Goal: Task Accomplishment & Management: Use online tool/utility

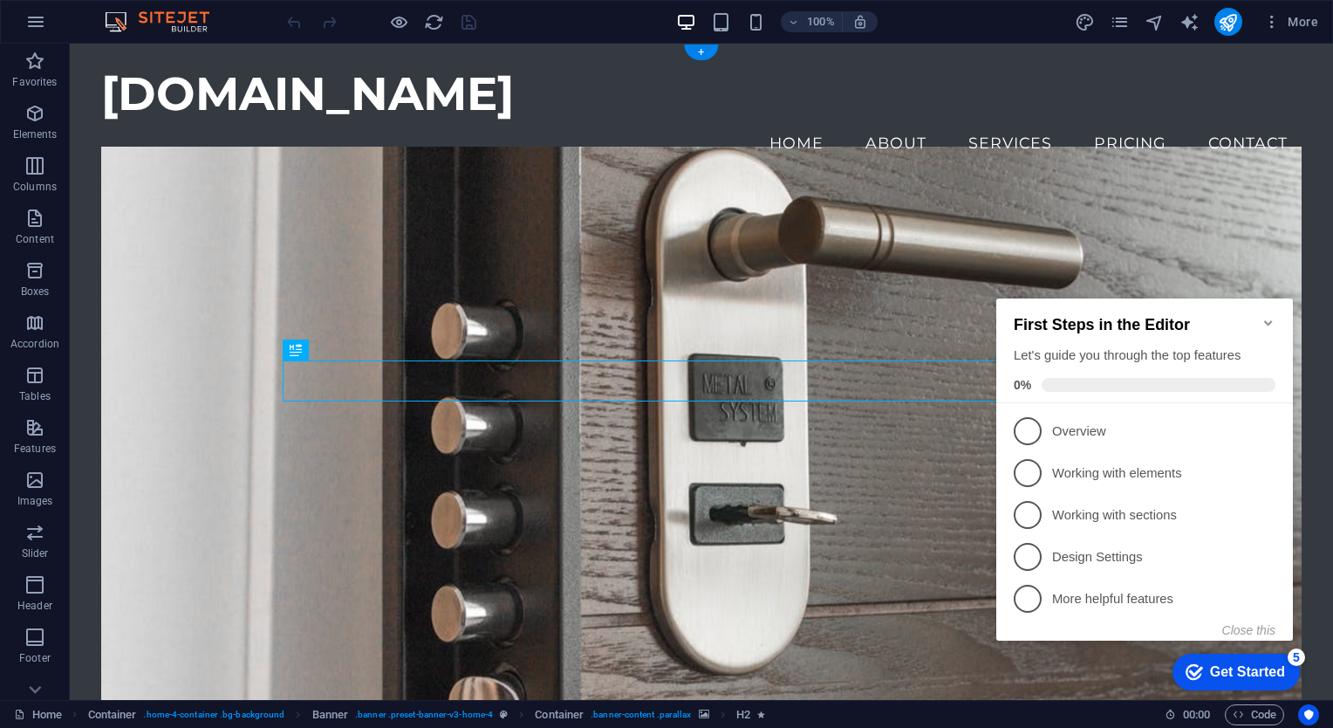
click at [1040, 216] on figure at bounding box center [701, 446] width 1200 height 598
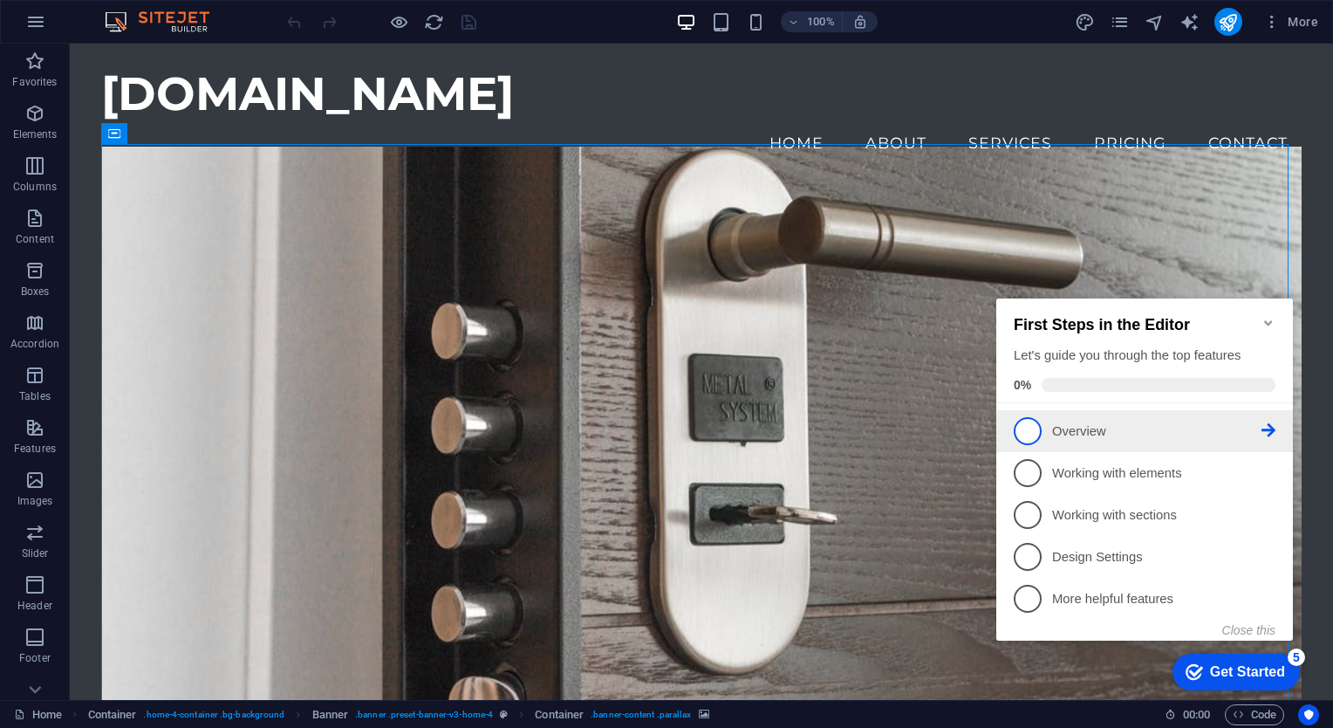
click at [1083, 424] on p "Overview - incomplete" at bounding box center [1156, 431] width 209 height 18
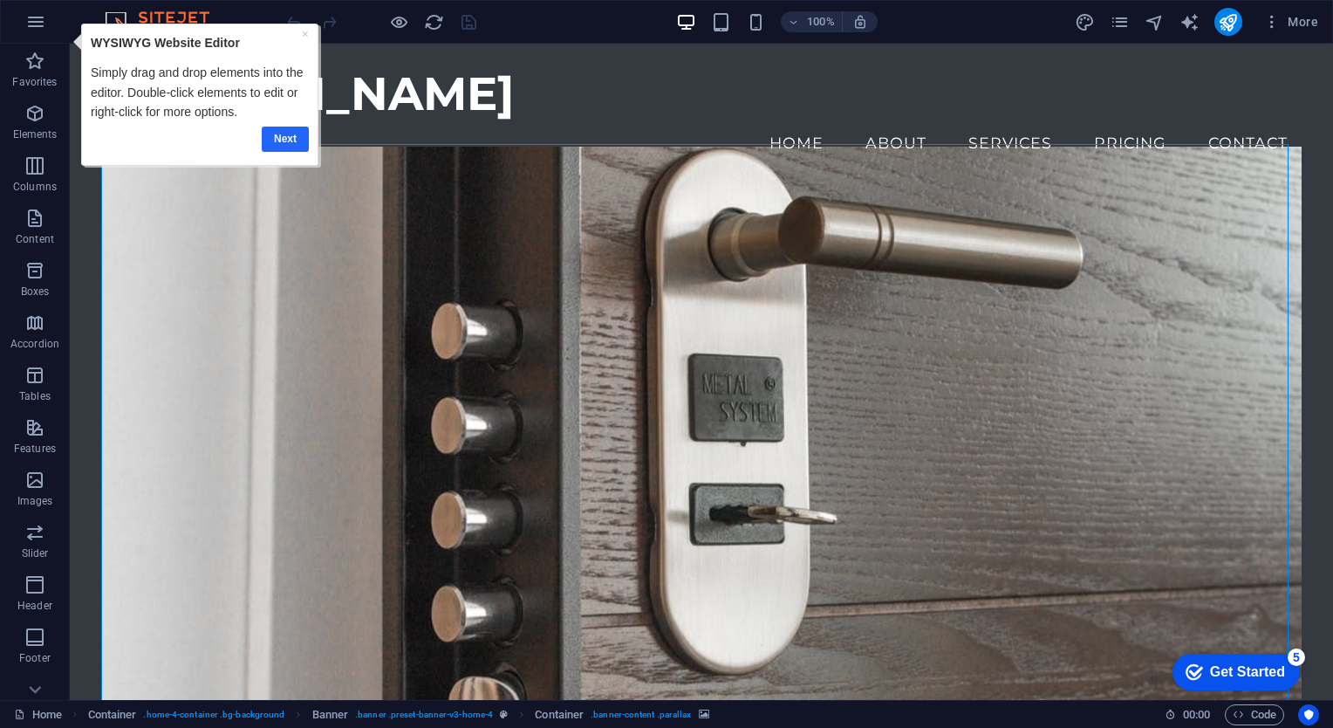
click at [293, 141] on link "Next" at bounding box center [285, 138] width 47 height 25
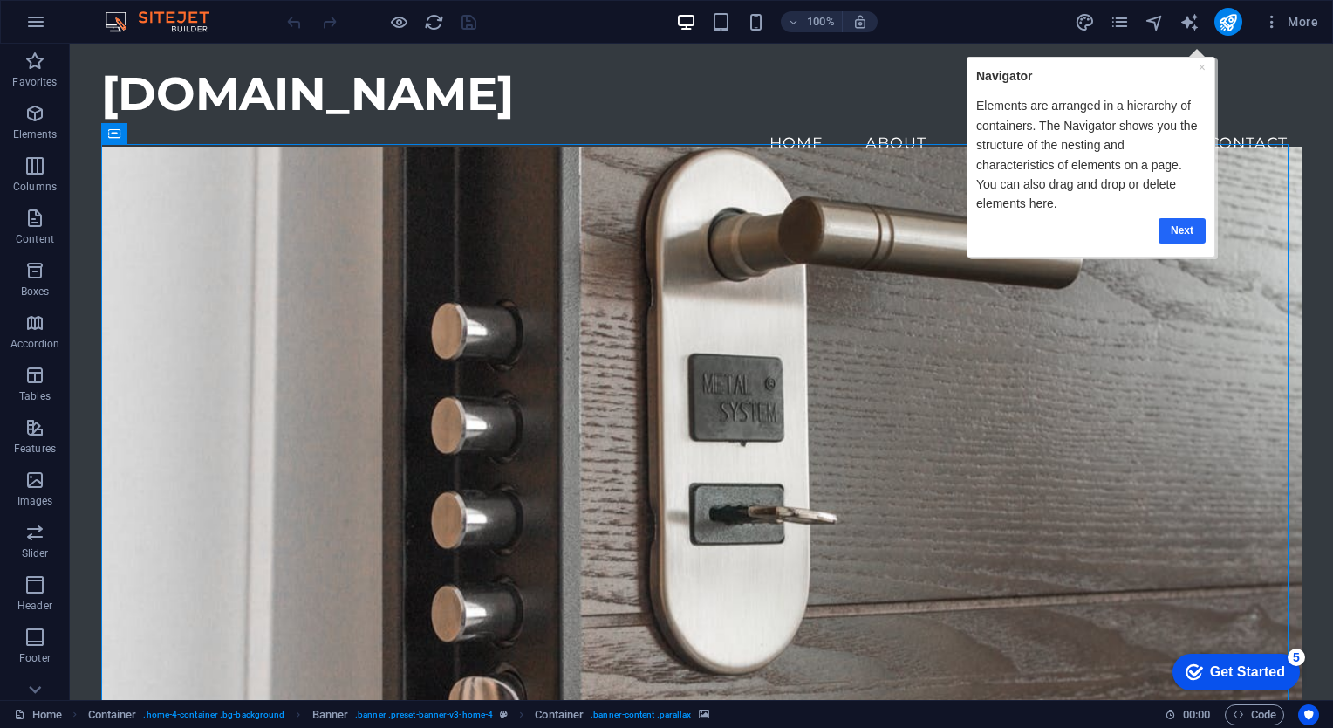
click at [1186, 217] on link "Next" at bounding box center [1181, 229] width 47 height 25
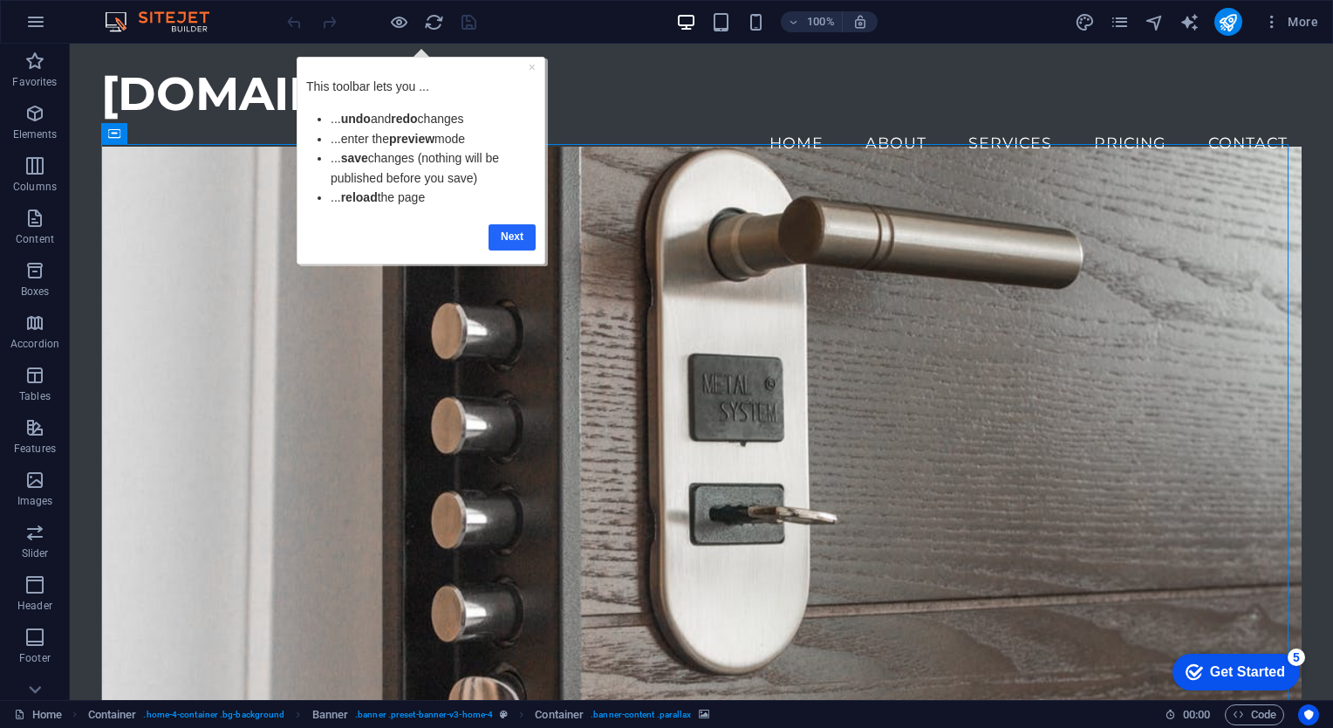
click at [515, 229] on link "Next" at bounding box center [511, 235] width 47 height 25
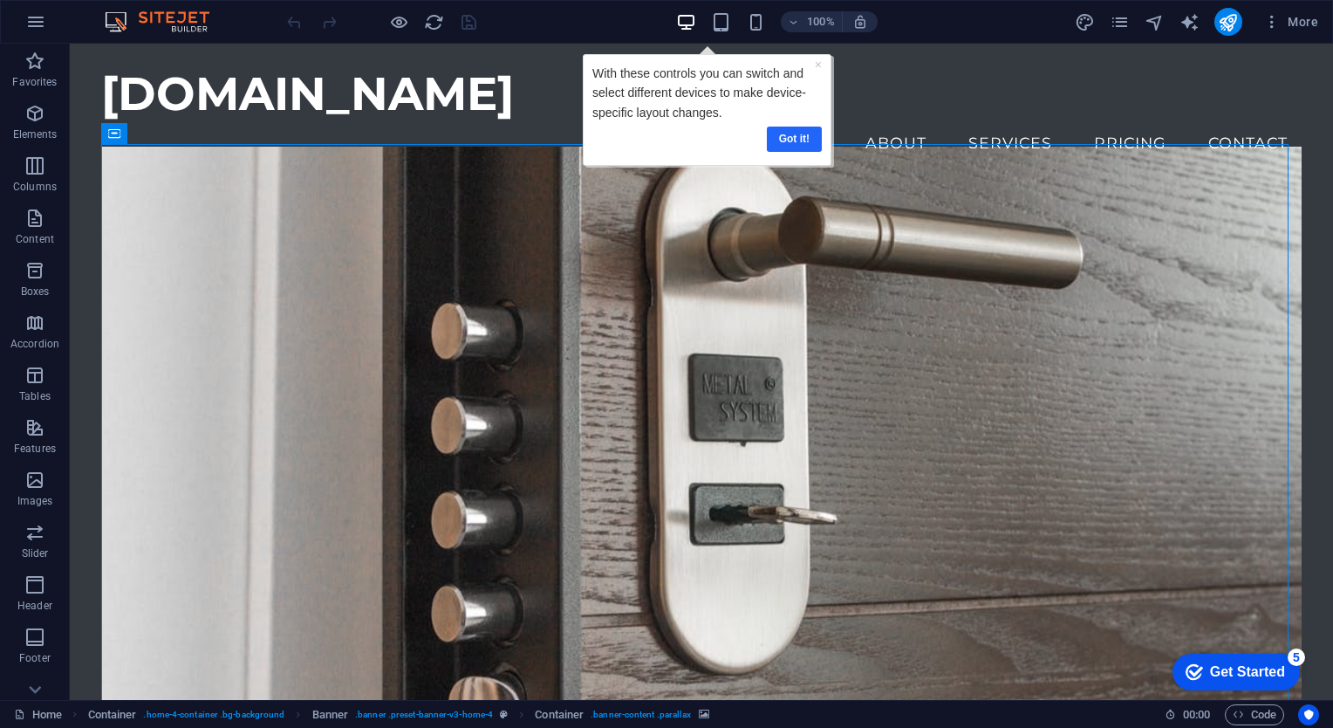
click at [802, 134] on link "Got it!" at bounding box center [794, 138] width 55 height 25
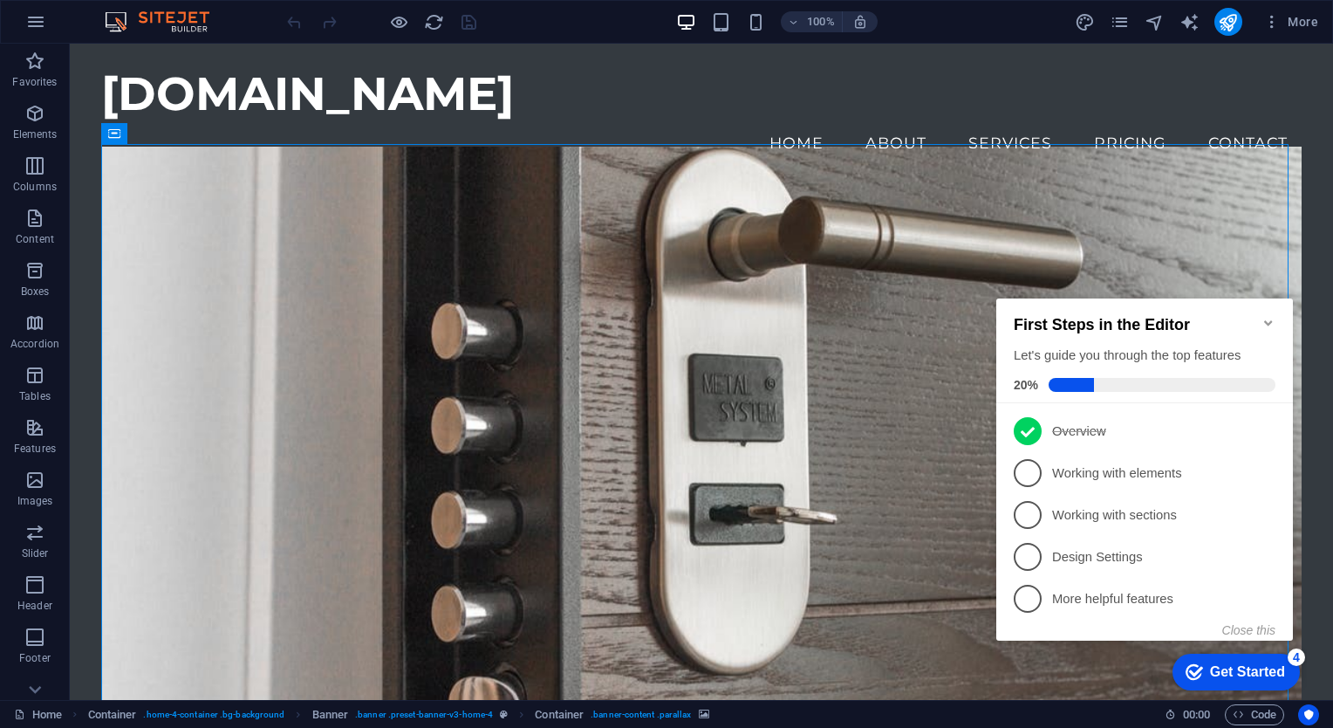
click at [1268, 316] on icon "Minimize checklist" at bounding box center [1268, 323] width 14 height 14
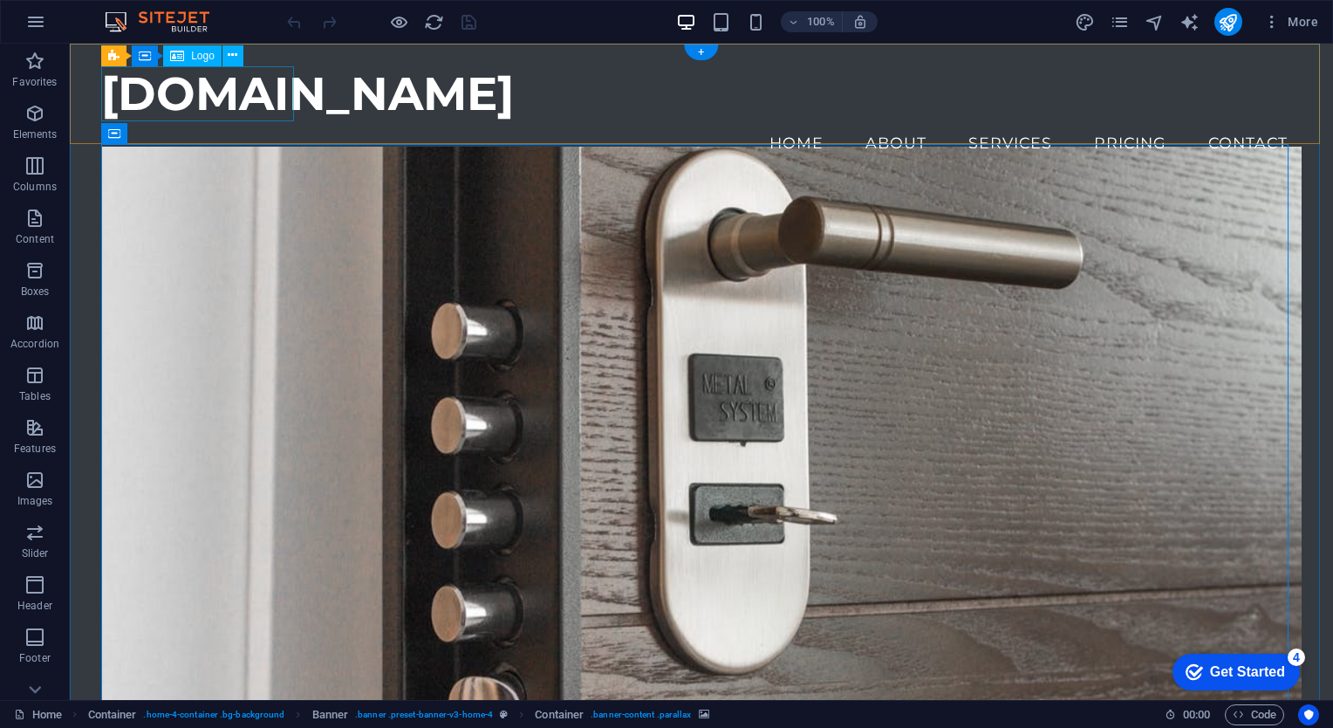
click at [265, 84] on div "[DOMAIN_NAME]" at bounding box center [701, 93] width 1200 height 55
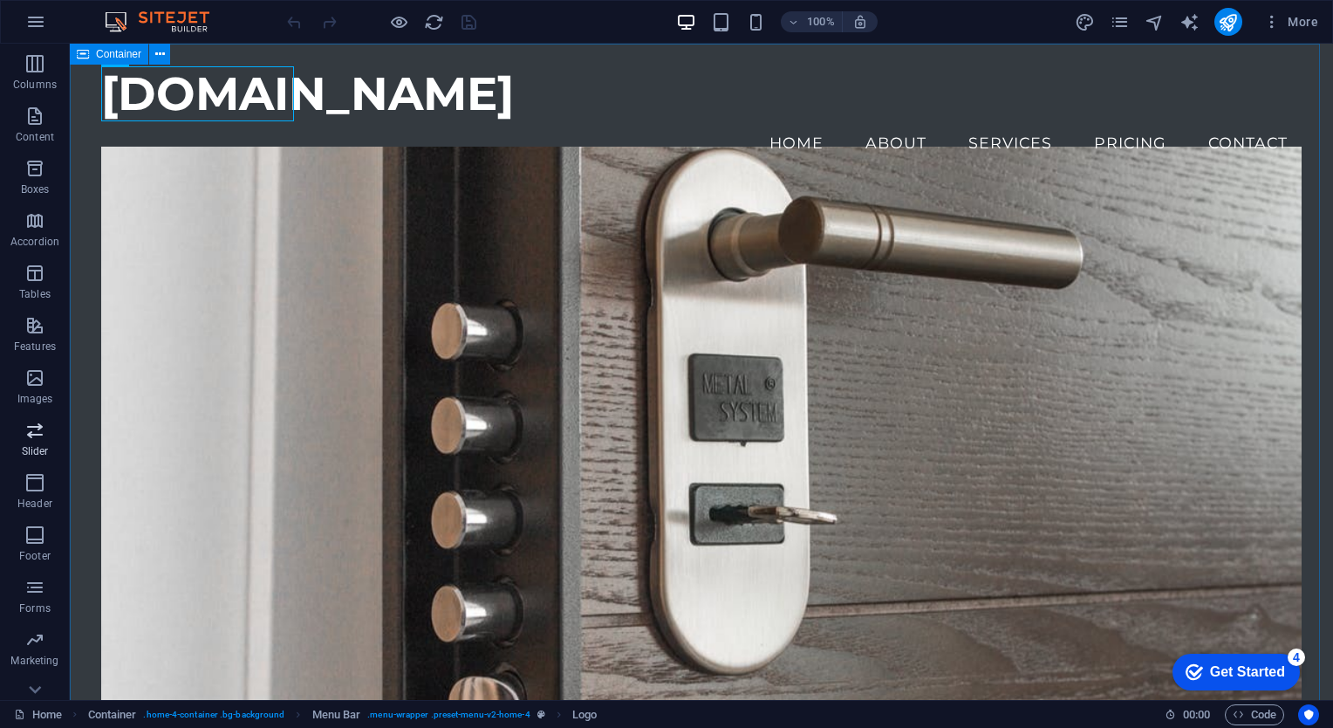
scroll to position [128, 0]
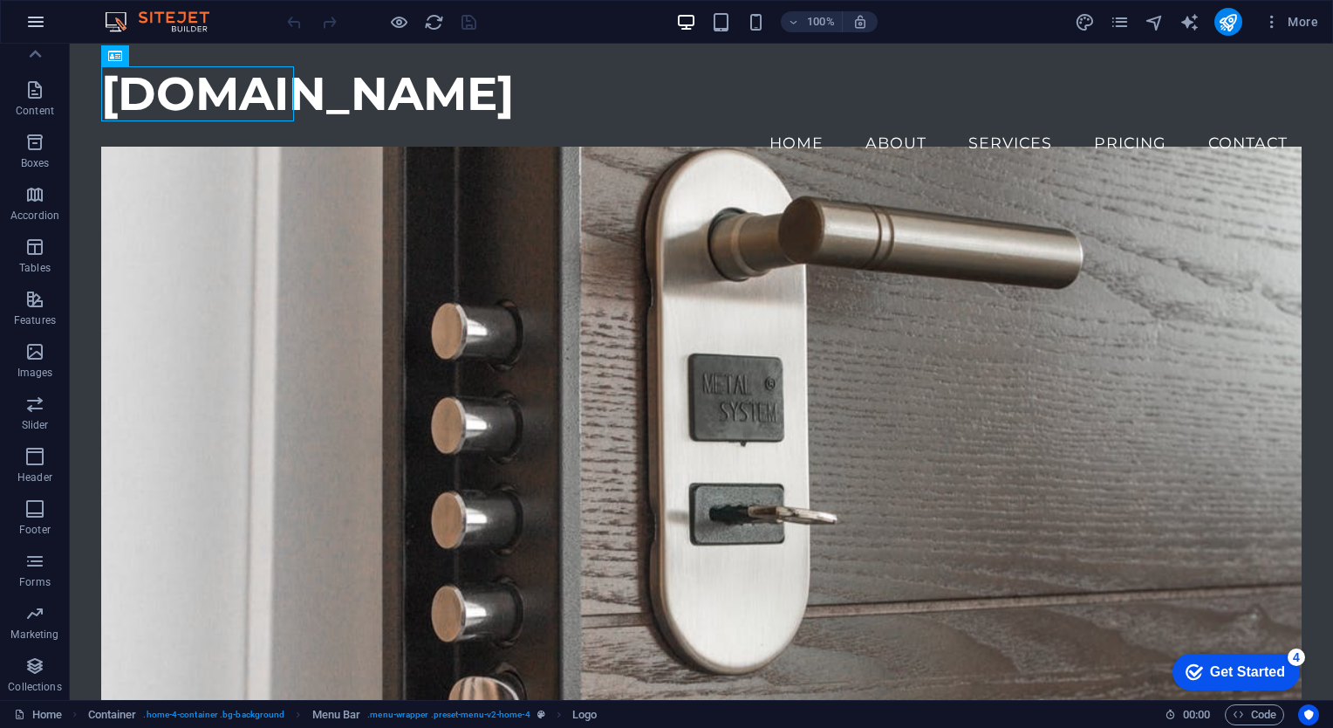
click at [44, 13] on icon "button" at bounding box center [35, 21] width 21 height 21
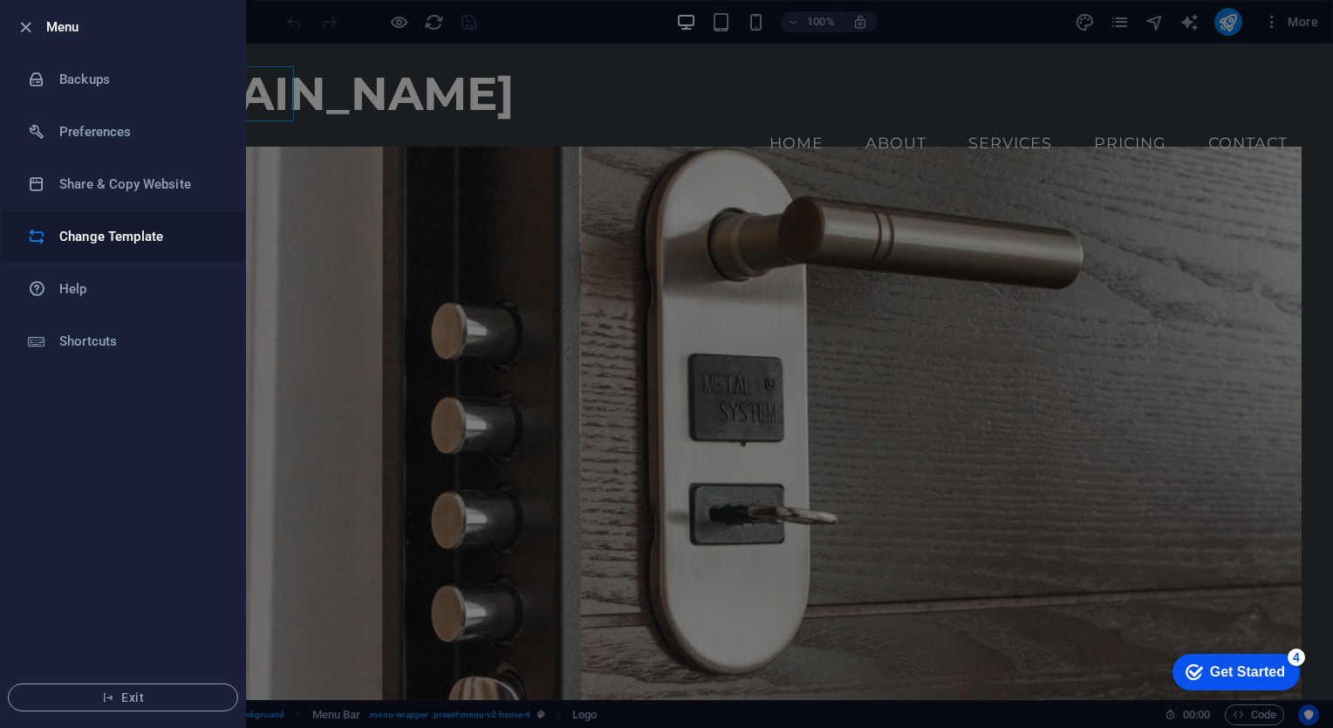
click at [108, 245] on h6 "Change Template" at bounding box center [139, 236] width 161 height 21
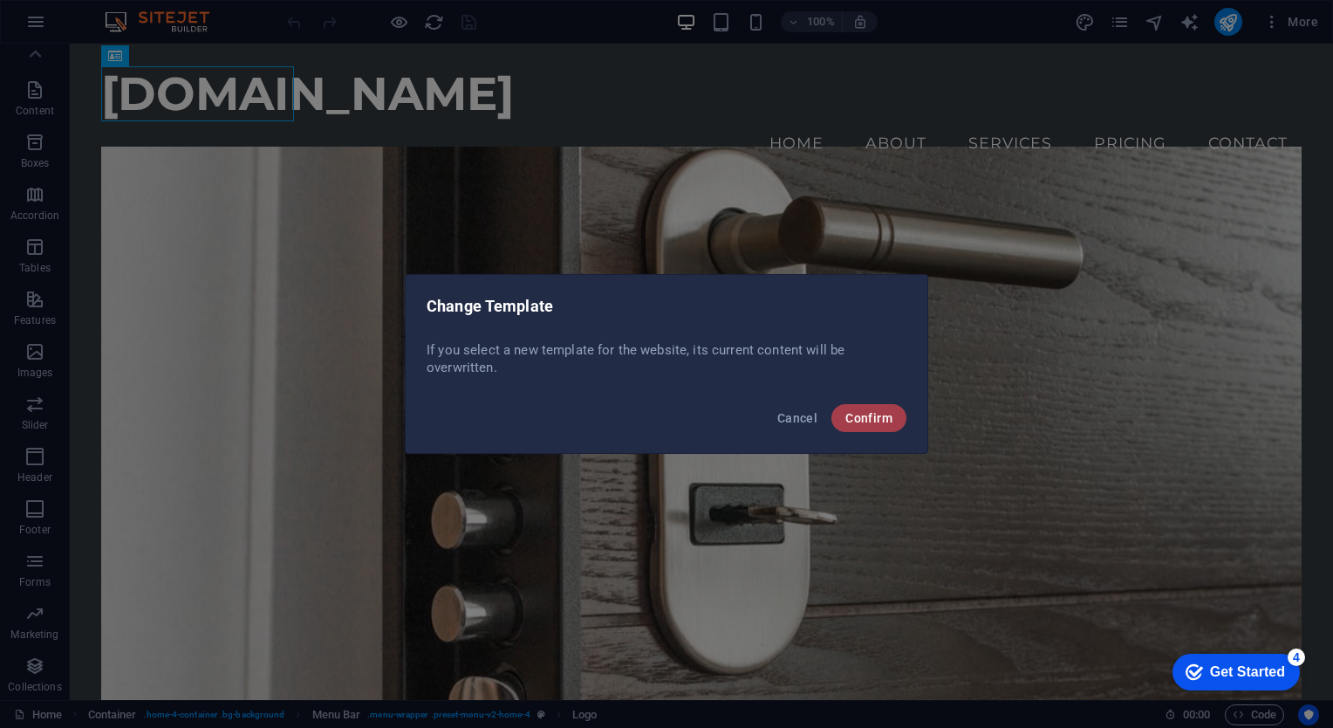
click at [862, 414] on span "Confirm" at bounding box center [868, 418] width 47 height 14
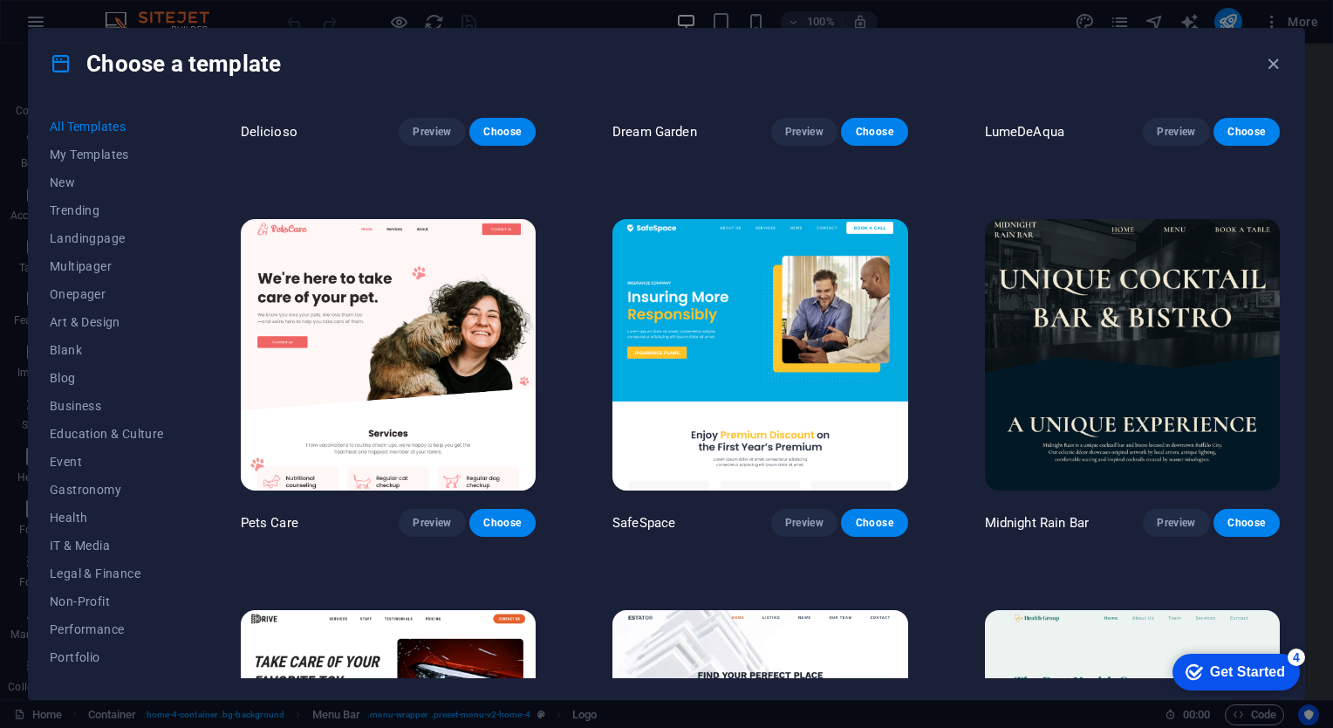
scroll to position [2879, 0]
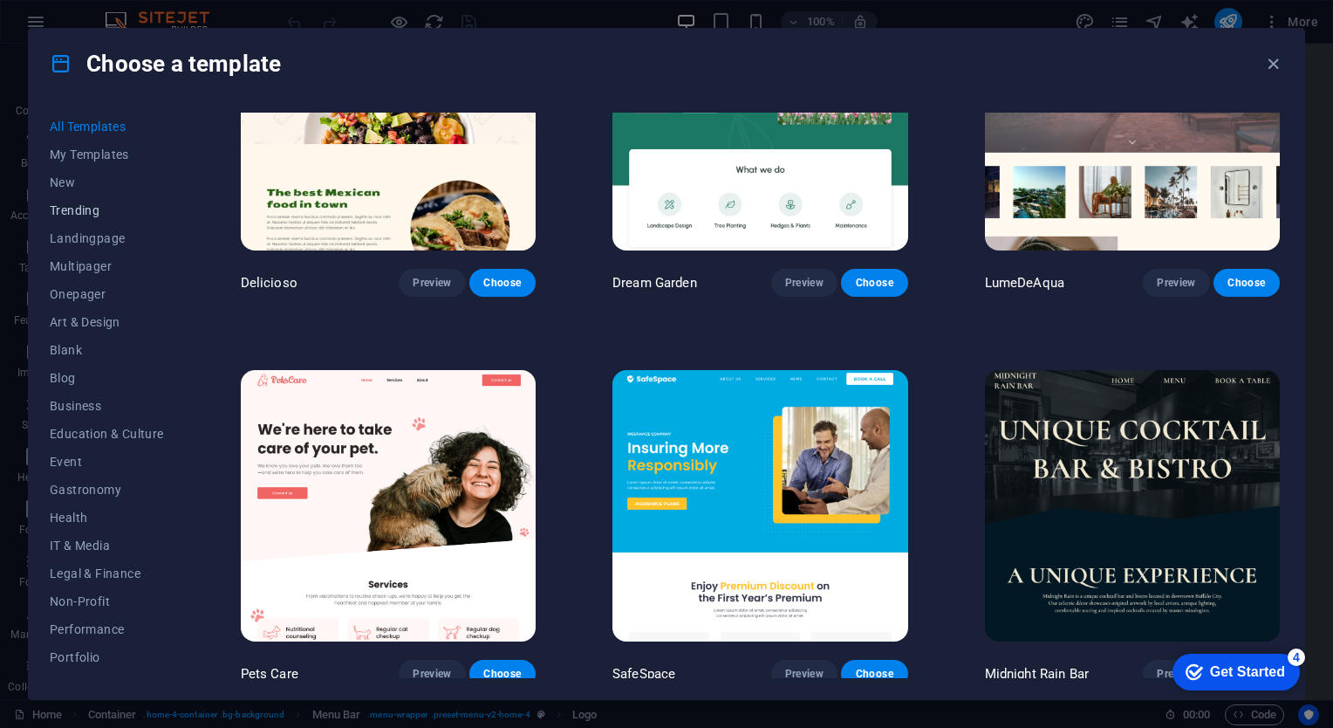
click at [110, 218] on button "Trending" at bounding box center [107, 210] width 114 height 28
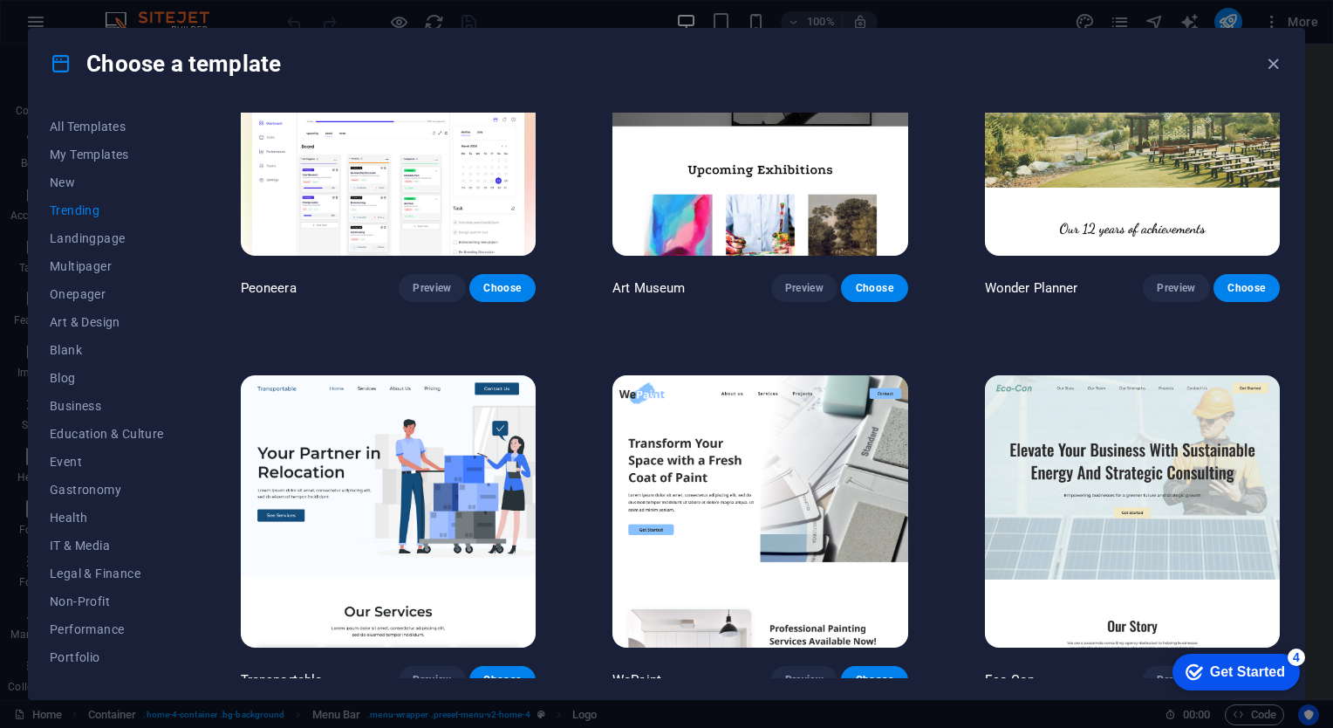
scroll to position [0, 0]
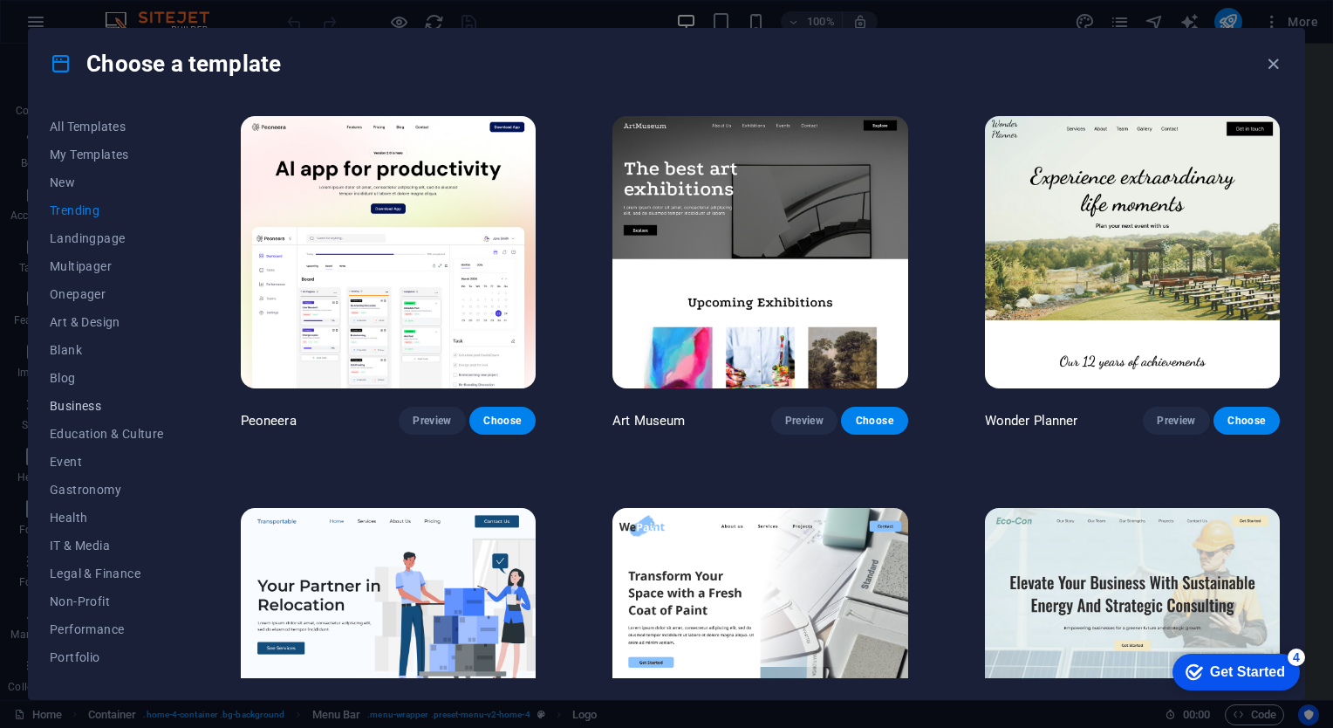
click at [116, 403] on span "Business" at bounding box center [107, 406] width 114 height 14
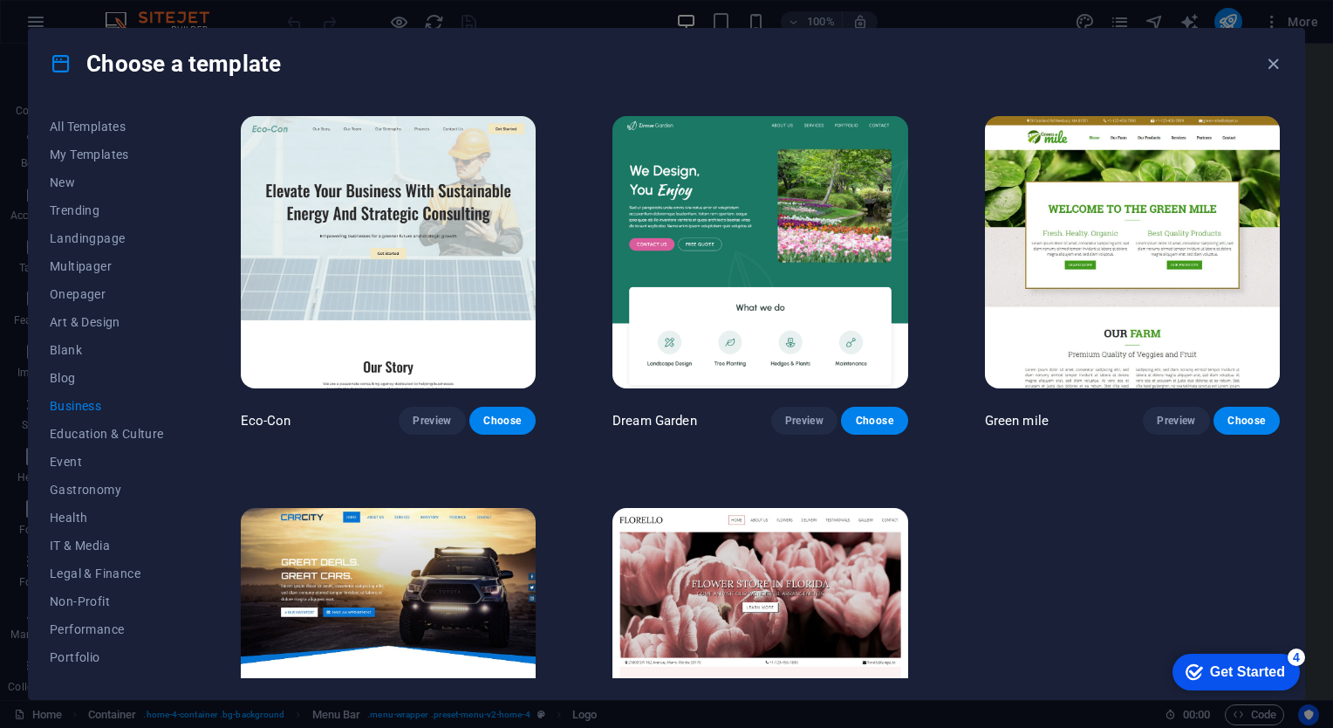
scroll to position [143, 0]
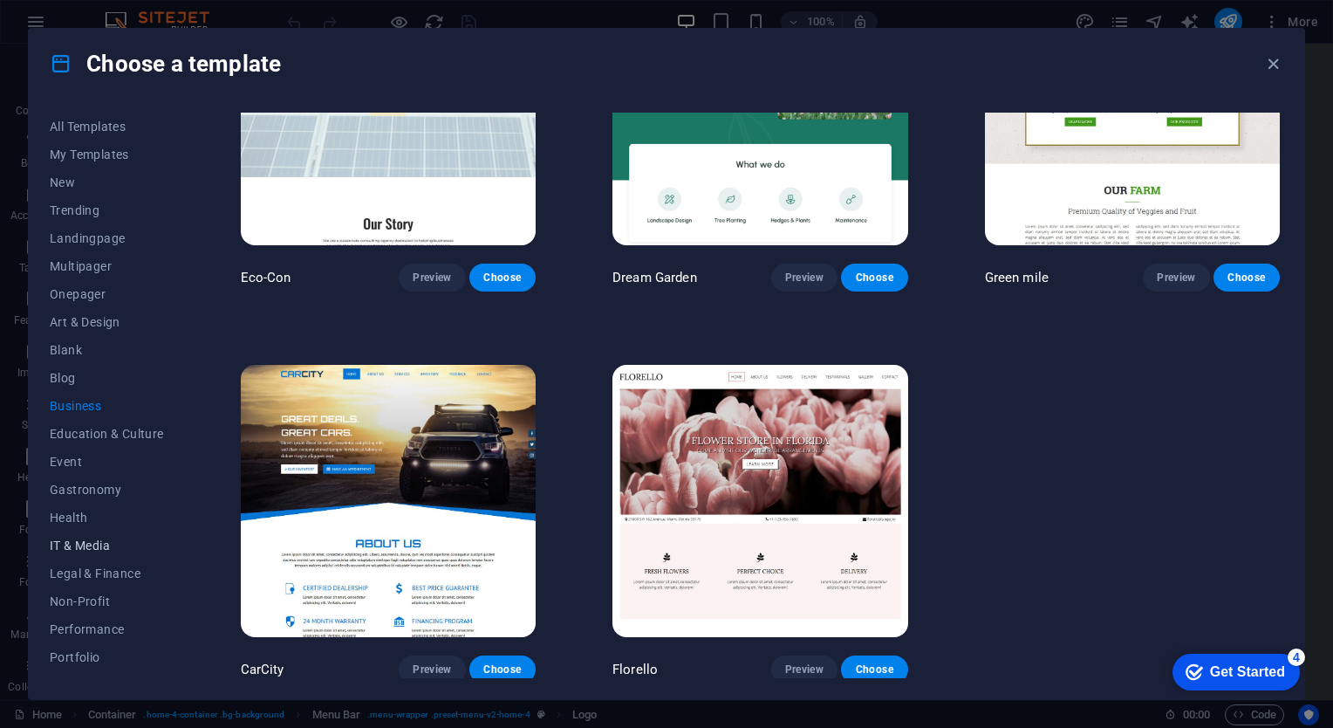
click at [87, 536] on button "IT & Media" at bounding box center [107, 545] width 114 height 28
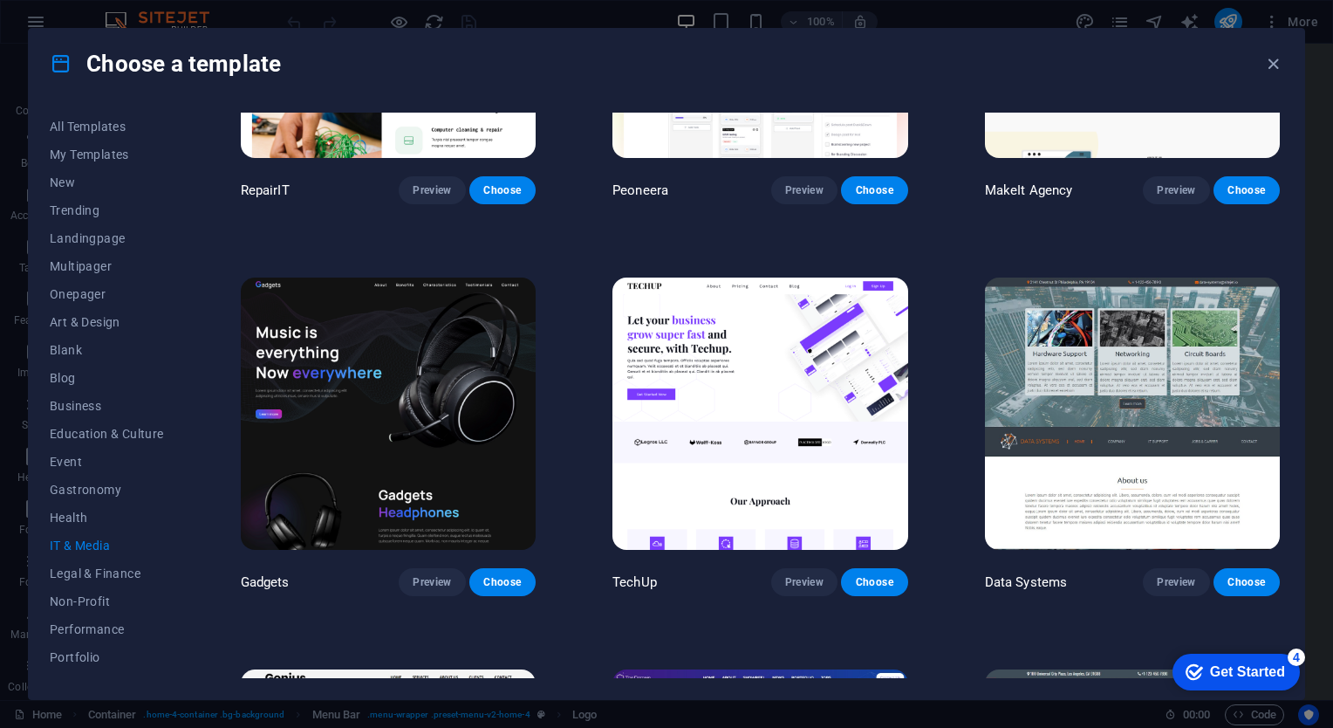
scroll to position [666, 0]
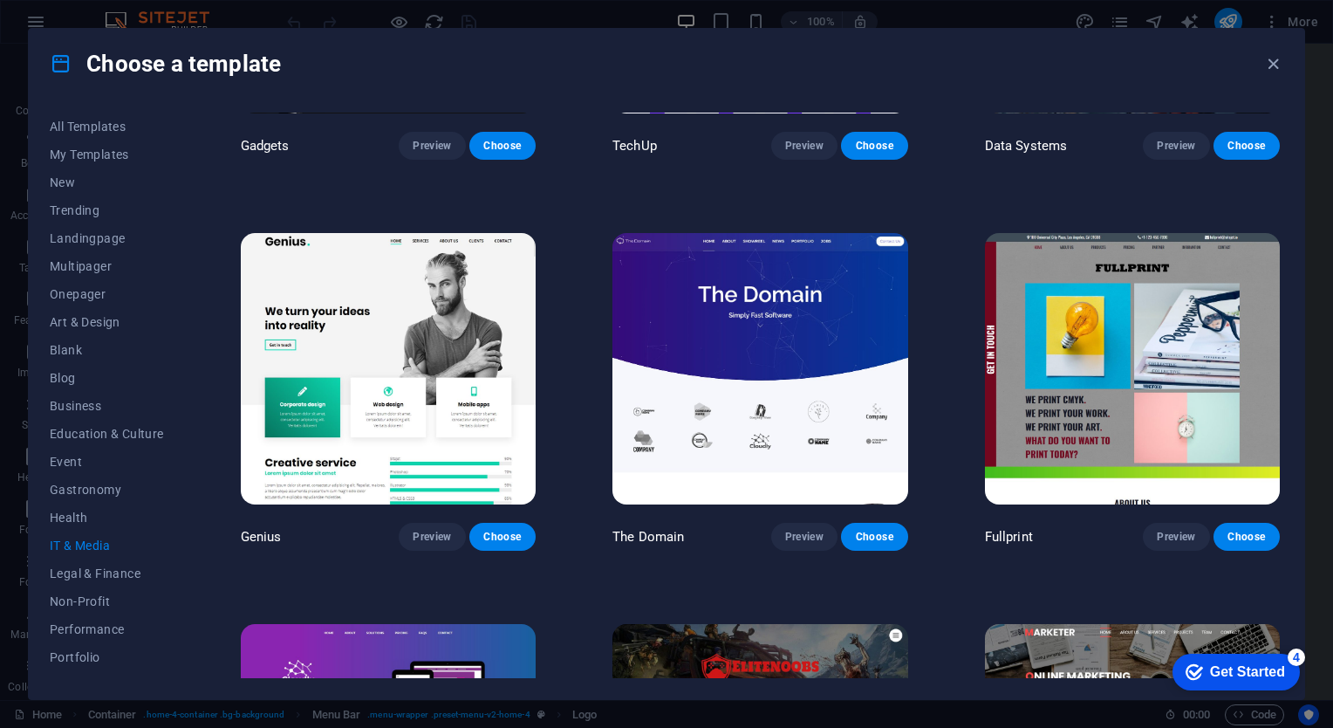
click at [436, 344] on img at bounding box center [388, 369] width 295 height 272
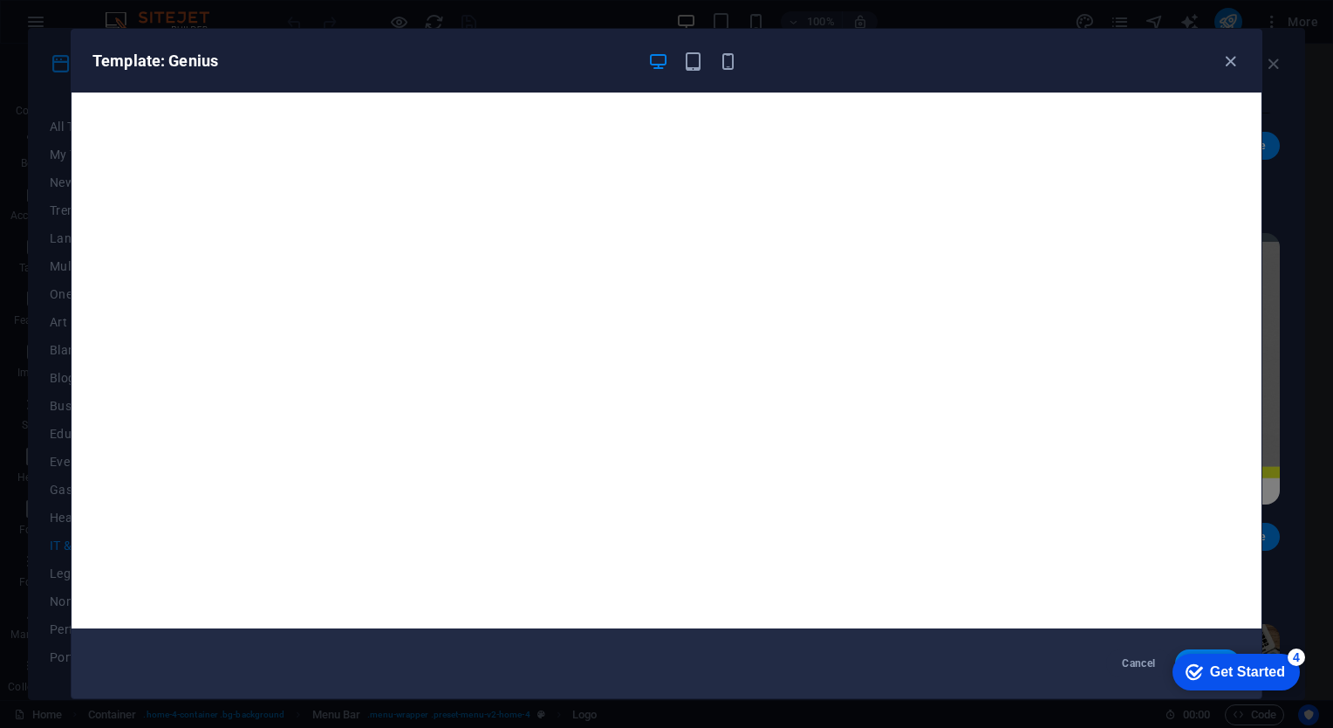
scroll to position [0, 0]
click at [1227, 57] on icon "button" at bounding box center [1230, 61] width 20 height 20
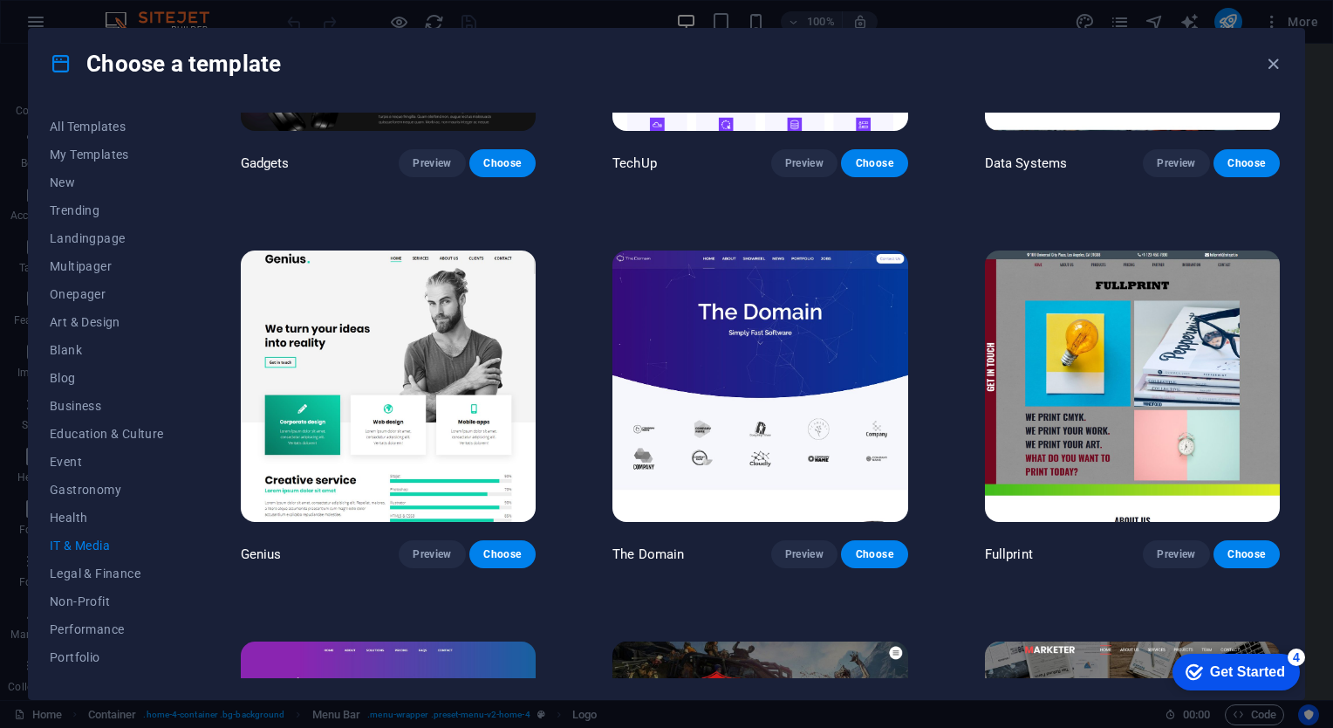
scroll to position [841, 0]
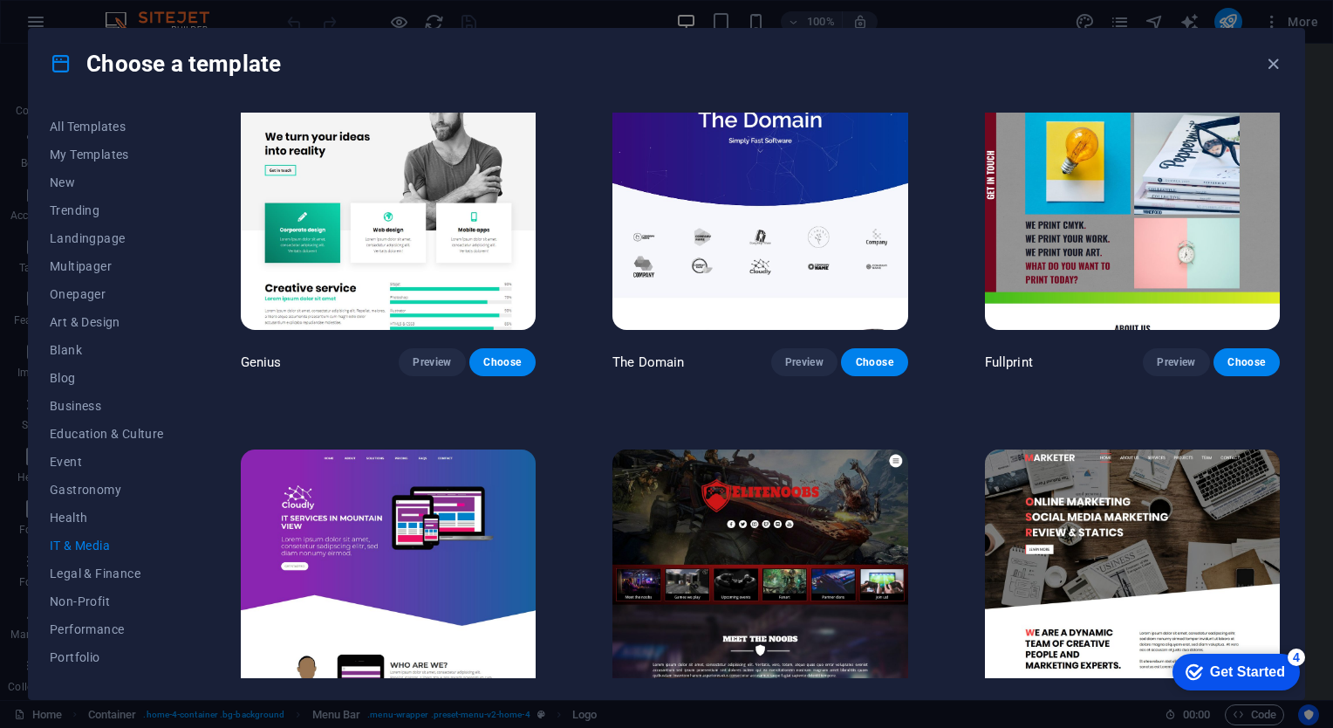
click at [827, 249] on img at bounding box center [759, 194] width 295 height 272
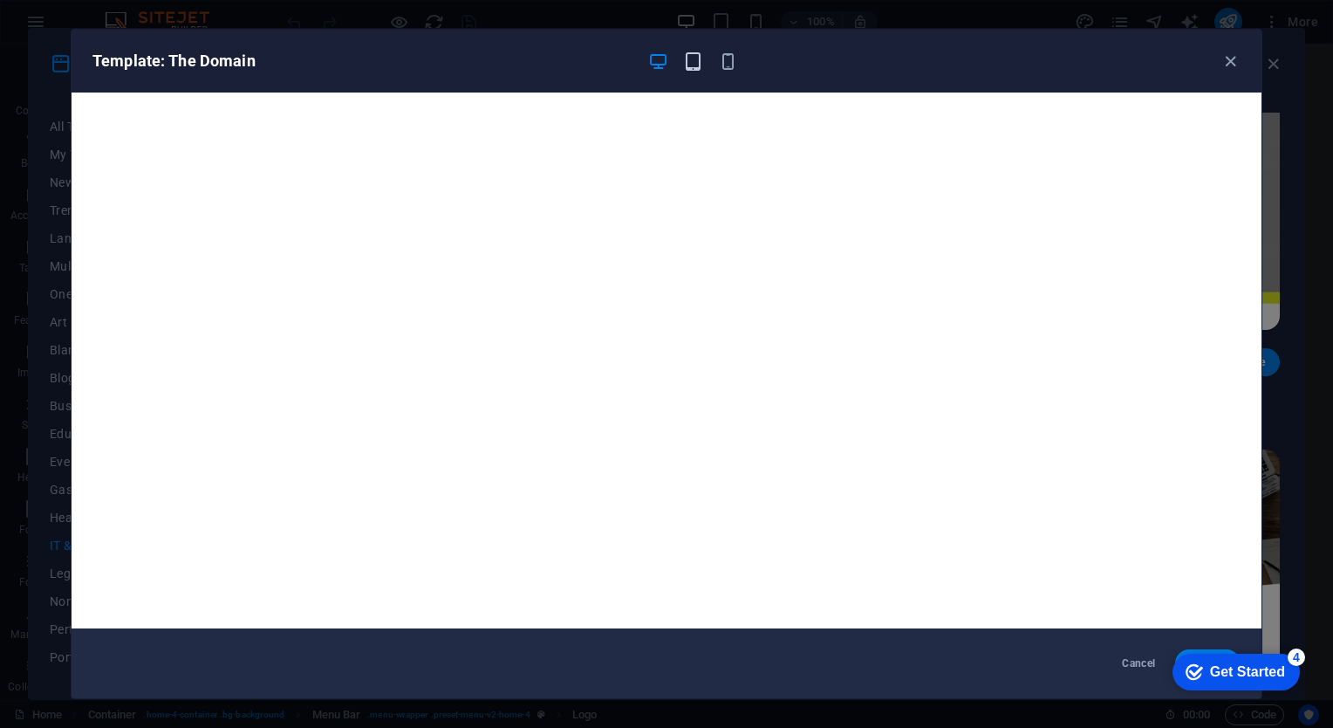
click at [687, 52] on icon "button" at bounding box center [693, 61] width 20 height 20
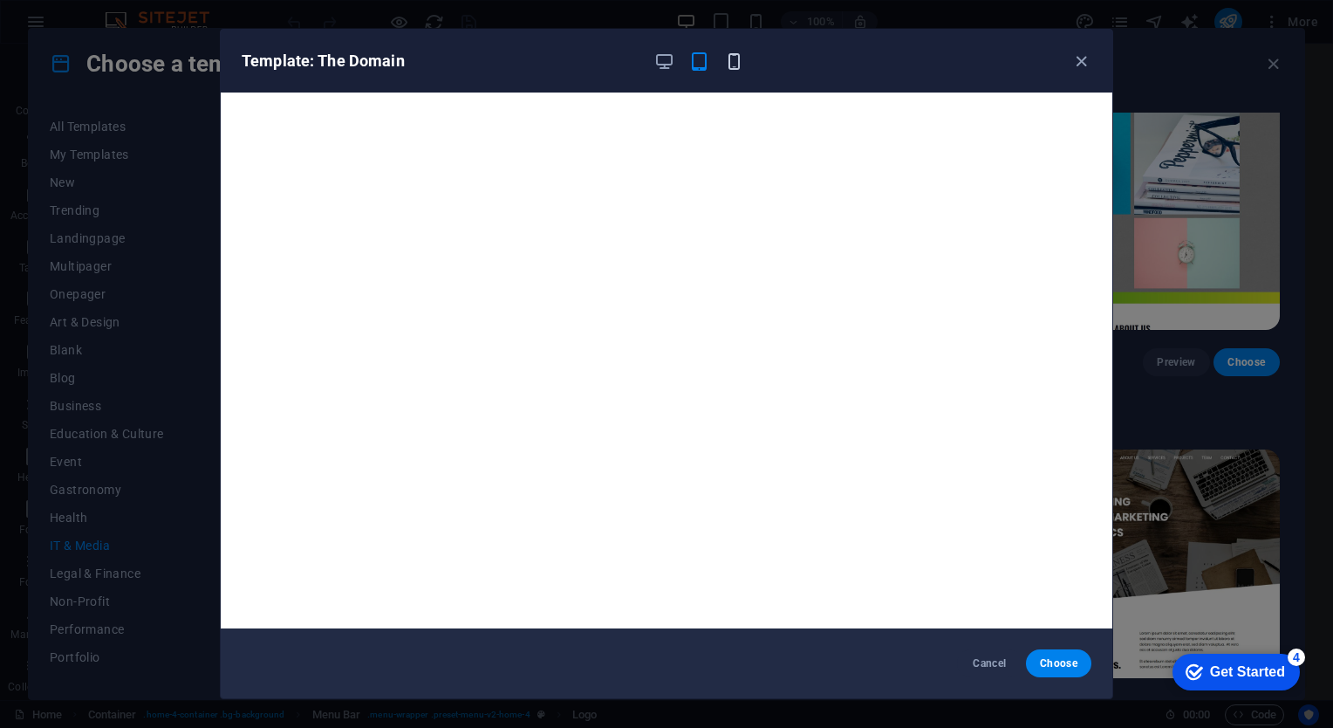
click at [728, 59] on icon "button" at bounding box center [734, 61] width 20 height 20
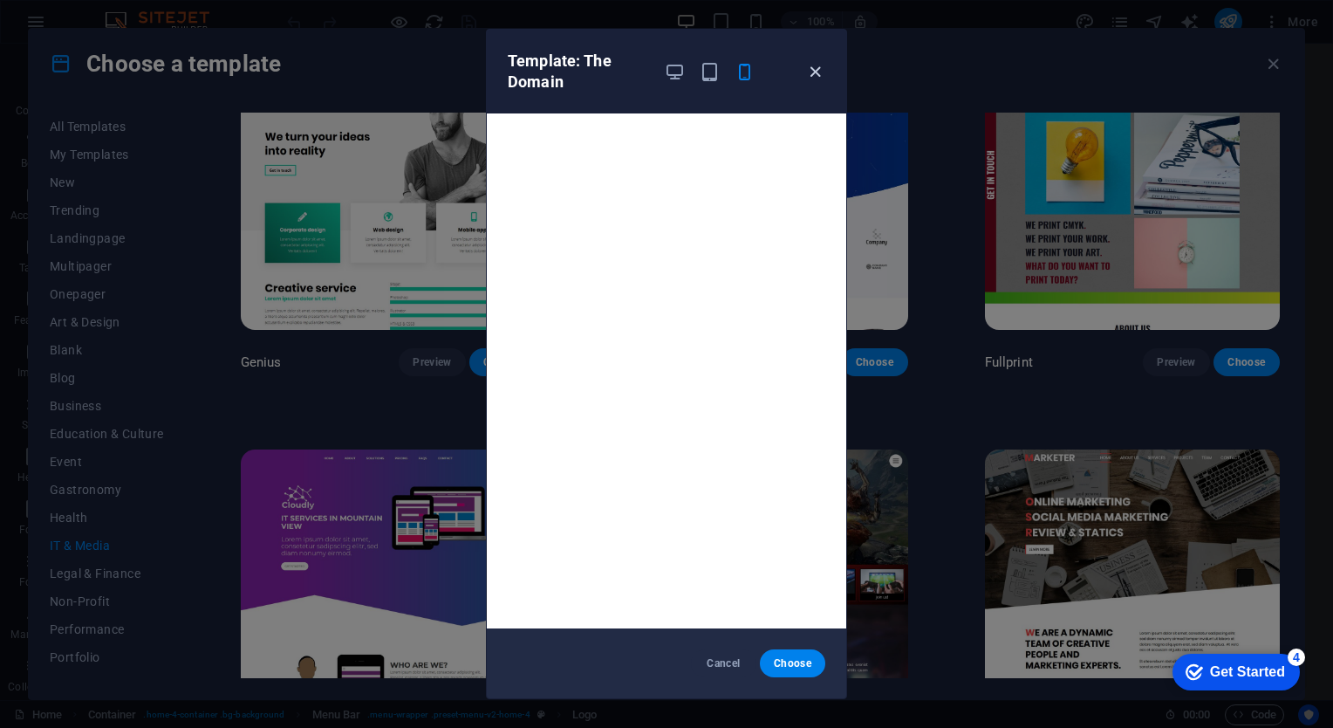
click at [817, 69] on icon "button" at bounding box center [815, 72] width 20 height 20
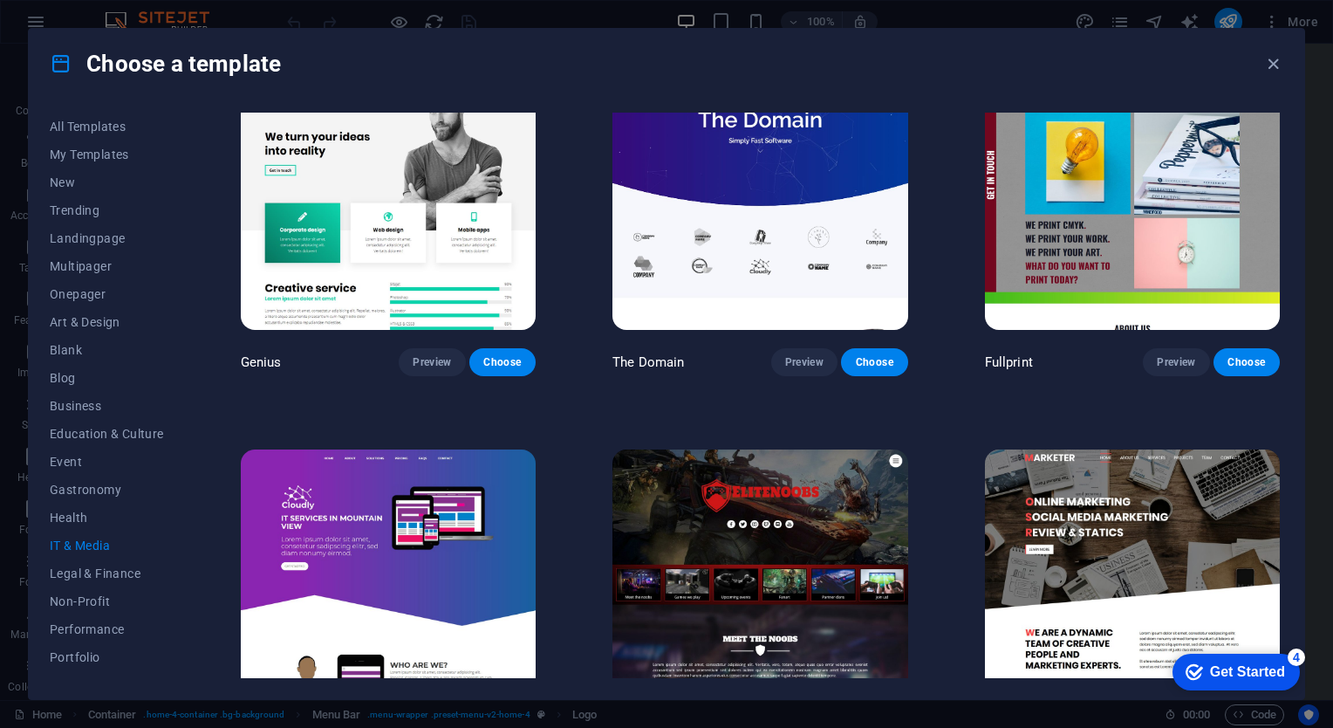
click at [847, 183] on img at bounding box center [759, 194] width 295 height 272
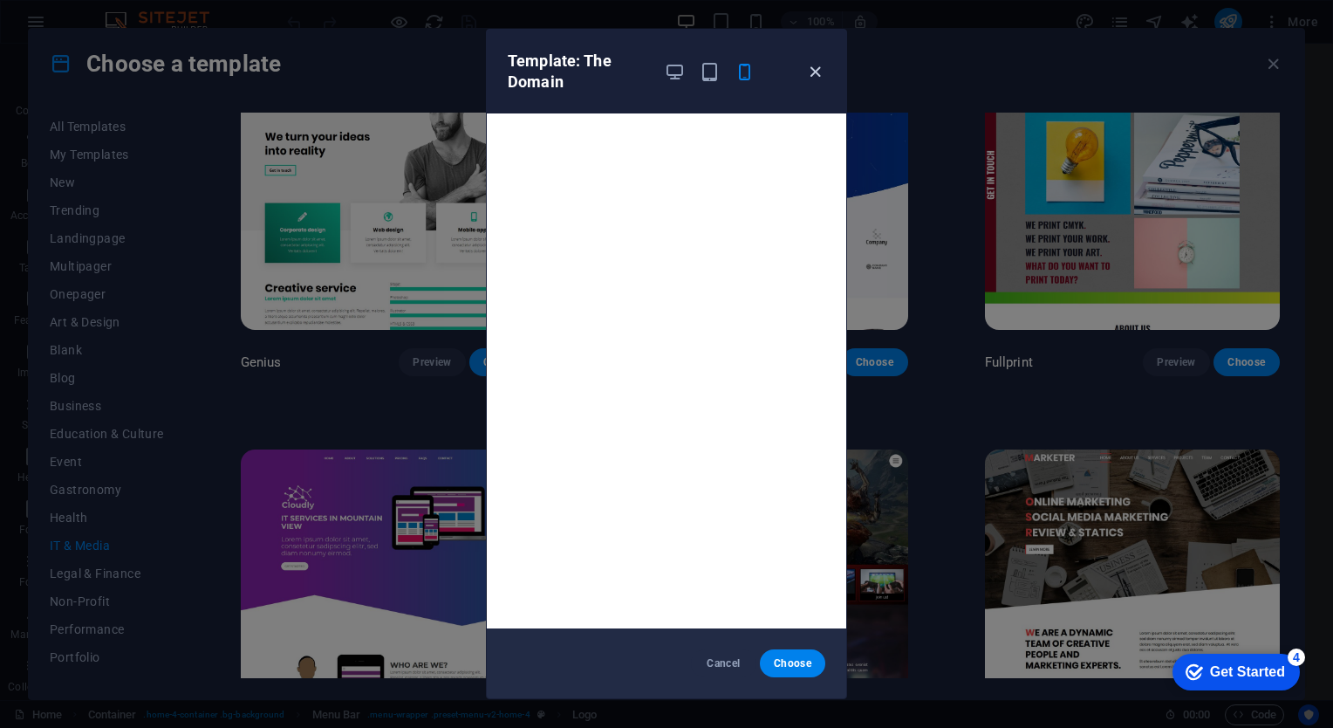
click at [813, 72] on icon "button" at bounding box center [815, 72] width 20 height 20
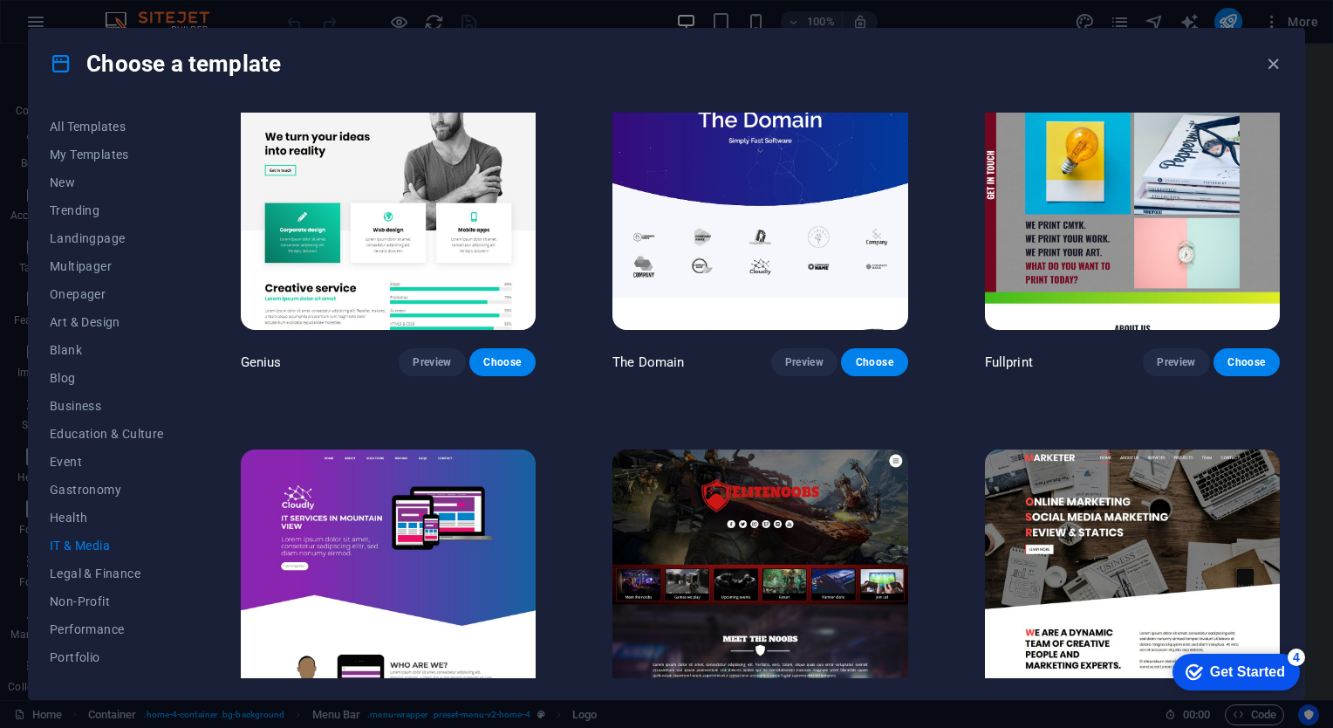
click at [1138, 223] on img at bounding box center [1132, 194] width 295 height 272
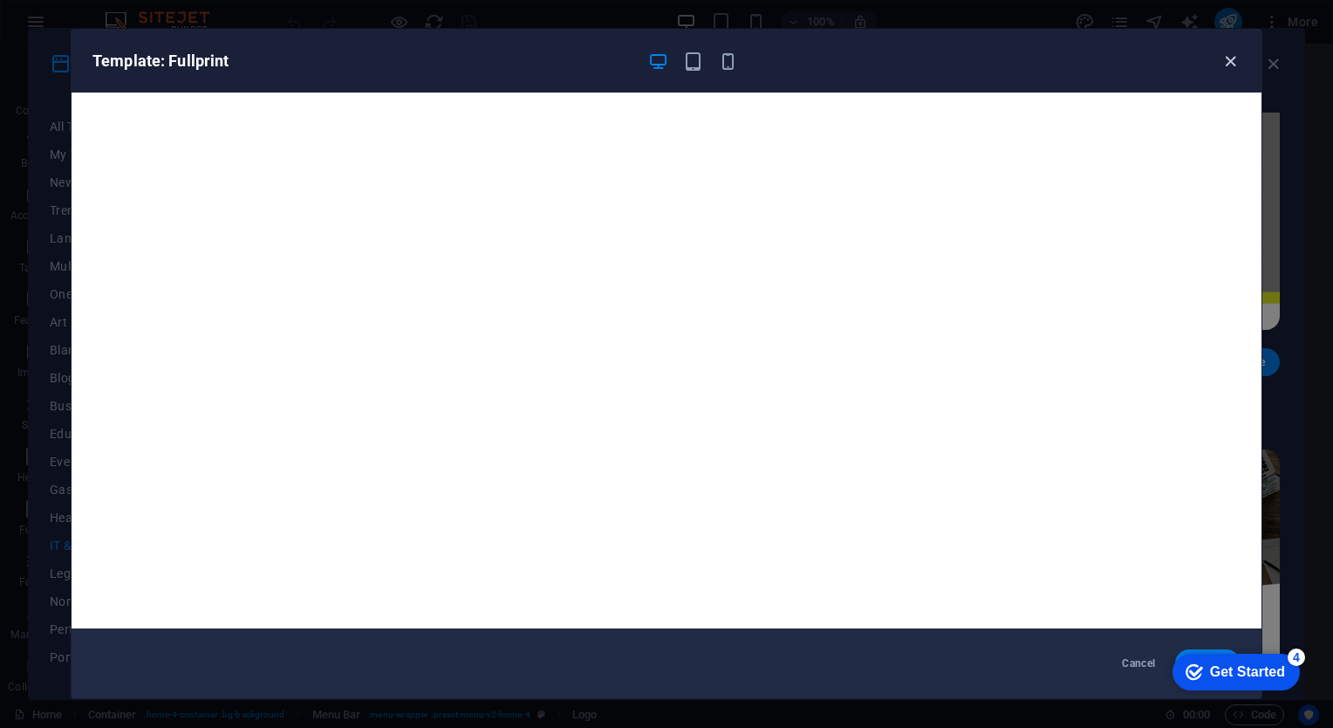
click at [1233, 62] on icon "button" at bounding box center [1230, 61] width 20 height 20
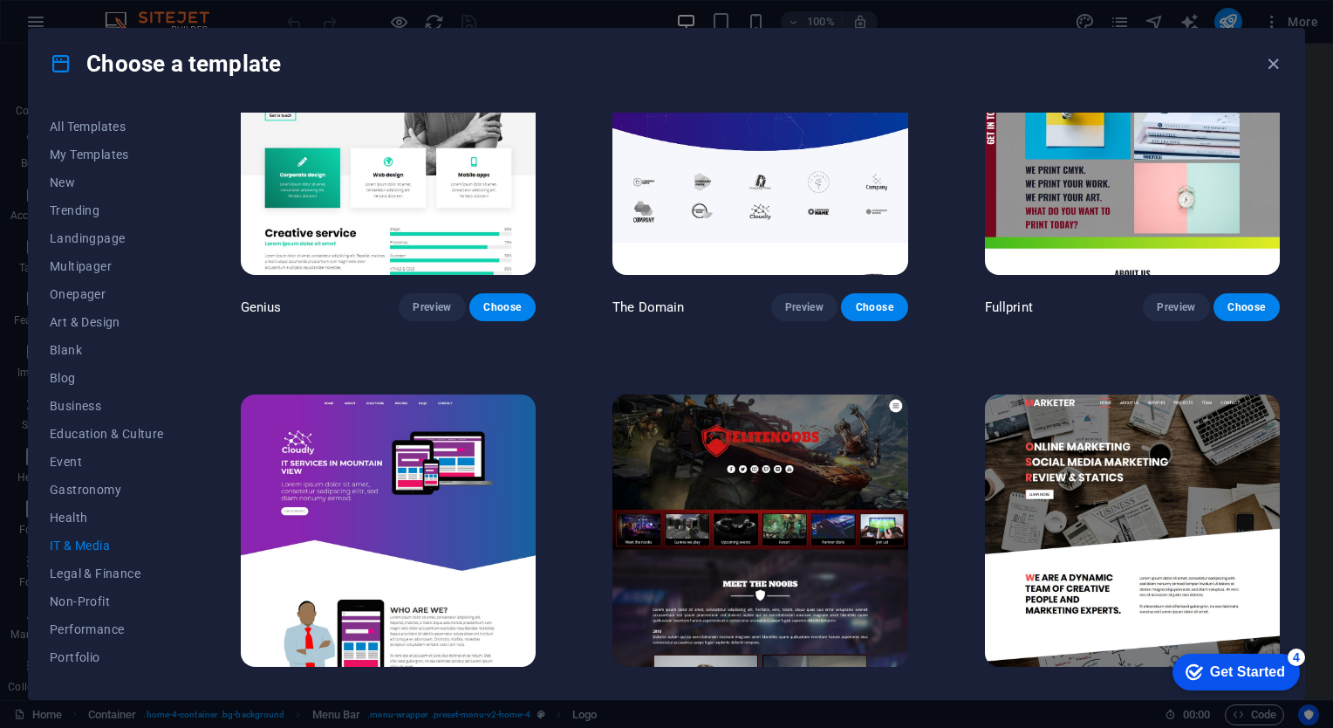
scroll to position [924, 0]
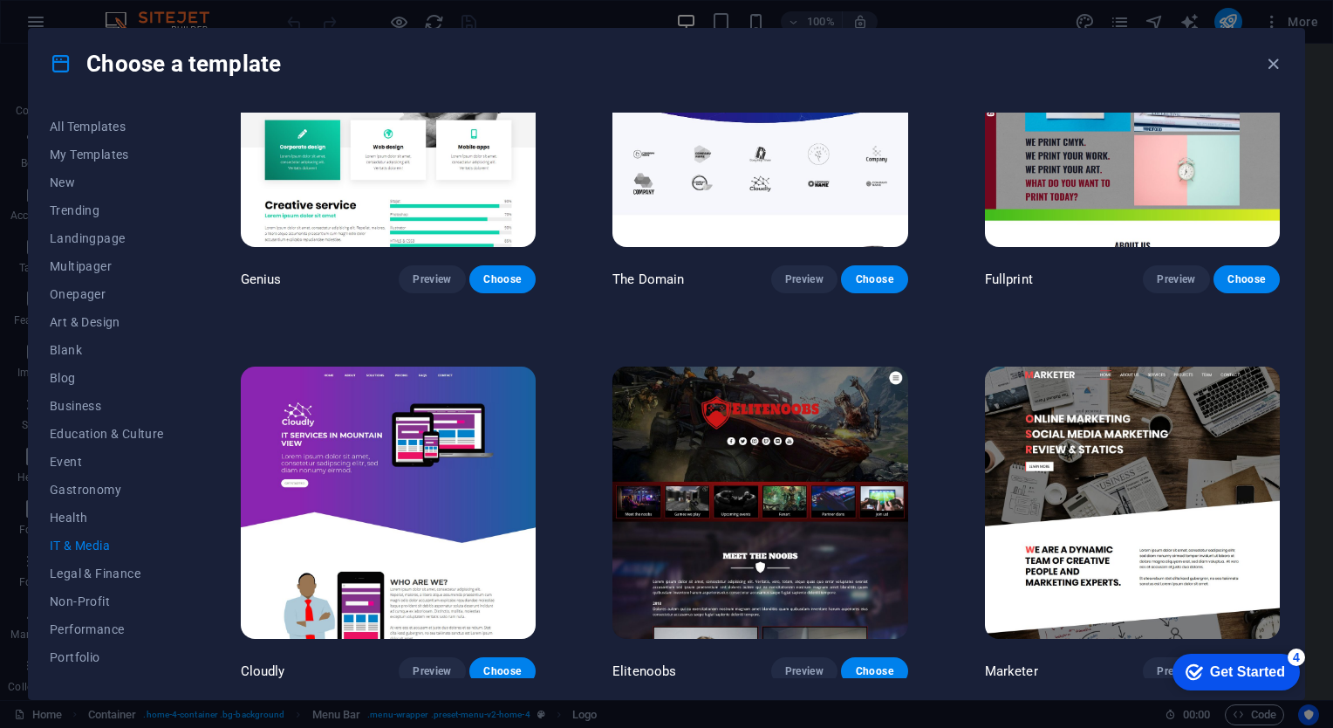
click at [1174, 424] on img at bounding box center [1132, 502] width 295 height 272
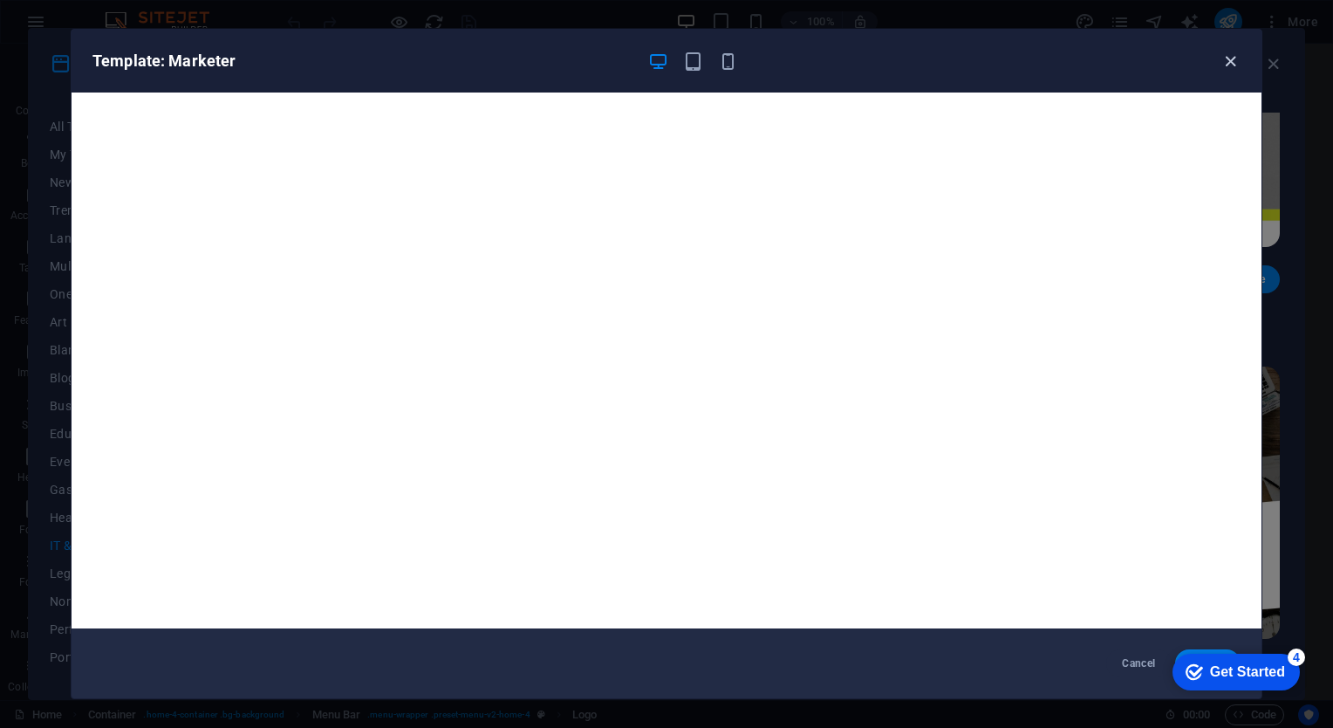
click at [1225, 60] on icon "button" at bounding box center [1230, 61] width 20 height 20
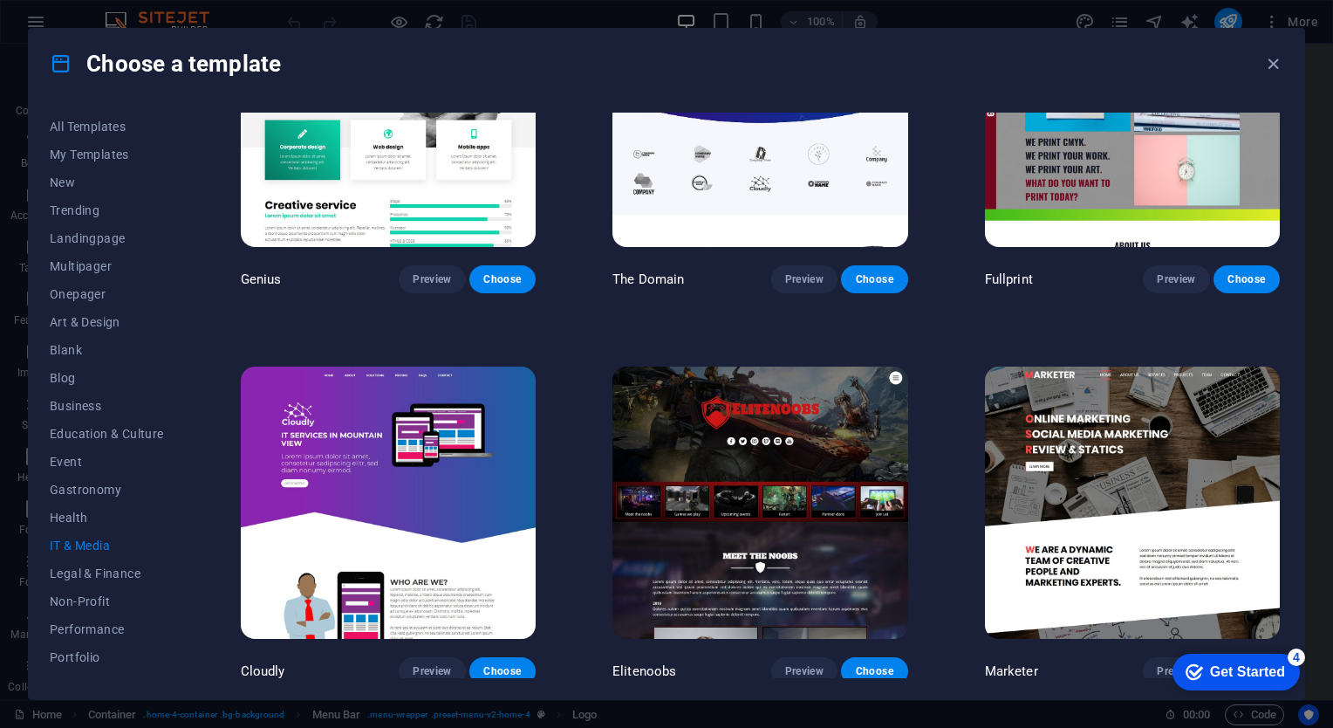
click at [826, 452] on img at bounding box center [759, 502] width 295 height 272
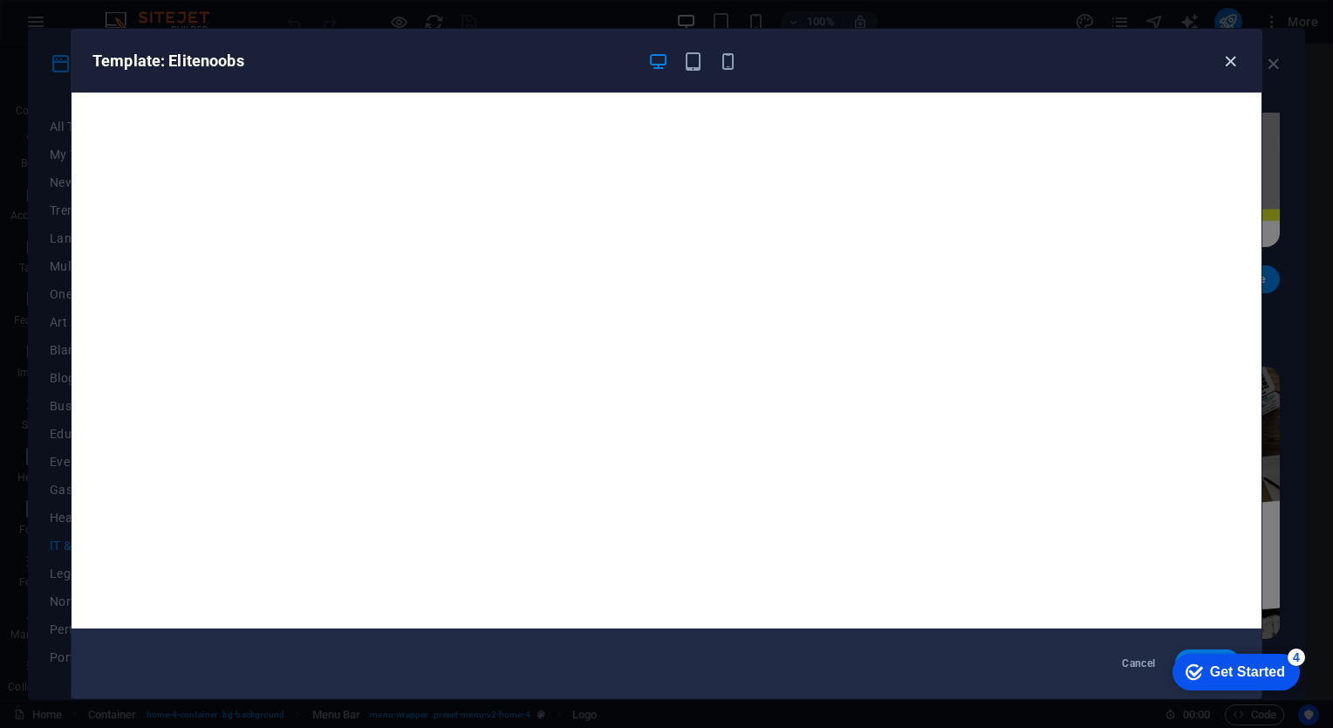
click at [1237, 51] on icon "button" at bounding box center [1230, 61] width 20 height 20
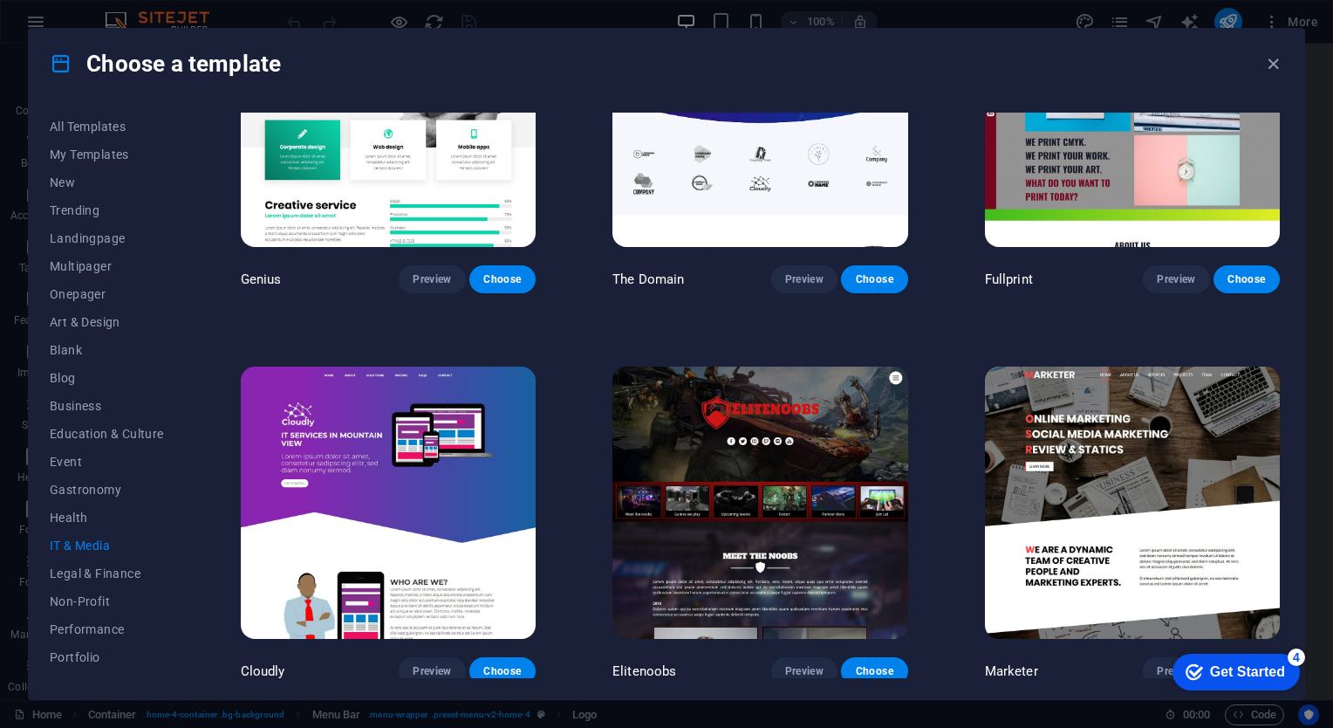
click at [436, 466] on img at bounding box center [388, 502] width 295 height 272
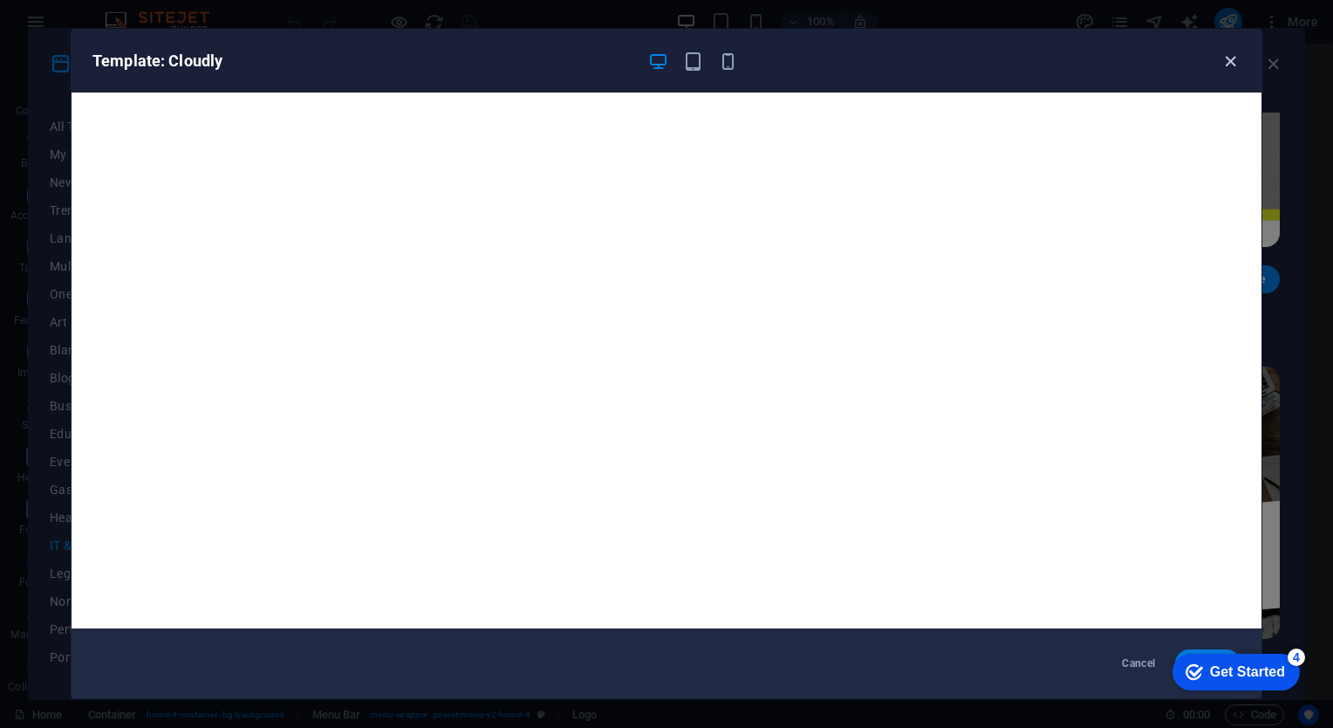
click at [1235, 57] on icon "button" at bounding box center [1230, 61] width 20 height 20
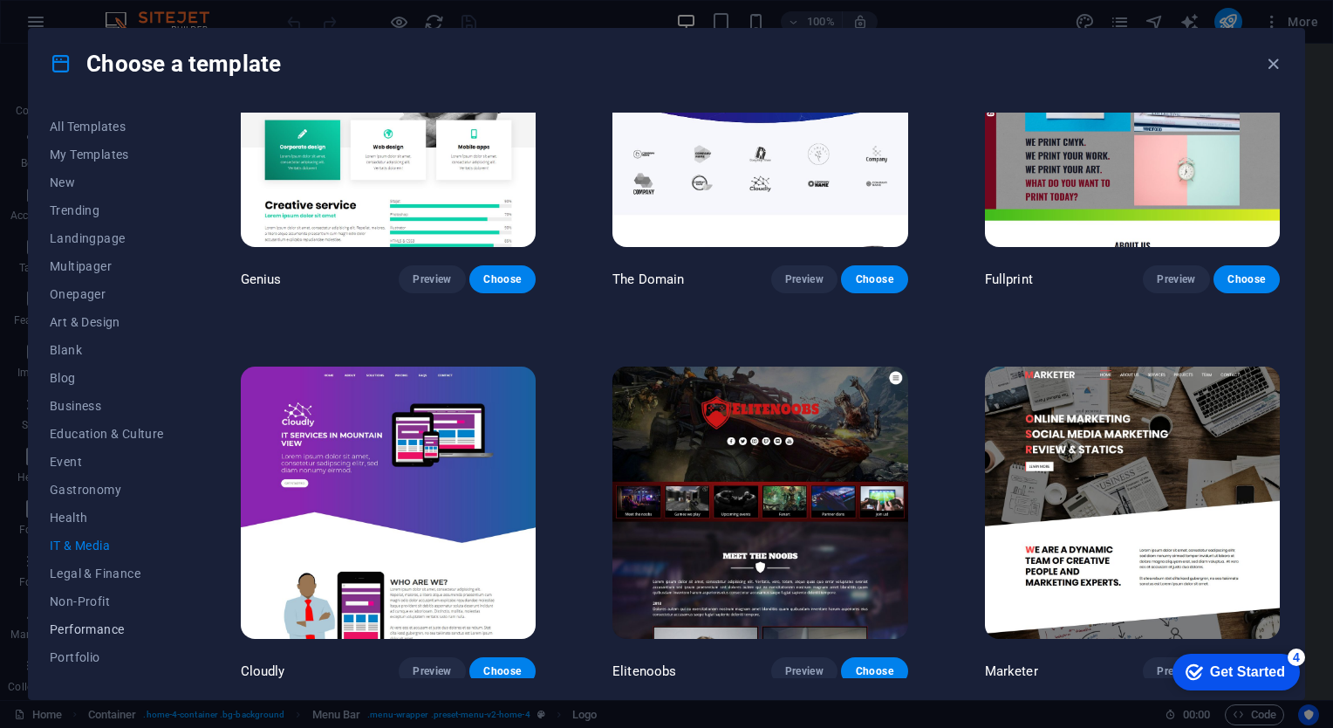
click at [125, 624] on span "Performance" at bounding box center [107, 629] width 114 height 14
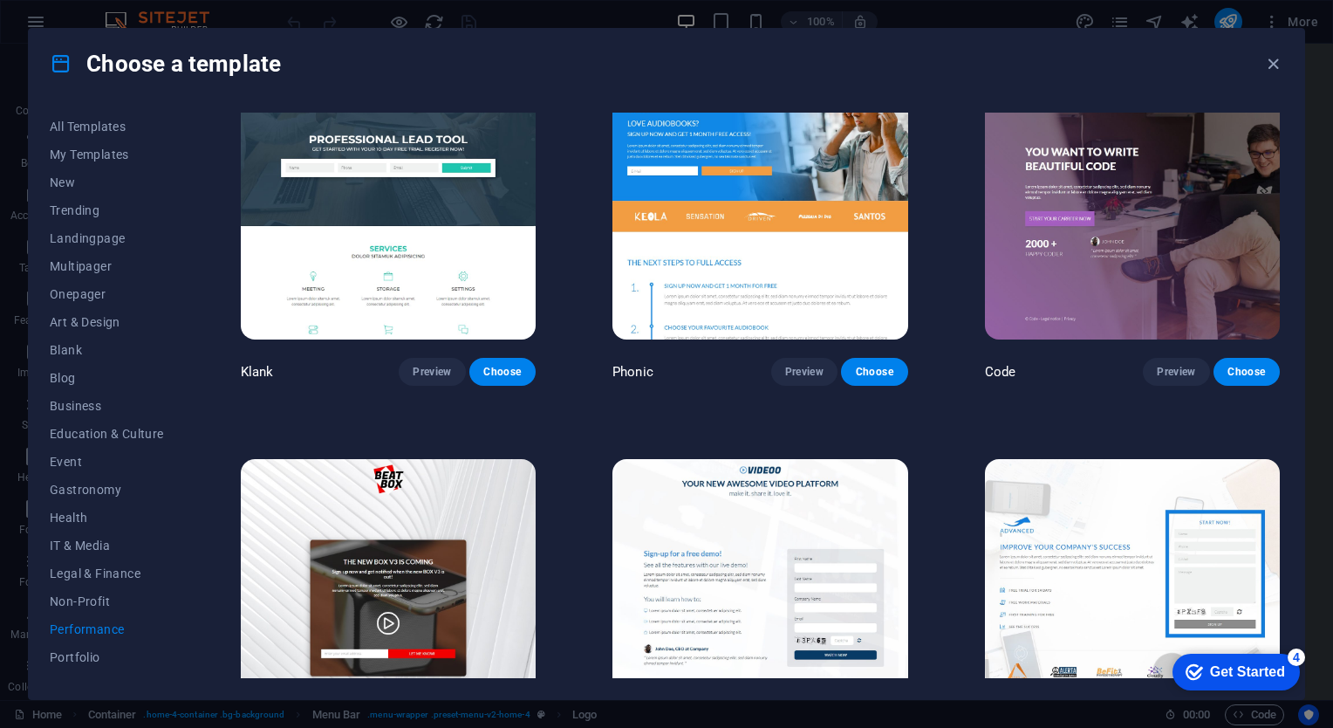
scroll to position [0, 0]
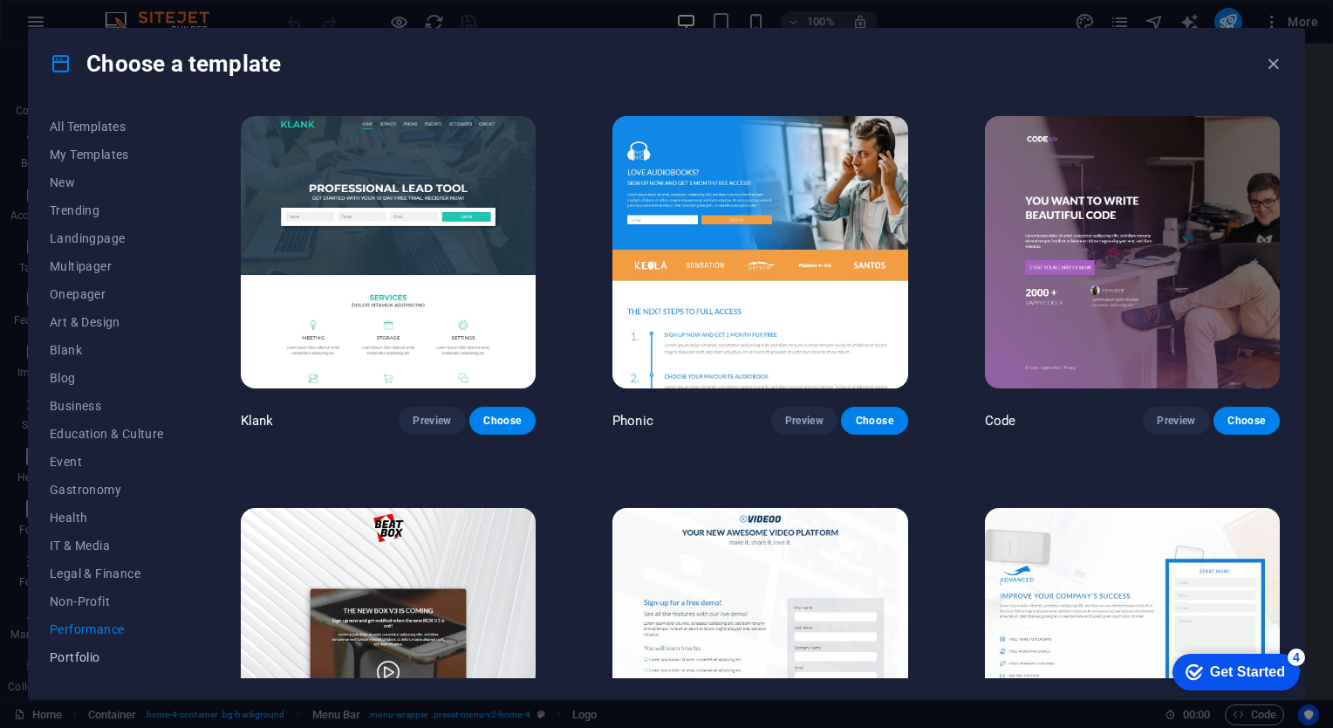
click at [88, 664] on button "Portfolio" at bounding box center [107, 657] width 114 height 28
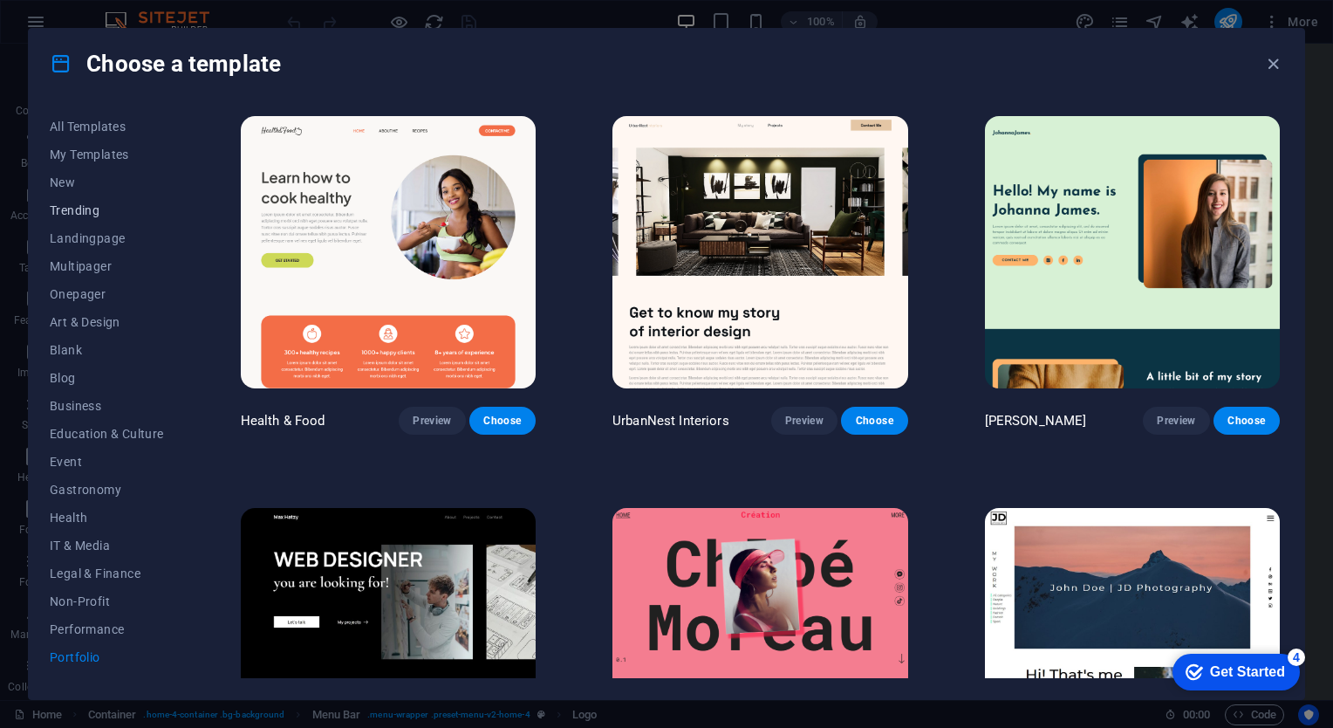
click at [118, 197] on button "Trending" at bounding box center [107, 210] width 114 height 28
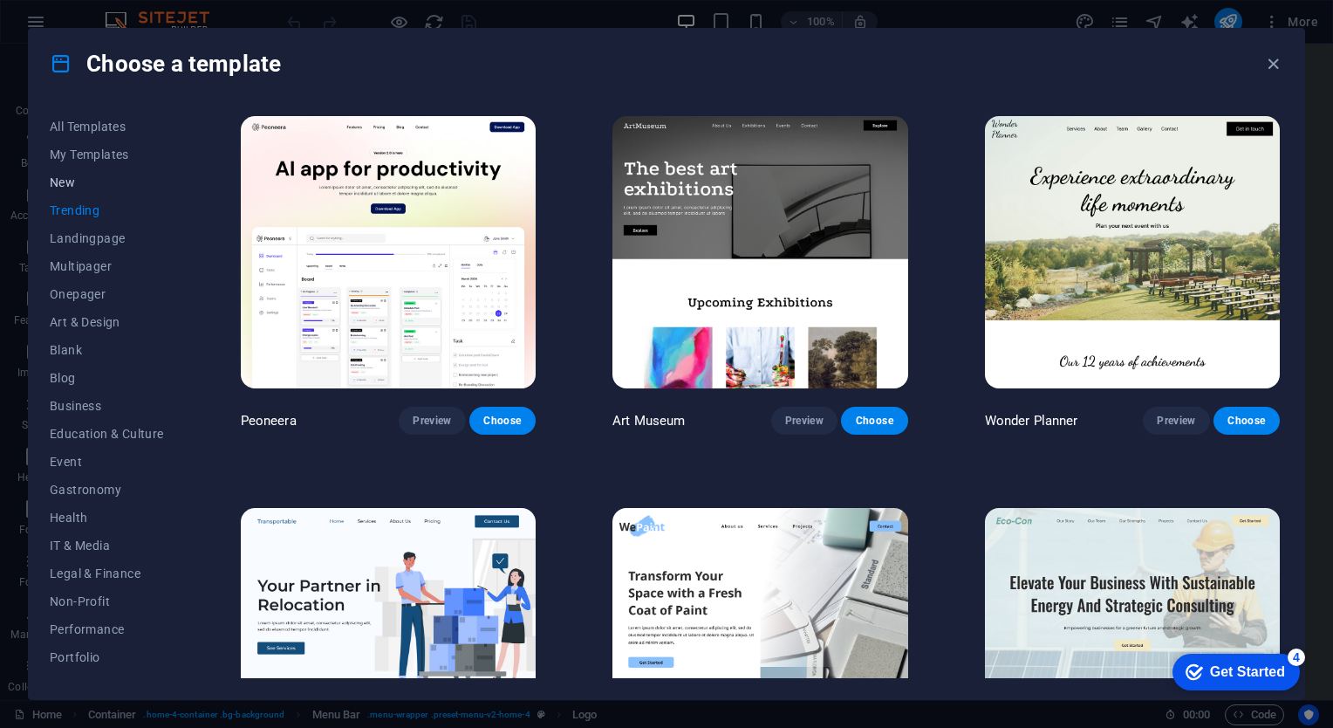
click at [124, 176] on span "New" at bounding box center [107, 182] width 114 height 14
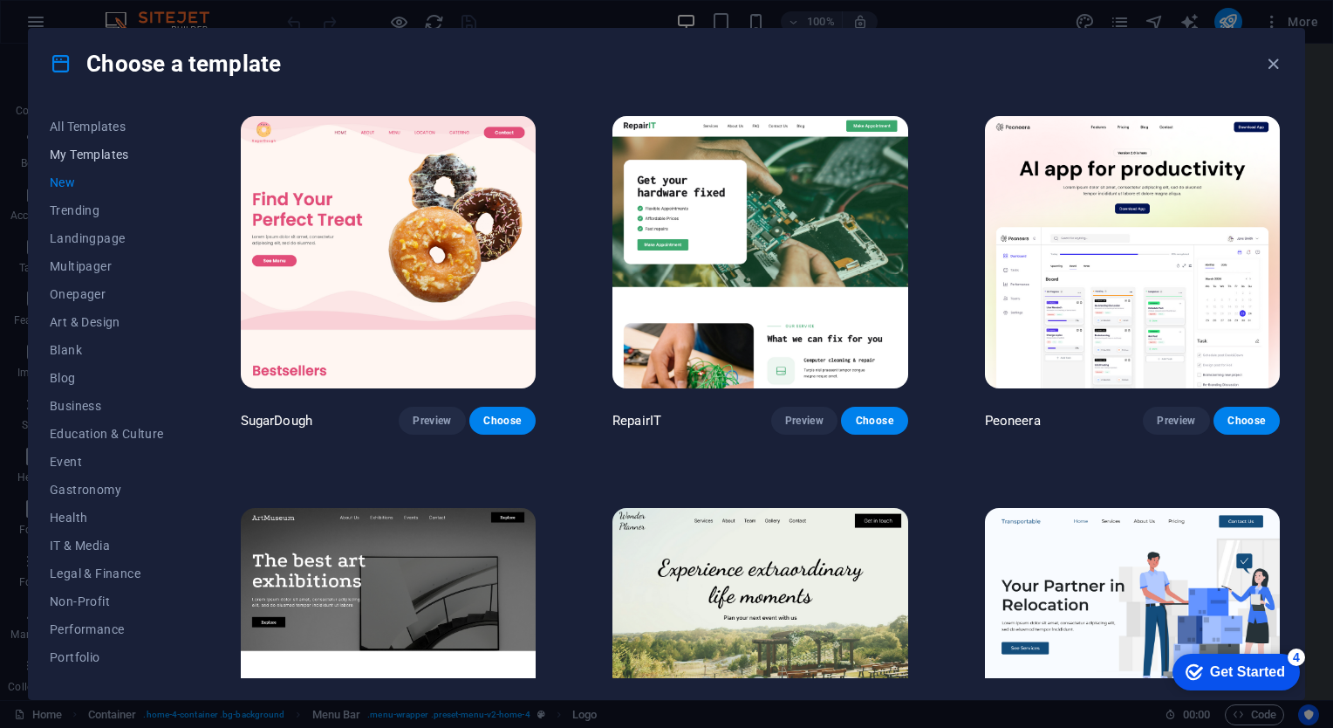
click at [131, 160] on span "My Templates" at bounding box center [107, 154] width 114 height 14
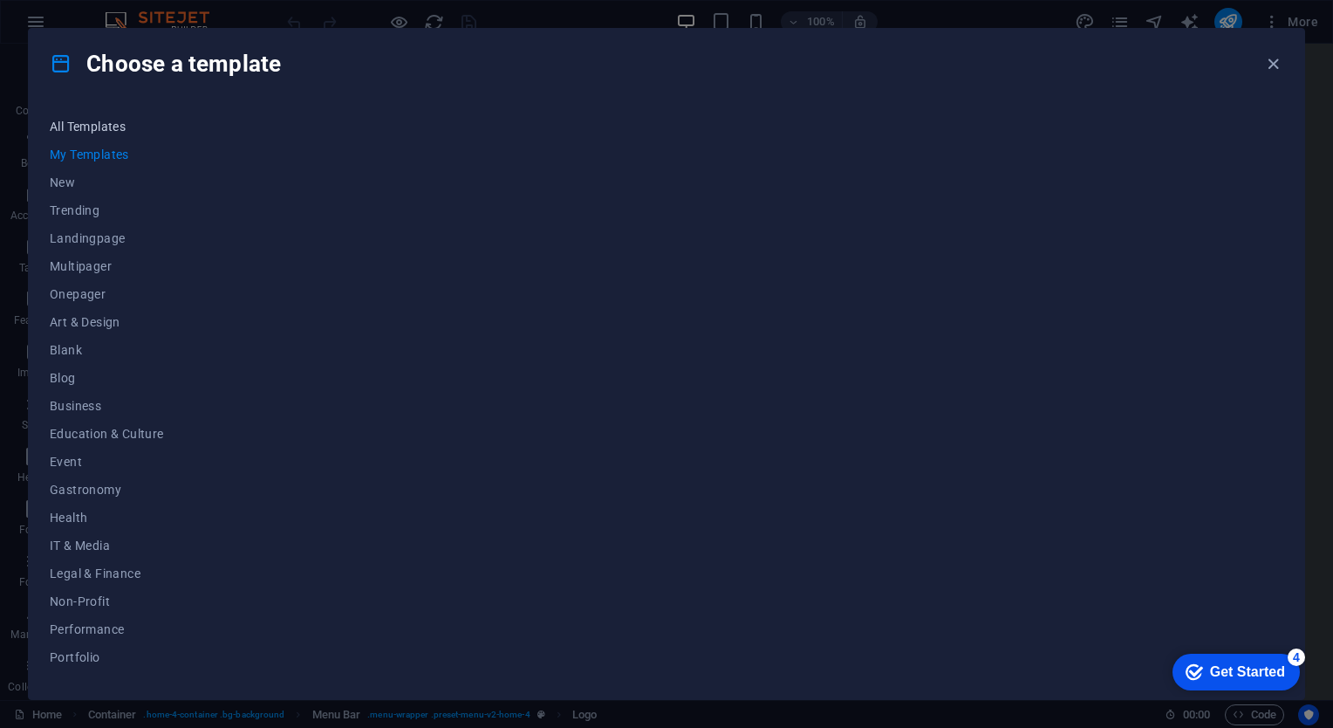
click at [135, 125] on span "All Templates" at bounding box center [107, 127] width 114 height 14
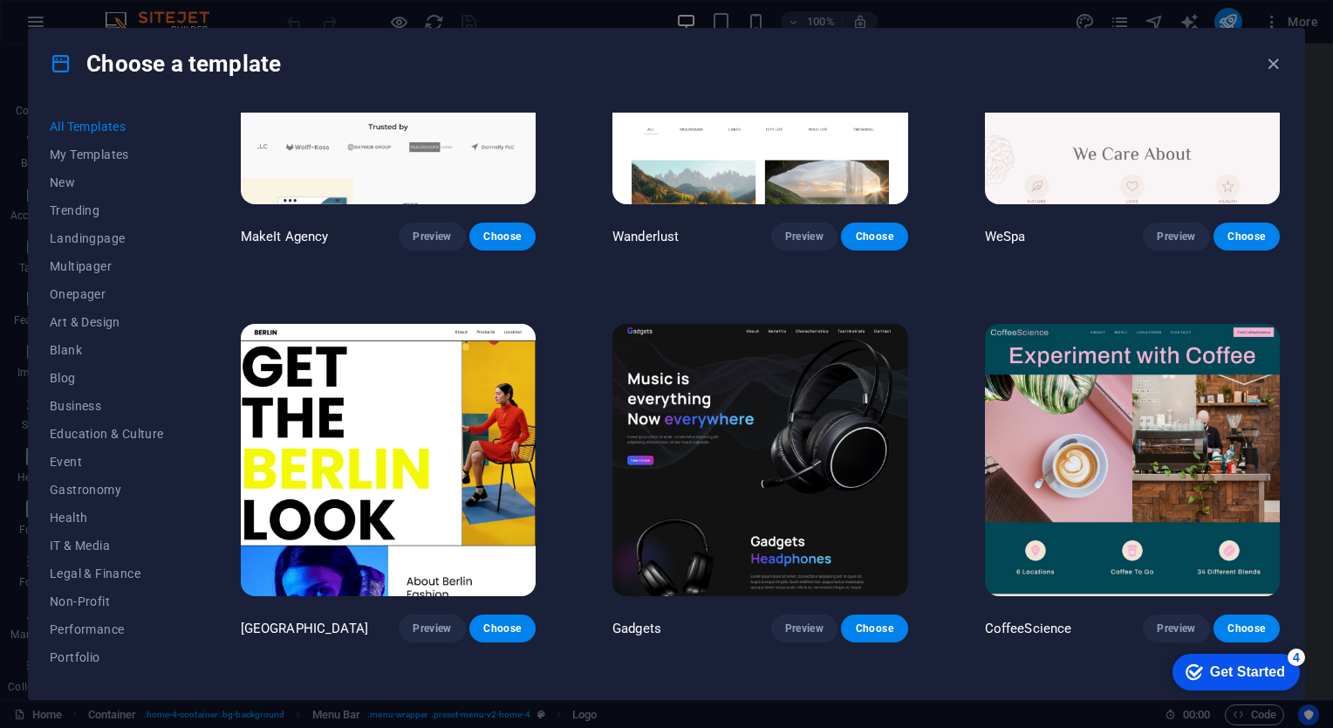
scroll to position [4100, 0]
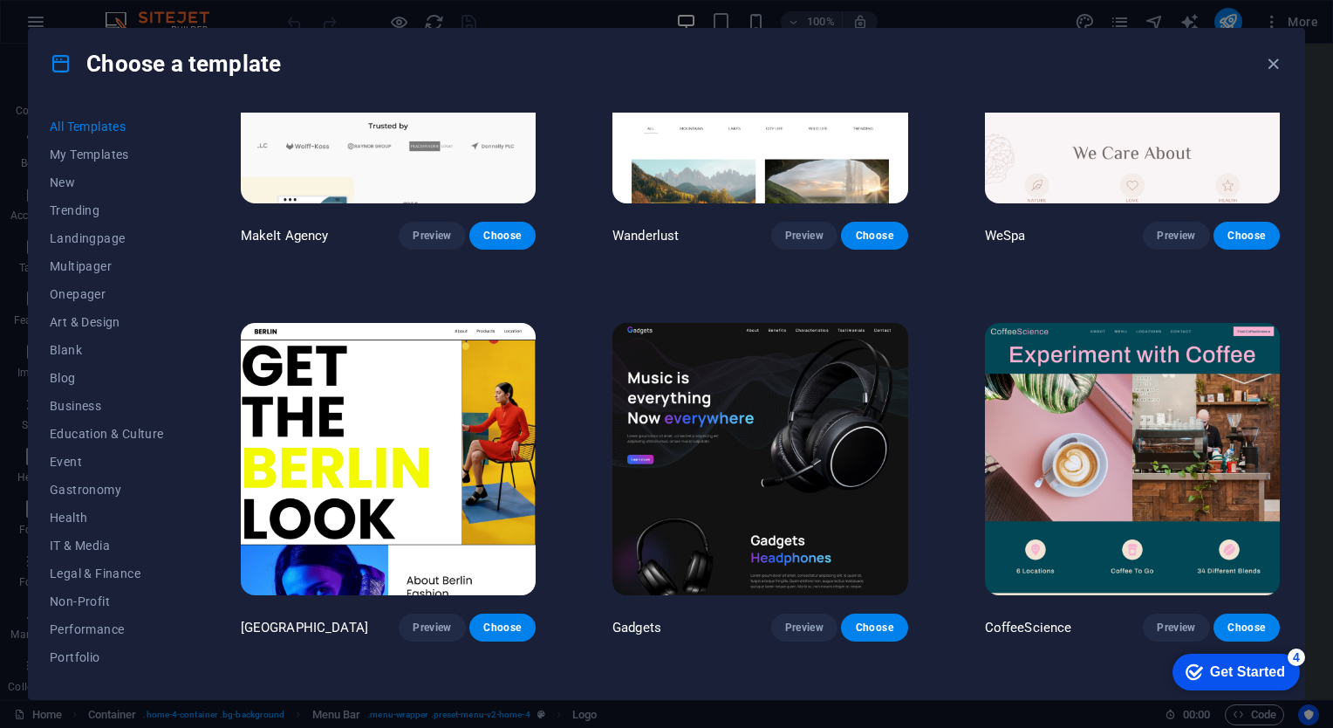
click at [786, 399] on img at bounding box center [759, 459] width 295 height 272
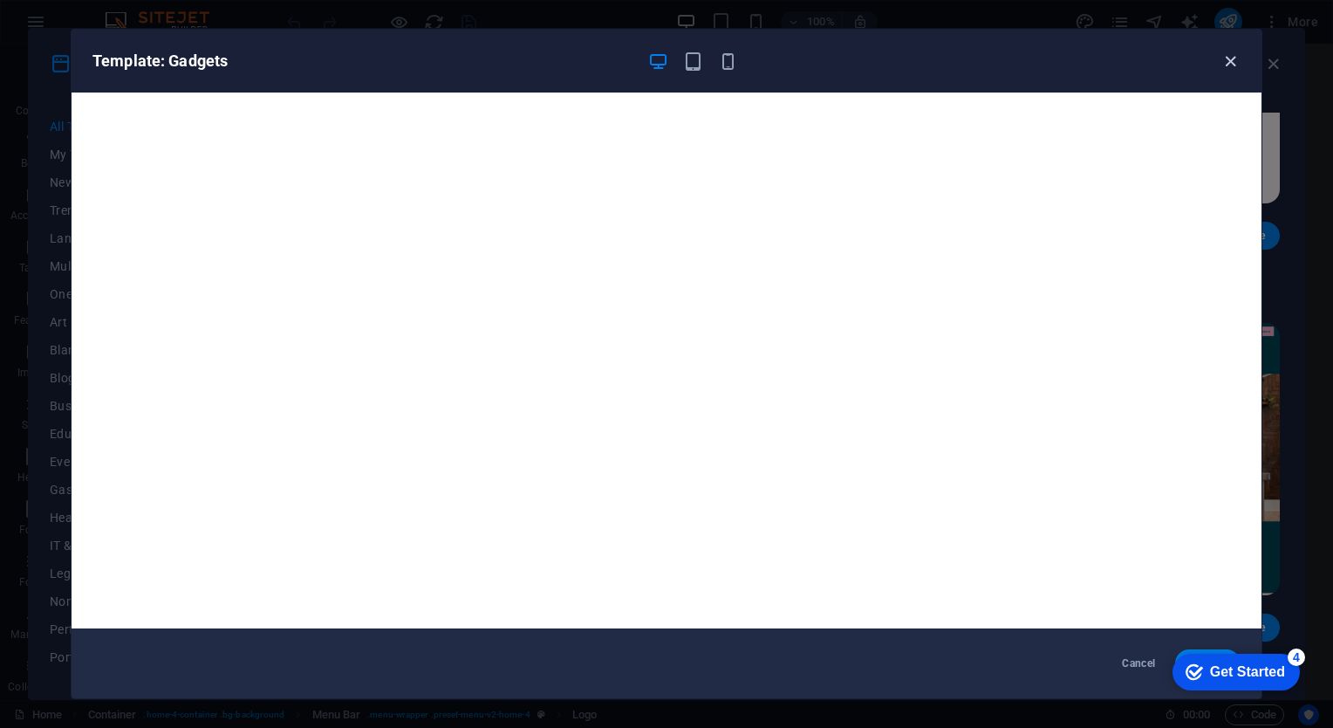
click at [1230, 58] on icon "button" at bounding box center [1230, 61] width 20 height 20
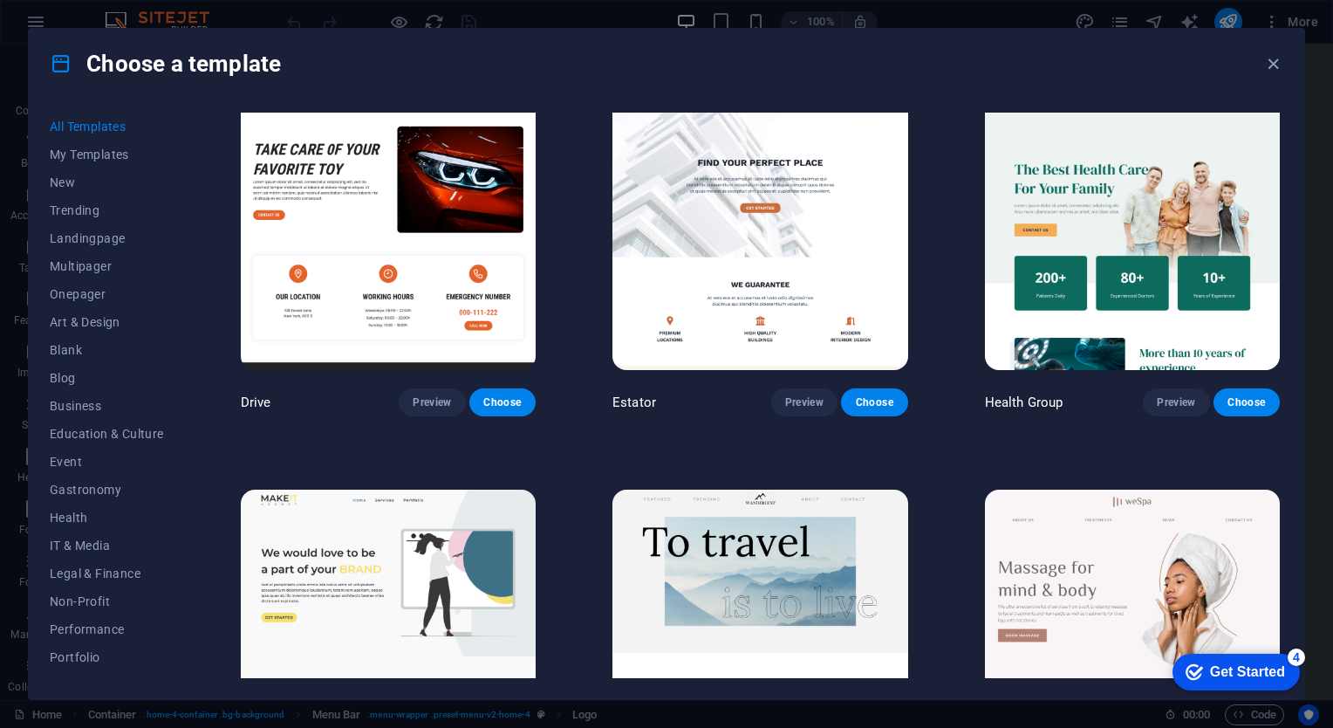
scroll to position [3402, 0]
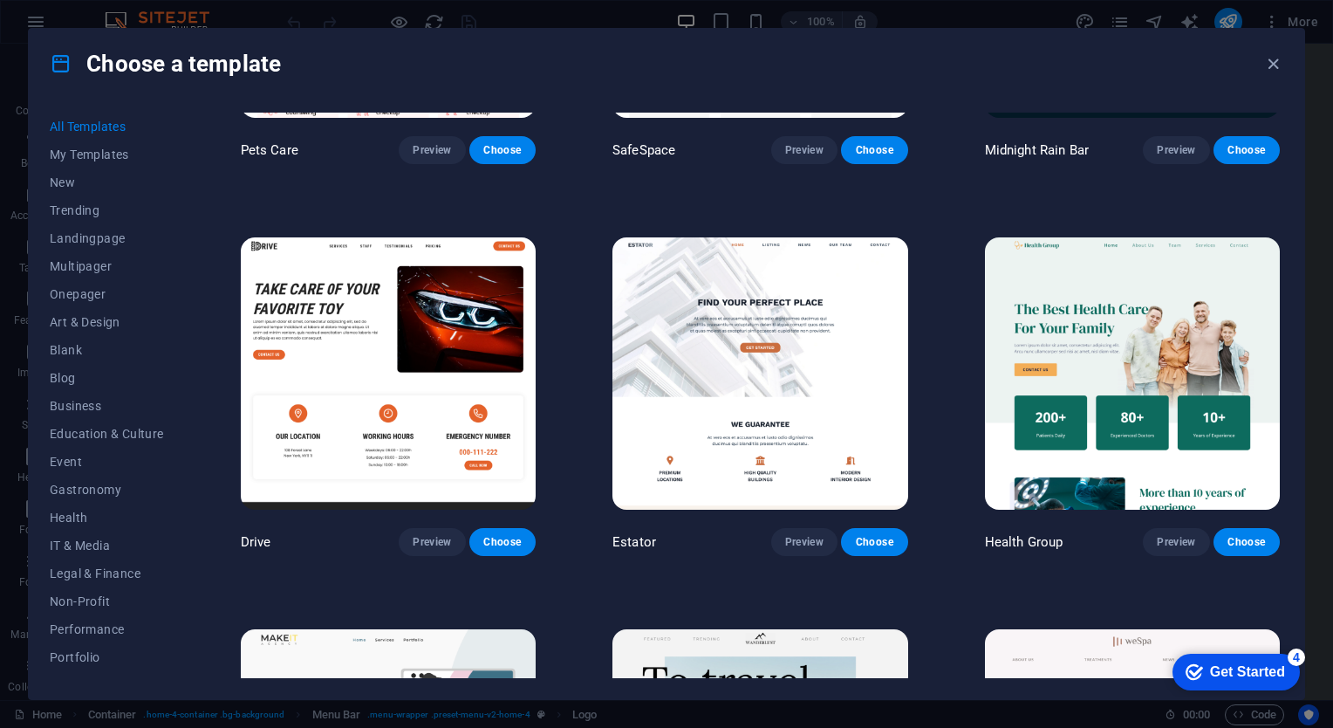
click at [837, 359] on img at bounding box center [759, 373] width 295 height 272
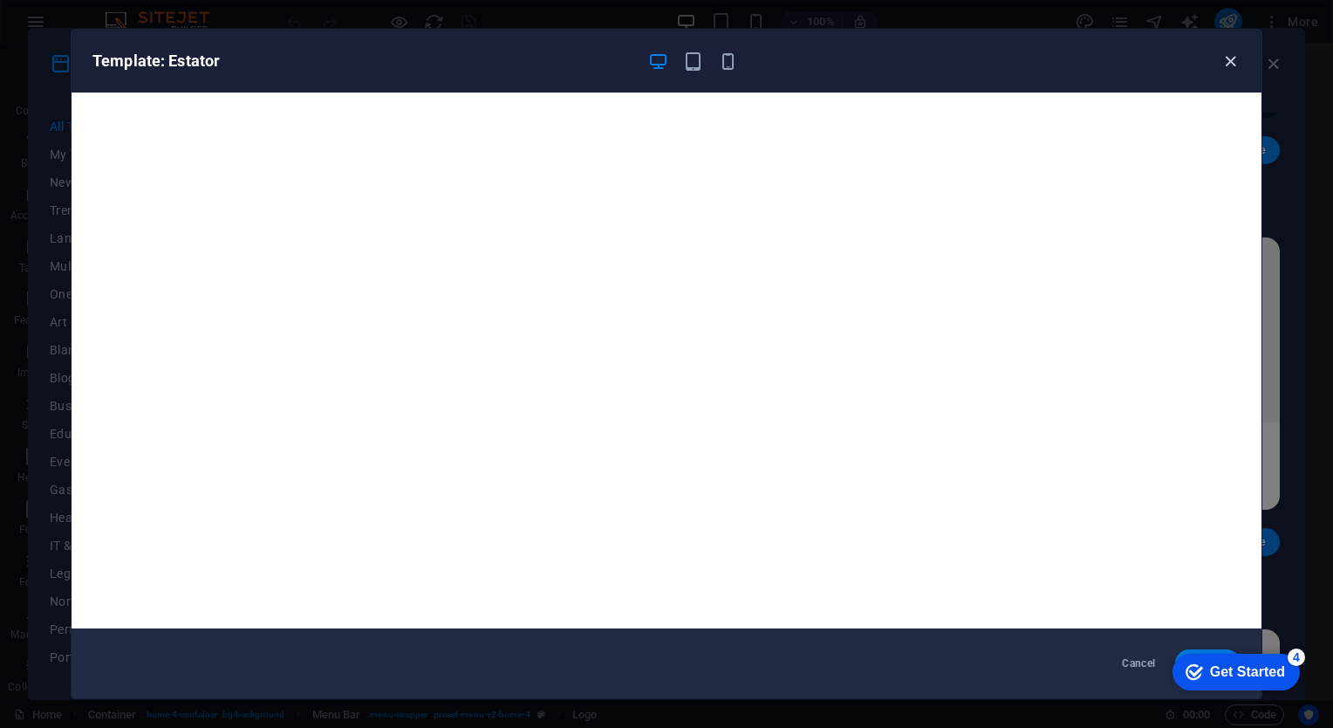
click at [1233, 64] on icon "button" at bounding box center [1230, 61] width 20 height 20
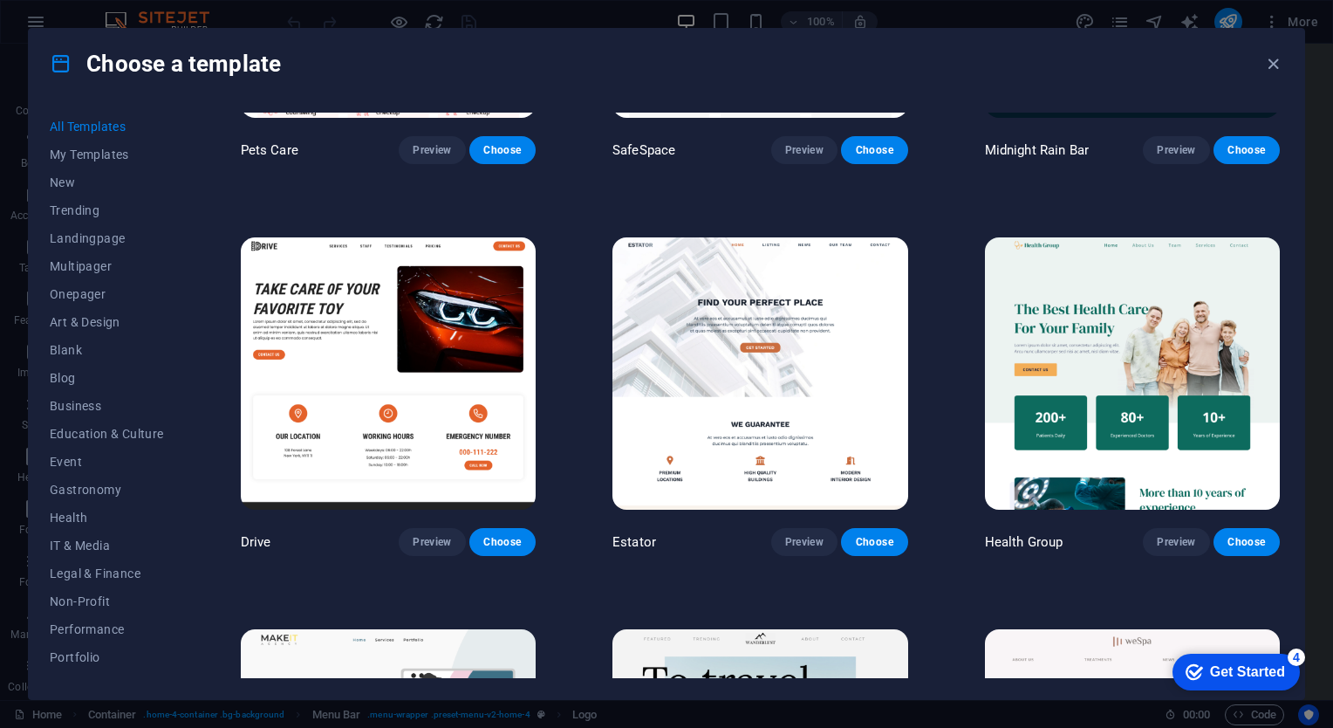
click at [427, 323] on img at bounding box center [388, 373] width 295 height 272
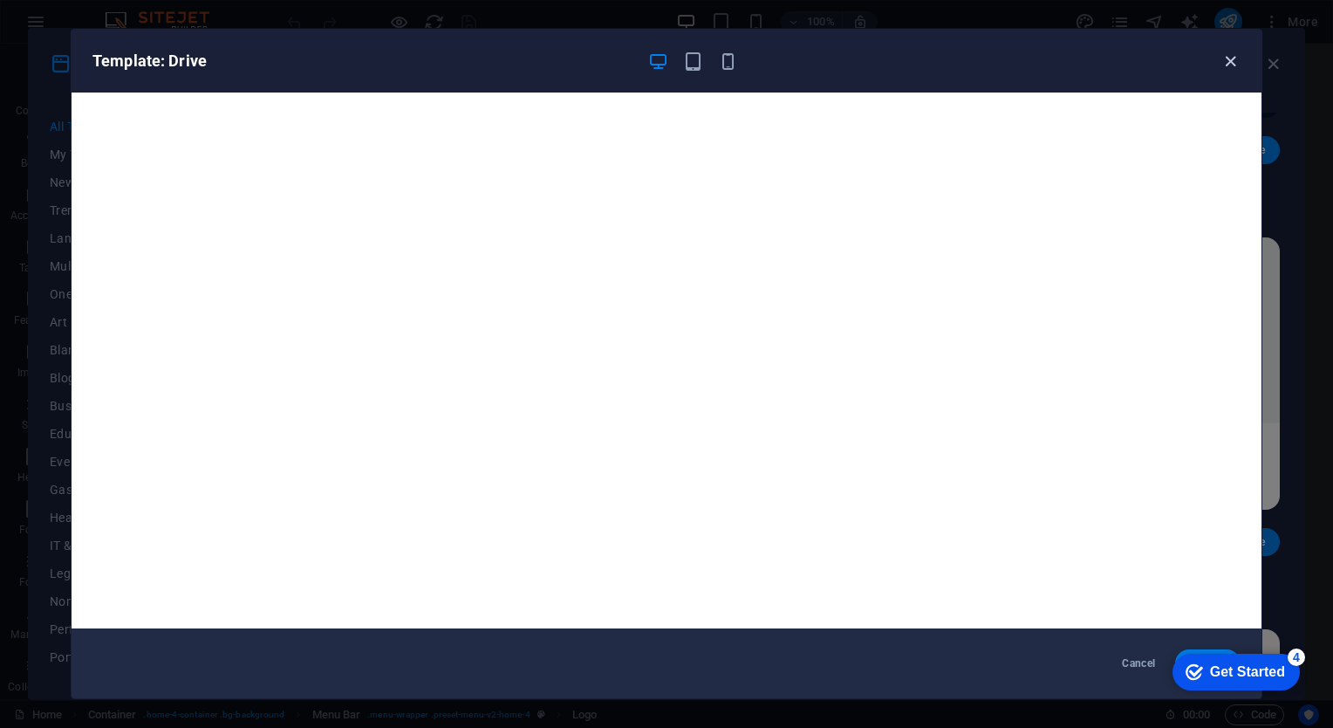
click at [1233, 58] on icon "button" at bounding box center [1230, 61] width 20 height 20
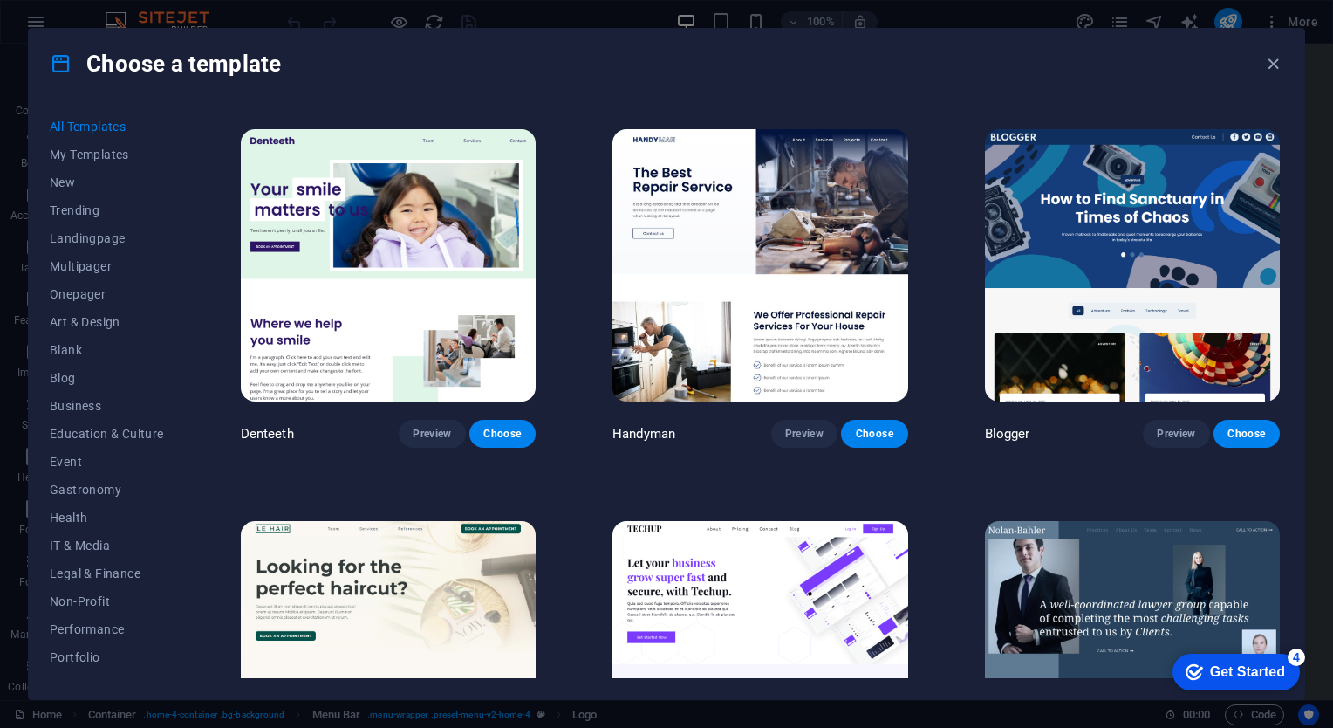
scroll to position [4972, 0]
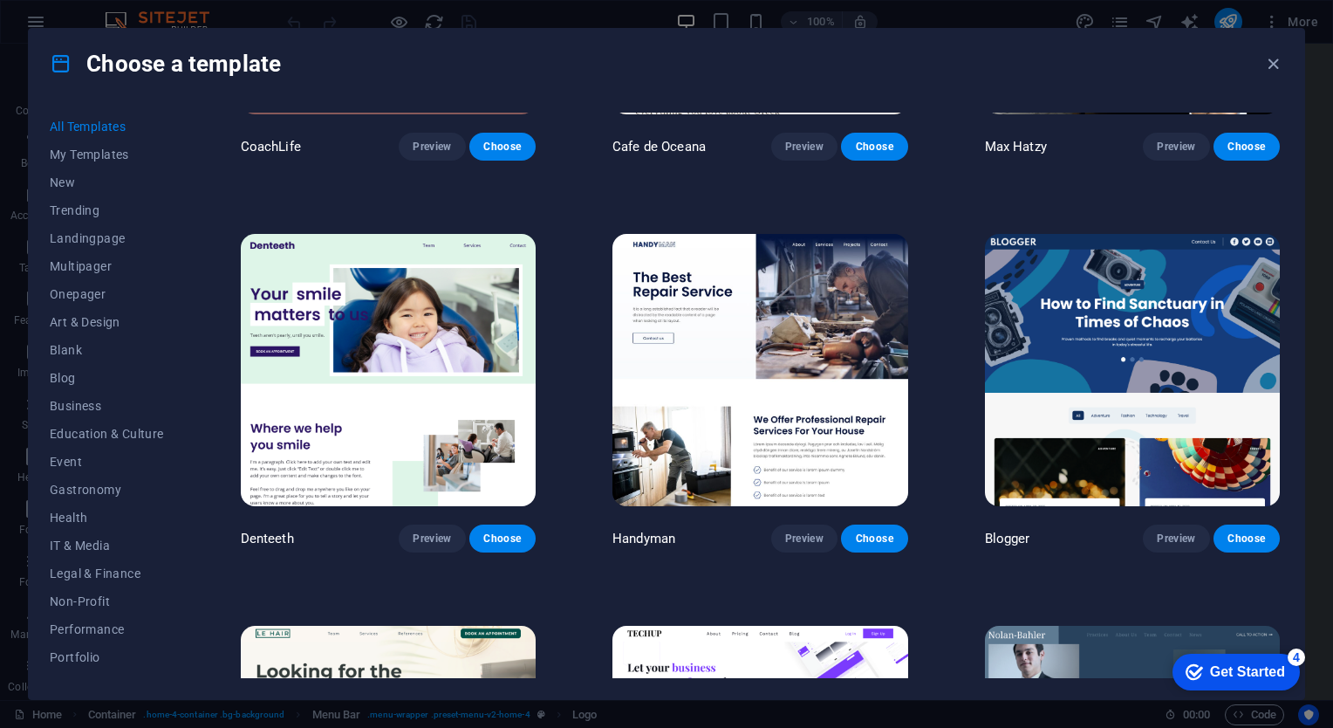
click at [822, 337] on img at bounding box center [759, 370] width 295 height 272
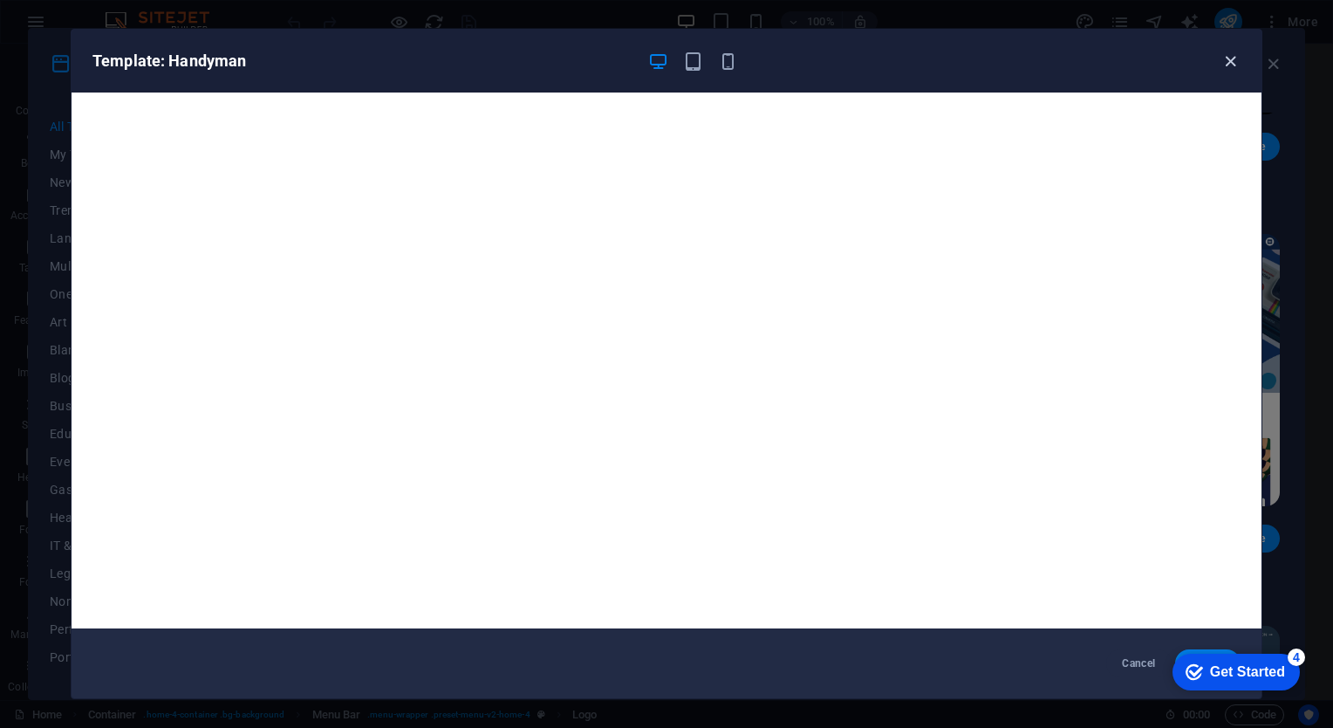
click at [1226, 54] on icon "button" at bounding box center [1230, 61] width 20 height 20
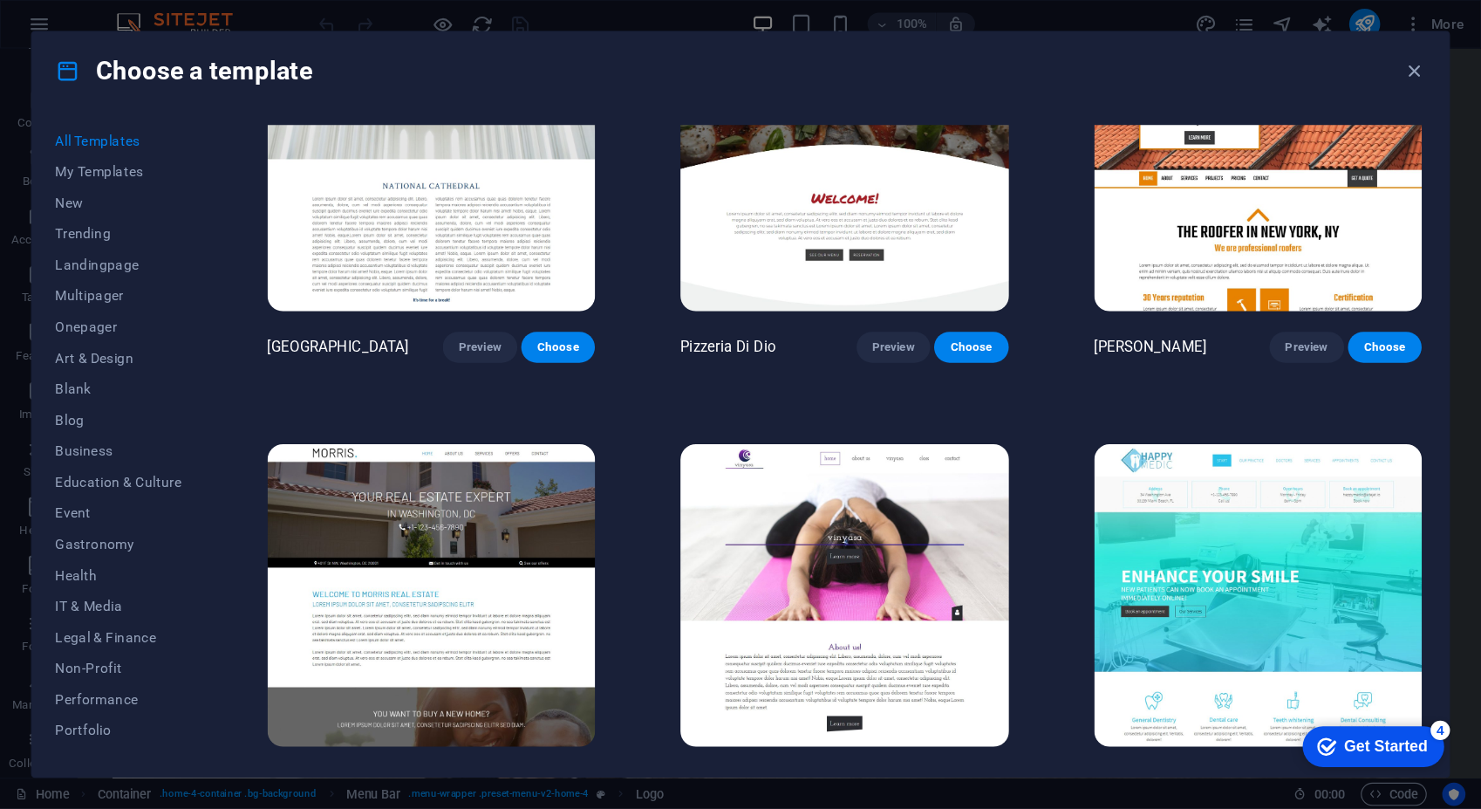
scroll to position [7415, 0]
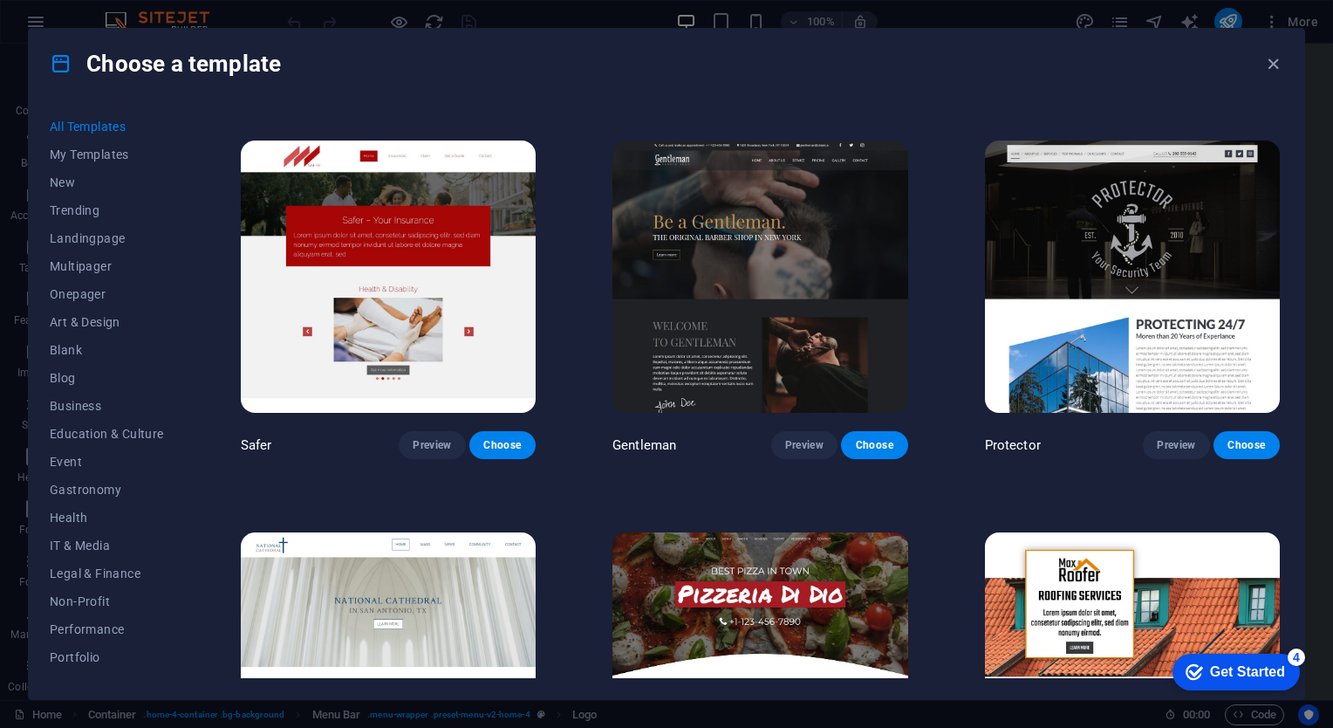
click at [1104, 197] on img at bounding box center [1132, 276] width 295 height 272
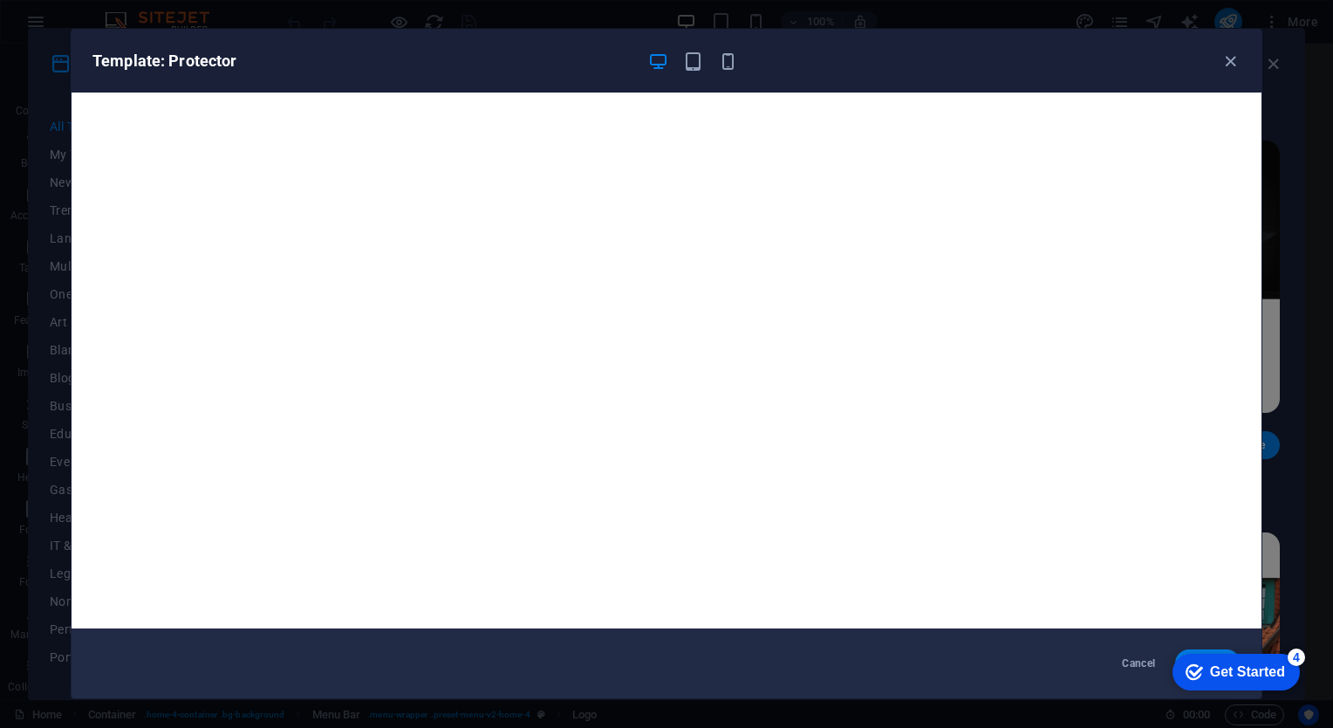
click at [1212, 653] on div "checkmark Get Started 4" at bounding box center [1235, 671] width 127 height 37
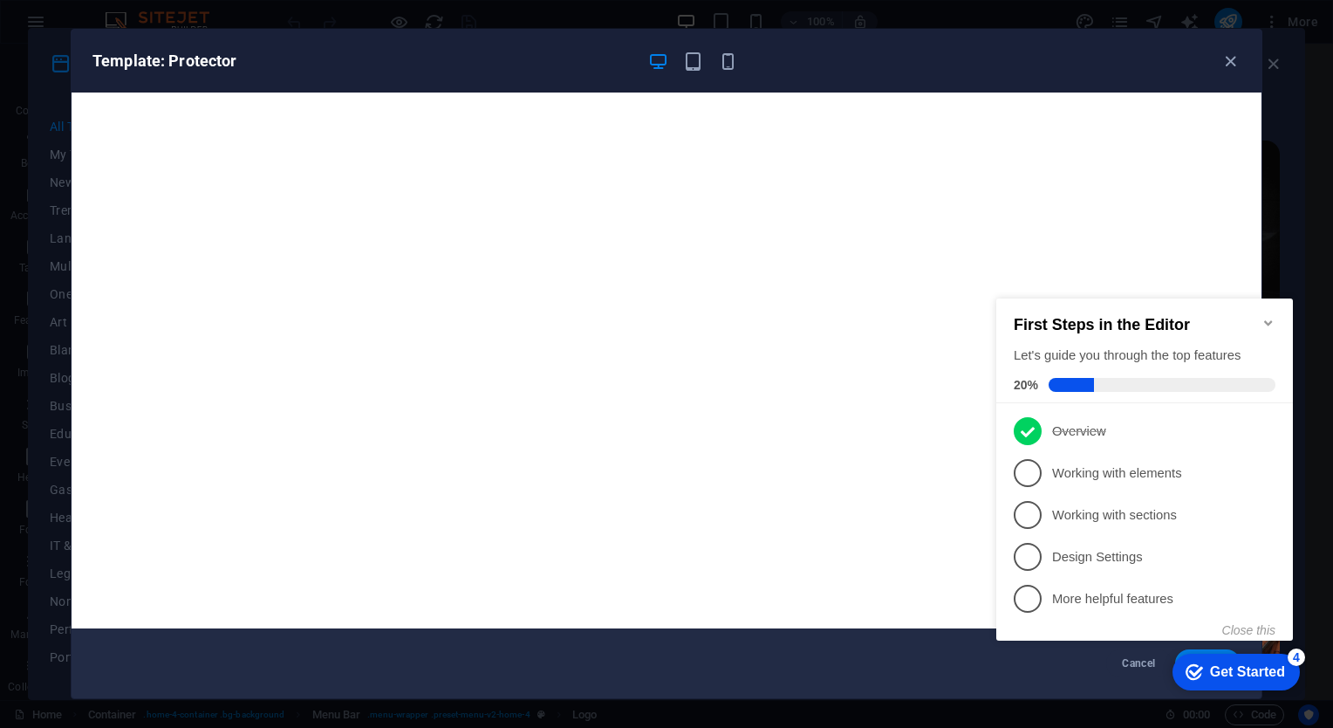
click at [1264, 316] on icon "Minimize checklist" at bounding box center [1268, 323] width 14 height 14
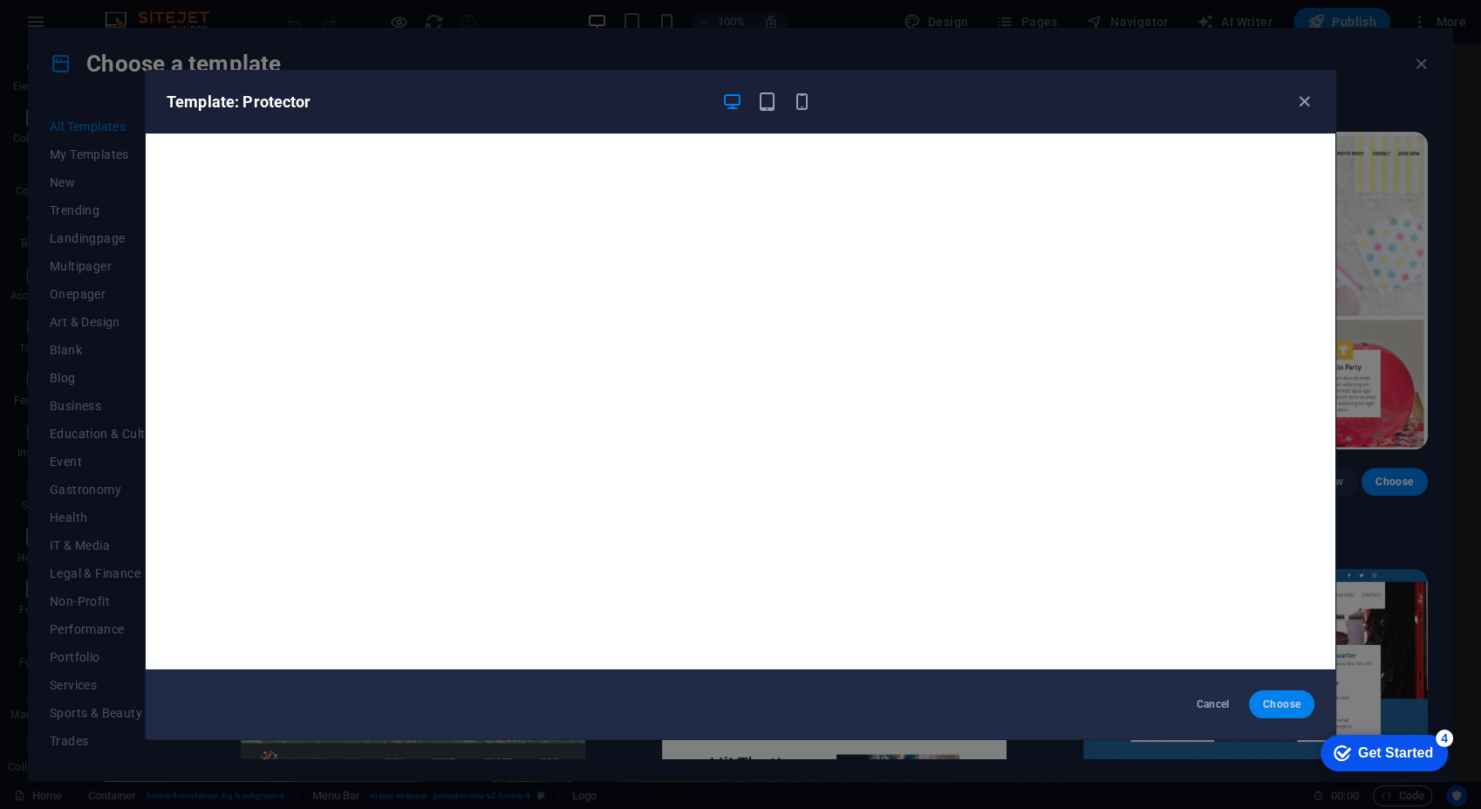
click at [1279, 701] on span "Choose" at bounding box center [1282, 704] width 38 height 14
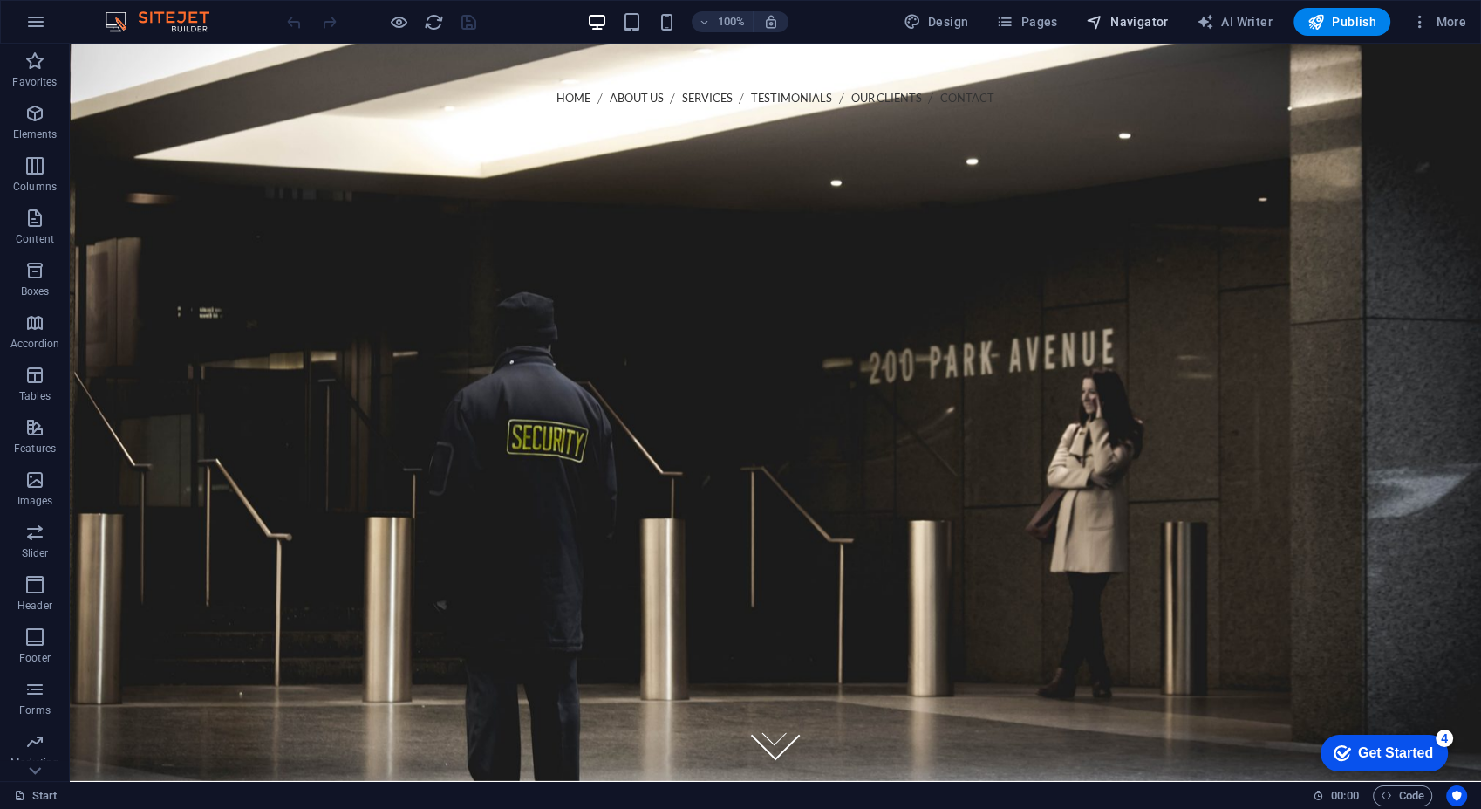
click at [1151, 17] on span "Navigator" at bounding box center [1127, 21] width 83 height 17
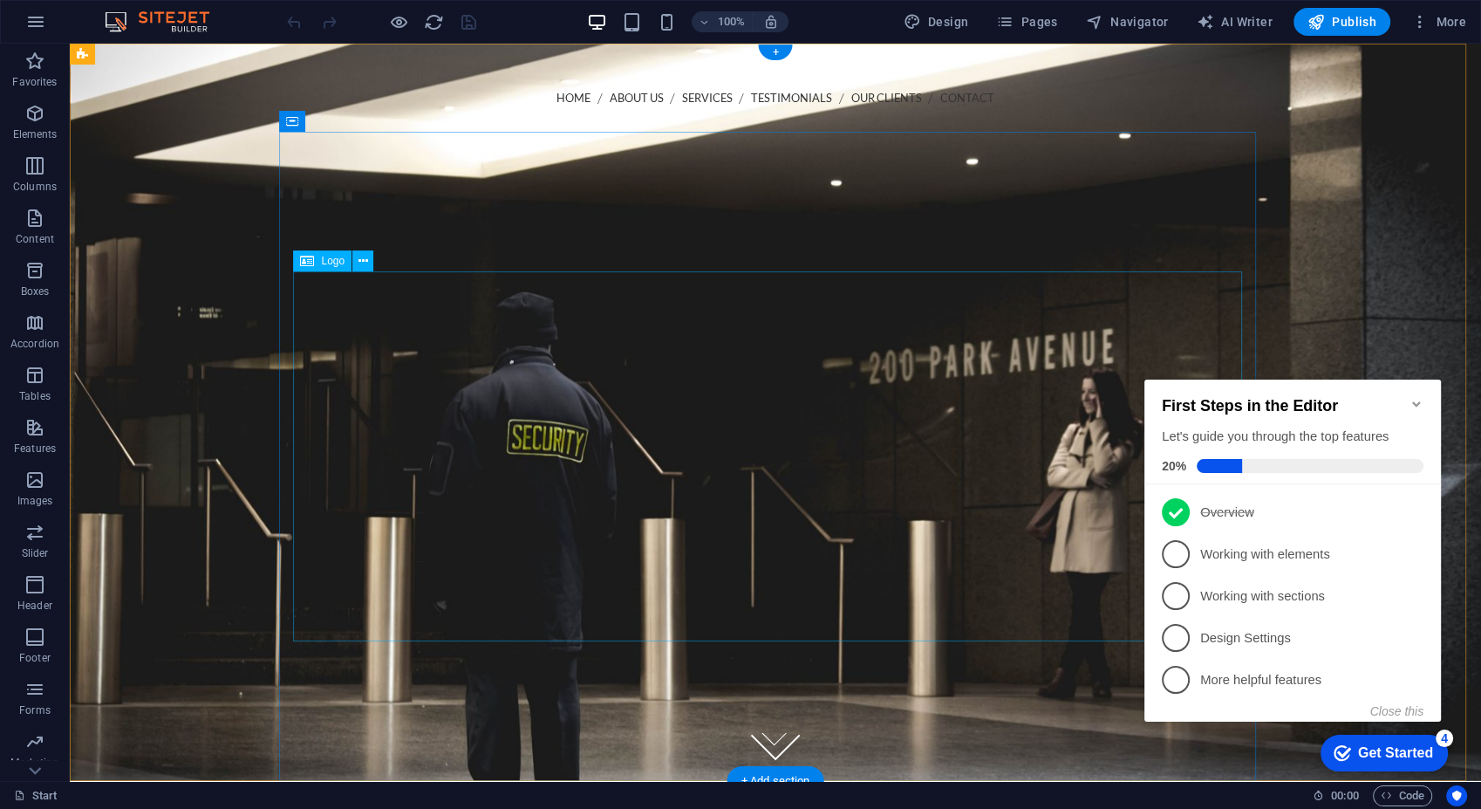
click at [776, 387] on div at bounding box center [775, 507] width 949 height 370
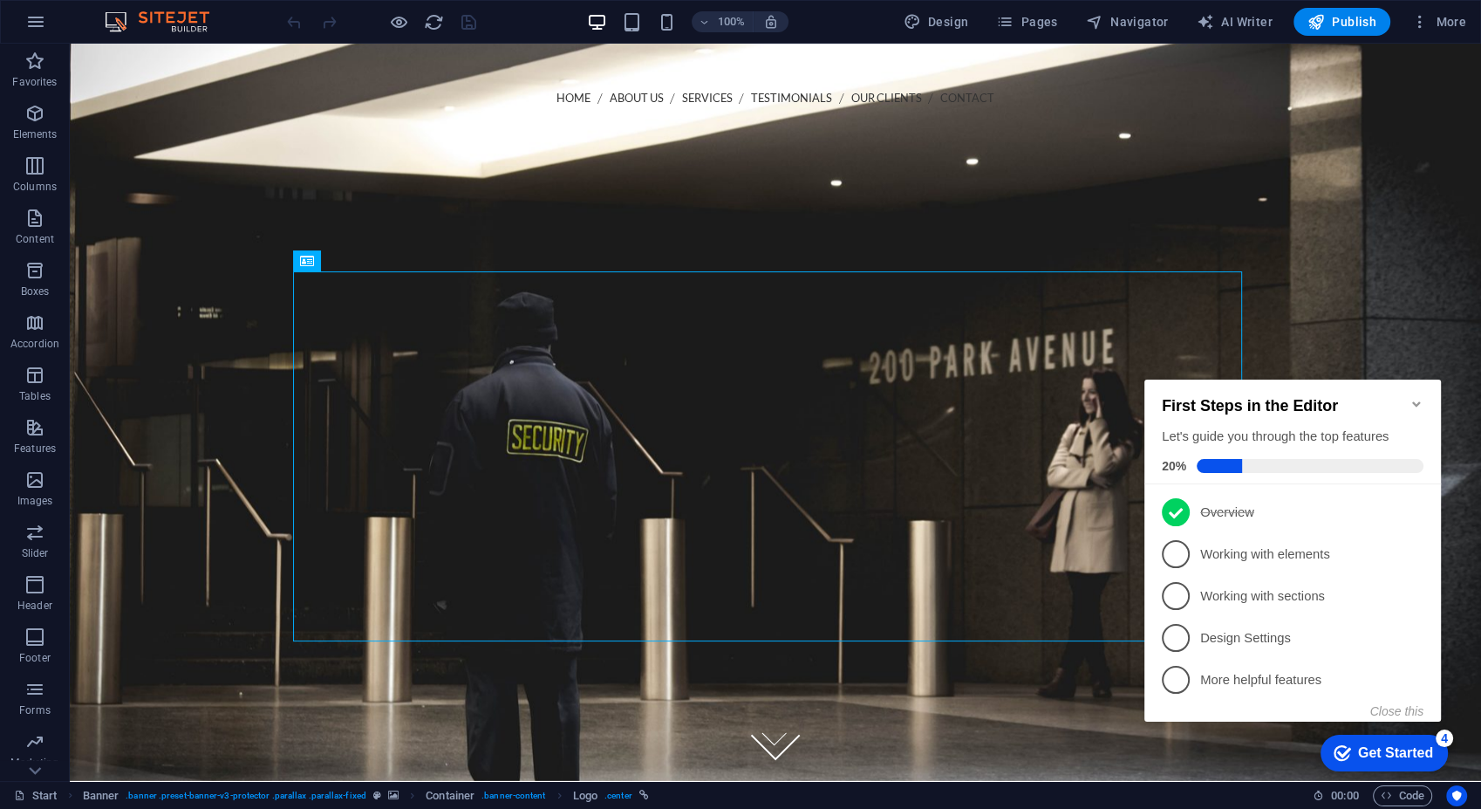
click at [1414, 397] on icon "Minimize checklist" at bounding box center [1417, 404] width 14 height 14
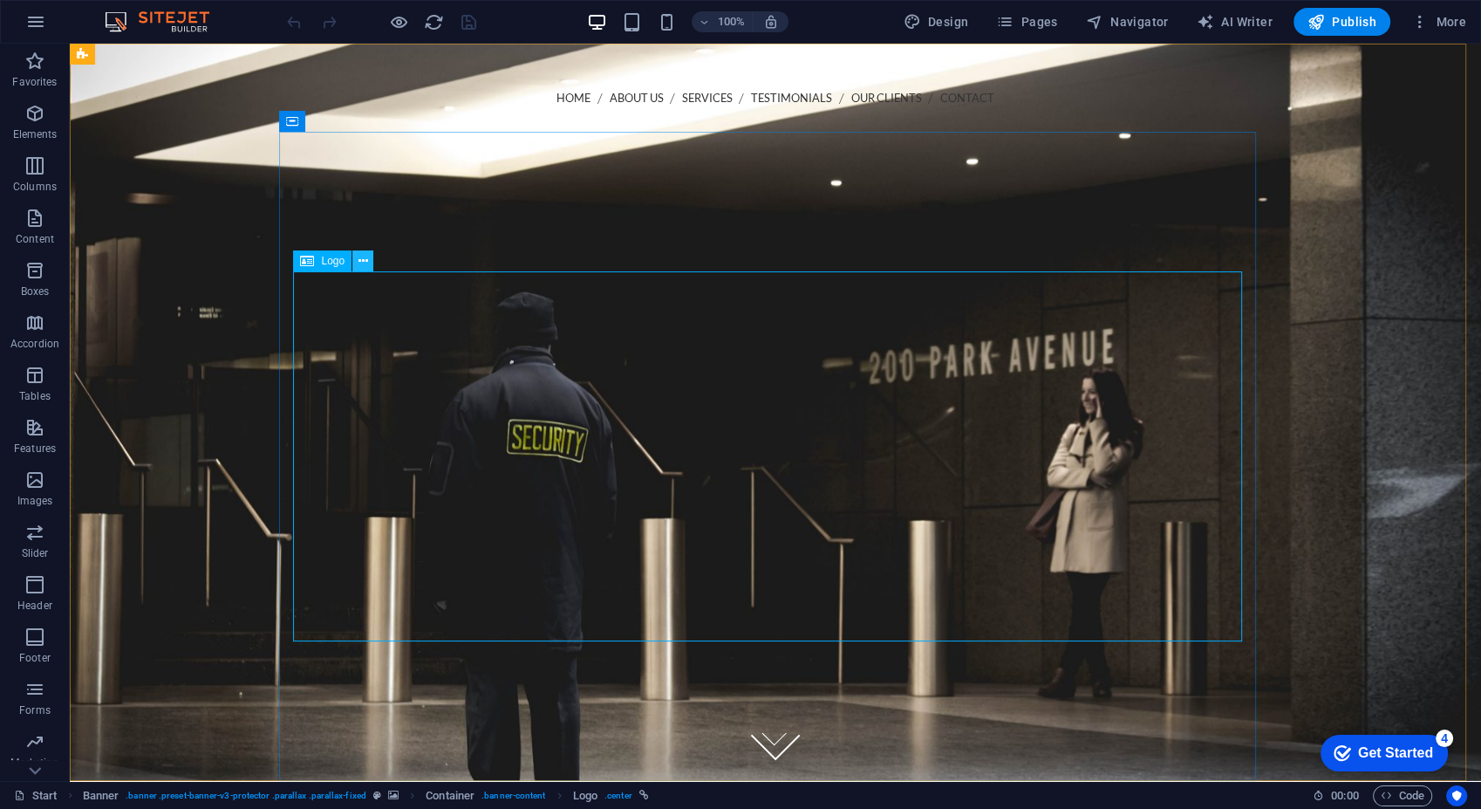
click at [360, 263] on icon at bounding box center [364, 261] width 10 height 18
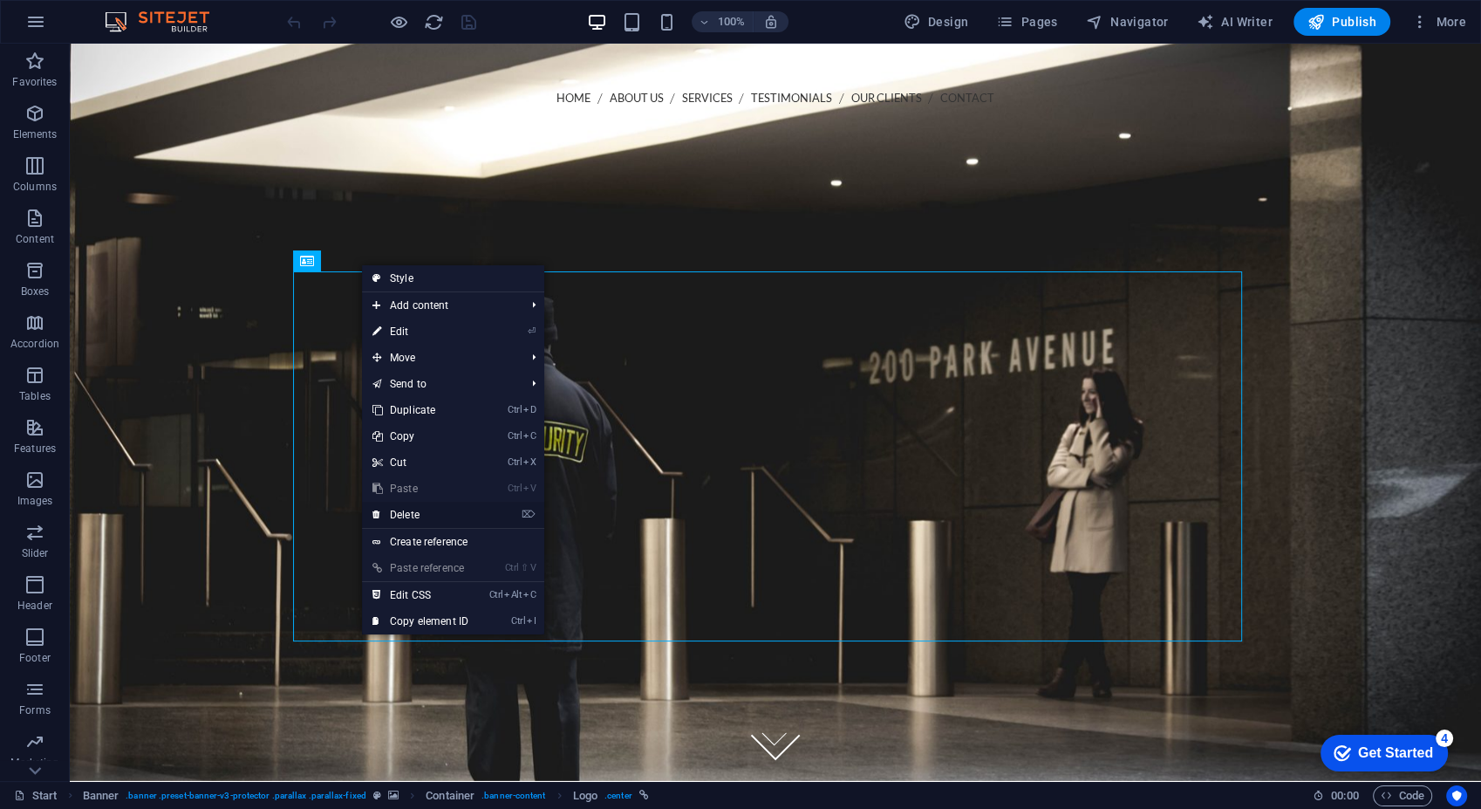
click at [436, 516] on link "⌦ Delete" at bounding box center [420, 515] width 117 height 26
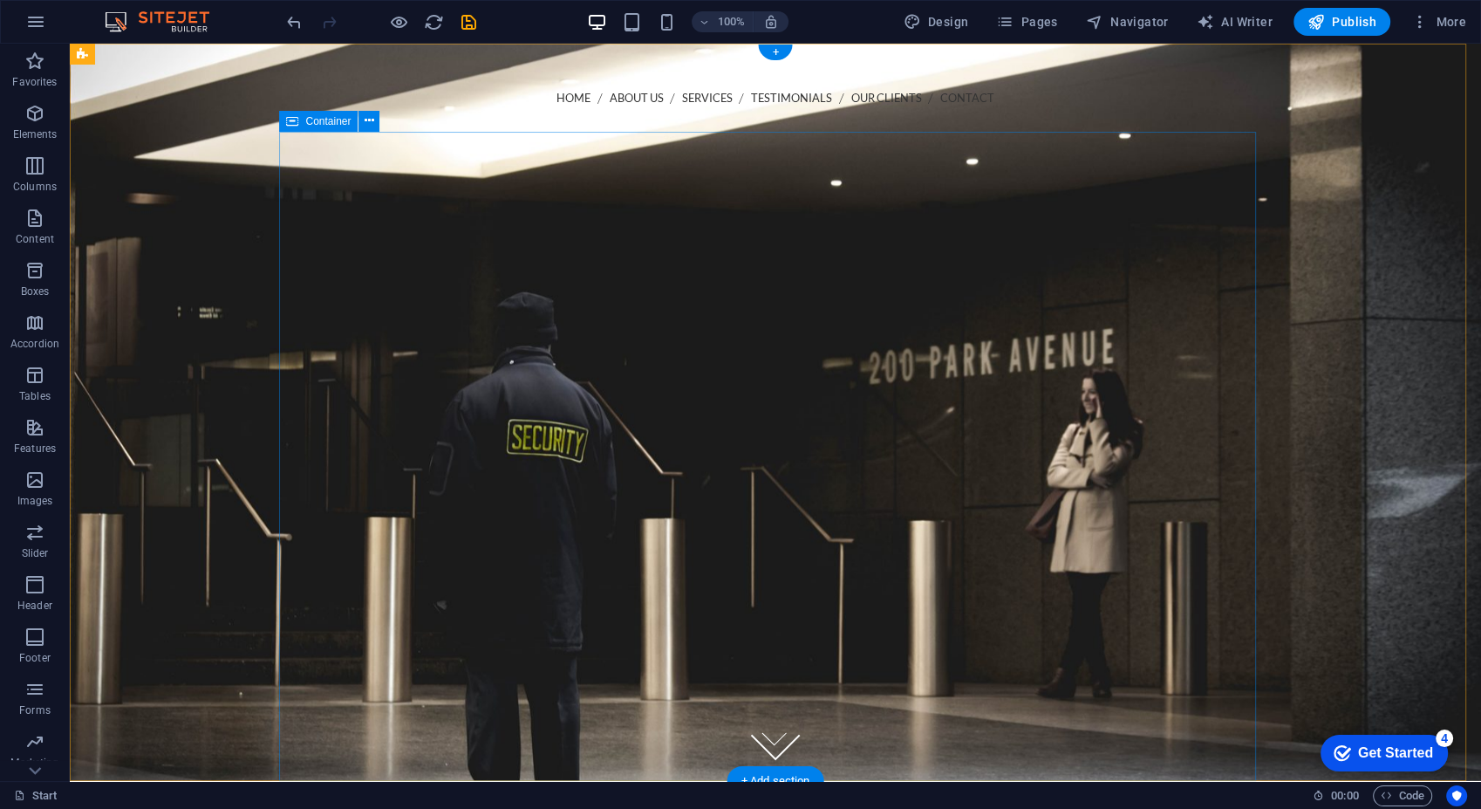
click at [879, 336] on div at bounding box center [775, 322] width 977 height 140
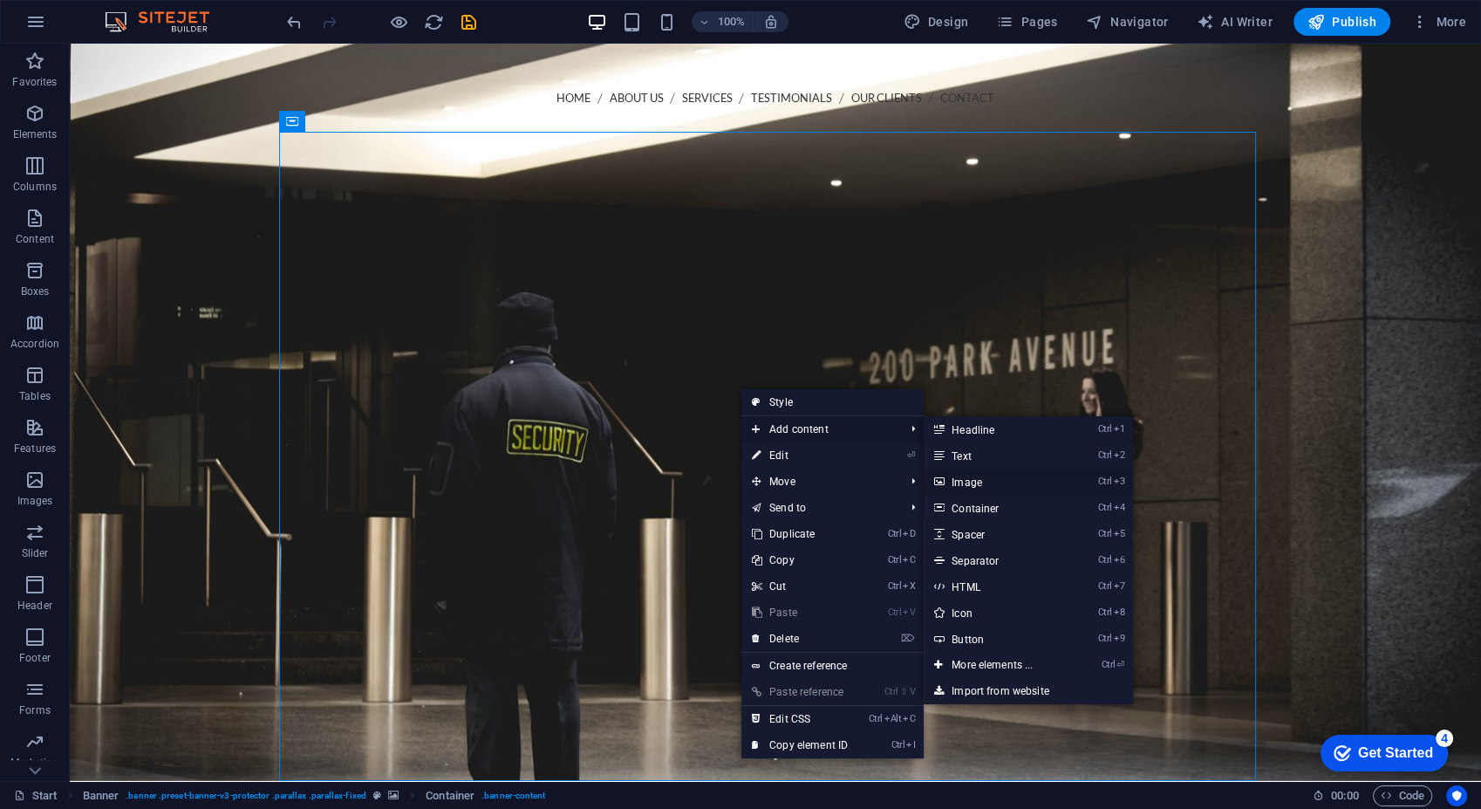
click at [999, 480] on link "Ctrl 3 Image" at bounding box center [996, 481] width 144 height 26
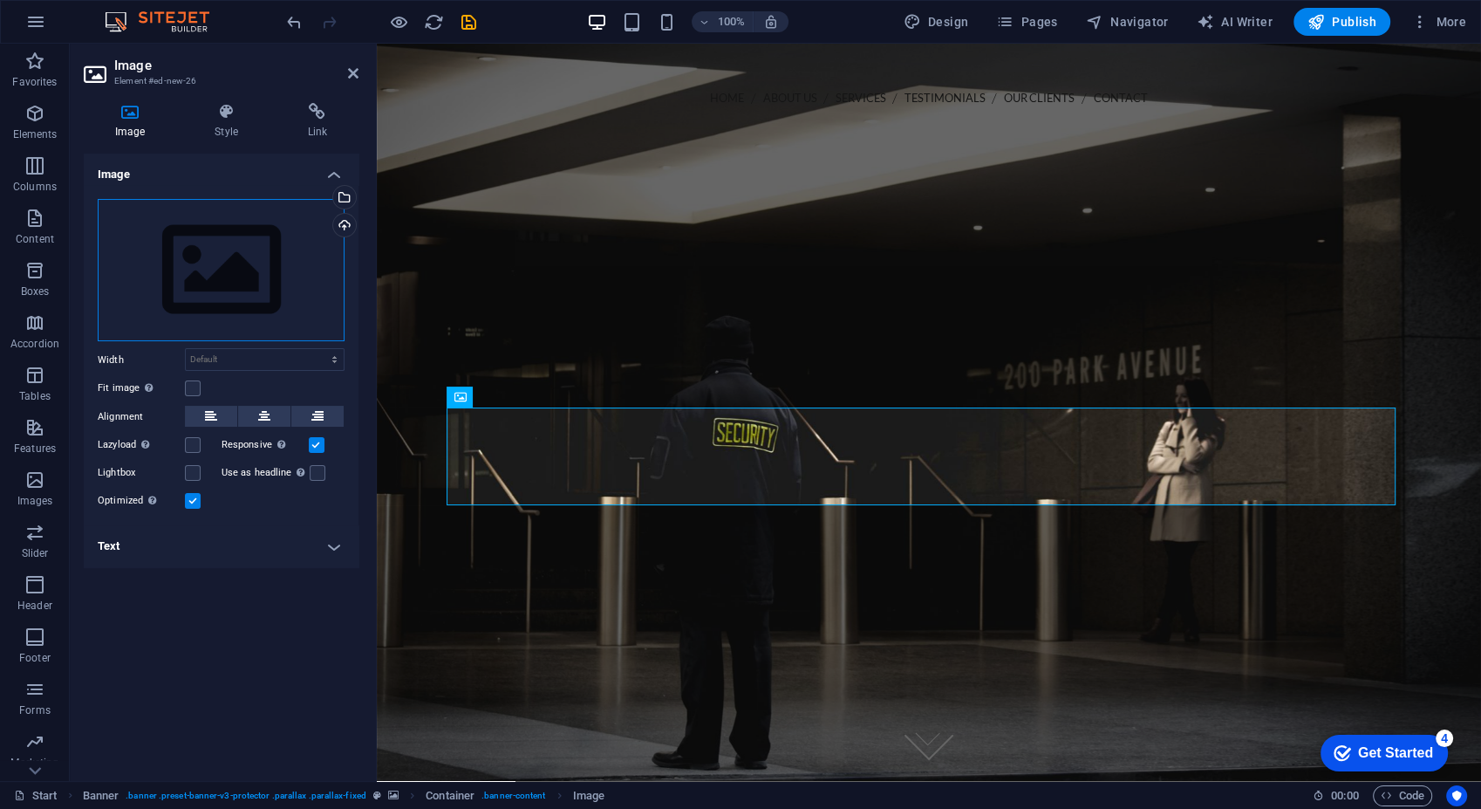
click at [161, 234] on div "Drag files here, click to choose files or select files from Files or our free s…" at bounding box center [221, 270] width 247 height 143
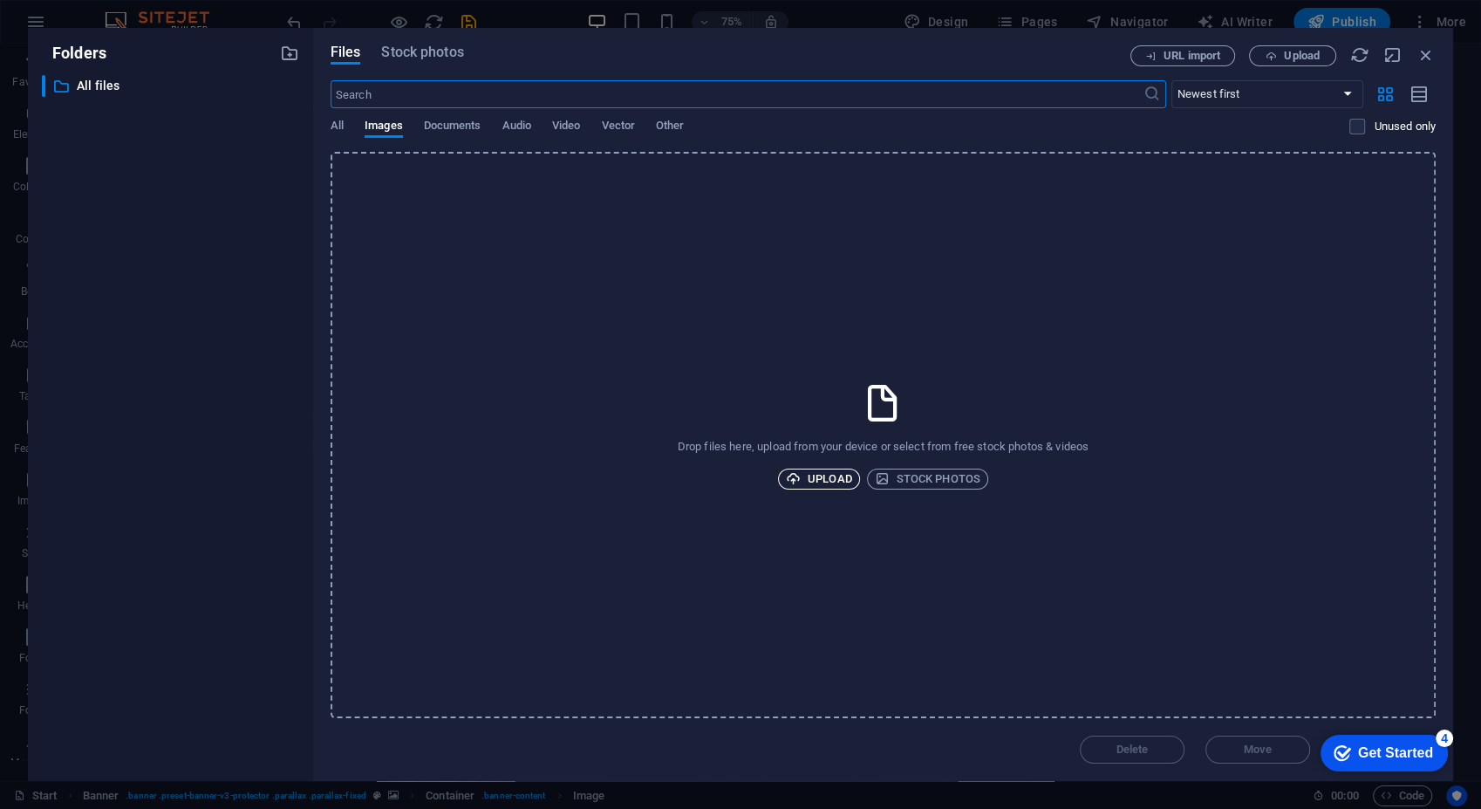
click at [836, 481] on span "Upload" at bounding box center [819, 478] width 66 height 21
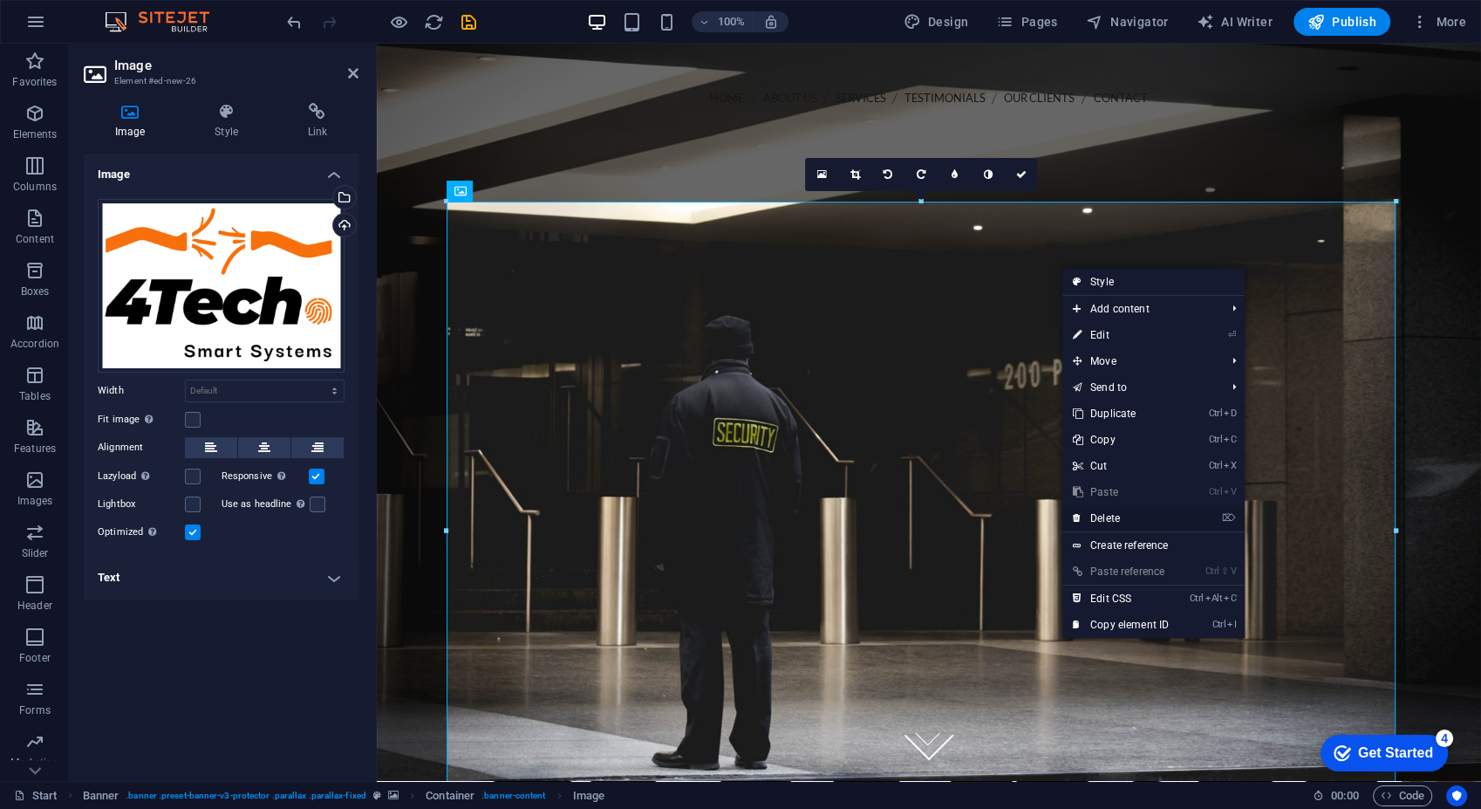
click at [1155, 517] on link "⌦ Delete" at bounding box center [1121, 518] width 117 height 26
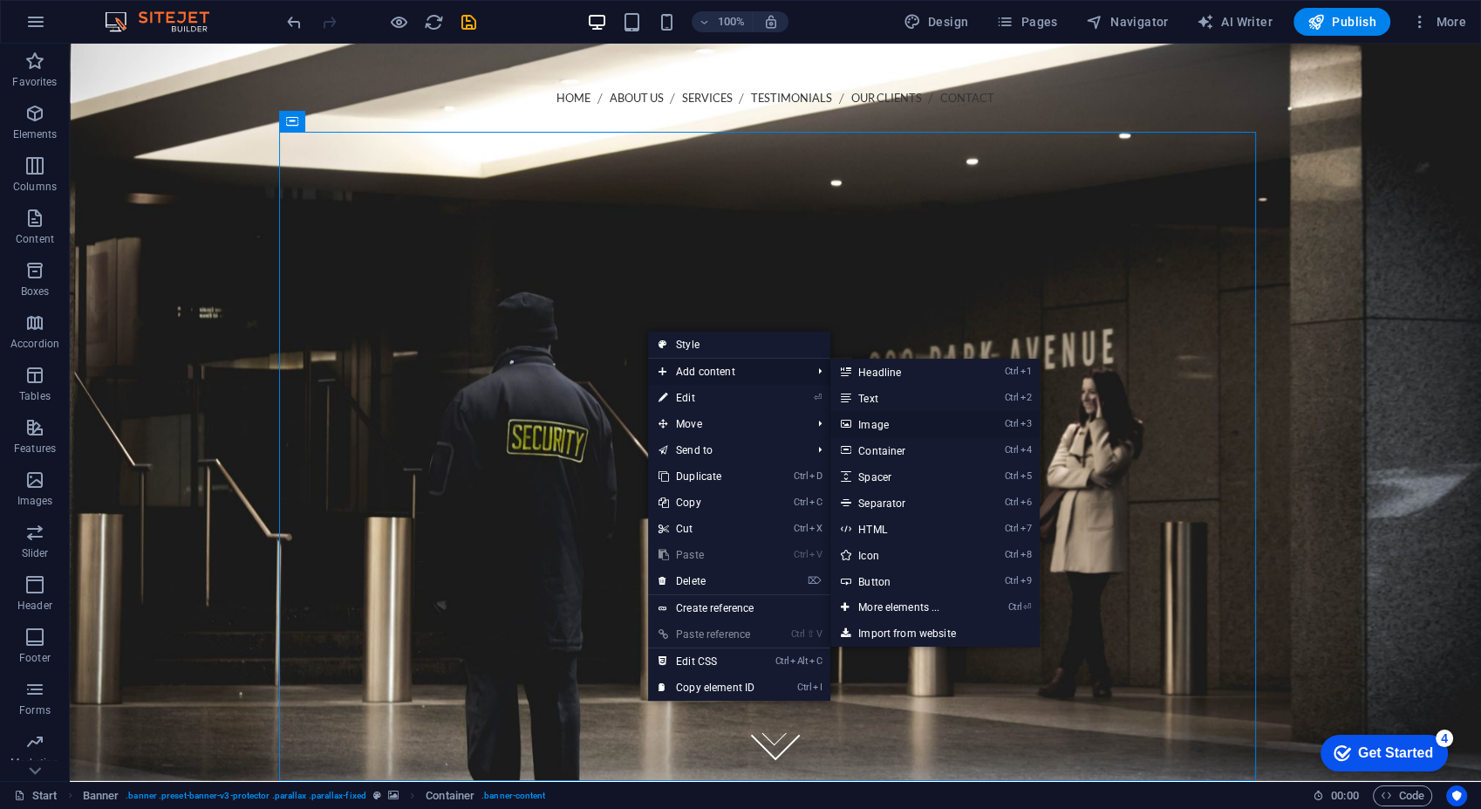
click at [887, 427] on link "Ctrl 3 Image" at bounding box center [902, 424] width 144 height 26
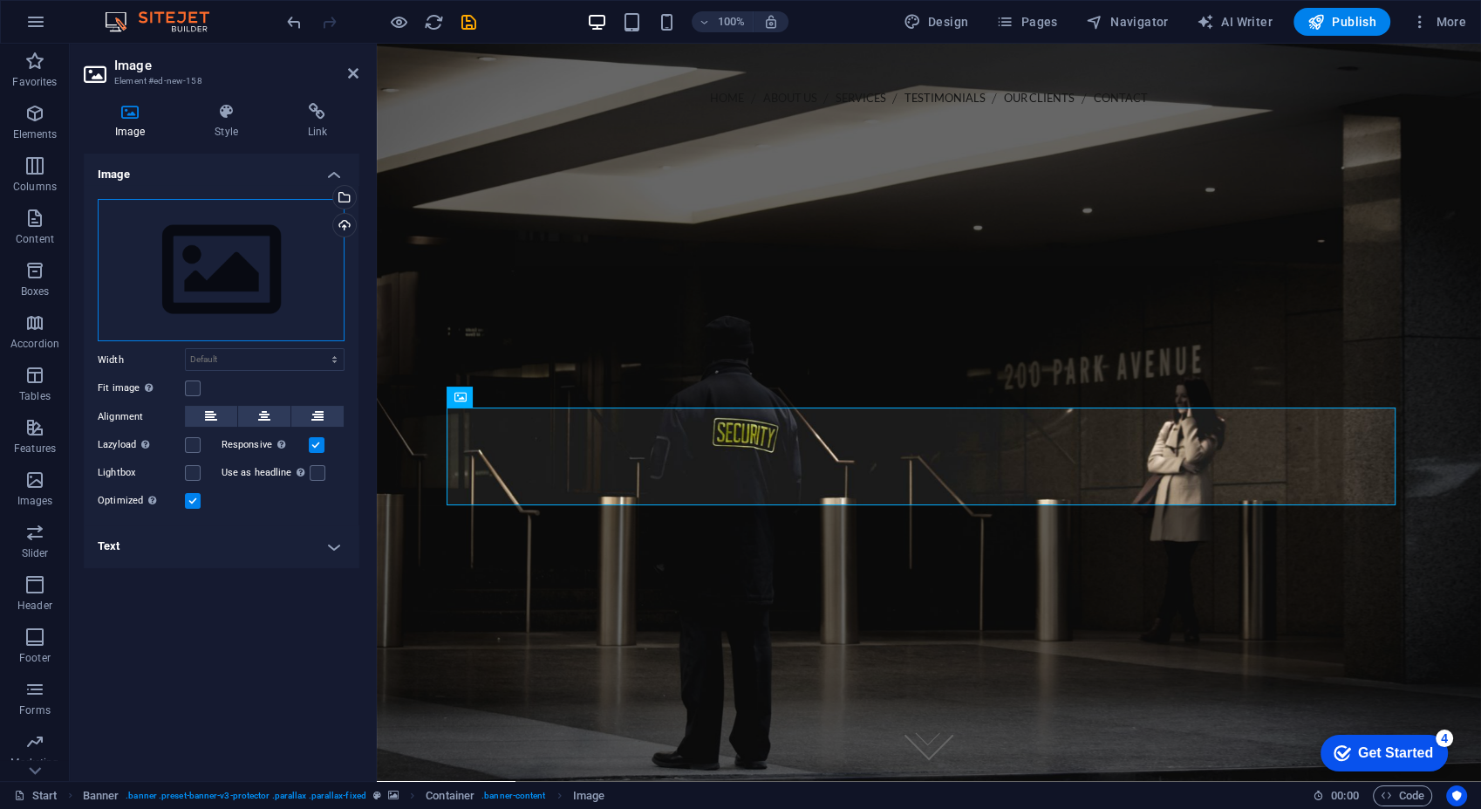
click at [193, 264] on div "Drag files here, click to choose files or select files from Files or our free s…" at bounding box center [221, 270] width 247 height 143
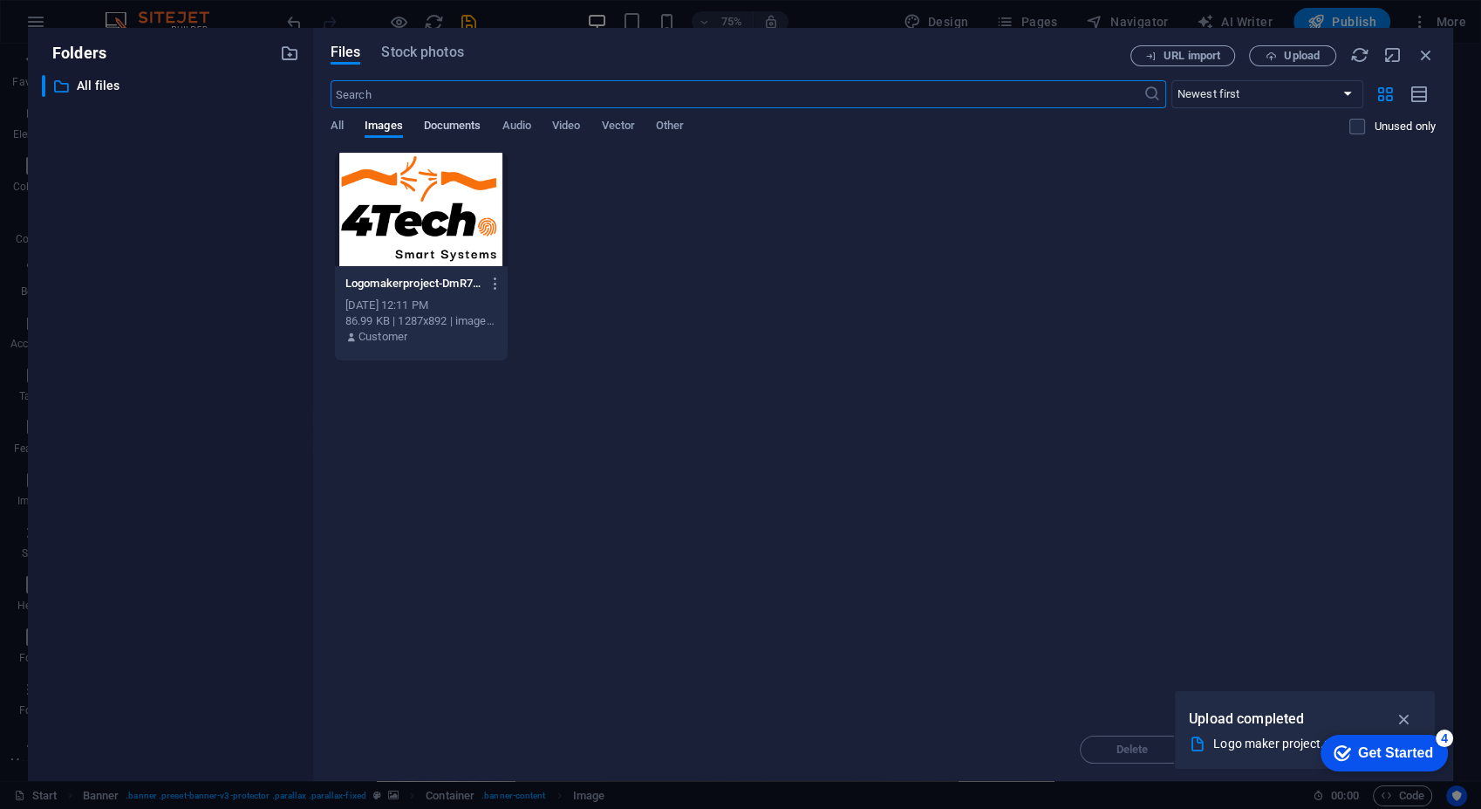
click at [454, 128] on span "Documents" at bounding box center [453, 127] width 58 height 24
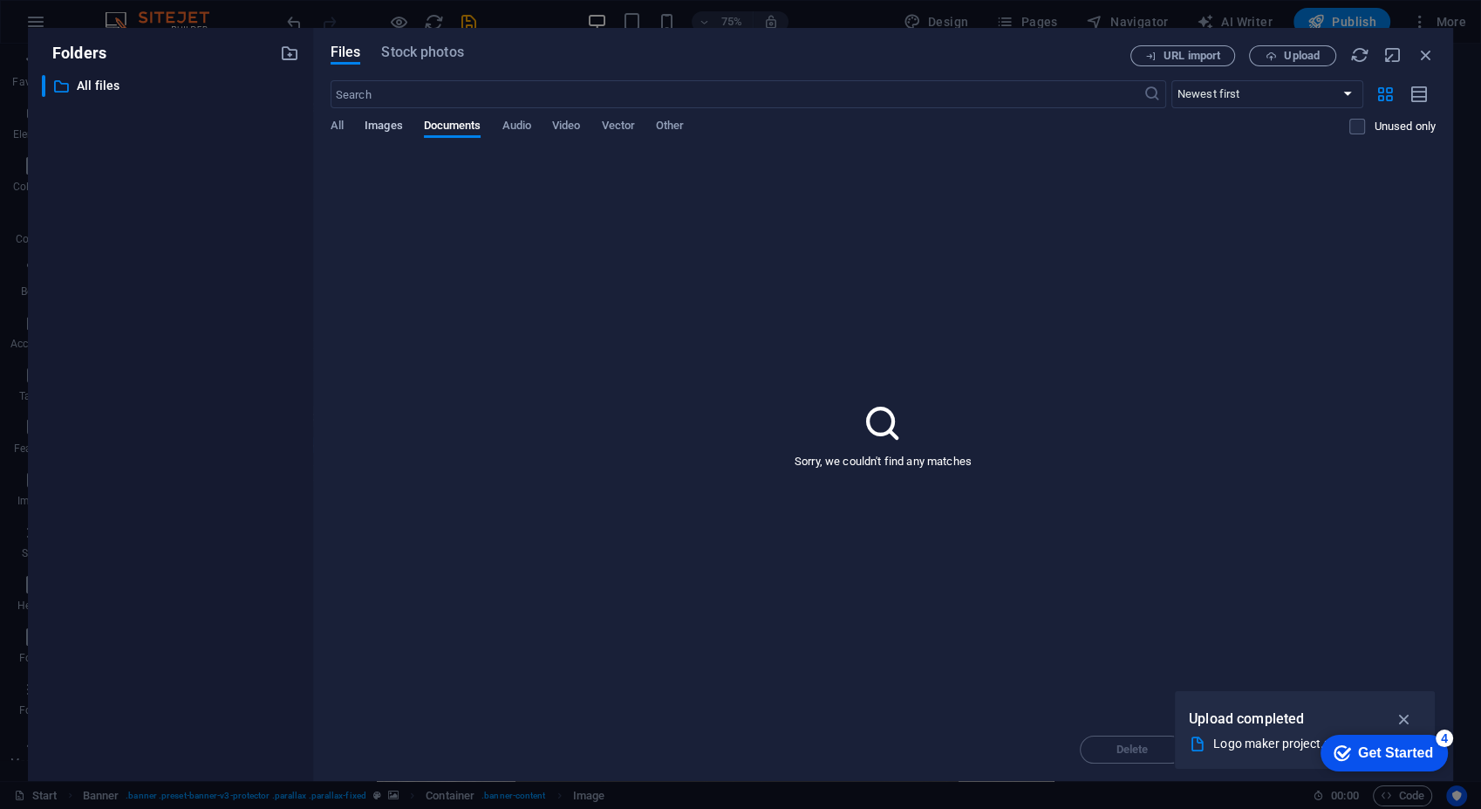
click at [387, 129] on span "Images" at bounding box center [384, 127] width 38 height 24
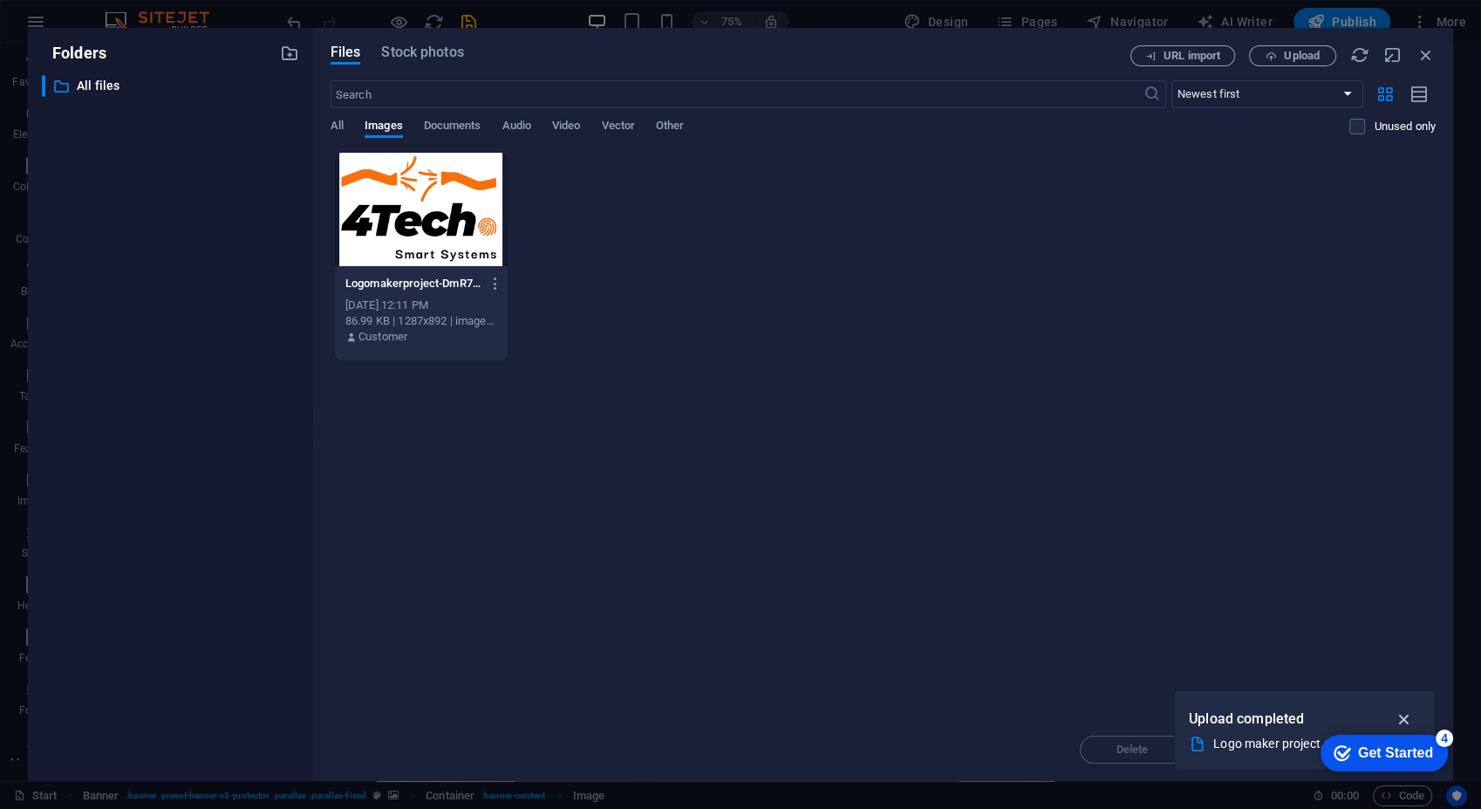
click at [1403, 715] on icon "button" at bounding box center [1404, 718] width 20 height 19
click at [1397, 753] on div "Get Started" at bounding box center [1395, 753] width 75 height 16
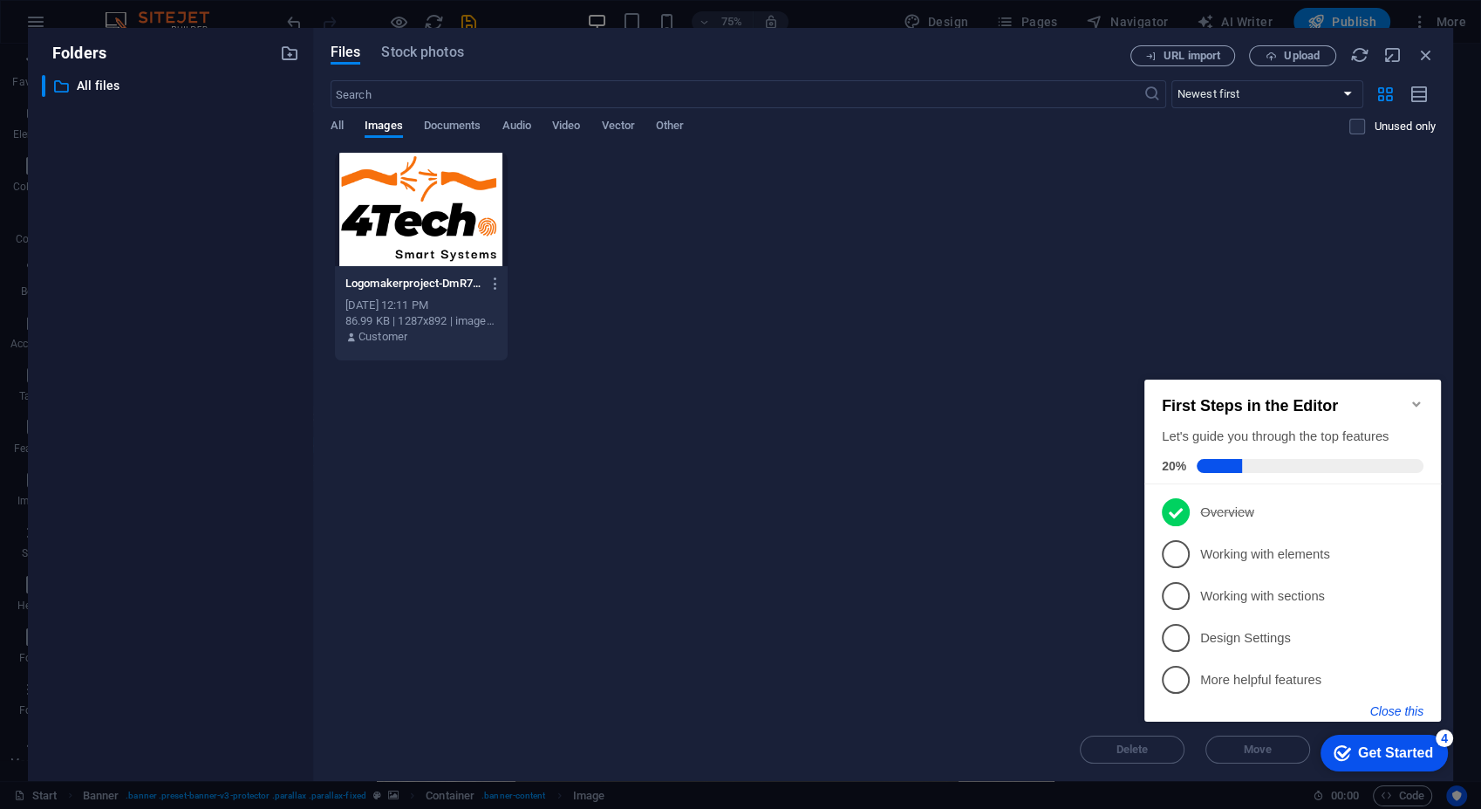
click at [1415, 711] on button "Close this" at bounding box center [1396, 711] width 53 height 14
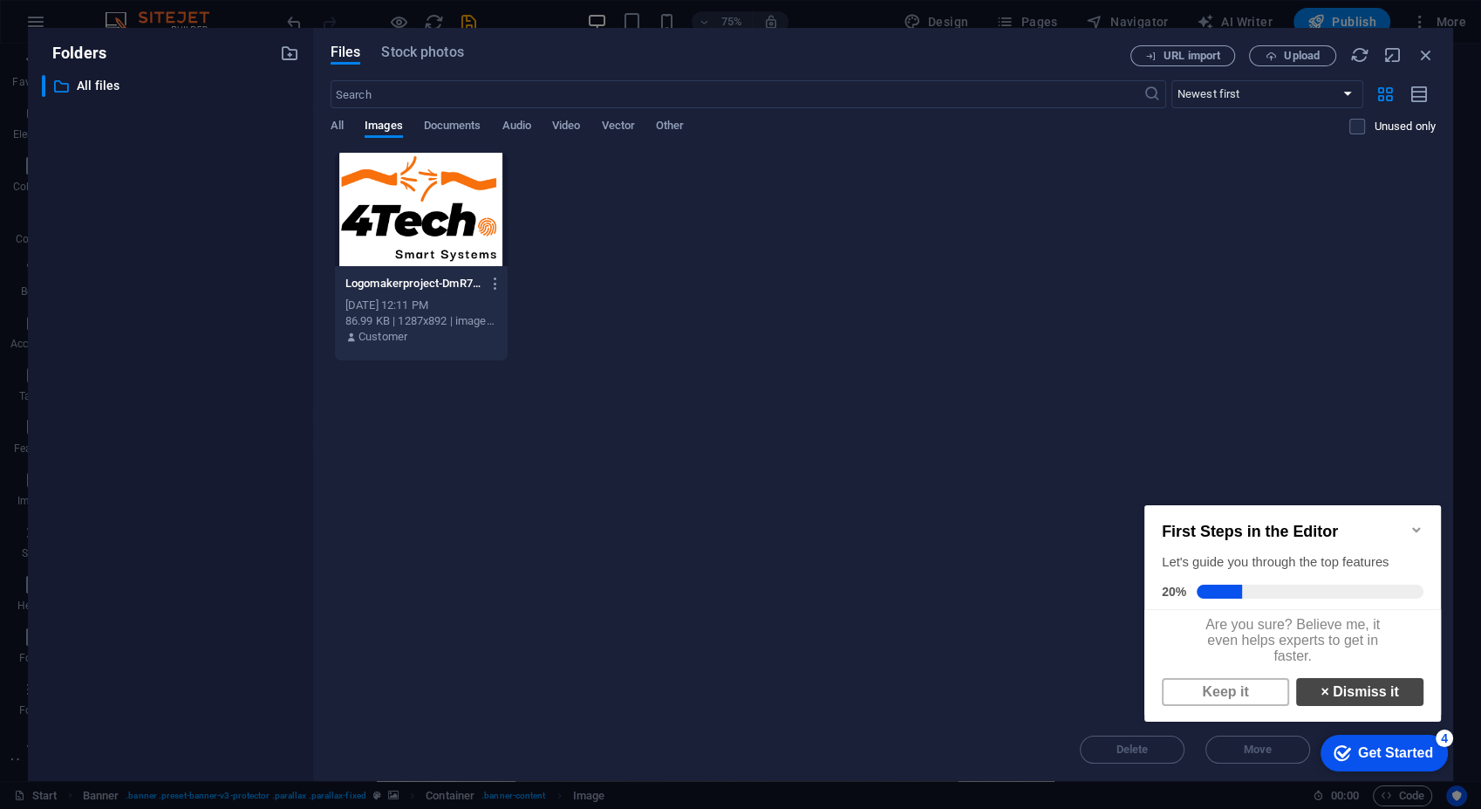
click at [1326, 705] on link "× Dismiss it" at bounding box center [1359, 692] width 127 height 28
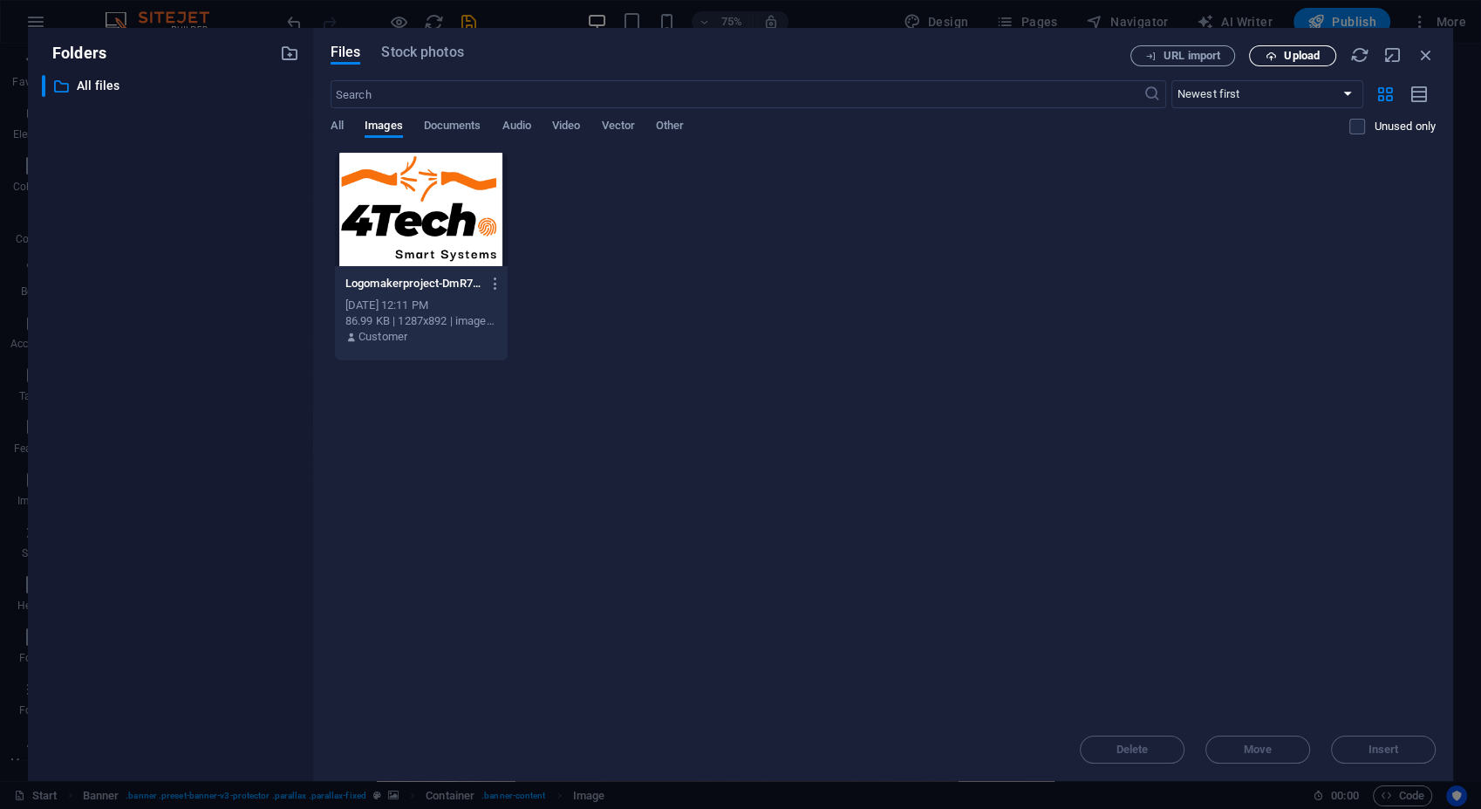
click at [1276, 51] on icon "button" at bounding box center [1271, 56] width 11 height 11
click at [1316, 58] on span "Upload" at bounding box center [1302, 56] width 36 height 10
click at [1241, 717] on p "Upload completed" at bounding box center [1246, 718] width 115 height 23
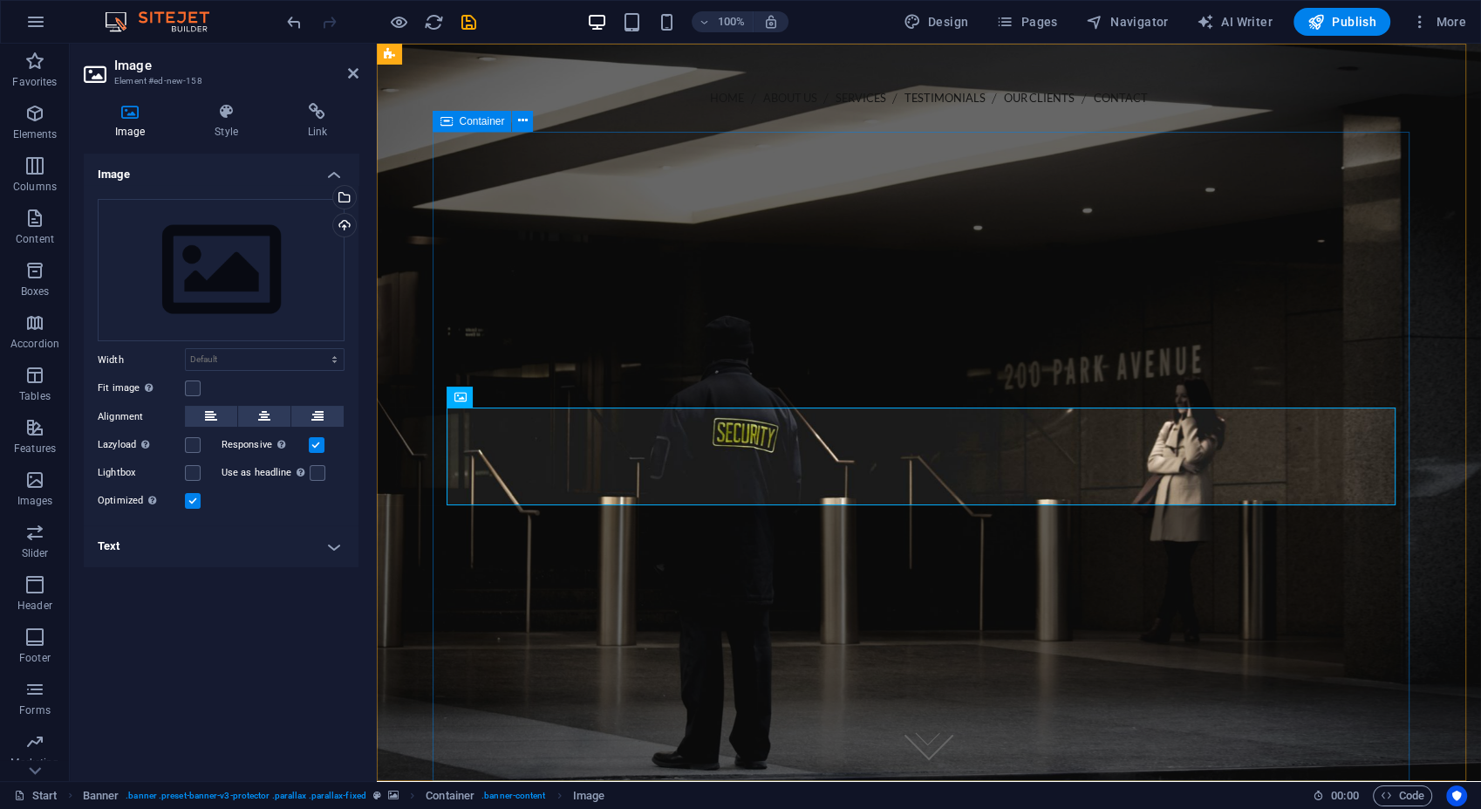
click at [1045, 366] on div at bounding box center [929, 420] width 977 height 336
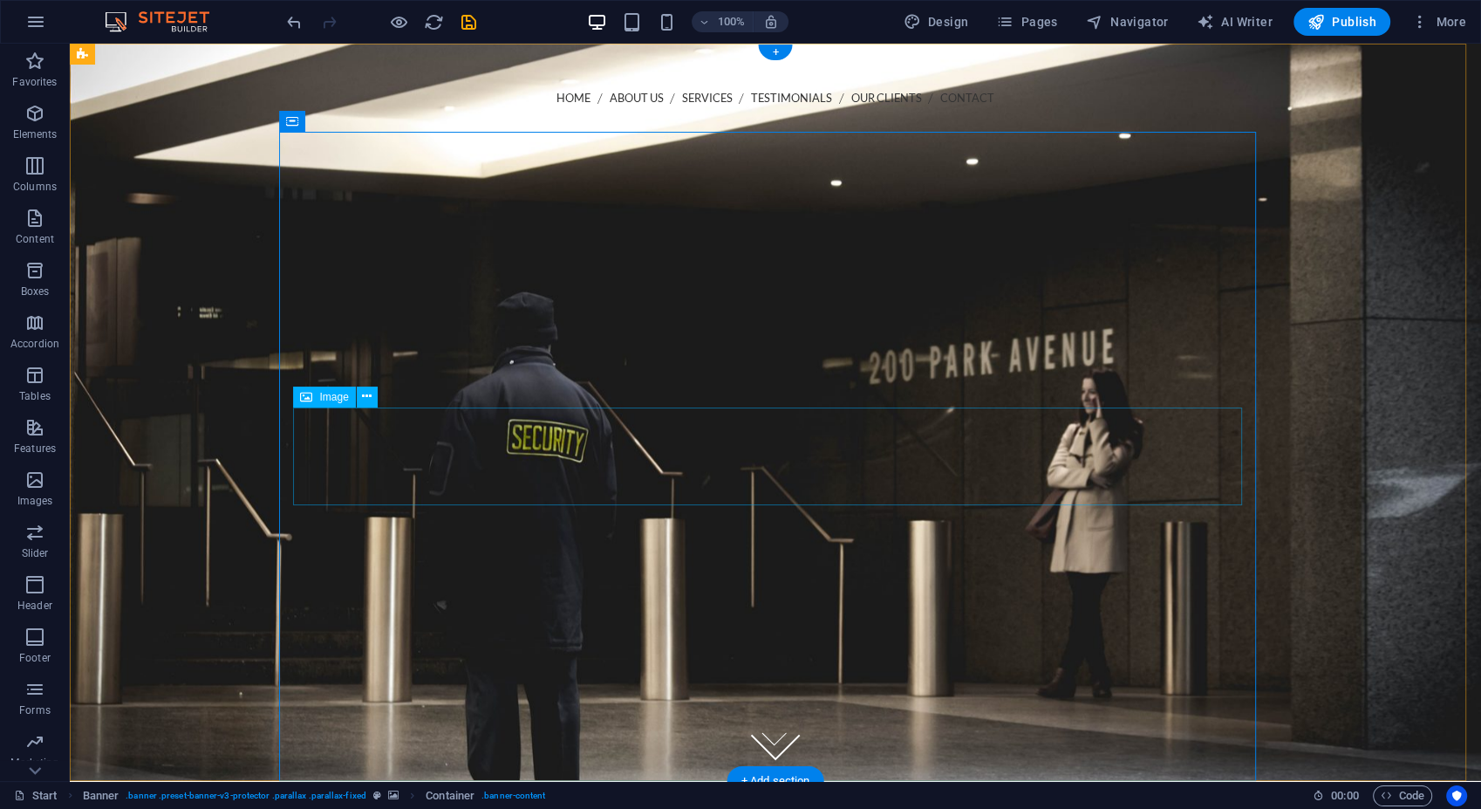
click at [786, 474] on figure at bounding box center [775, 420] width 949 height 196
click at [372, 393] on button at bounding box center [367, 396] width 21 height 21
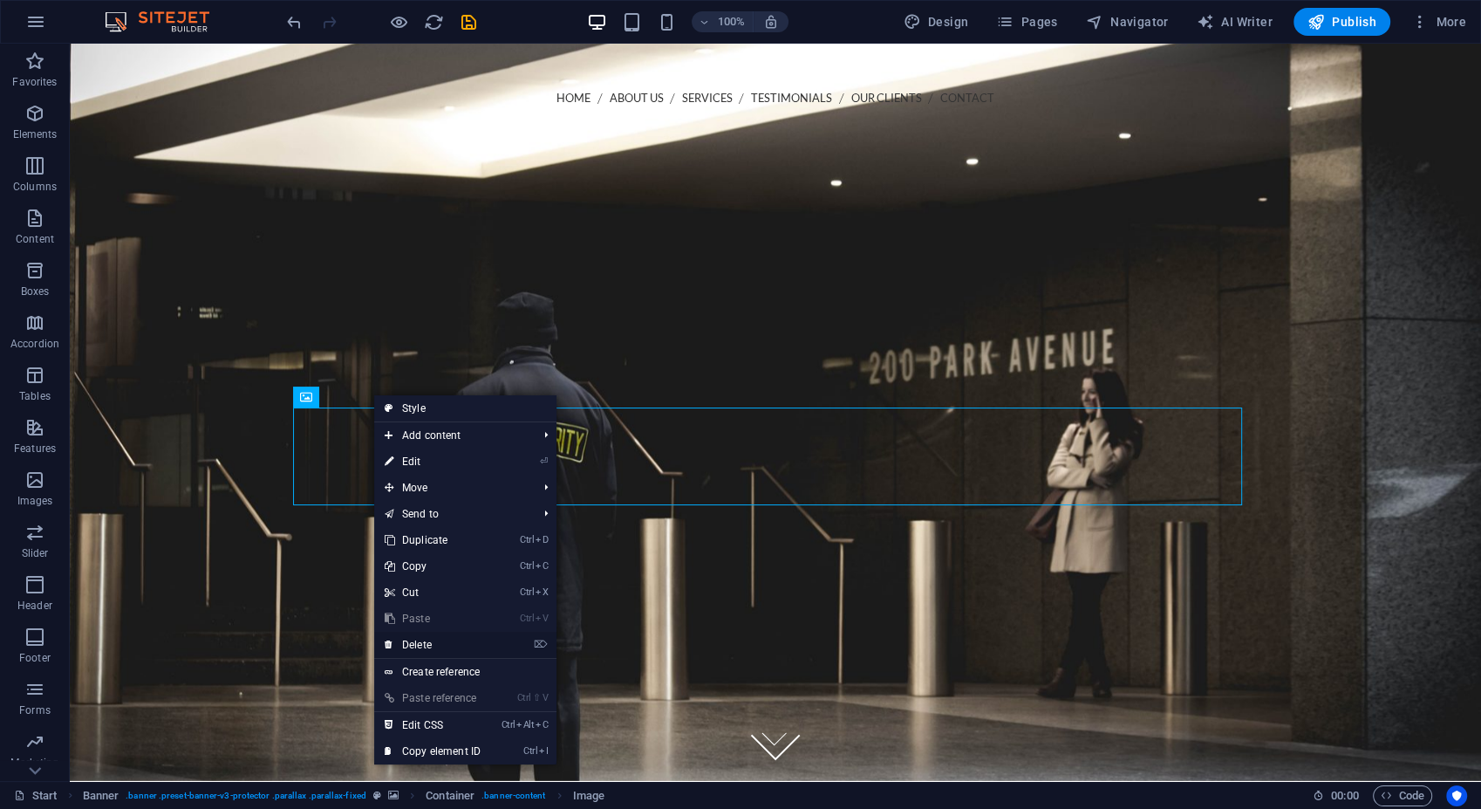
click at [454, 639] on link "⌦ Delete" at bounding box center [432, 645] width 117 height 26
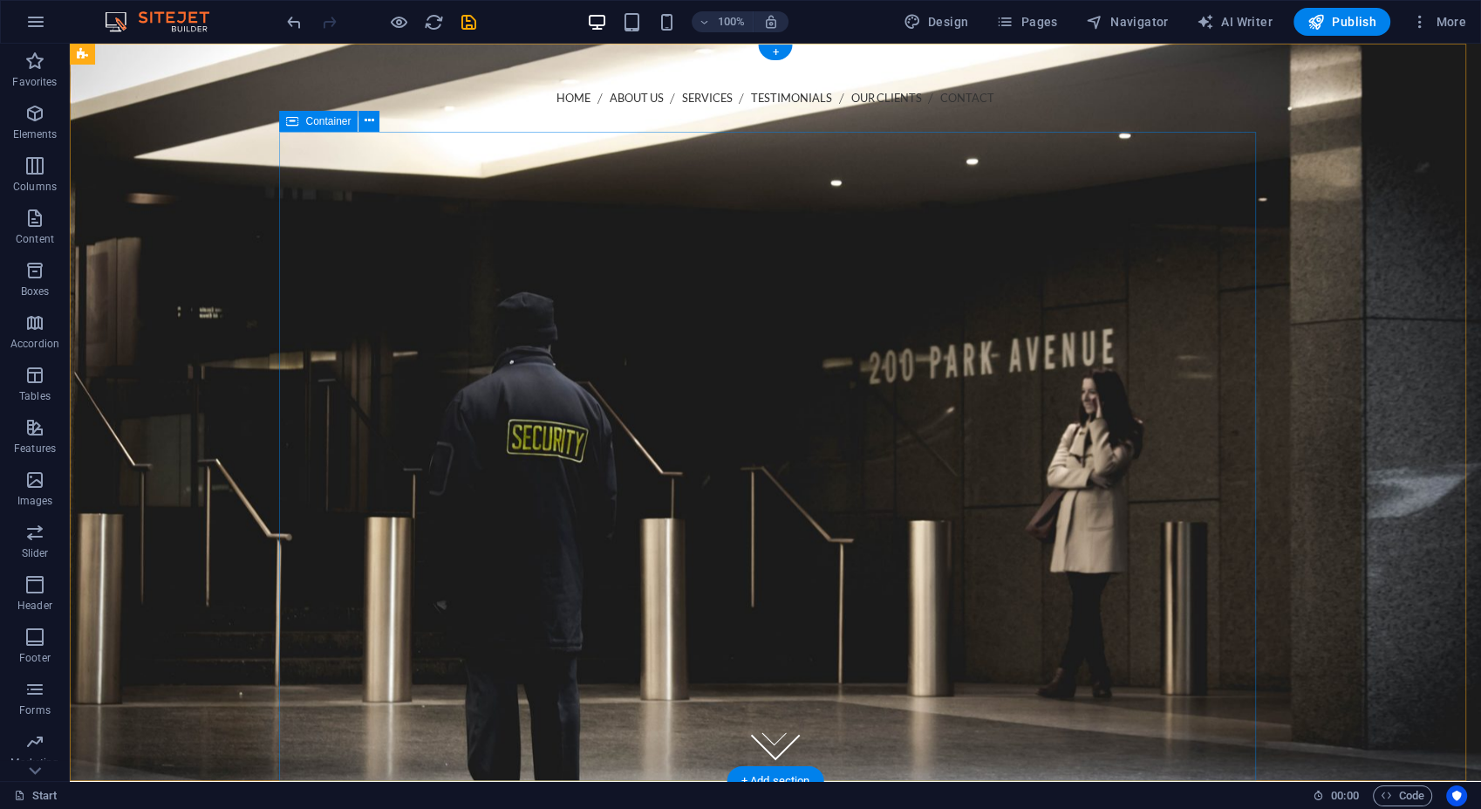
click at [719, 392] on div at bounding box center [775, 322] width 977 height 140
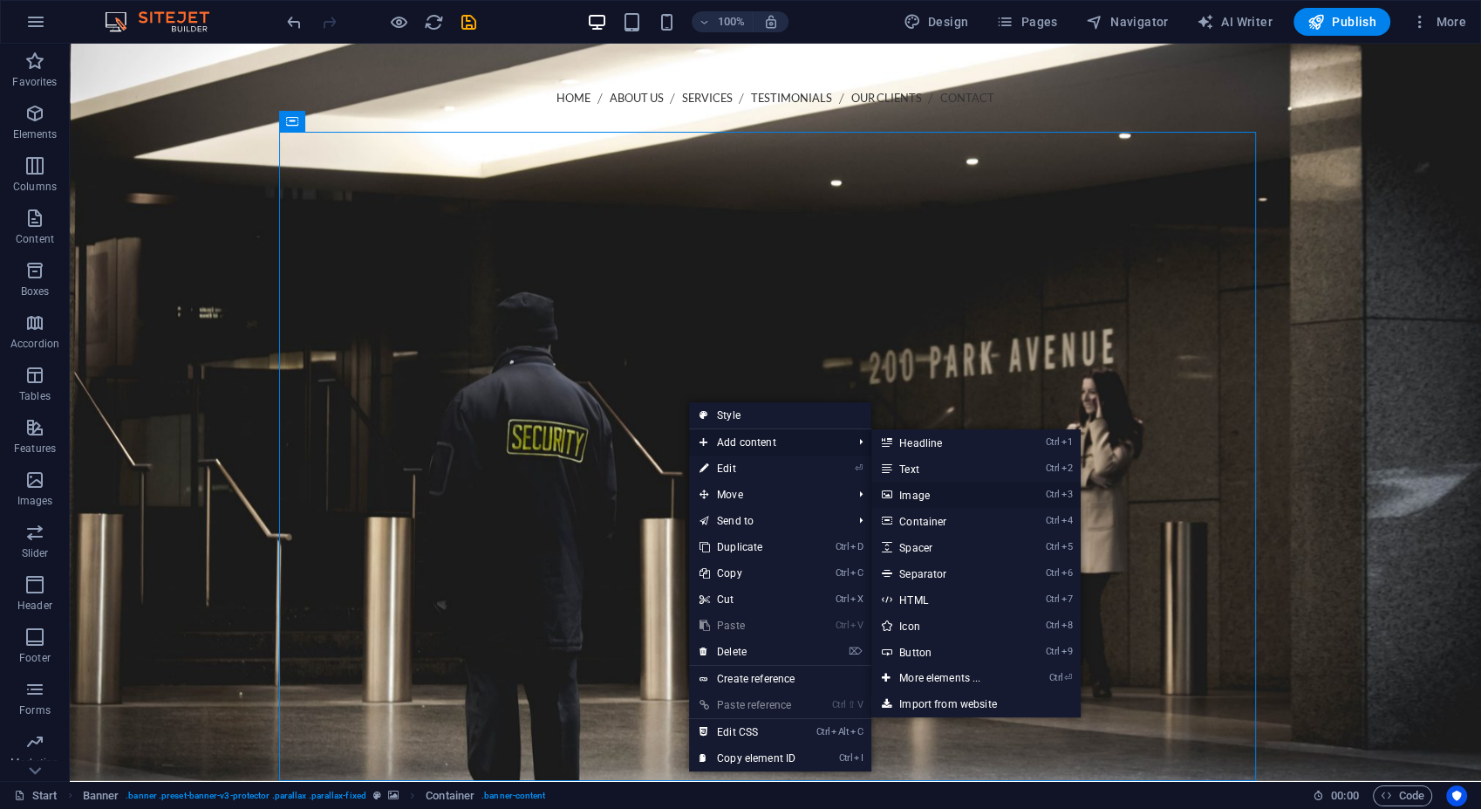
drag, startPoint x: 939, startPoint y: 492, endPoint x: 289, endPoint y: 346, distance: 666.0
click at [939, 492] on link "Ctrl 3 Image" at bounding box center [943, 495] width 144 height 26
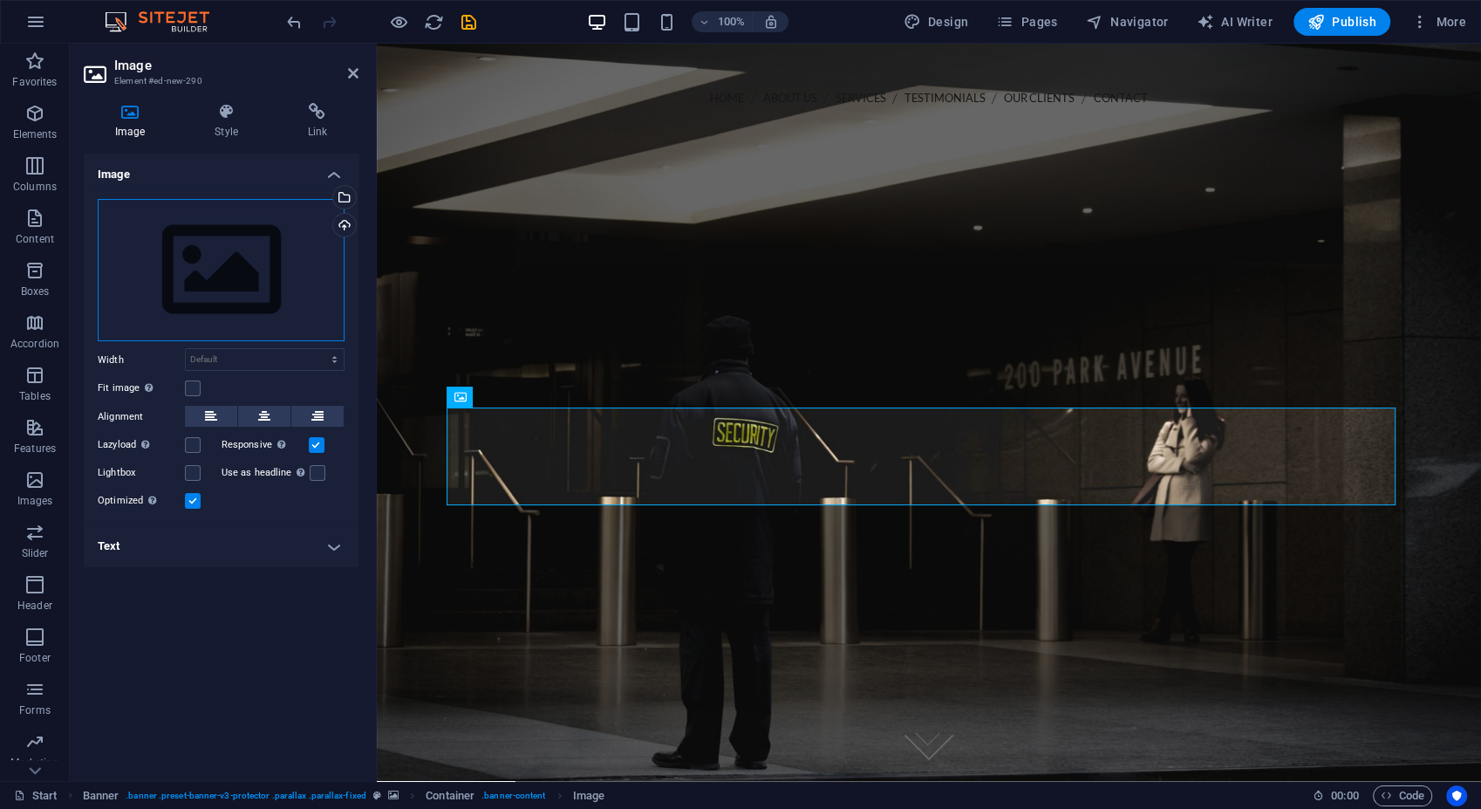
click at [185, 273] on div "Drag files here, click to choose files or select files from Files or our free s…" at bounding box center [221, 270] width 247 height 143
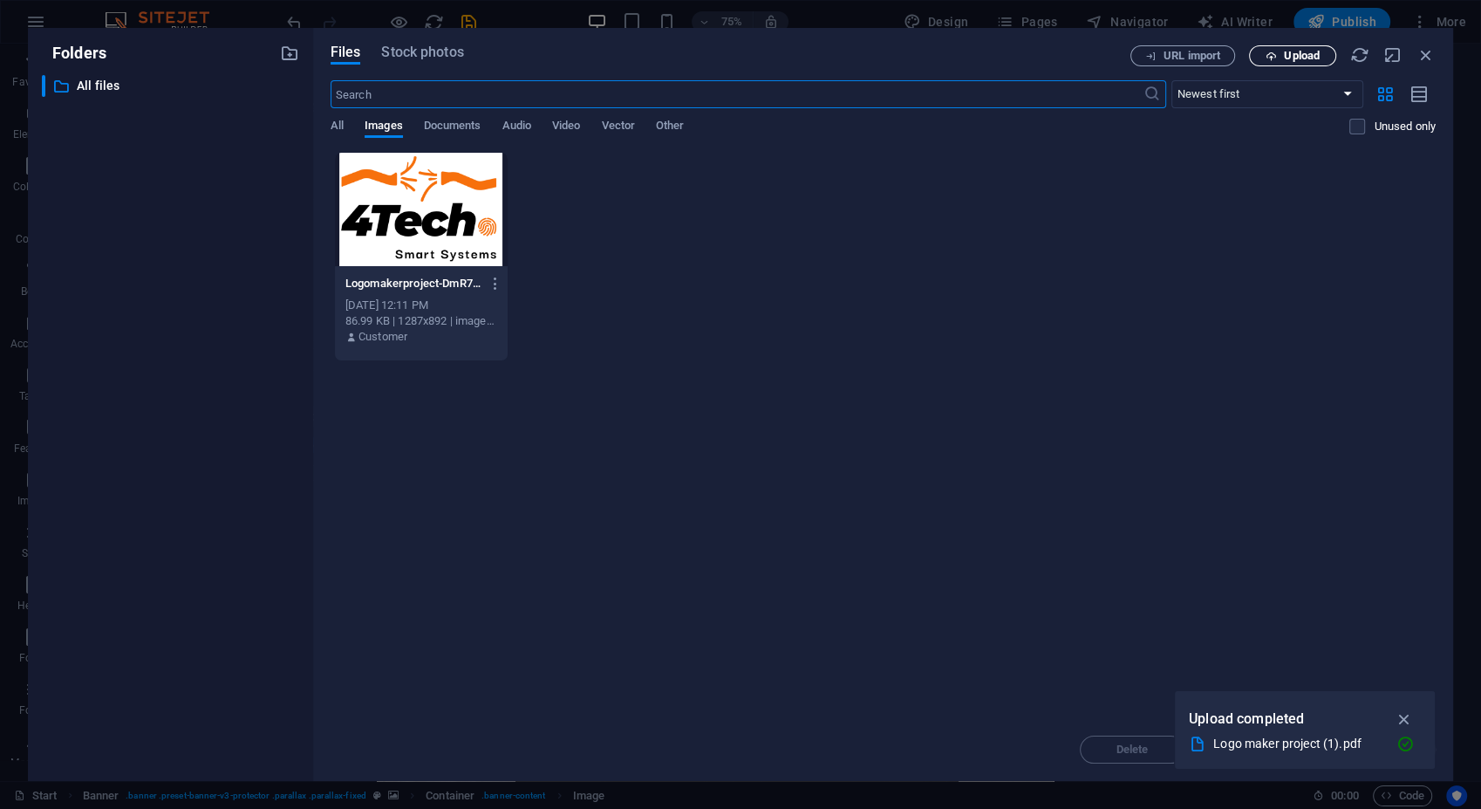
click at [1286, 58] on span "Upload" at bounding box center [1302, 56] width 36 height 10
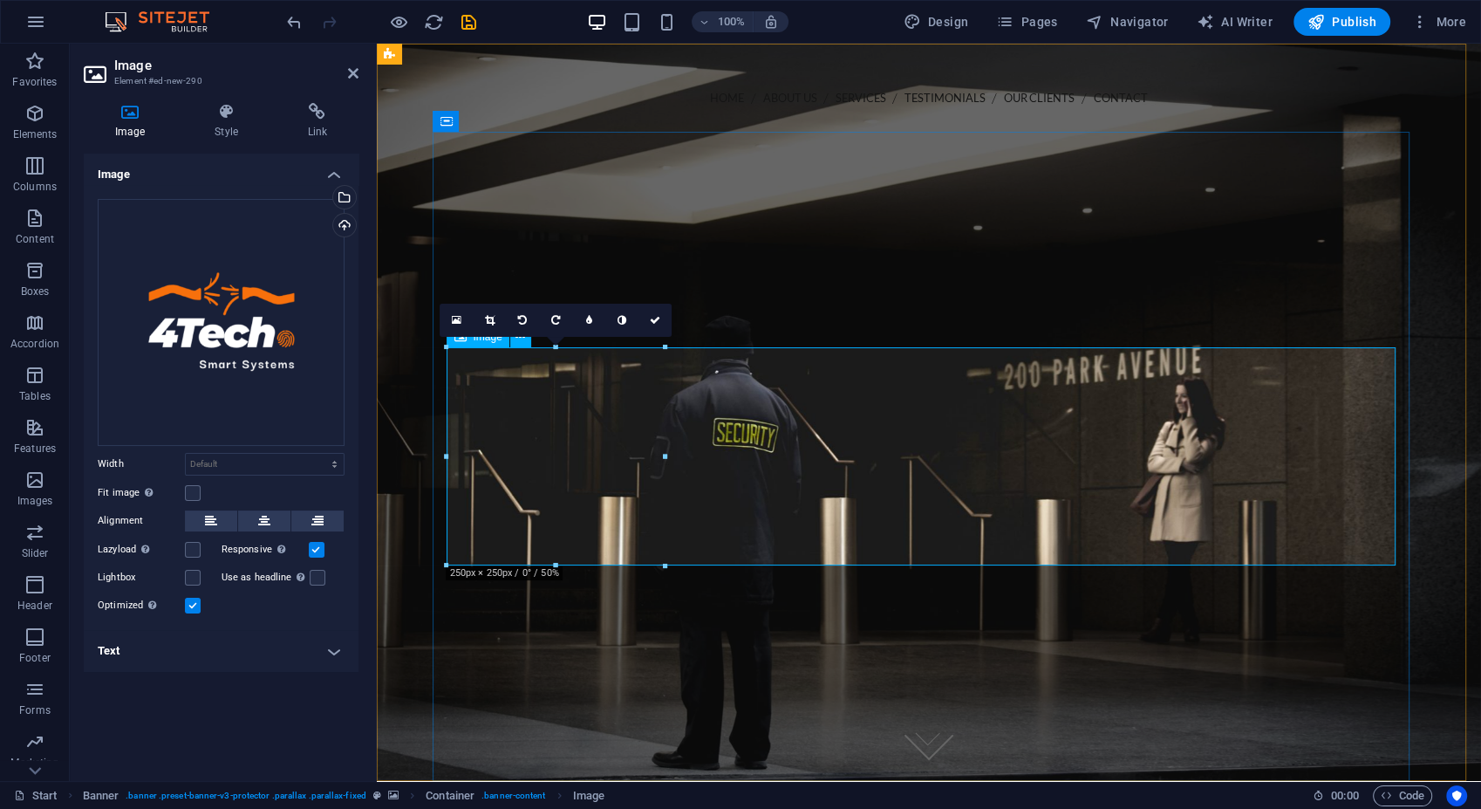
click at [584, 449] on figure at bounding box center [928, 431] width 949 height 218
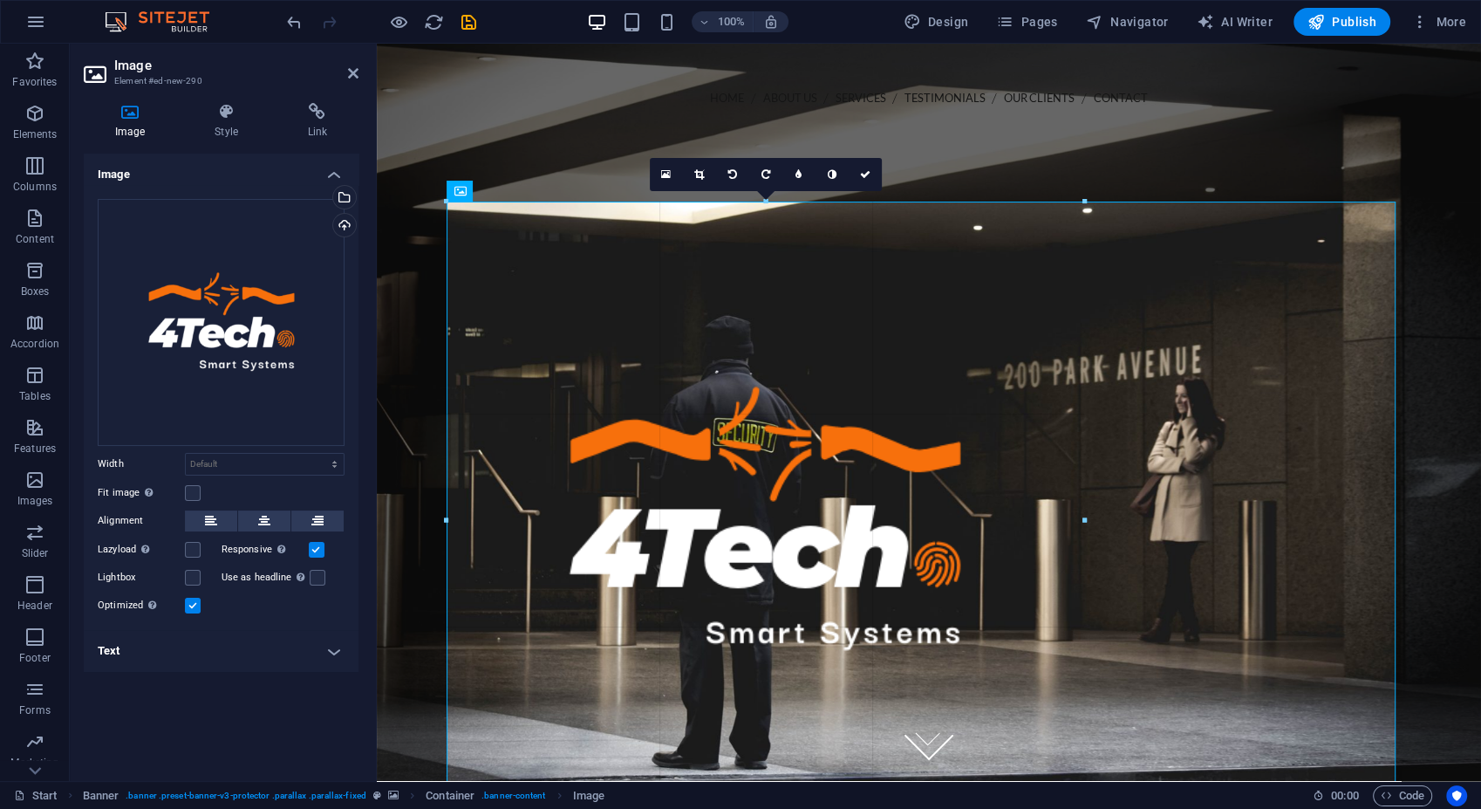
drag, startPoint x: 663, startPoint y: 562, endPoint x: 1082, endPoint y: 736, distance: 453.6
type input "731"
select select "px"
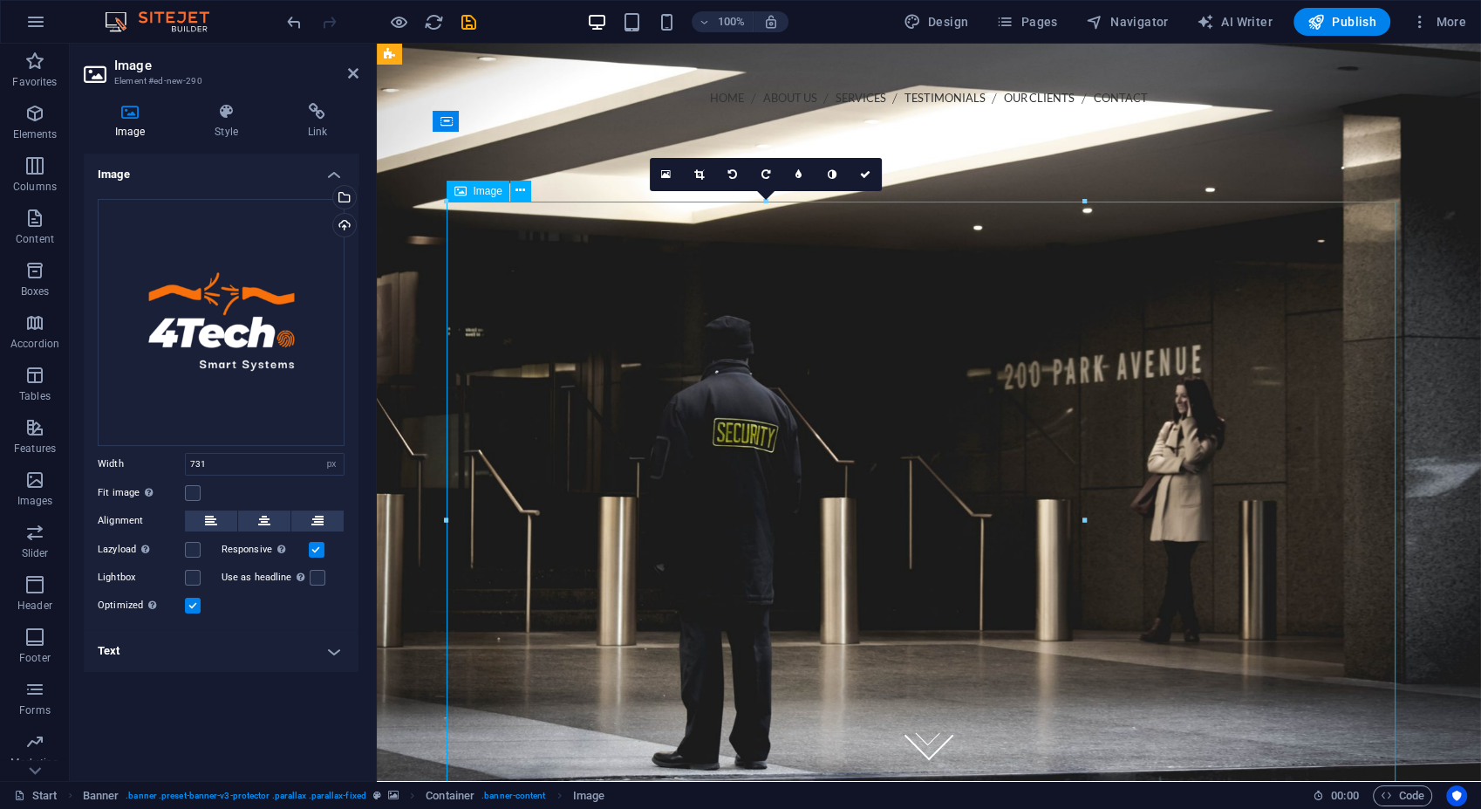
drag, startPoint x: 883, startPoint y: 550, endPoint x: 1083, endPoint y: 482, distance: 211.3
click at [1083, 482] on figure at bounding box center [928, 641] width 949 height 638
drag, startPoint x: 746, startPoint y: 570, endPoint x: 830, endPoint y: 527, distance: 94.0
click at [830, 527] on figure at bounding box center [928, 641] width 949 height 638
click at [805, 497] on figure at bounding box center [928, 641] width 949 height 638
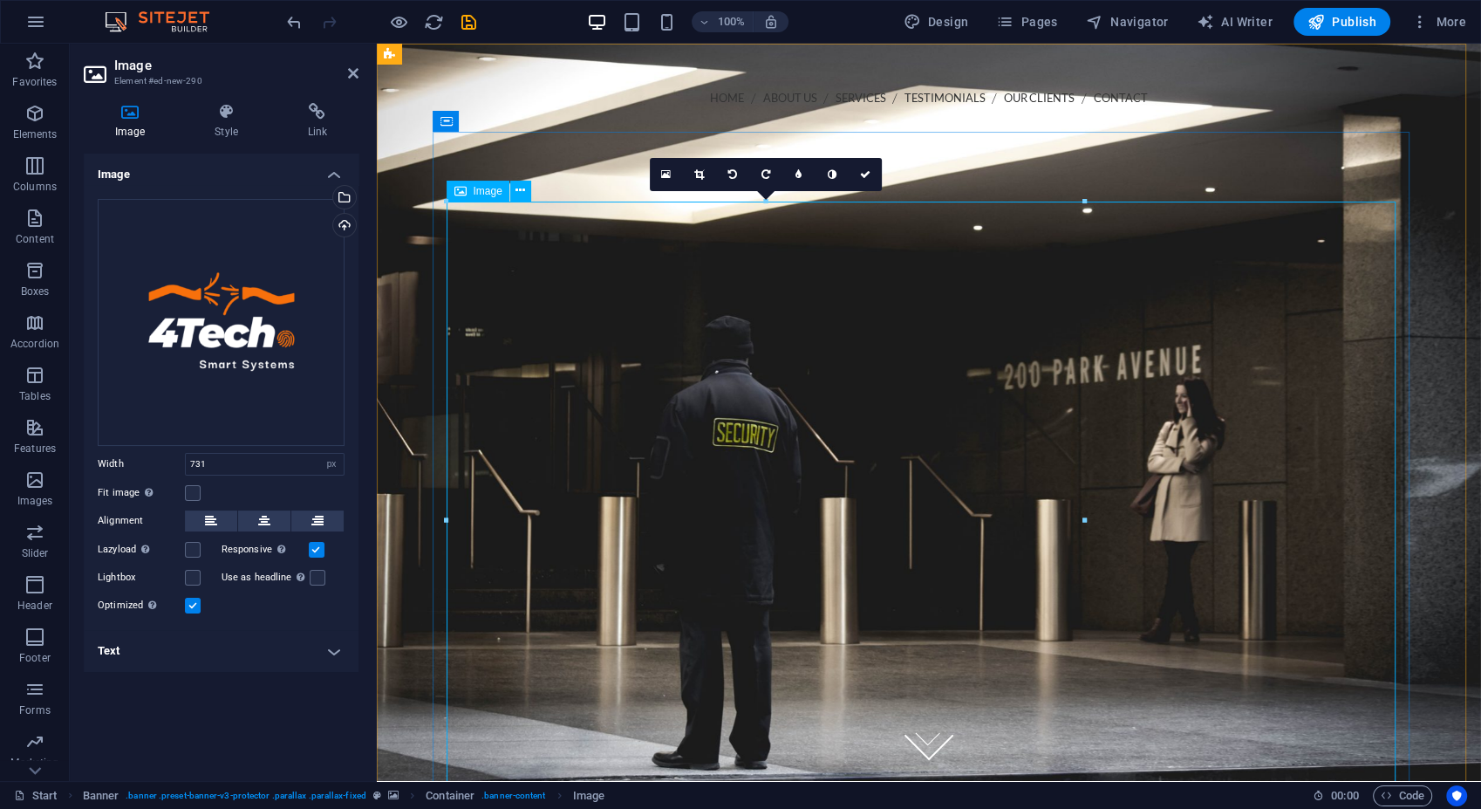
click at [866, 506] on figure at bounding box center [928, 641] width 949 height 638
click at [707, 522] on figure at bounding box center [928, 641] width 949 height 638
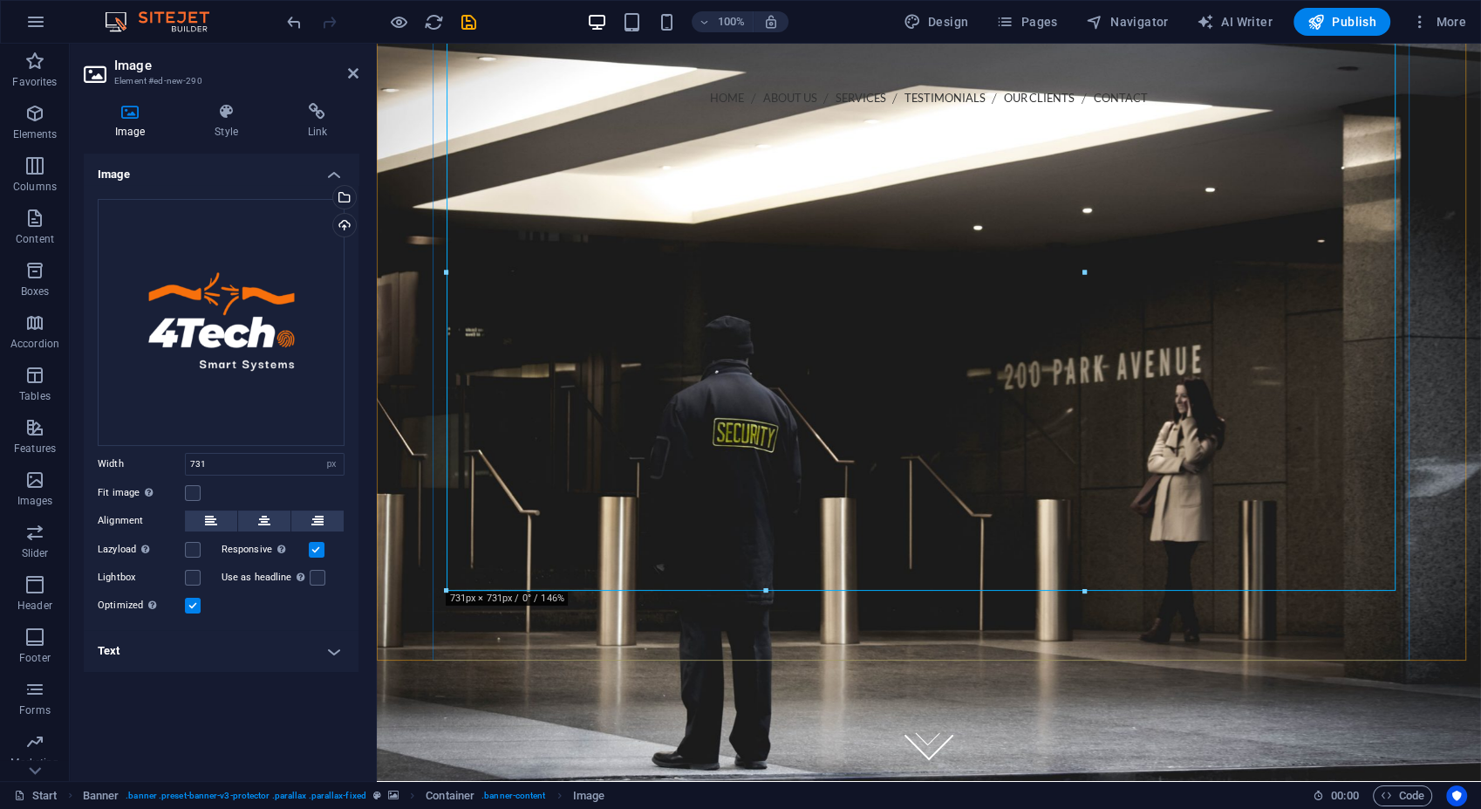
scroll to position [387, 0]
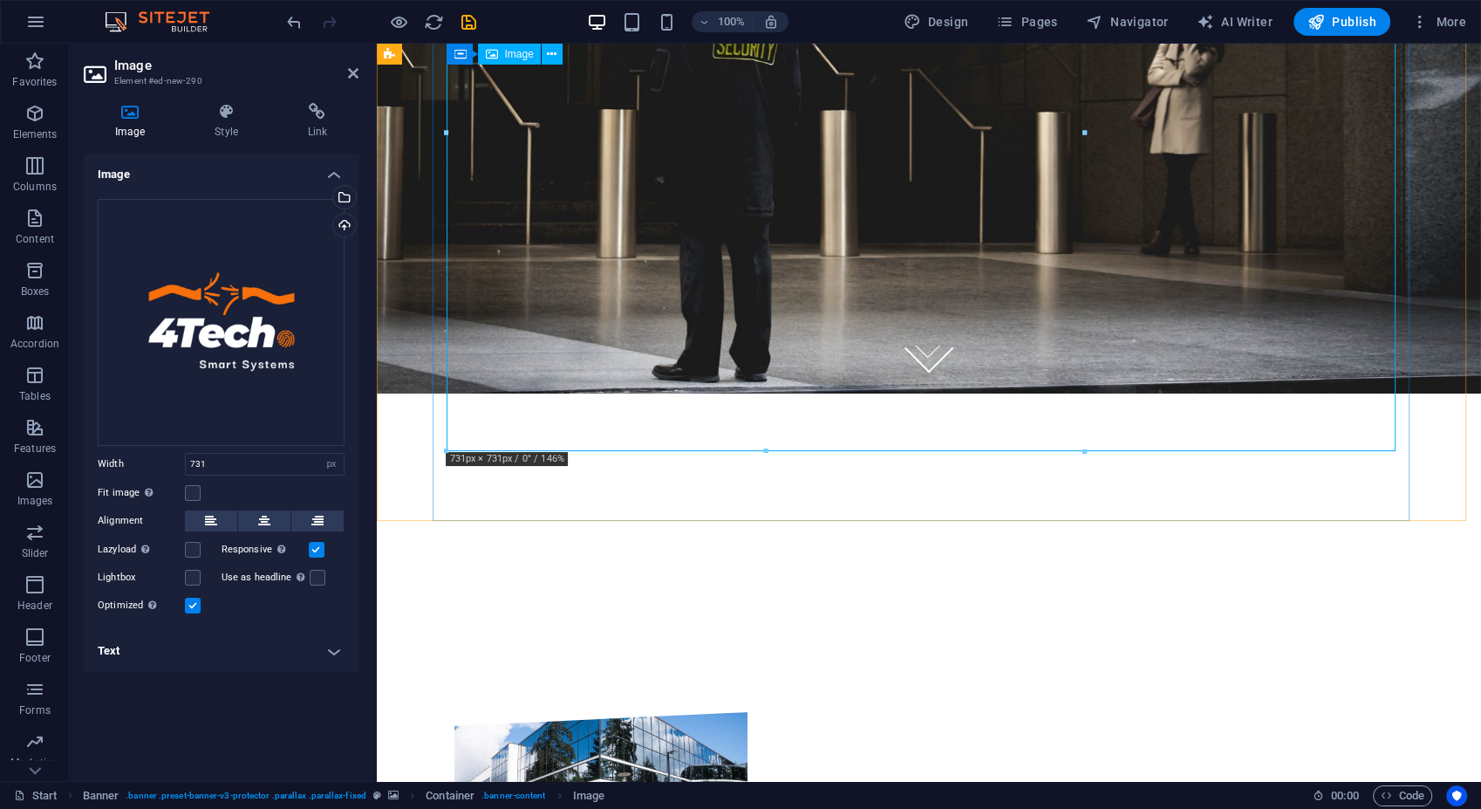
click at [824, 248] on figure at bounding box center [928, 254] width 949 height 638
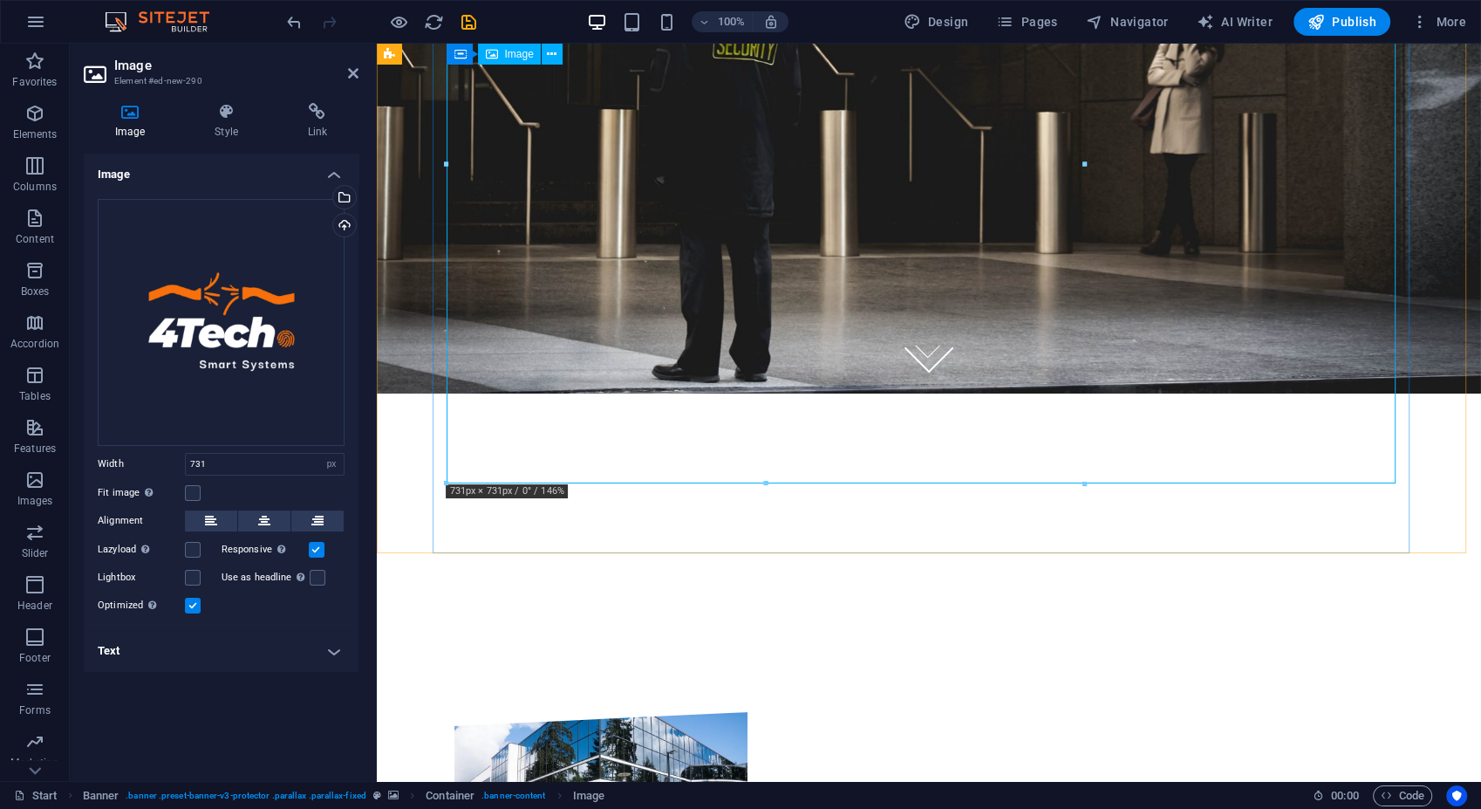
scroll to position [194, 0]
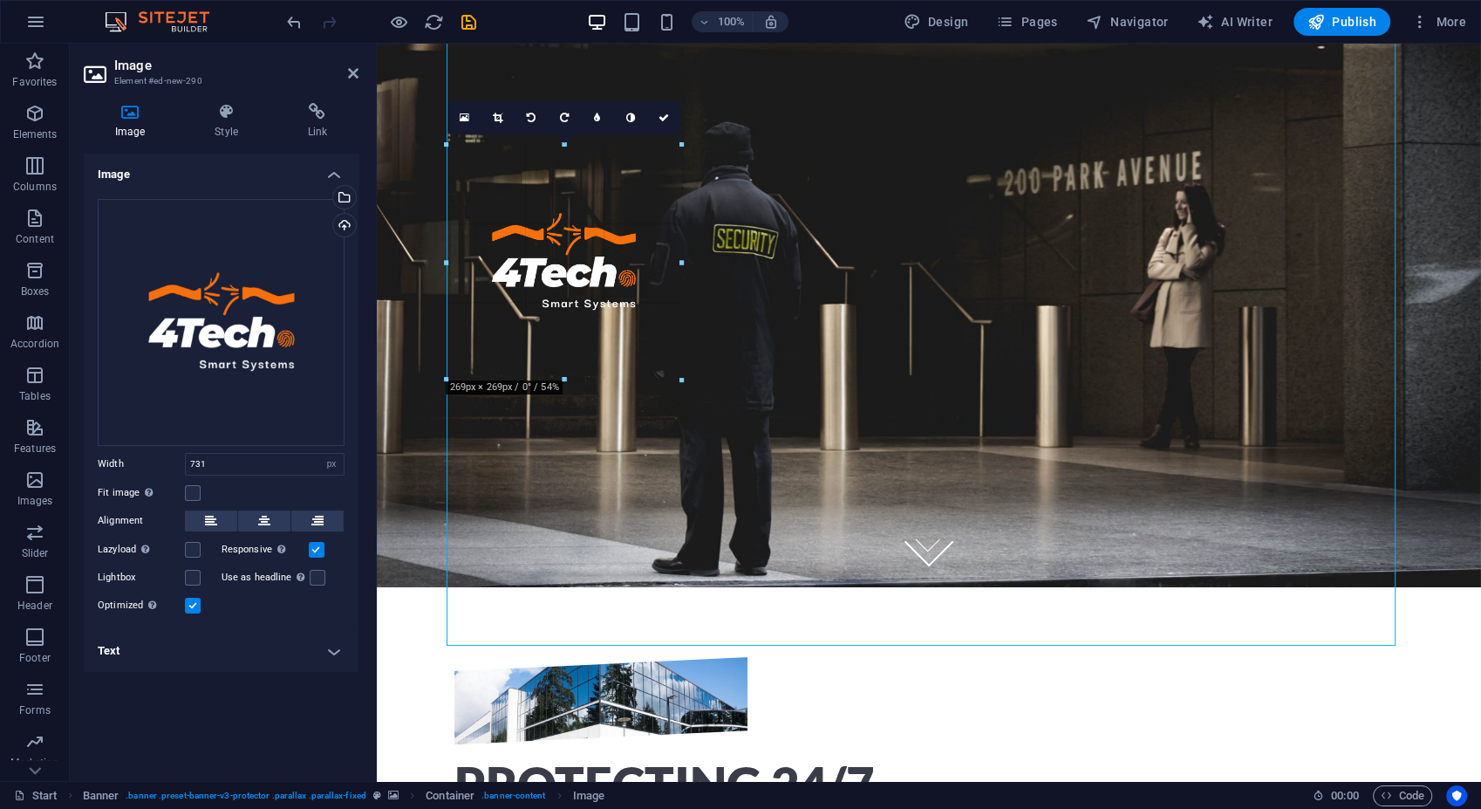
drag, startPoint x: 1083, startPoint y: 644, endPoint x: 566, endPoint y: 216, distance: 671.0
type input "245"
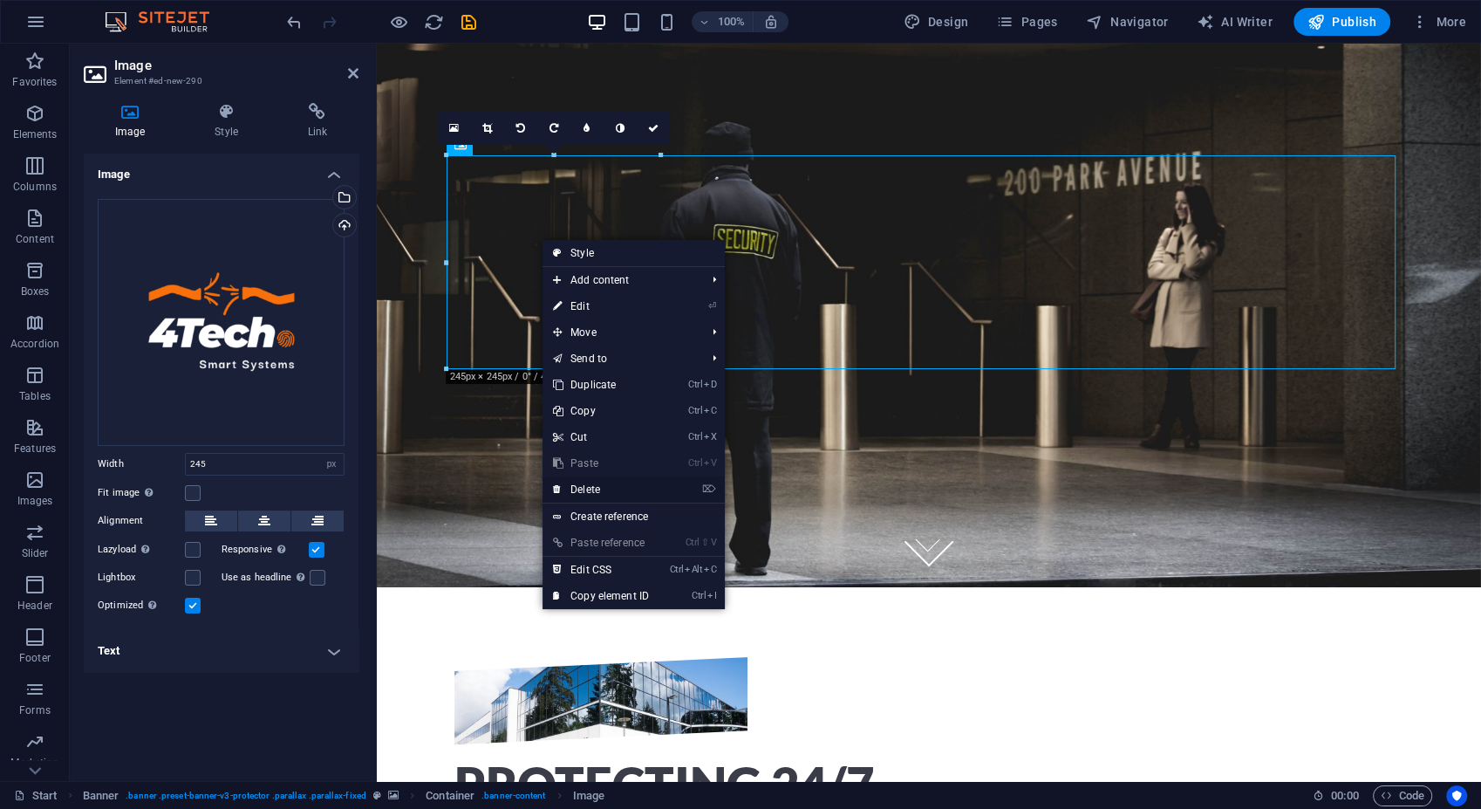
click at [598, 482] on link "⌦ Delete" at bounding box center [601, 489] width 117 height 26
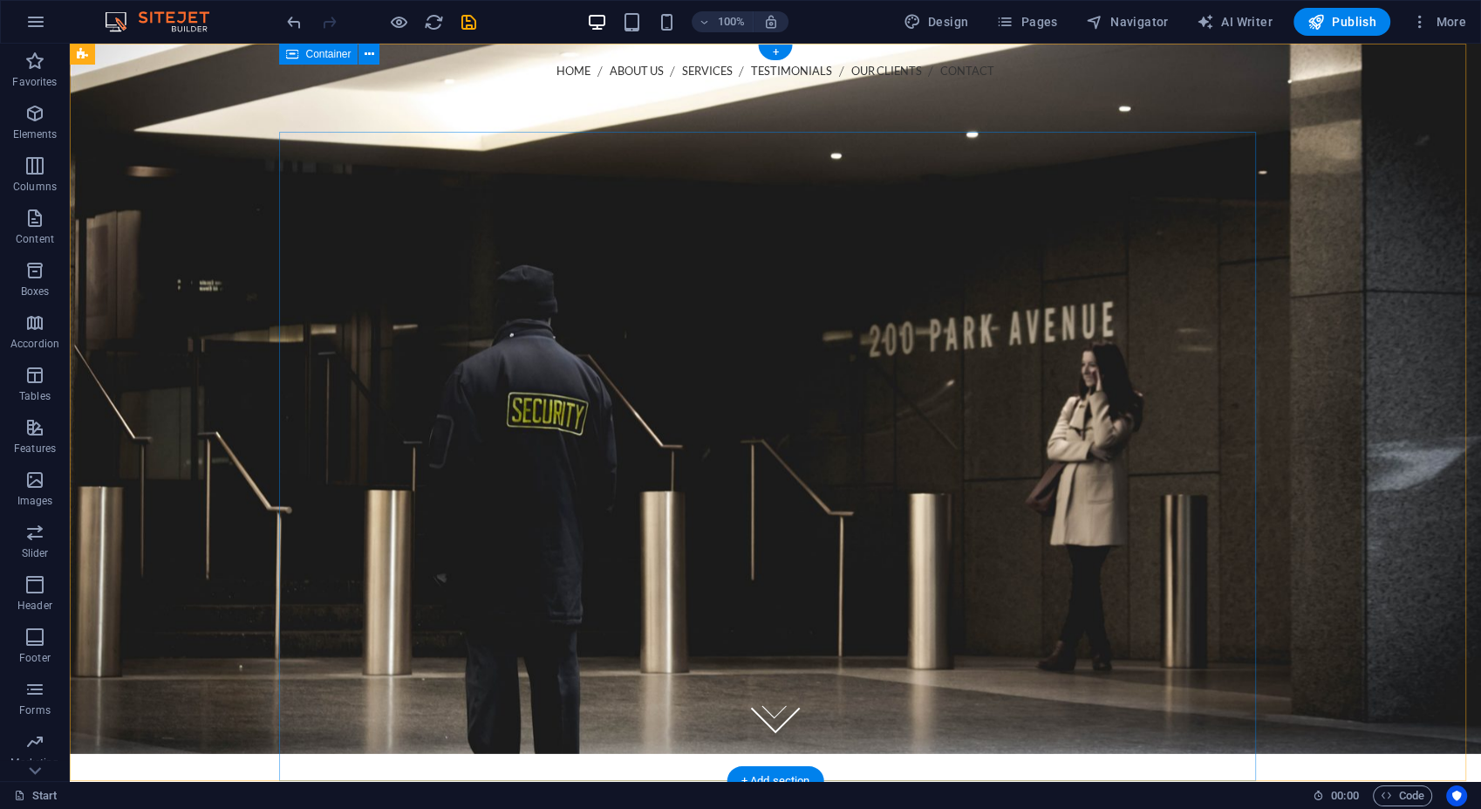
scroll to position [0, 0]
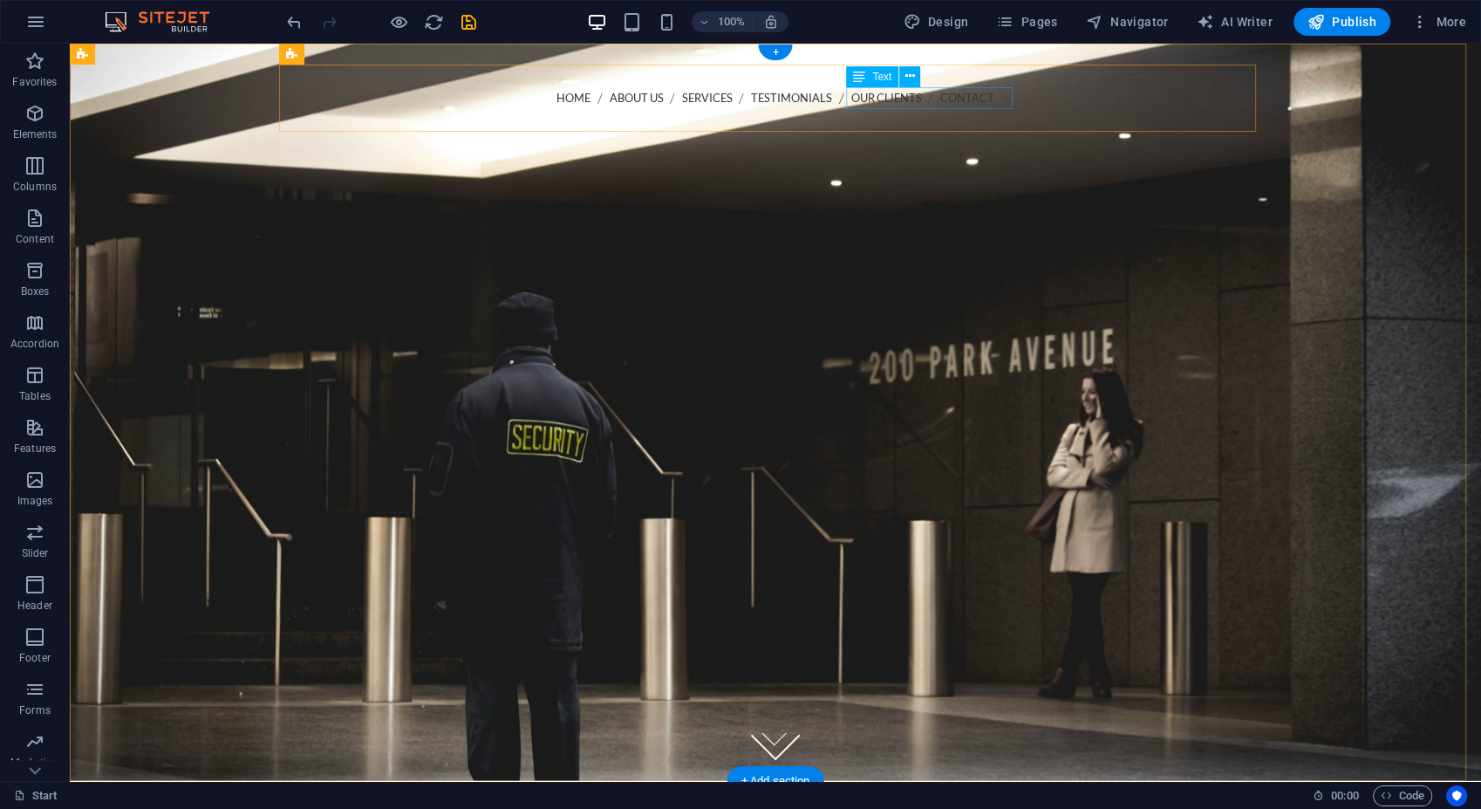
click at [977, 118] on div "Call us [PHONE_NUMBER]" at bounding box center [775, 129] width 949 height 23
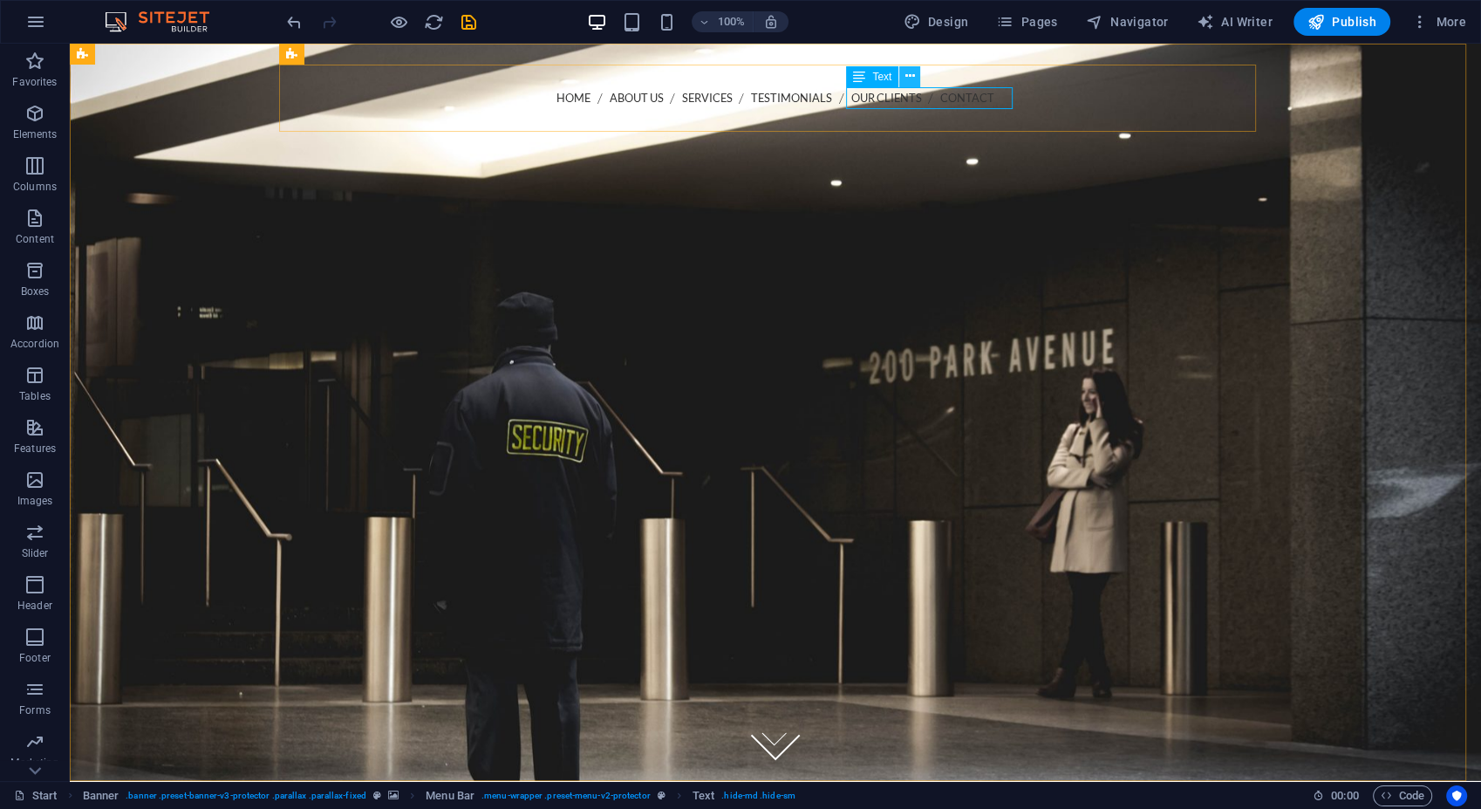
click at [904, 77] on button at bounding box center [909, 76] width 21 height 21
click at [1111, 61] on figure at bounding box center [775, 412] width 1411 height 737
click at [988, 118] on div "Call us [PHONE_NUMBER]" at bounding box center [775, 129] width 949 height 23
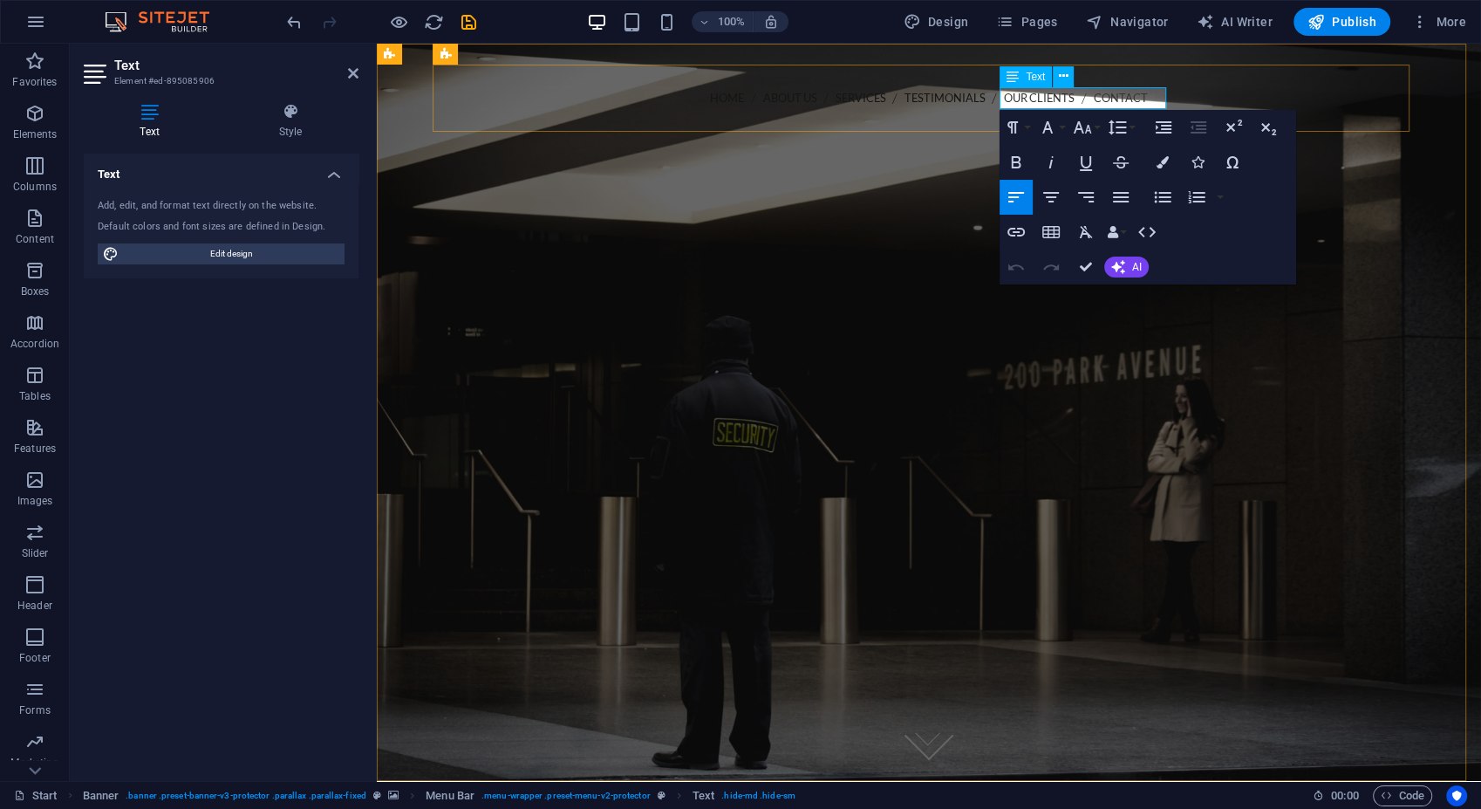
click at [601, 120] on strong "202-555-0143" at bounding box center [556, 128] width 89 height 17
click at [1162, 81] on div "Home About us Services Testimonials Our Clients Contact Call us [PHONE_NUMBER] …" at bounding box center [929, 159] width 977 height 188
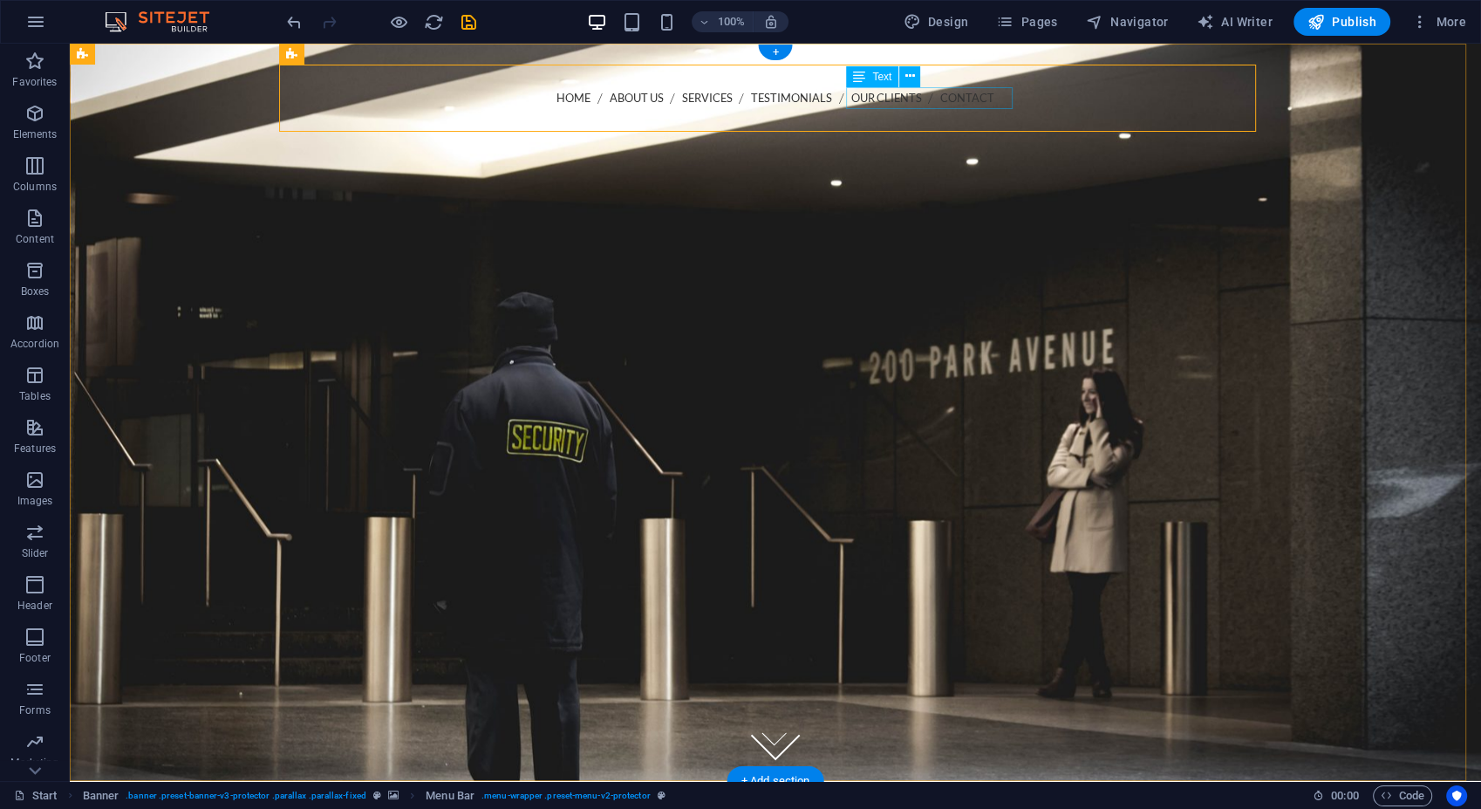
click at [987, 118] on div "Call us [PHONE_NUMBER]" at bounding box center [775, 129] width 949 height 23
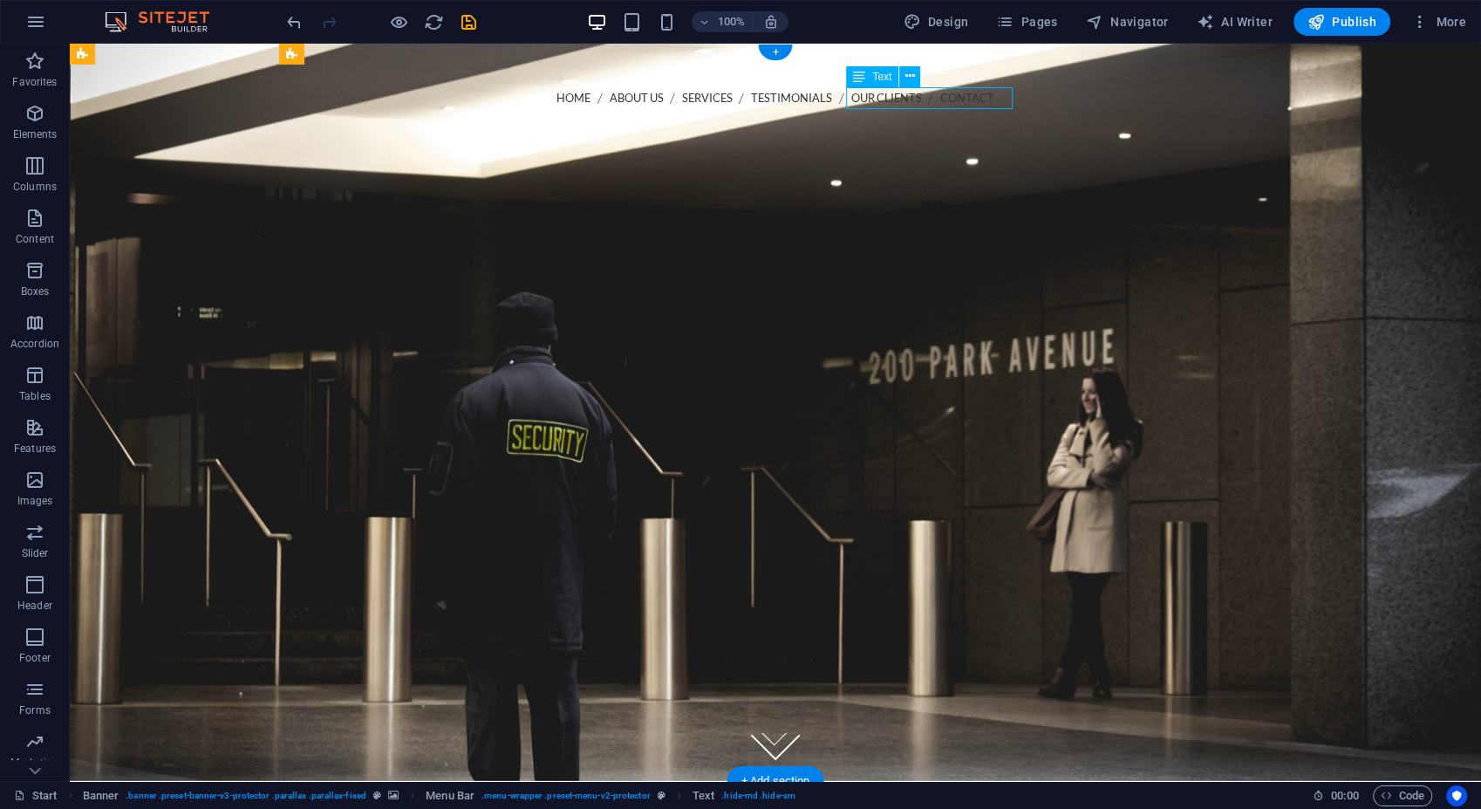
click at [987, 118] on div "Call us [PHONE_NUMBER]" at bounding box center [775, 129] width 949 height 23
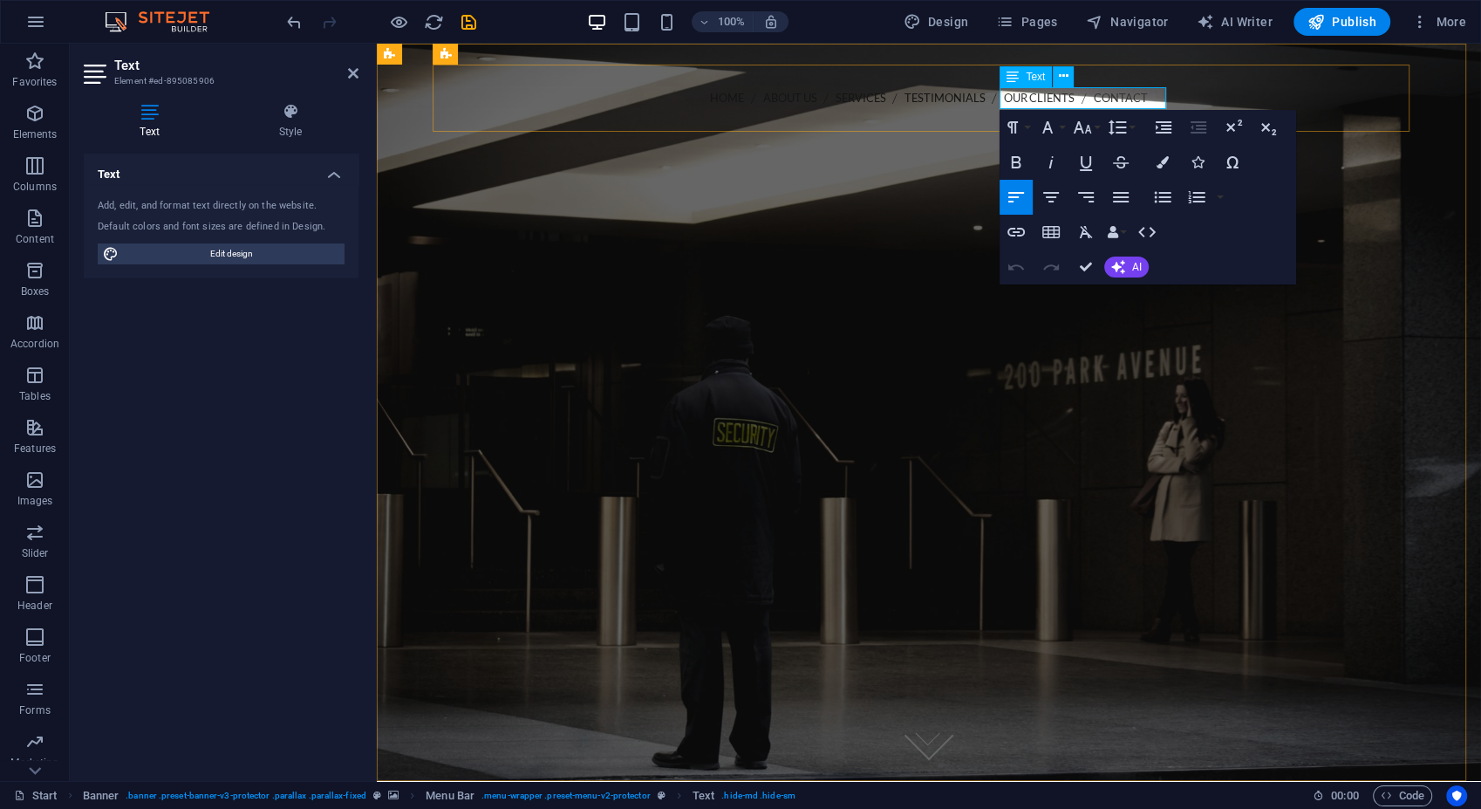
click strong "202-555-0143"
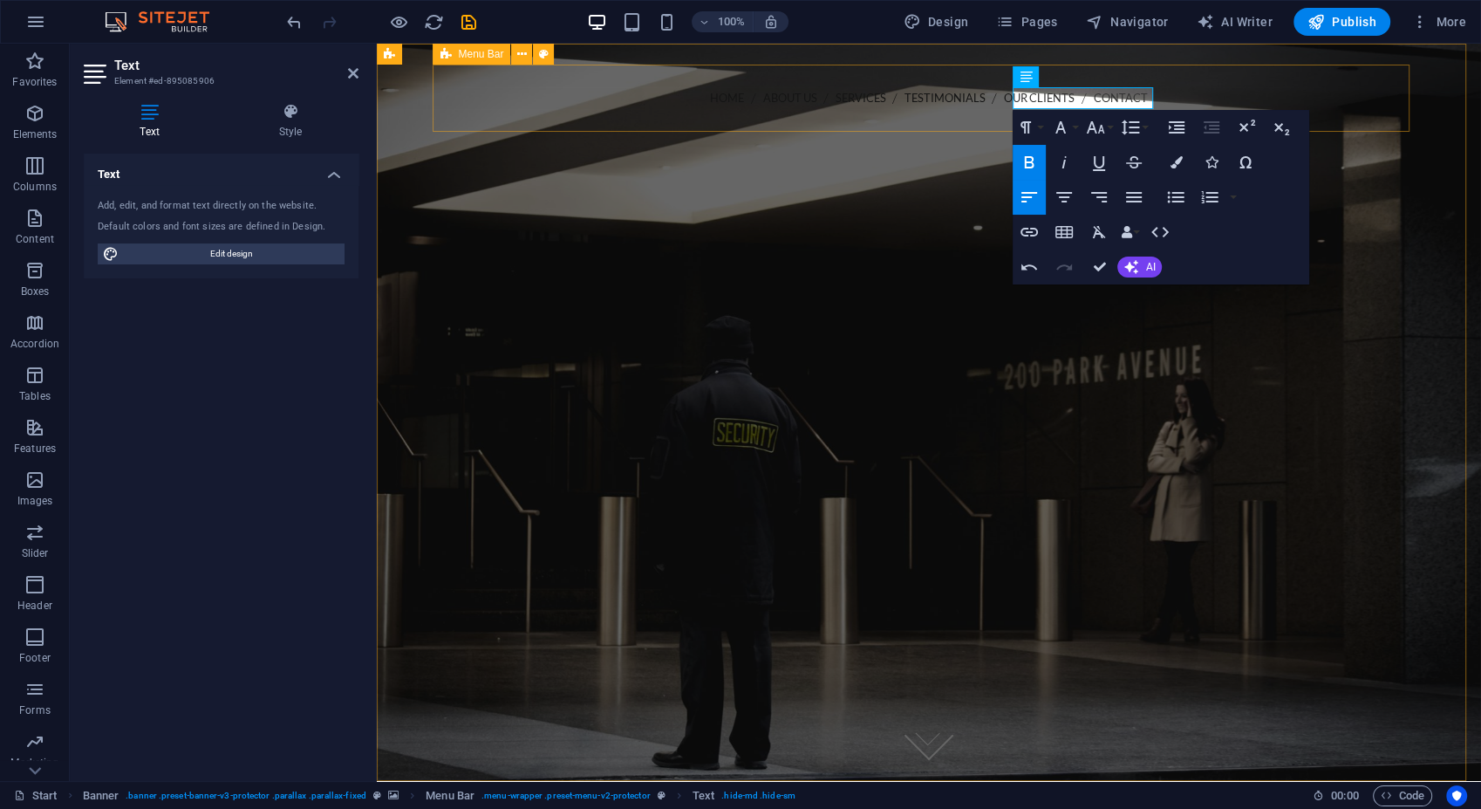
drag, startPoint x: 1088, startPoint y: 96, endPoint x: 1177, endPoint y: 103, distance: 89.3
click at [1177, 103] on div "Home About us Services Testimonials Our Clients Contact Call us [PHONE_NUMBER] …" at bounding box center [929, 159] width 977 height 188
click at [1098, 118] on p "Call us [PHONE_NUMBER] ​" at bounding box center [928, 128] width 949 height 21
click at [1124, 118] on p "Call us [PHONE_NUMBER]" at bounding box center [928, 128] width 949 height 21
click at [1127, 118] on p "Call us [PHONE_NUMBER]" at bounding box center [928, 128] width 949 height 21
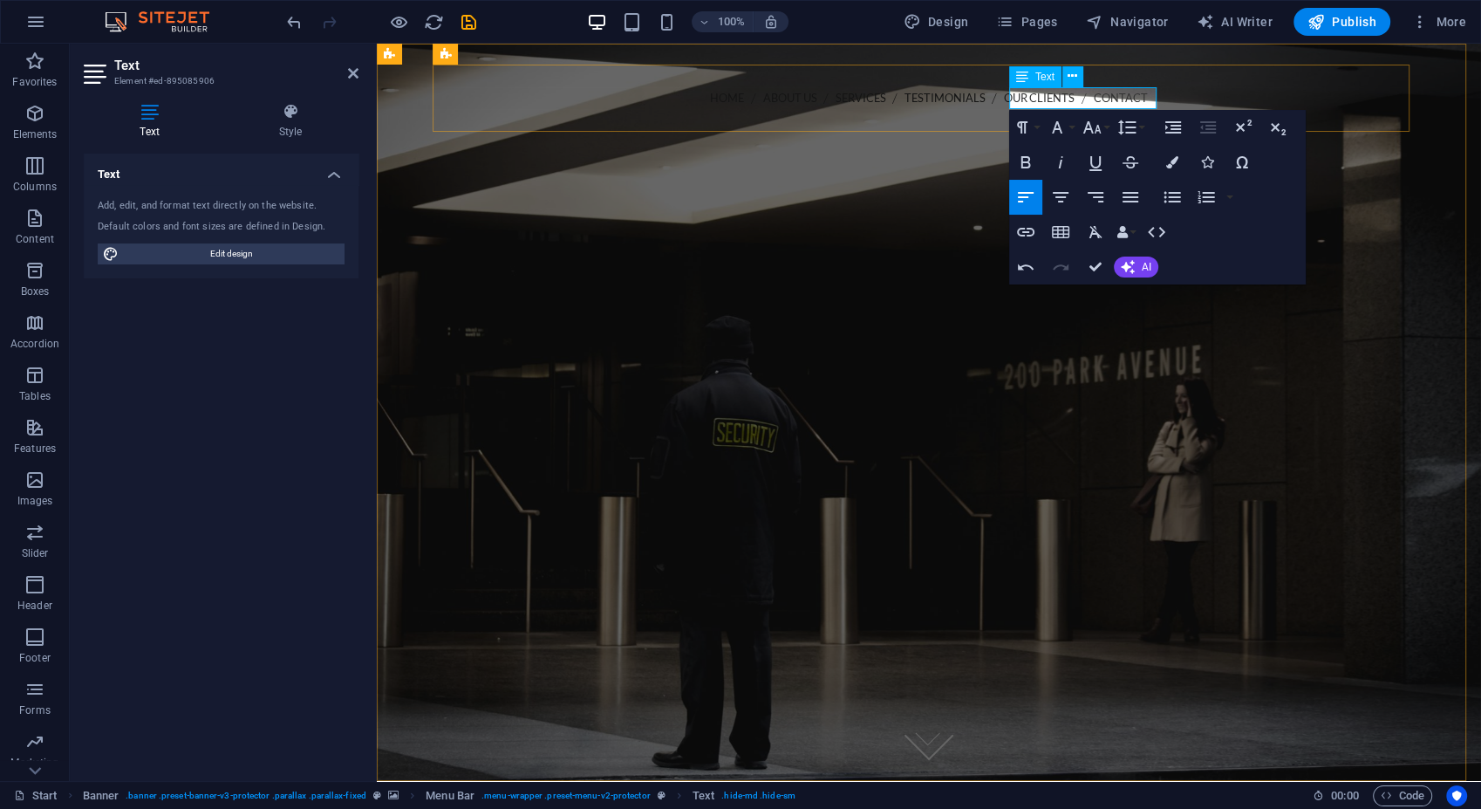
click at [1105, 118] on p "Call us 2 [PHONE_NUMBER]" at bounding box center [928, 128] width 949 height 21
drag, startPoint x: 1033, startPoint y: 159, endPoint x: 1067, endPoint y: 248, distance: 95.3
click at [1033, 158] on icon "button" at bounding box center [1025, 162] width 21 height 21
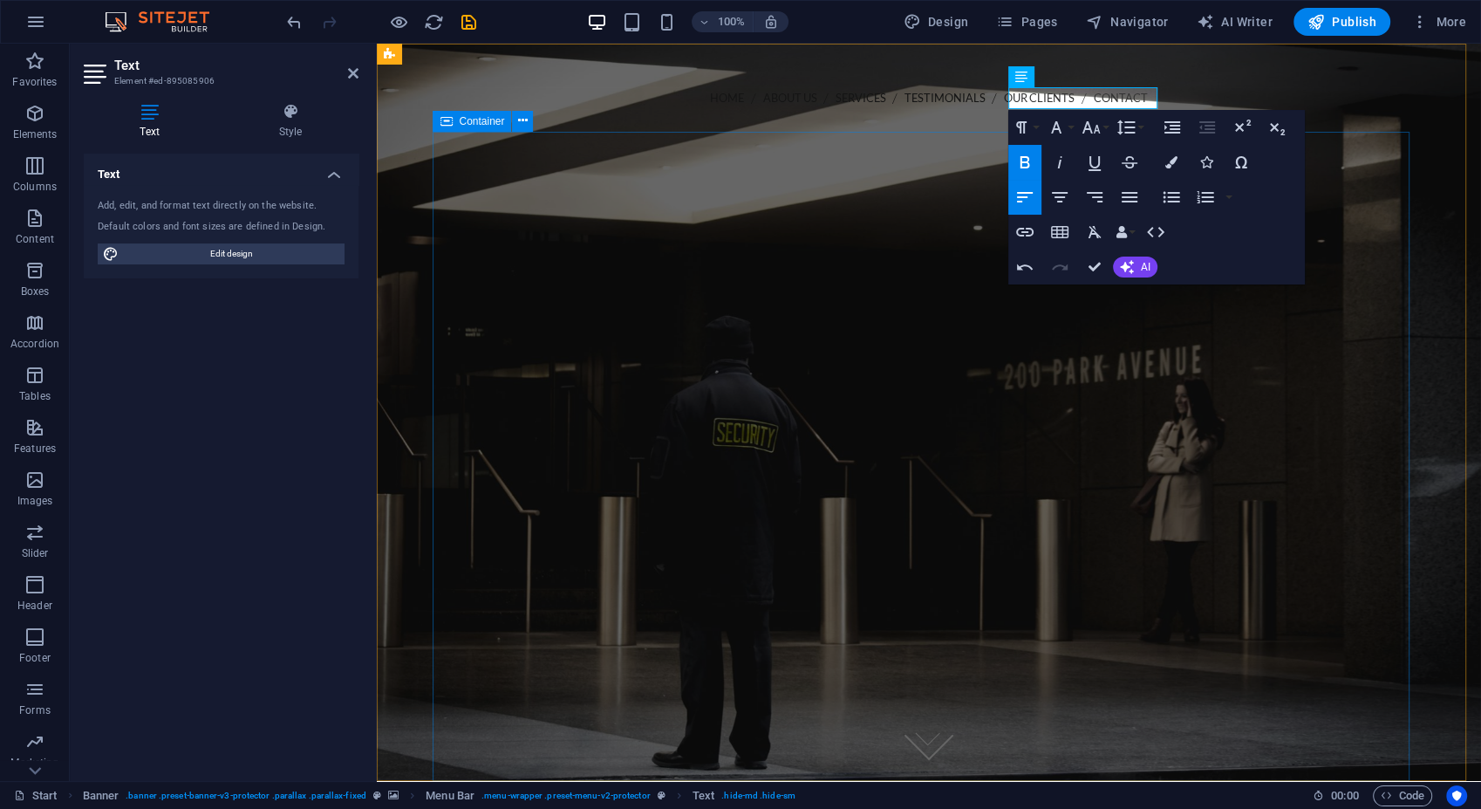
click at [1138, 392] on div at bounding box center [929, 322] width 977 height 140
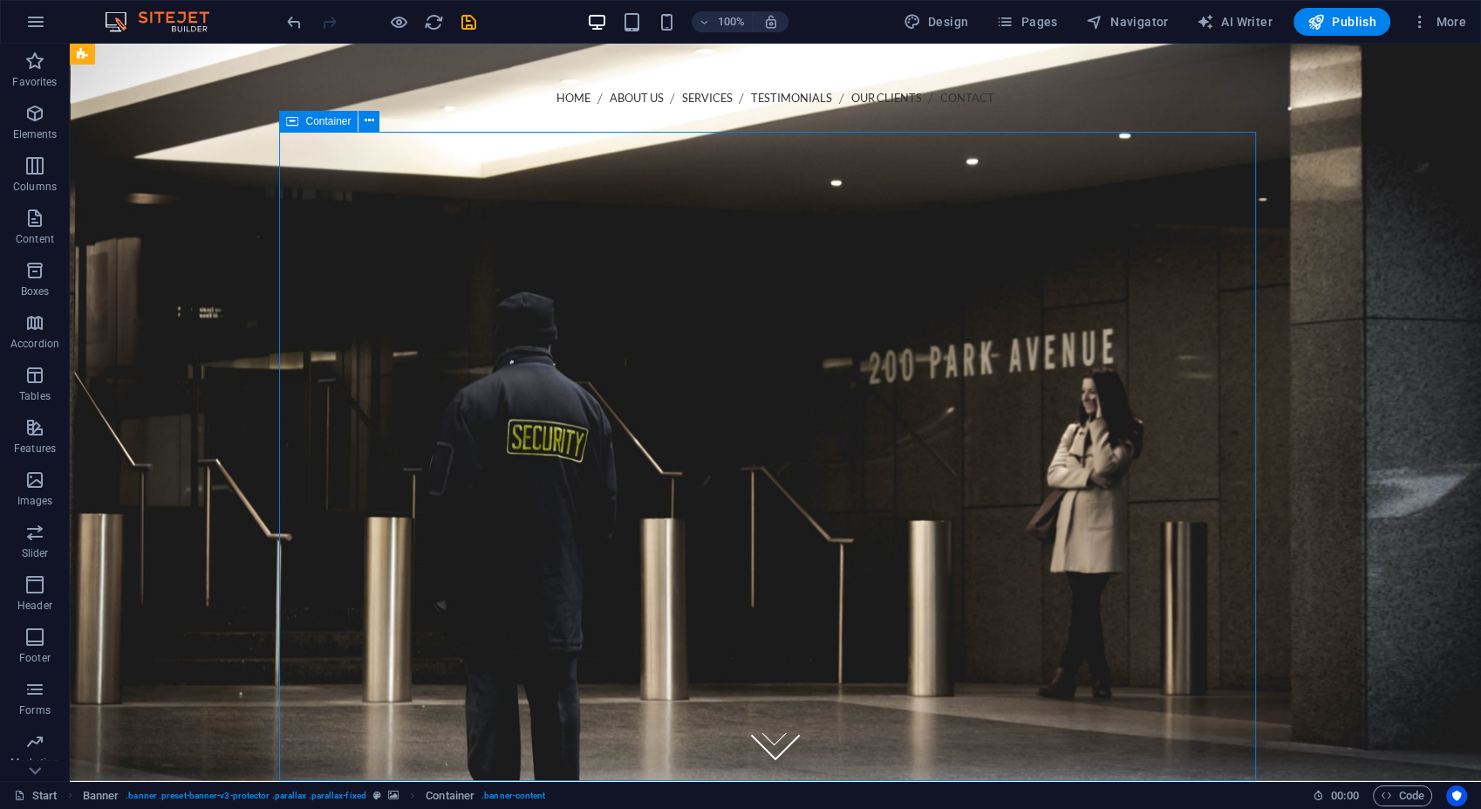
click at [1035, 367] on div at bounding box center [775, 322] width 977 height 140
click at [947, 118] on div "Call us 2 [PHONE_NUMBER]" at bounding box center [775, 129] width 949 height 23
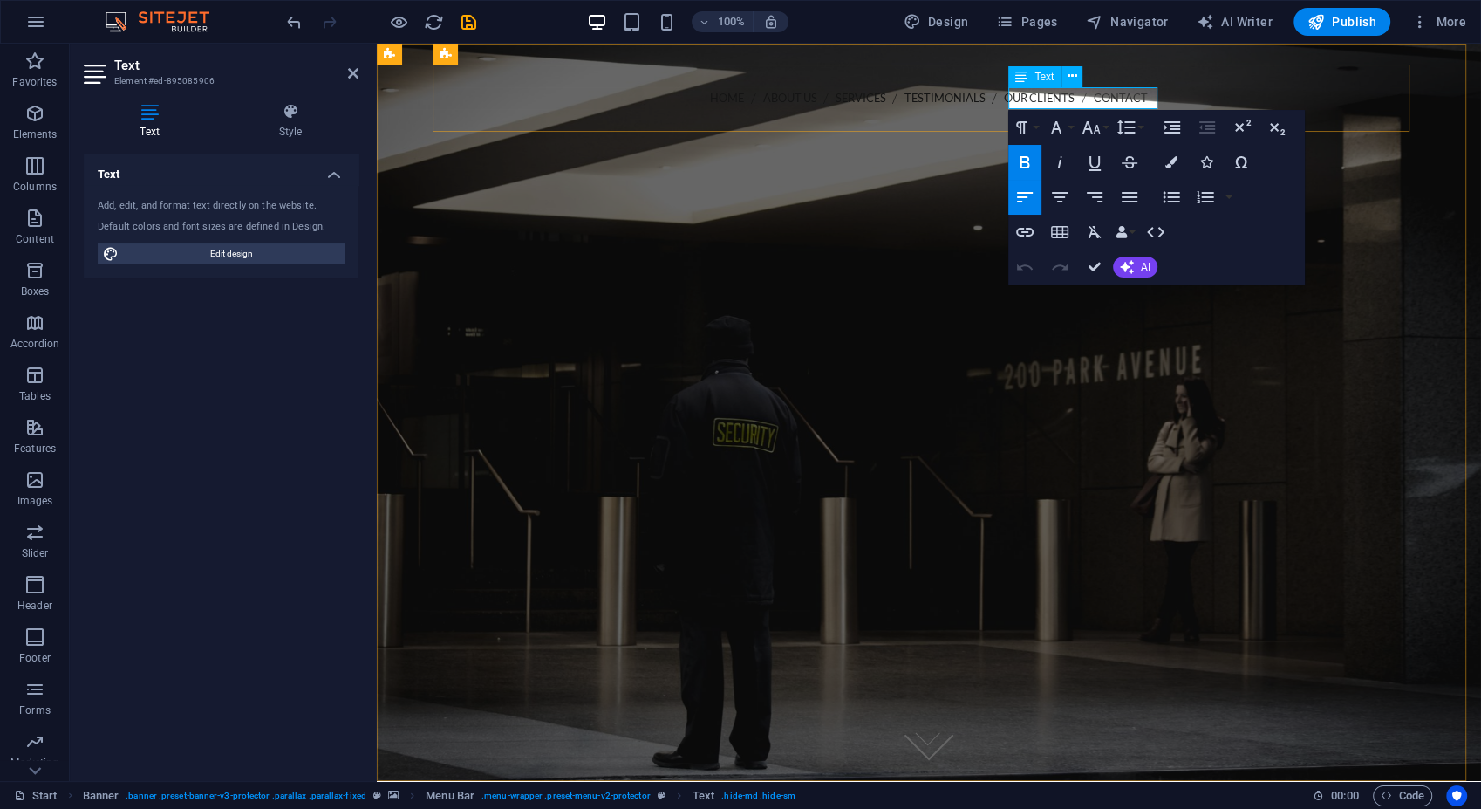
click at [580, 120] on strong "Call us 2 [PHONE_NUMBER]" at bounding box center [517, 128] width 126 height 17
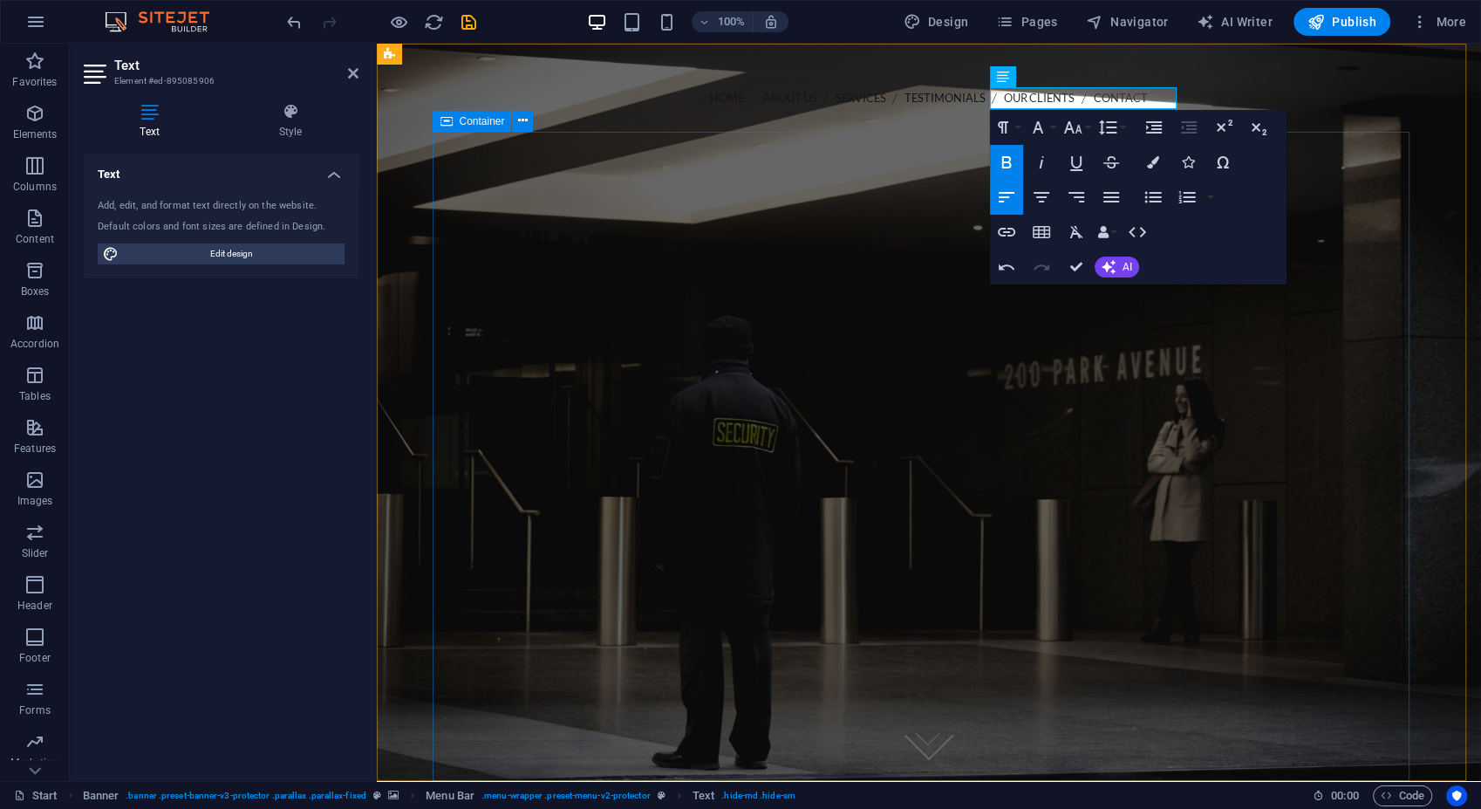
click at [1161, 392] on div at bounding box center [929, 322] width 977 height 140
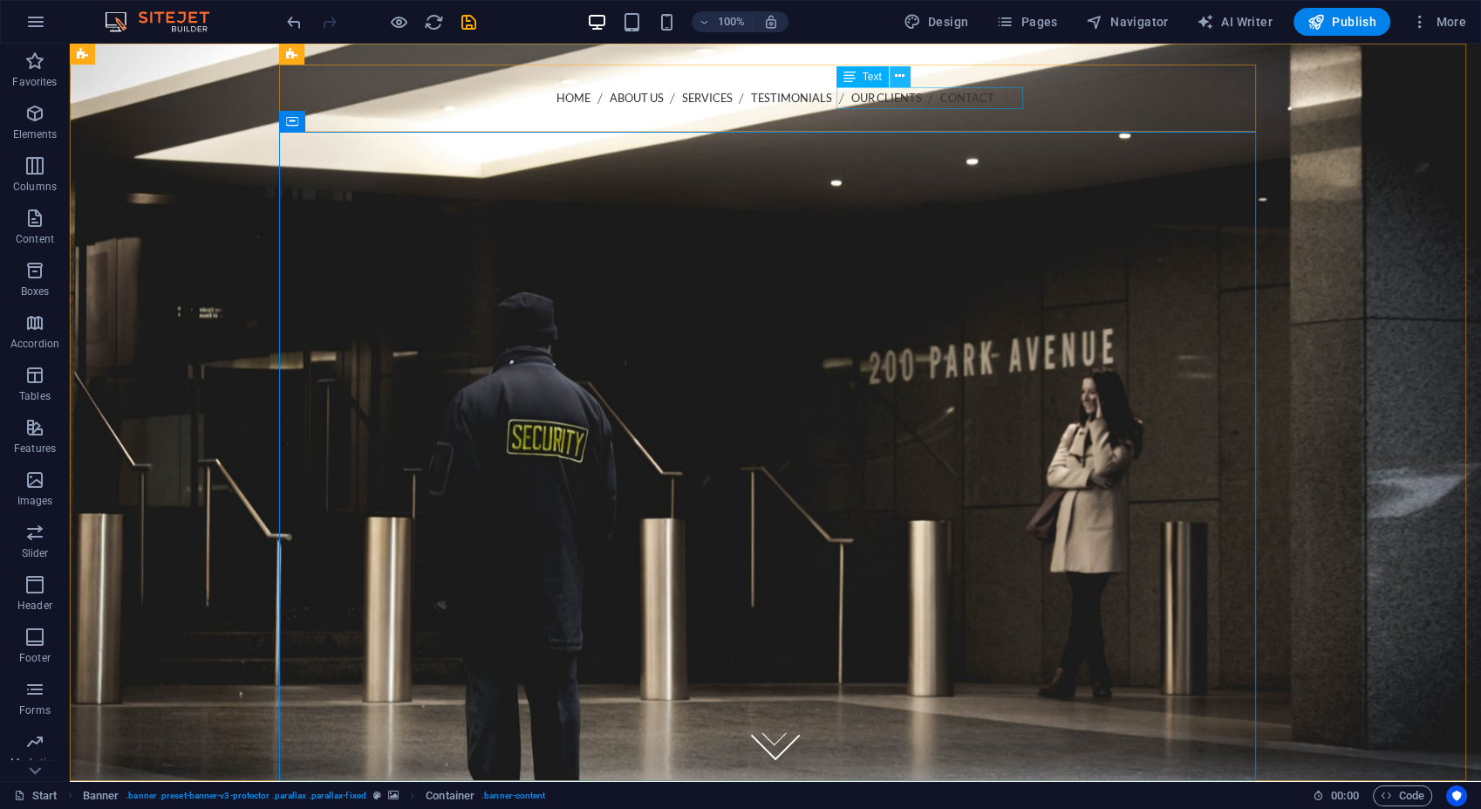
click at [895, 71] on icon at bounding box center [900, 76] width 10 height 18
click at [1161, 252] on div at bounding box center [775, 322] width 977 height 140
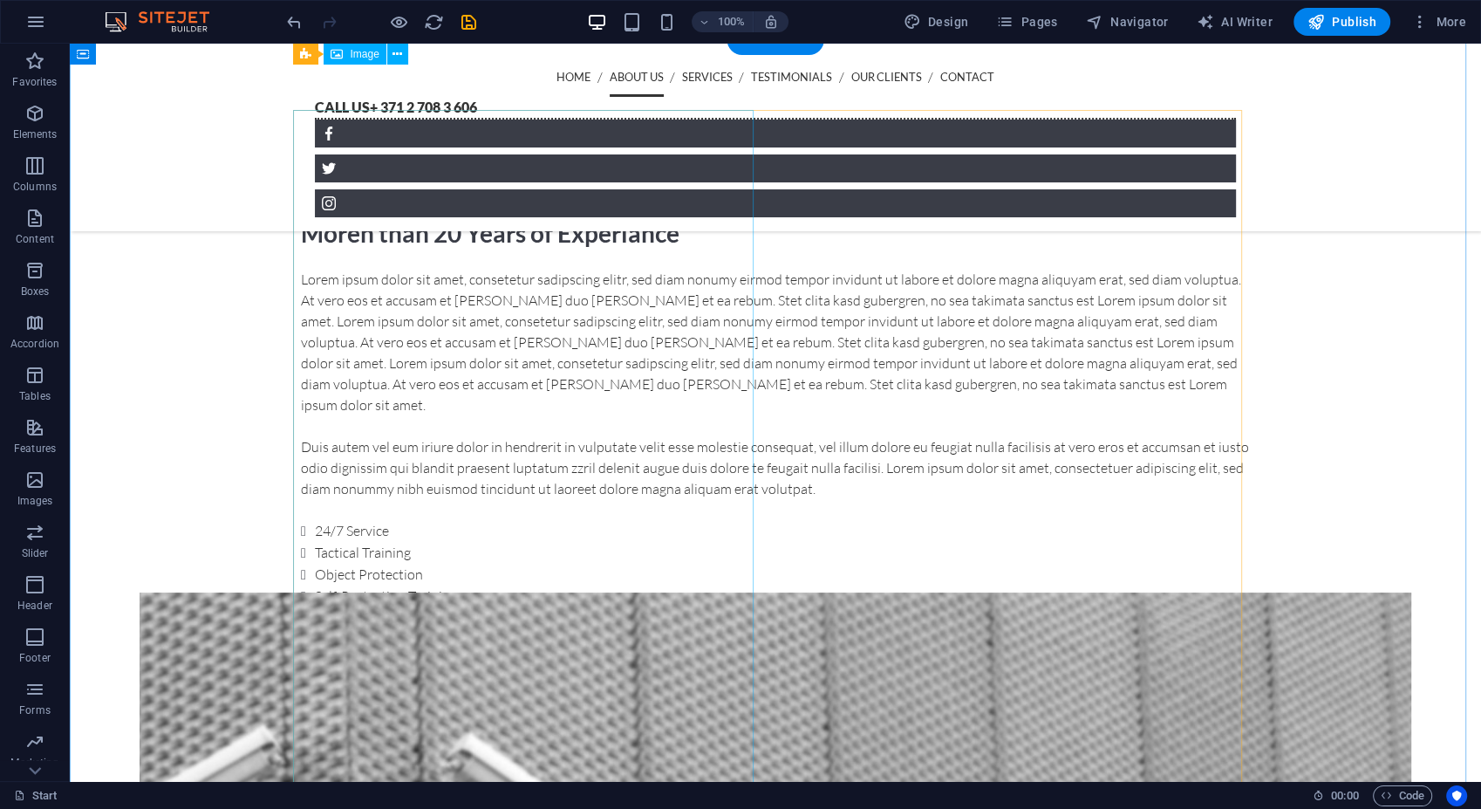
scroll to position [678, 0]
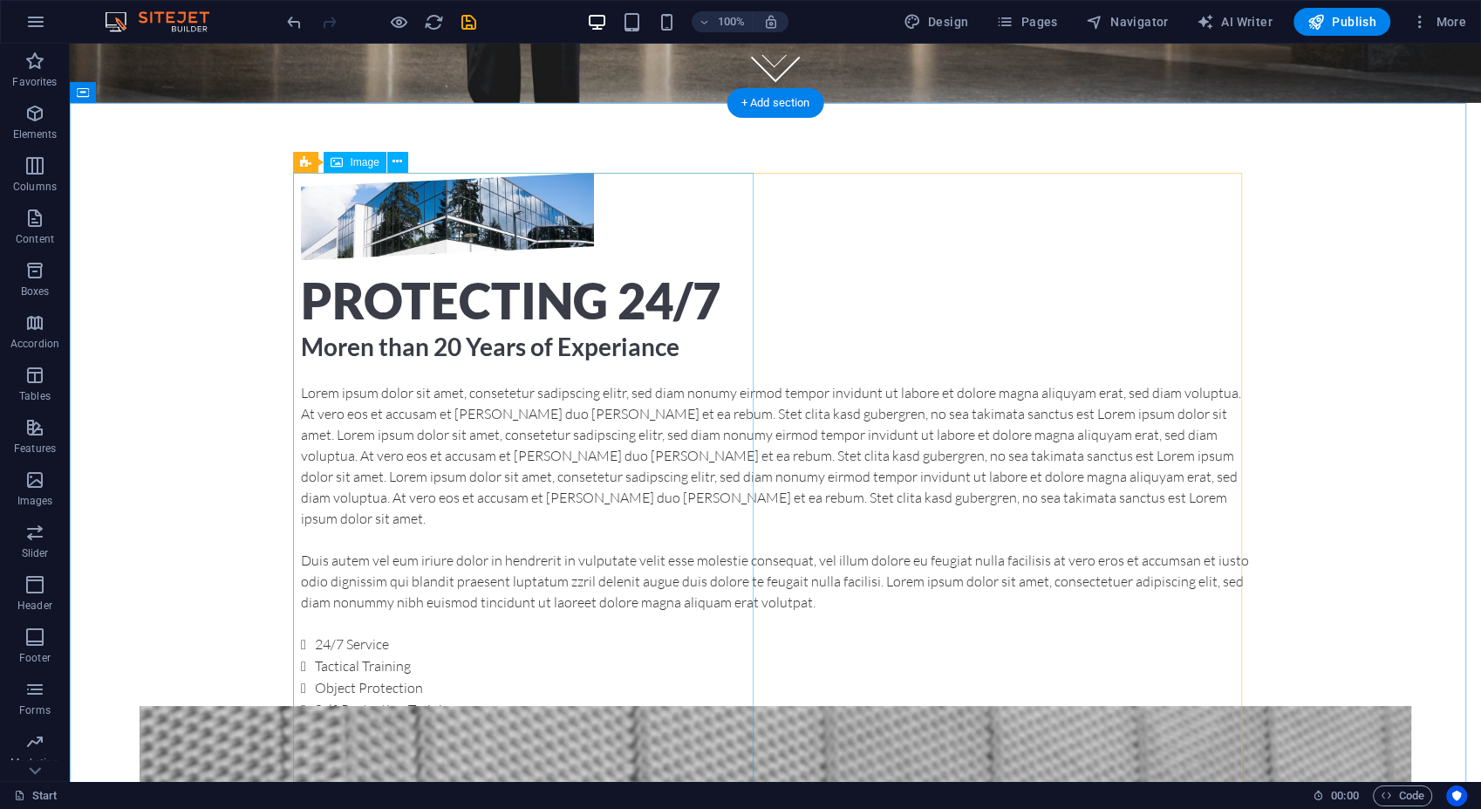
click at [571, 260] on figure at bounding box center [447, 216] width 293 height 87
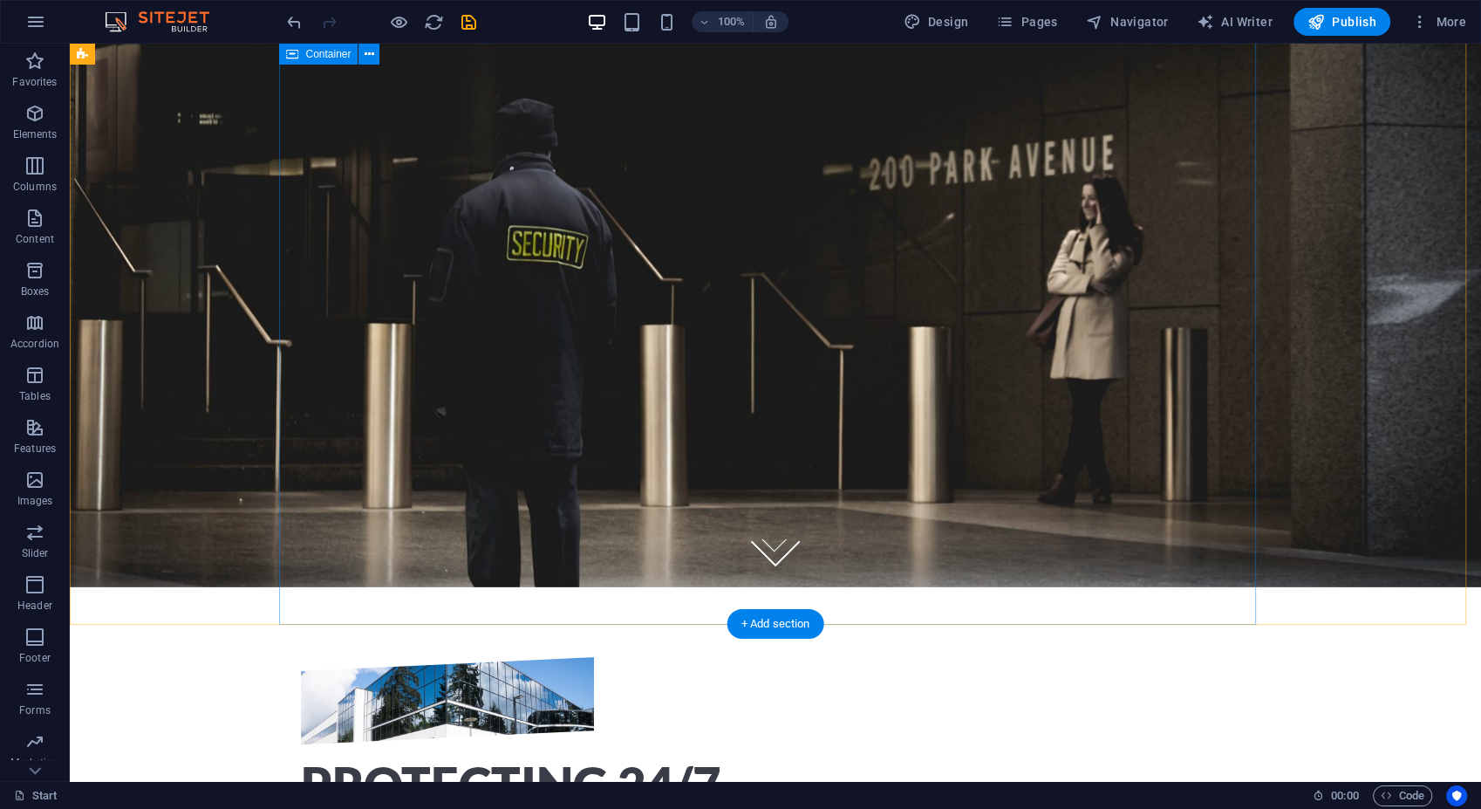
scroll to position [0, 0]
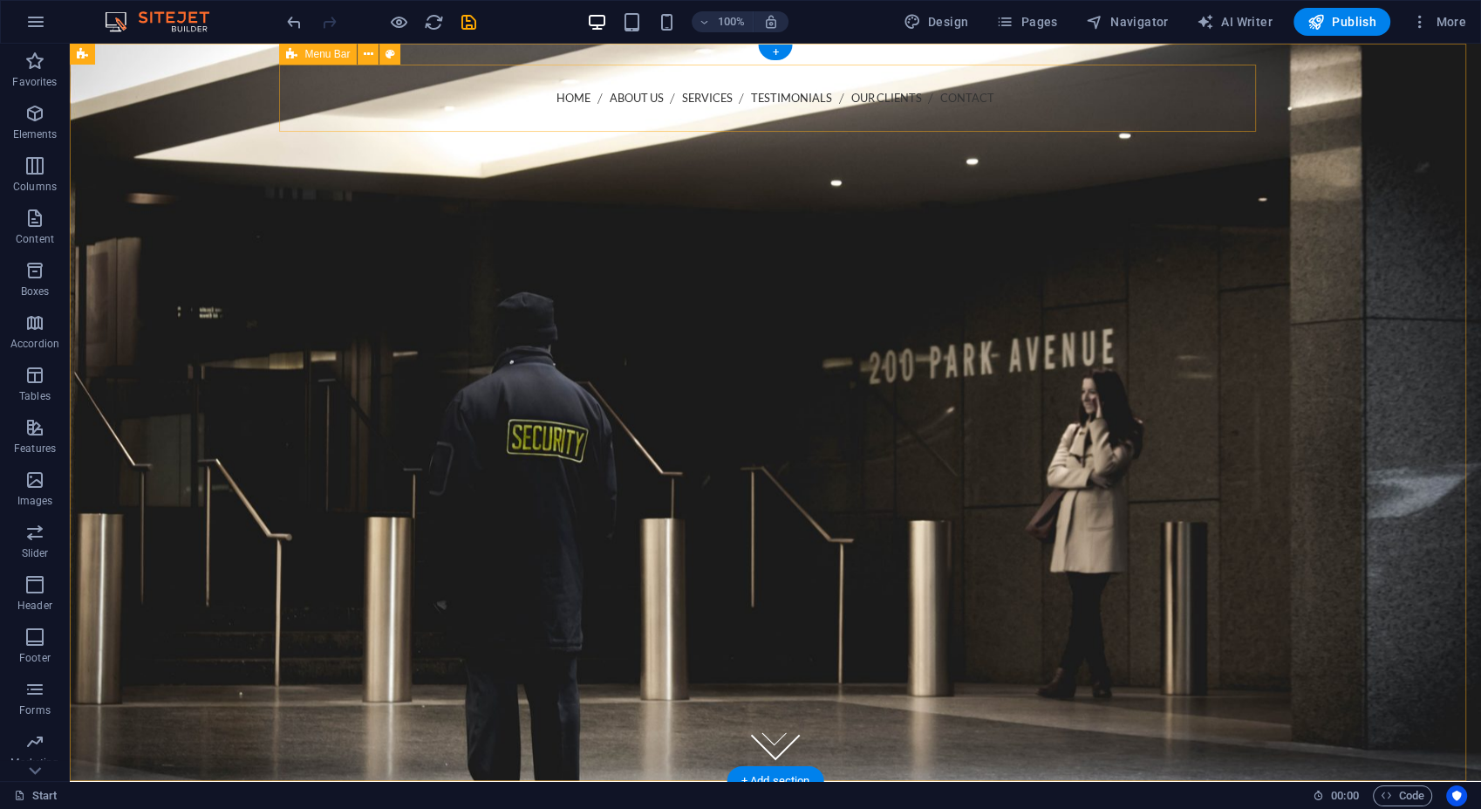
click at [771, 108] on div "Home About us Services Testimonials Our Clients Contact Call us + 371 2 708 3 6…" at bounding box center [775, 159] width 977 height 188
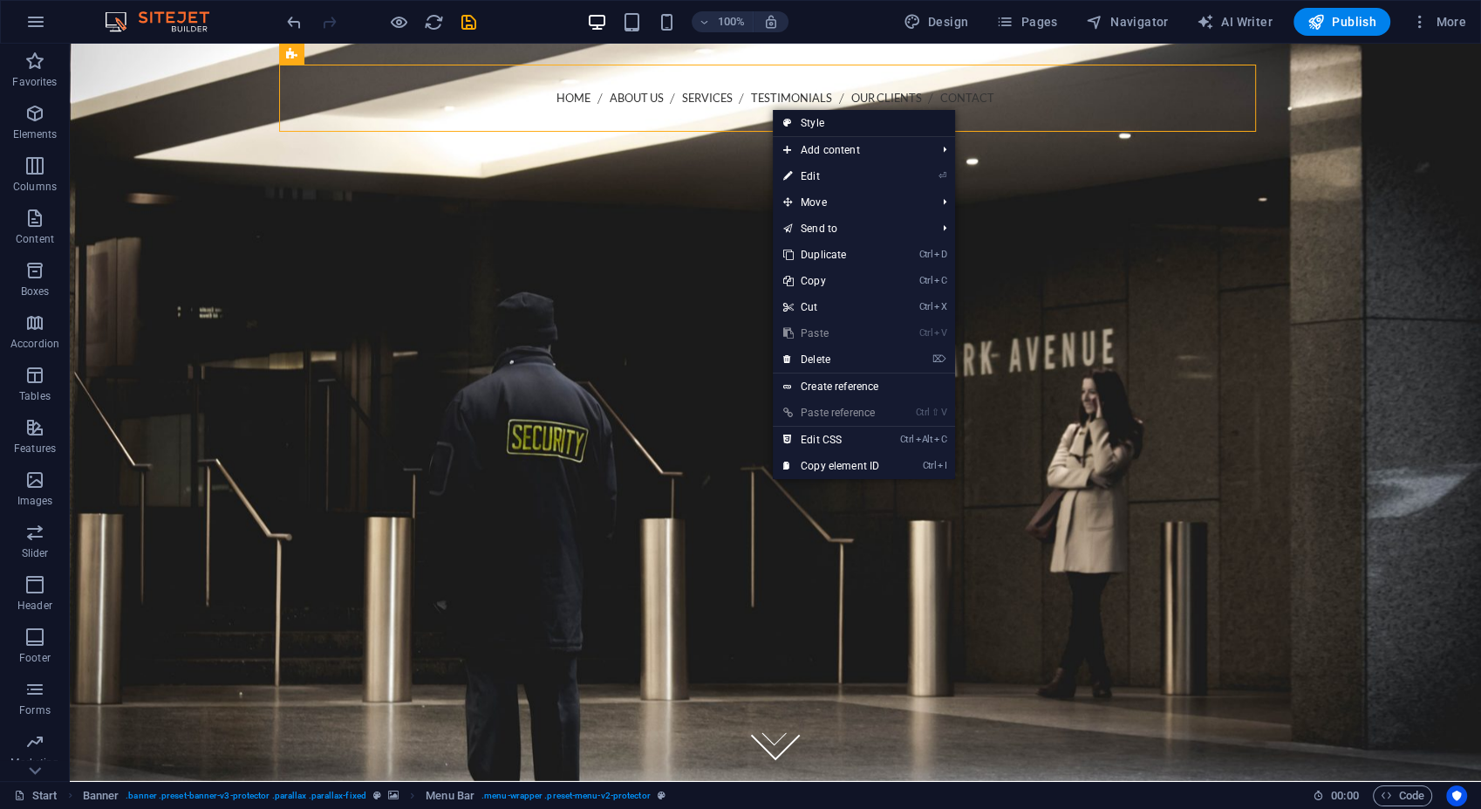
drag, startPoint x: 404, startPoint y: 82, endPoint x: 836, endPoint y: 126, distance: 434.1
click at [836, 126] on link "Style" at bounding box center [864, 123] width 182 height 26
select select "rem"
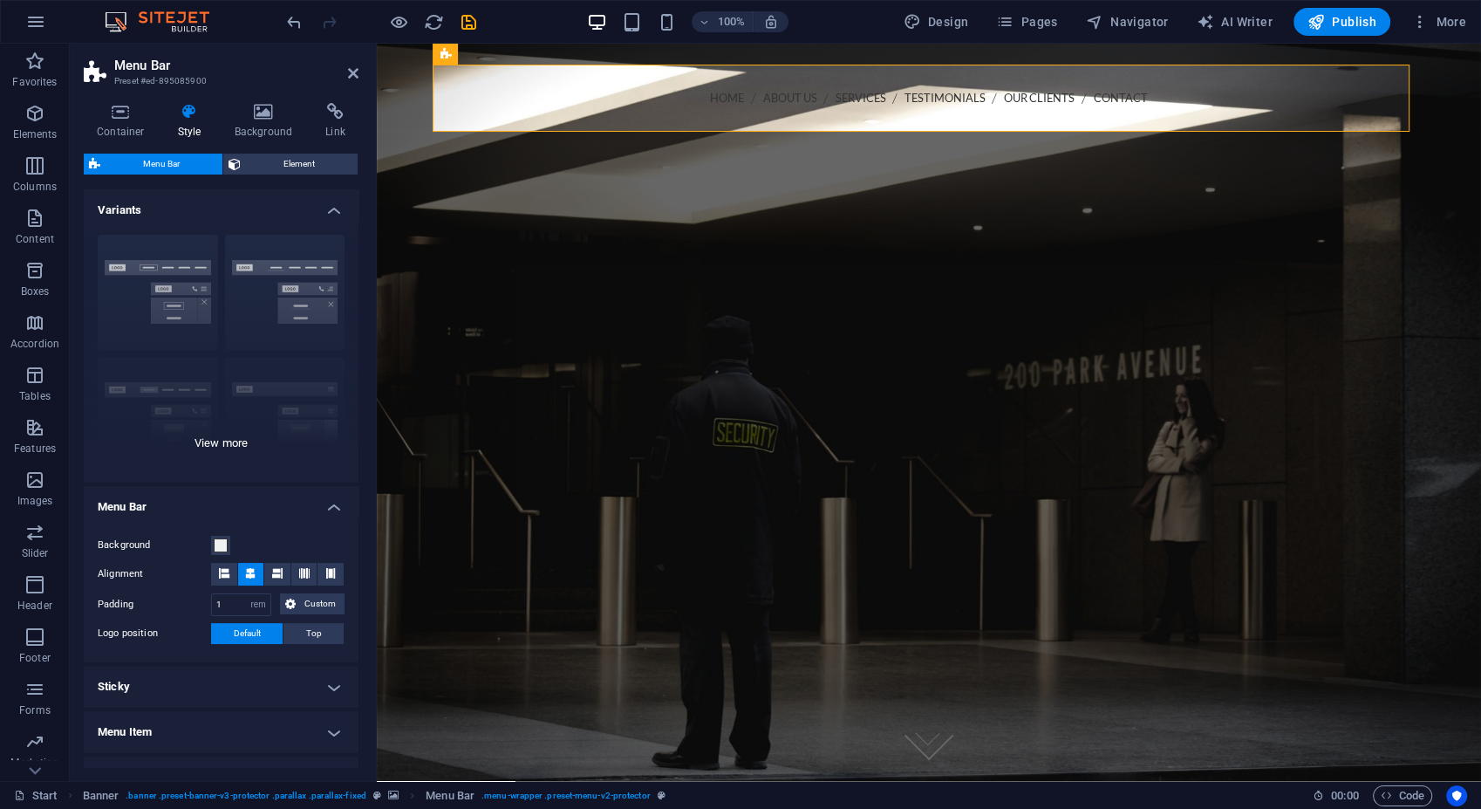
click at [285, 289] on div "Border Centered Default Fixed Loki Trigger Wide XXL" at bounding box center [221, 352] width 275 height 262
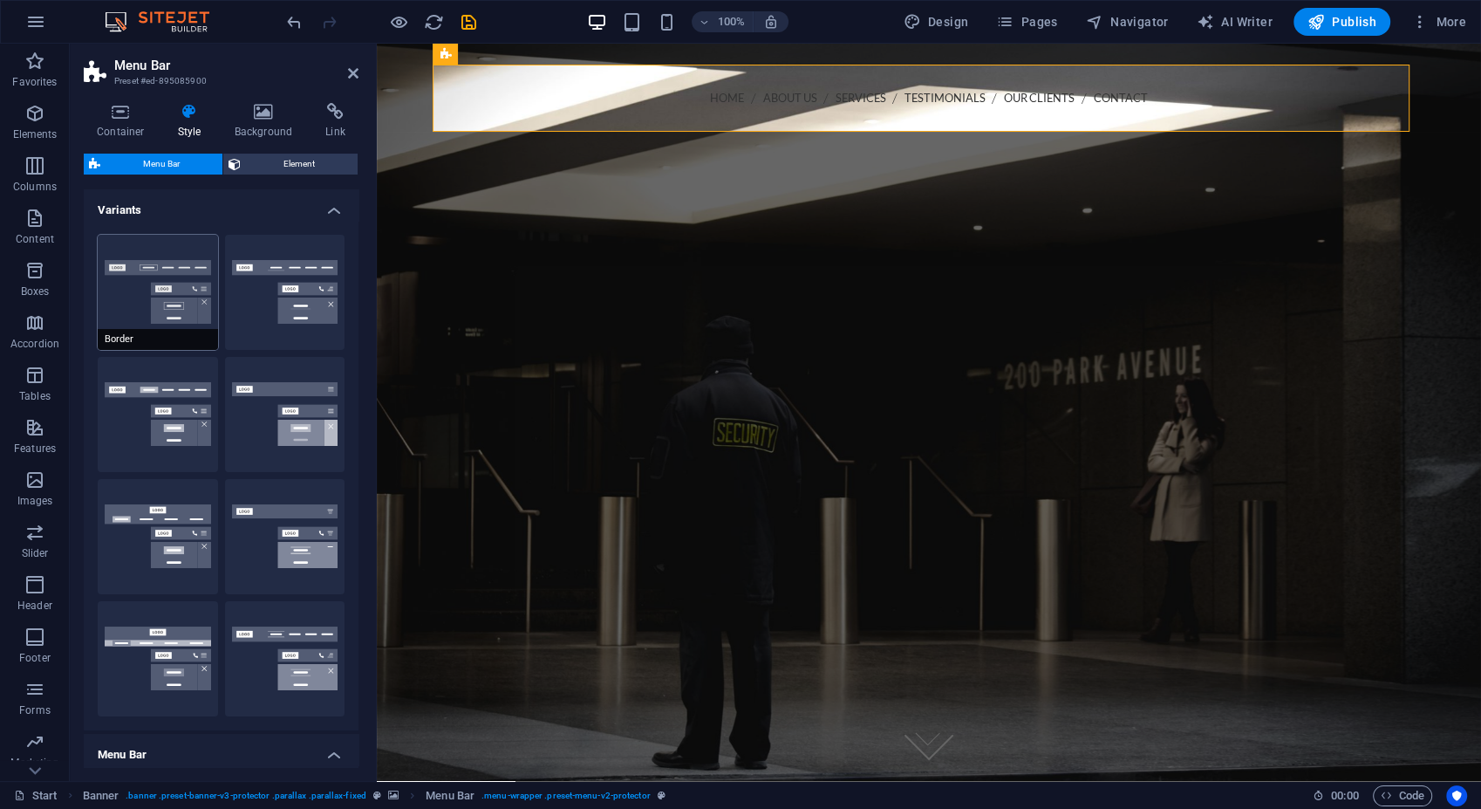
click at [200, 297] on button "Border" at bounding box center [158, 292] width 120 height 115
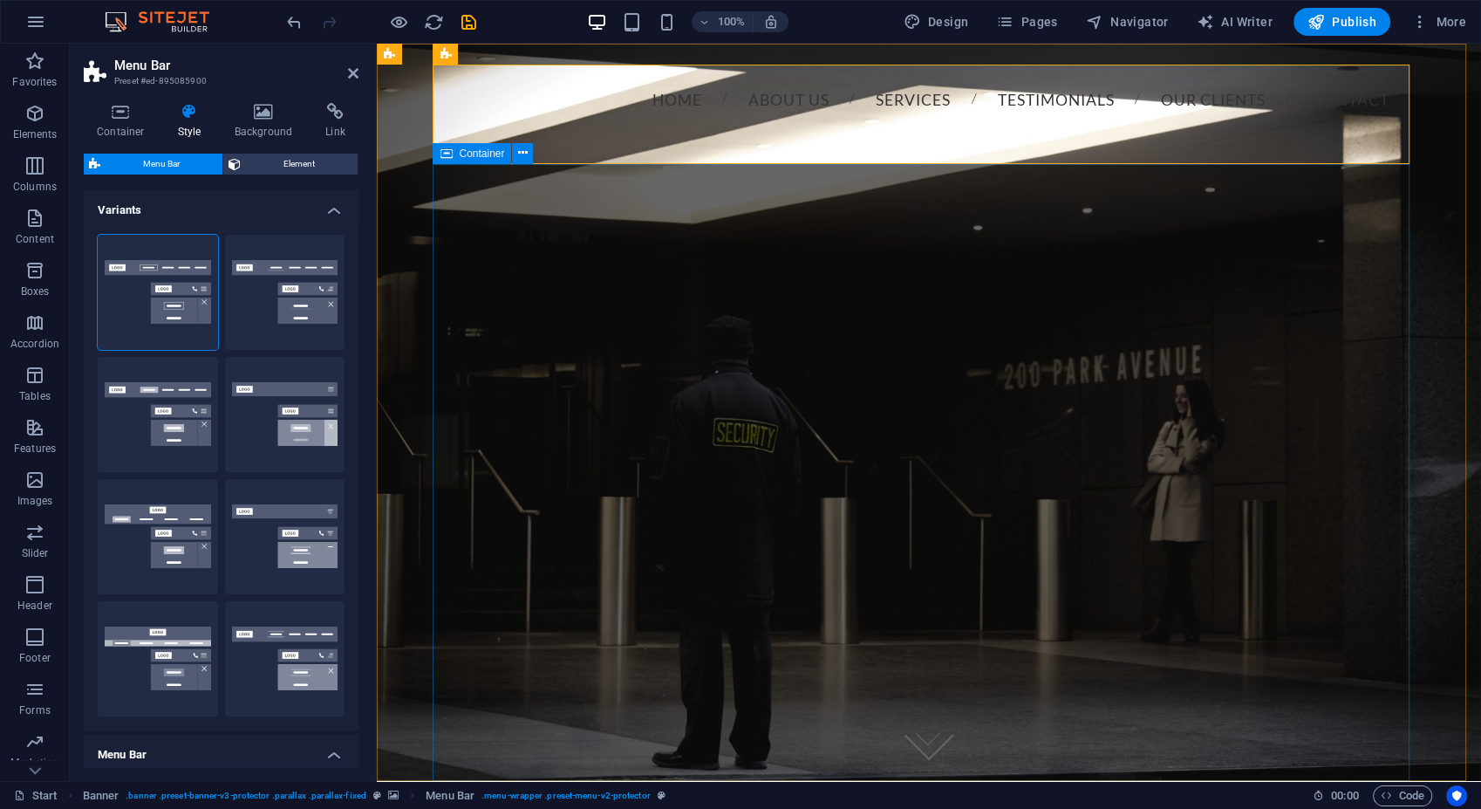
click at [476, 356] on div at bounding box center [929, 326] width 977 height 140
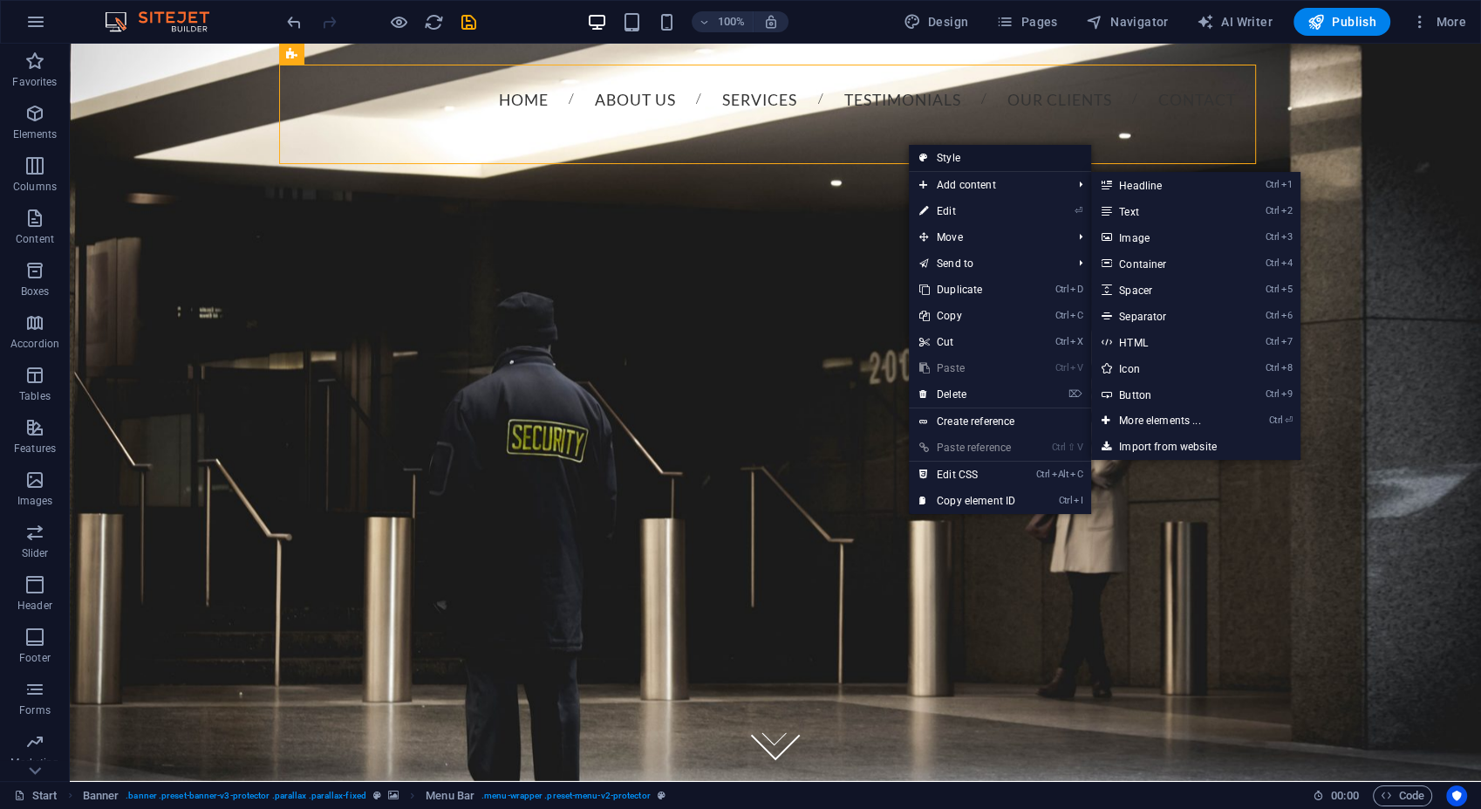
click at [993, 158] on link "Style" at bounding box center [1000, 158] width 182 height 26
select select "rem"
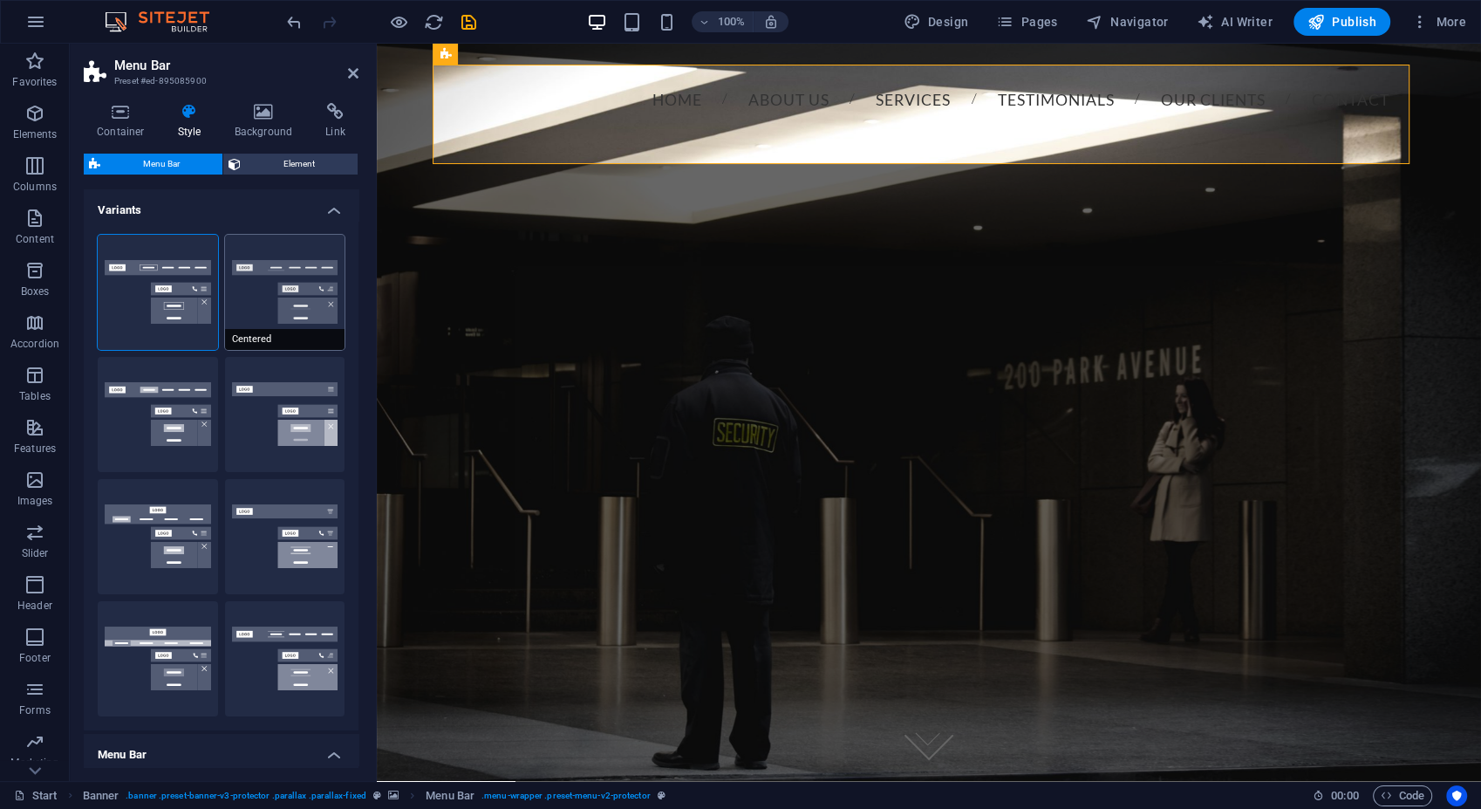
click at [299, 305] on button "Centered" at bounding box center [285, 292] width 120 height 115
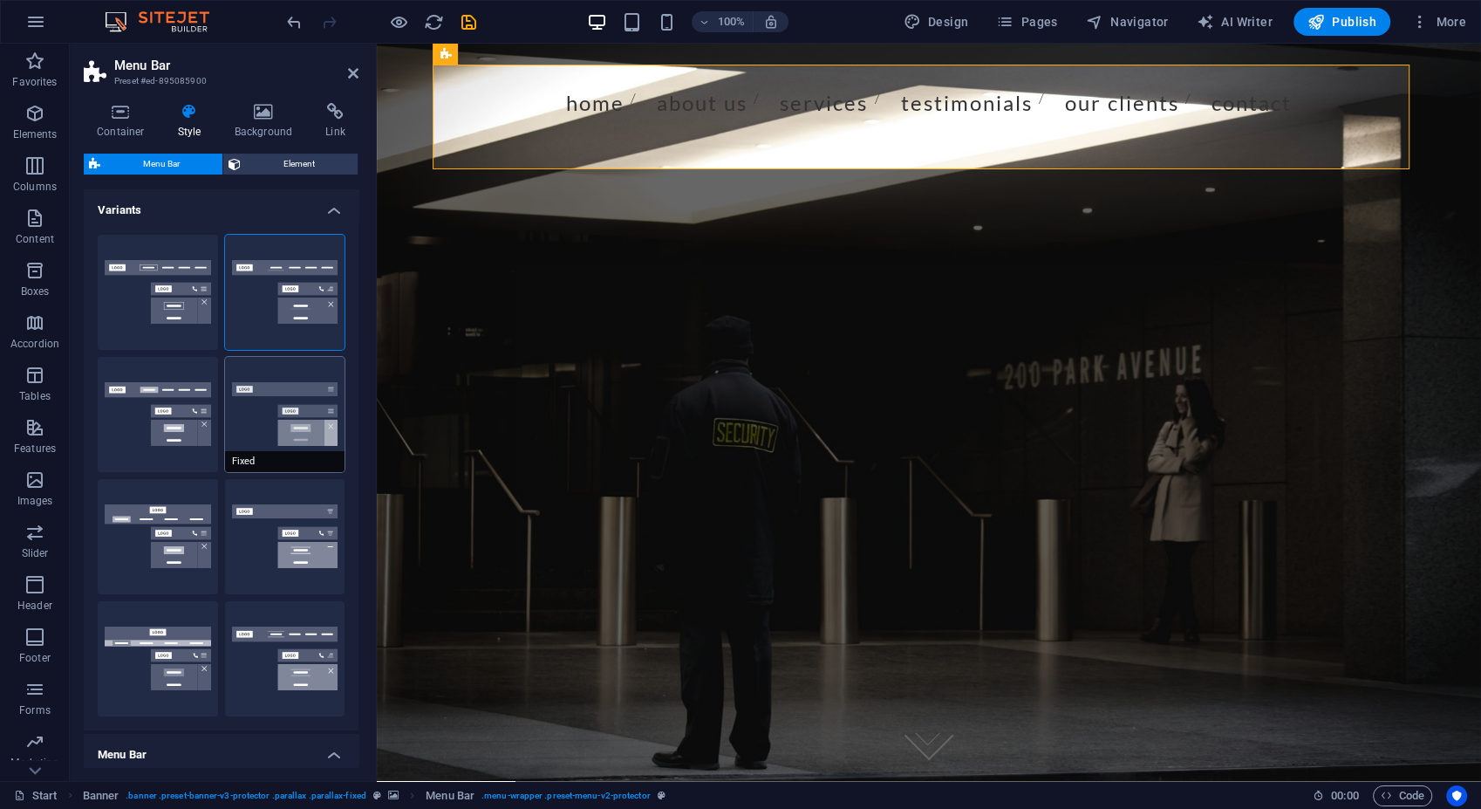
click at [279, 429] on button "Fixed" at bounding box center [285, 414] width 120 height 115
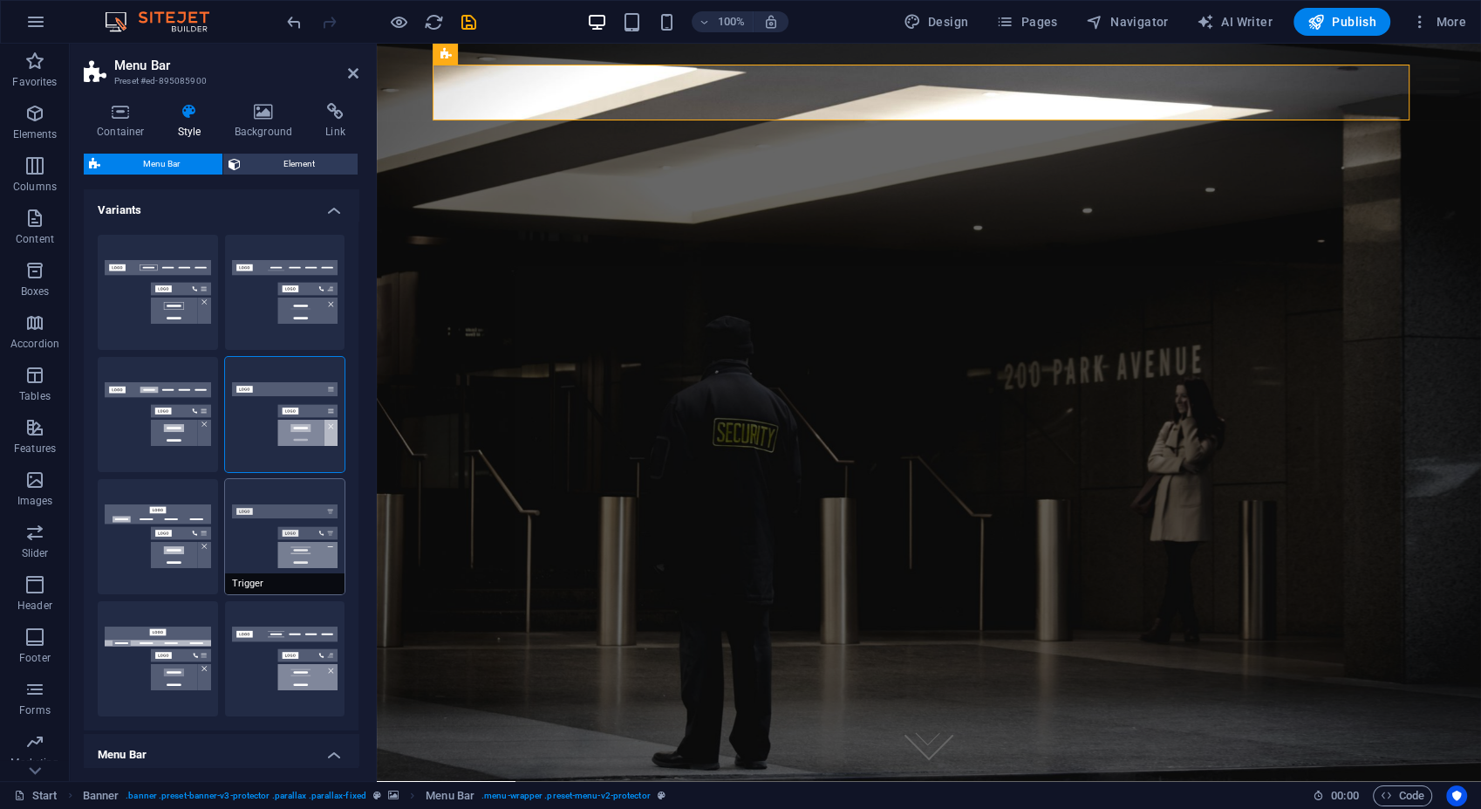
click at [285, 523] on button "Trigger" at bounding box center [285, 536] width 120 height 115
click at [290, 653] on button "XXL" at bounding box center [285, 658] width 120 height 115
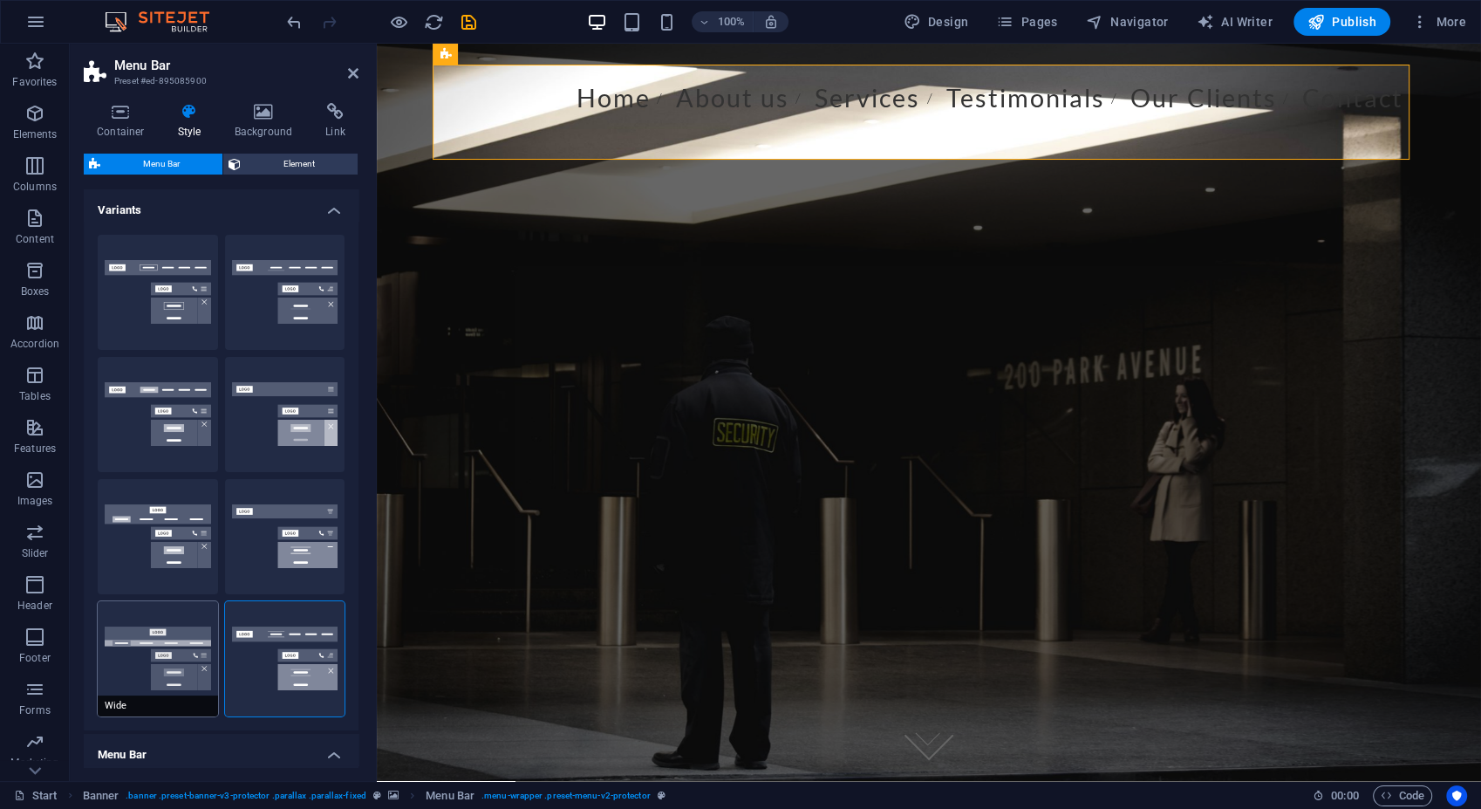
click at [176, 646] on button "Wide" at bounding box center [158, 658] width 120 height 115
type input "0"
type input "2"
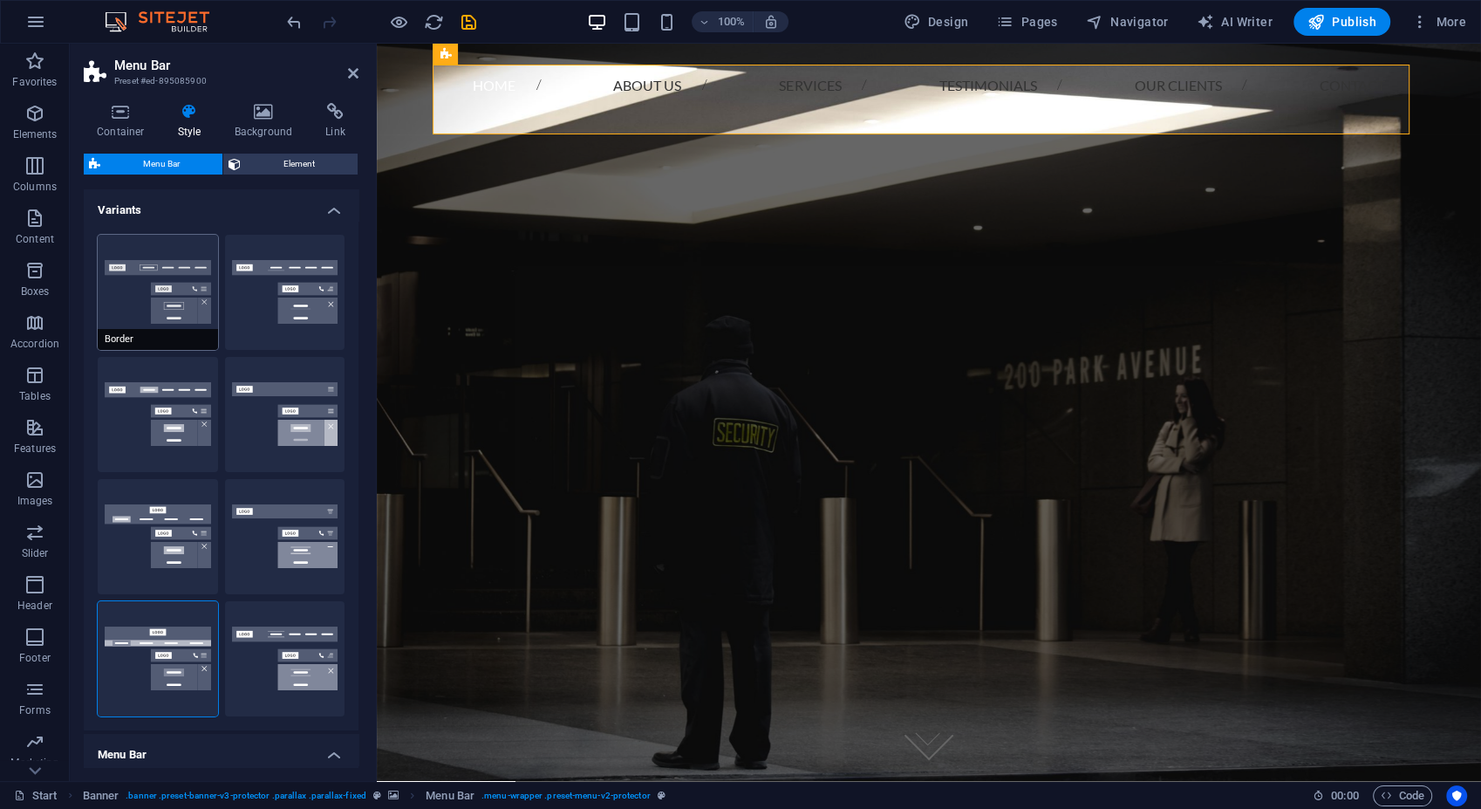
click at [188, 288] on button "Border" at bounding box center [158, 292] width 120 height 115
type input "1"
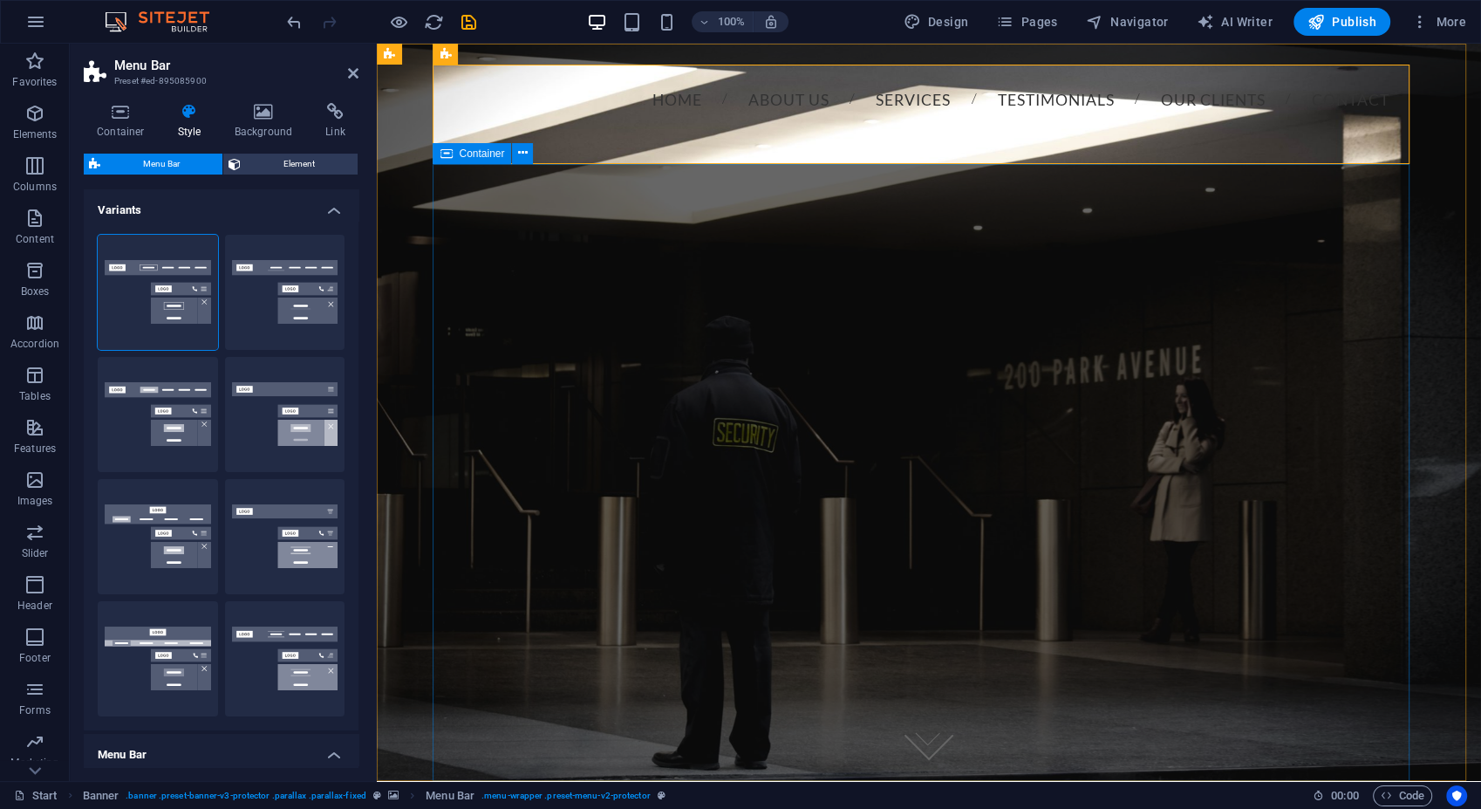
click at [781, 396] on div at bounding box center [929, 326] width 977 height 140
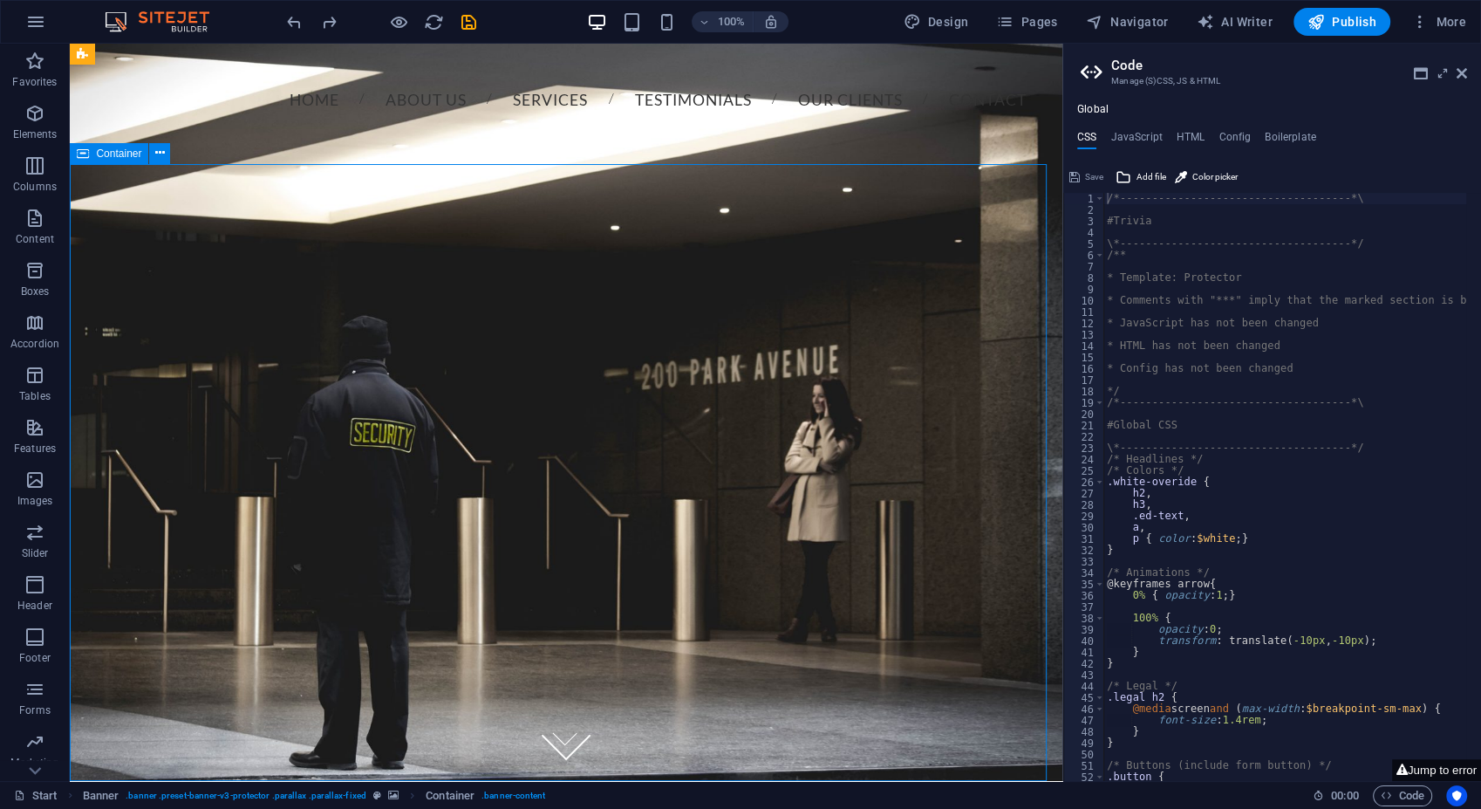
click at [549, 304] on div at bounding box center [566, 326] width 977 height 140
click at [732, 125] on div "Home About us Services Testimonials Our Clients Contact Call us + 371 2 708 3 6…" at bounding box center [566, 161] width 977 height 192
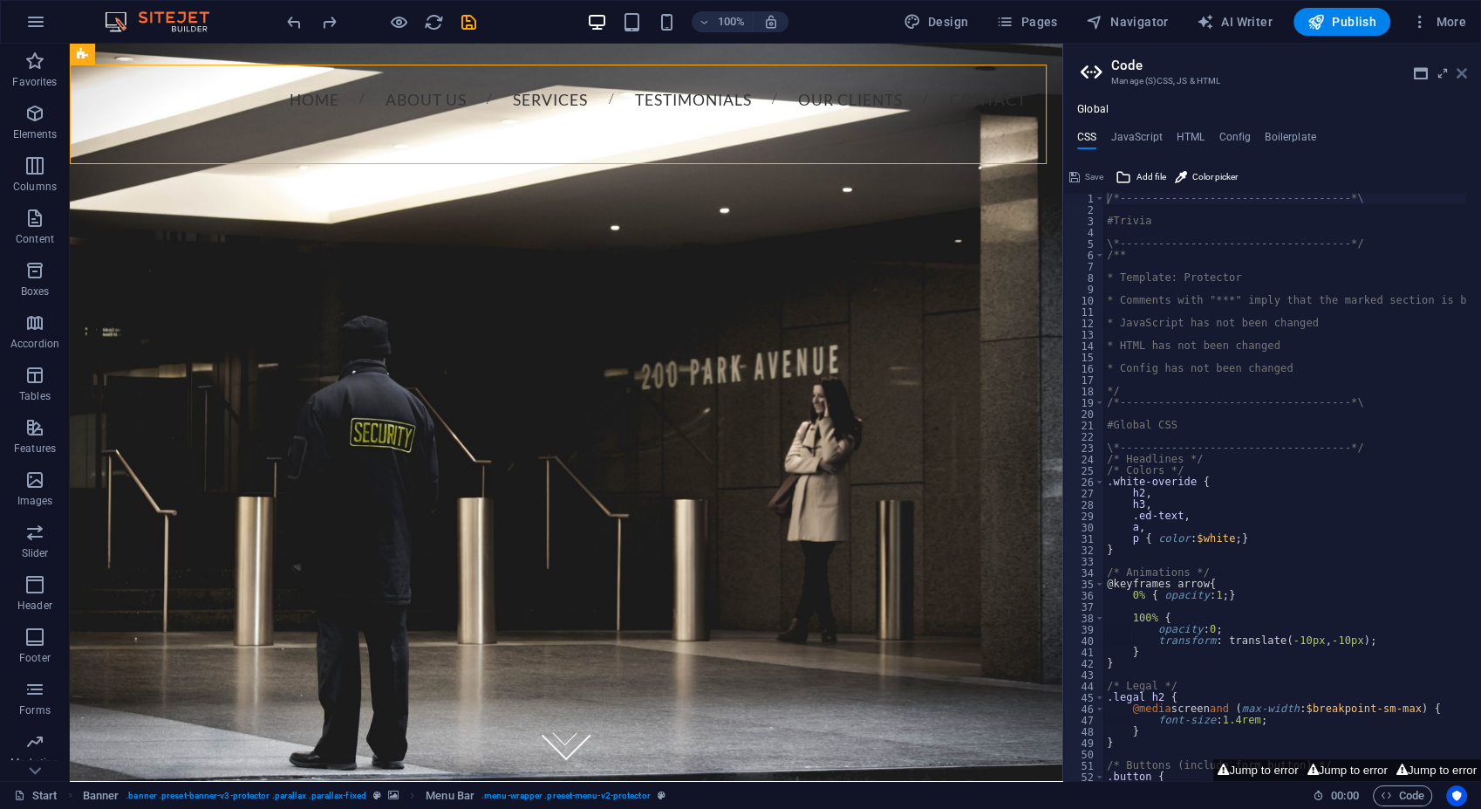
click at [1462, 73] on icon at bounding box center [1462, 73] width 10 height 14
click at [1460, 67] on icon at bounding box center [1462, 73] width 10 height 14
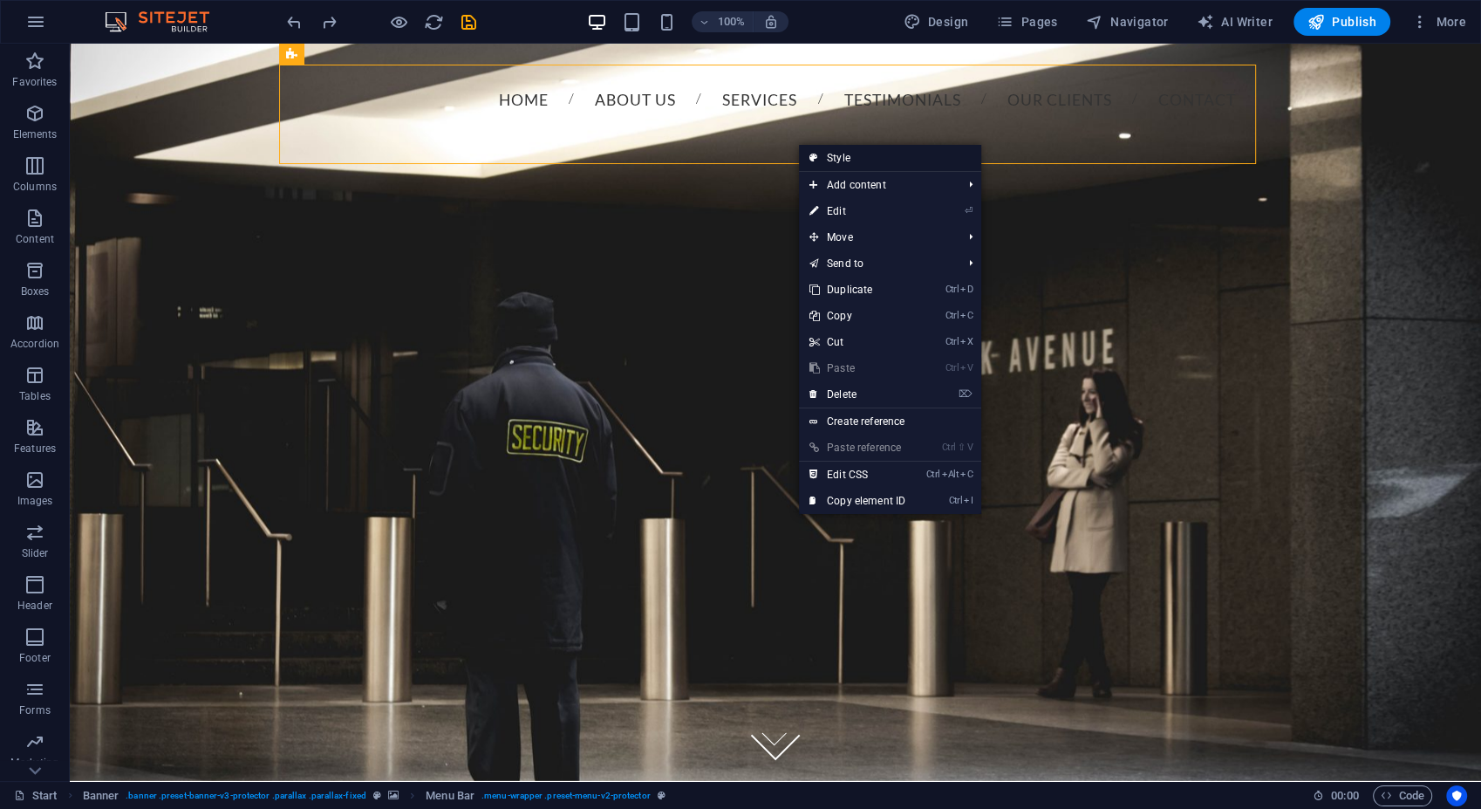
click at [905, 156] on link "Style" at bounding box center [890, 158] width 182 height 26
select select "rem"
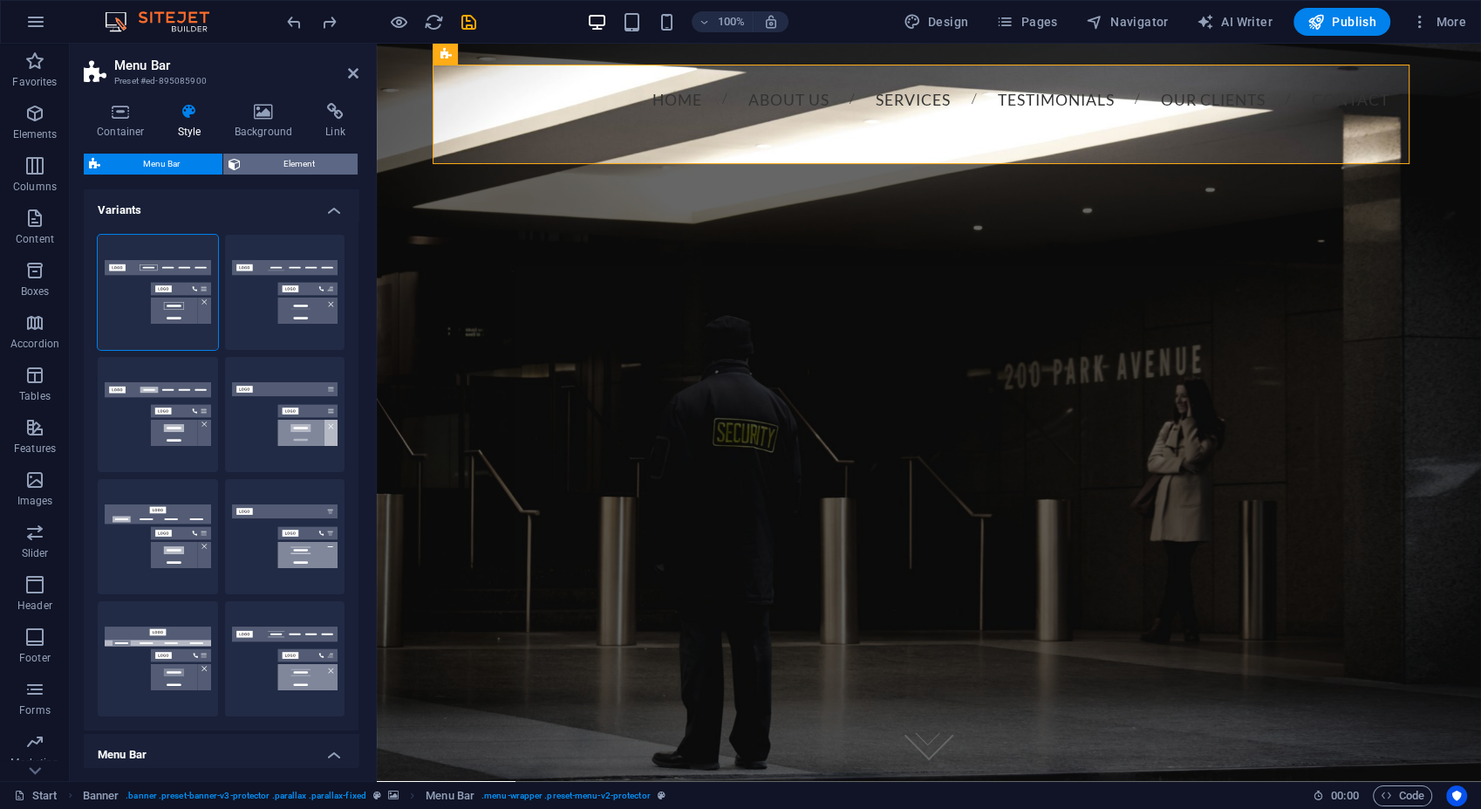
click at [307, 171] on span "Element" at bounding box center [299, 164] width 106 height 21
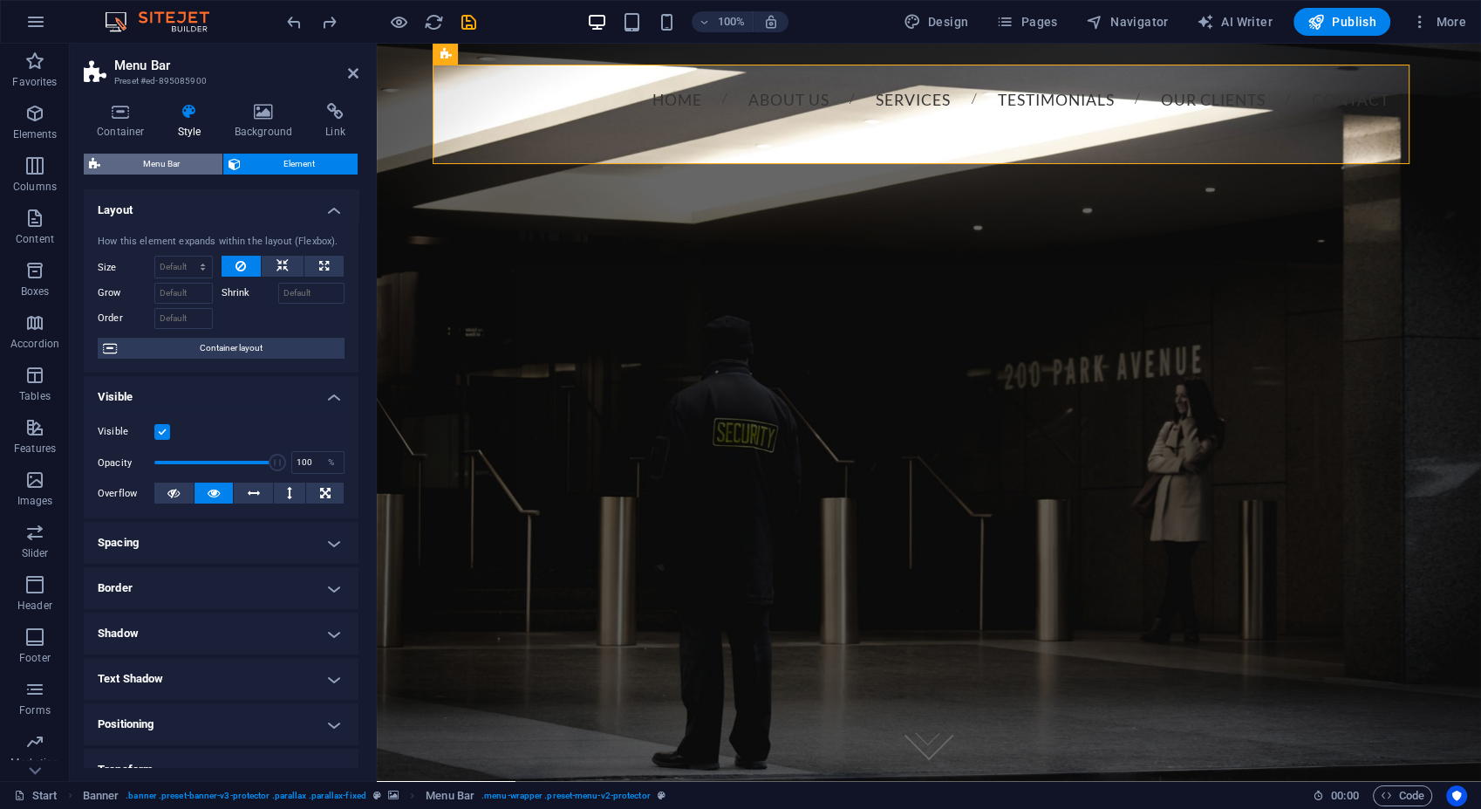
click at [167, 171] on span "Menu Bar" at bounding box center [162, 164] width 112 height 21
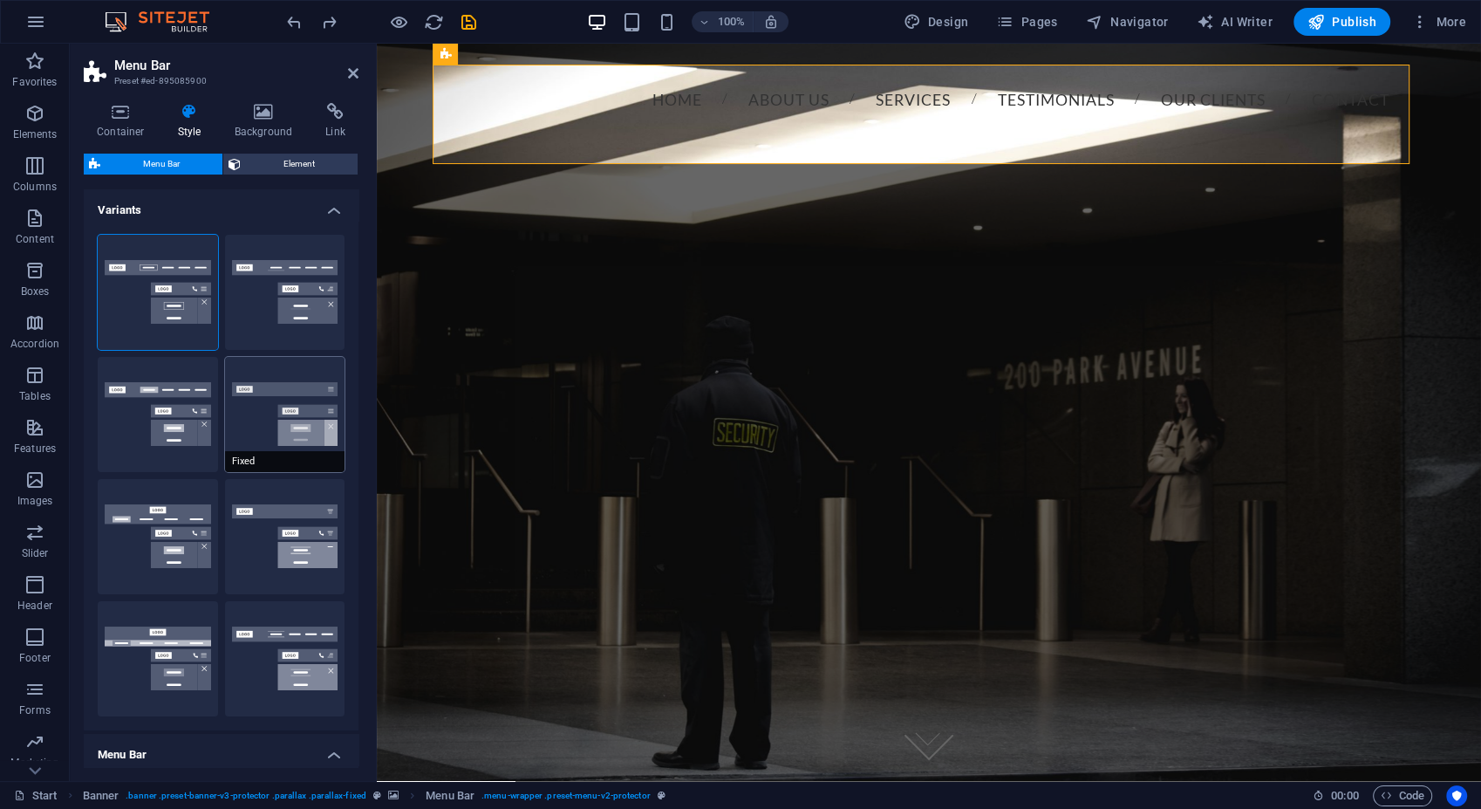
click at [293, 411] on button "Fixed" at bounding box center [285, 414] width 120 height 115
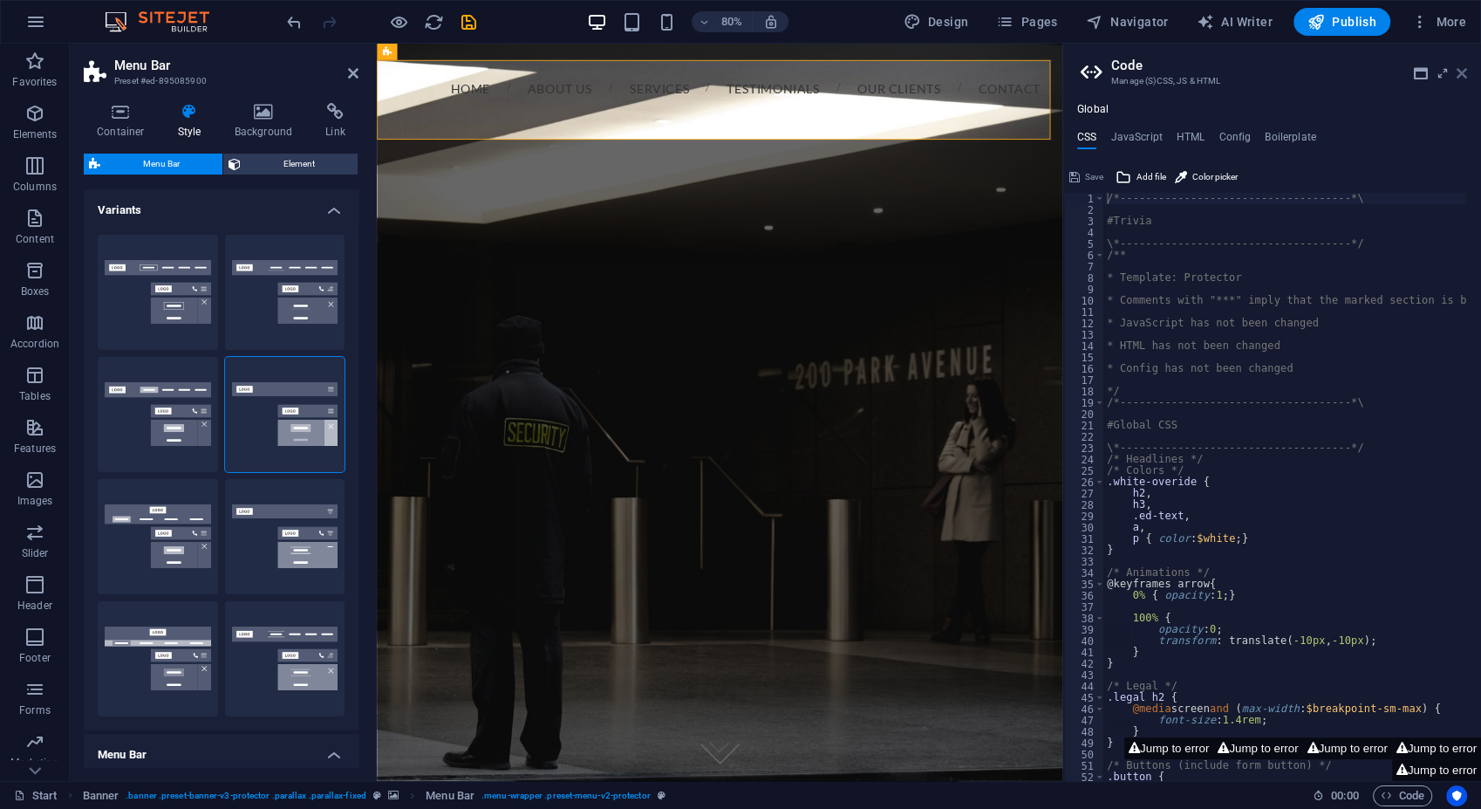
drag, startPoint x: 1462, startPoint y: 79, endPoint x: 938, endPoint y: 43, distance: 525.5
click at [1462, 79] on icon at bounding box center [1462, 73] width 10 height 14
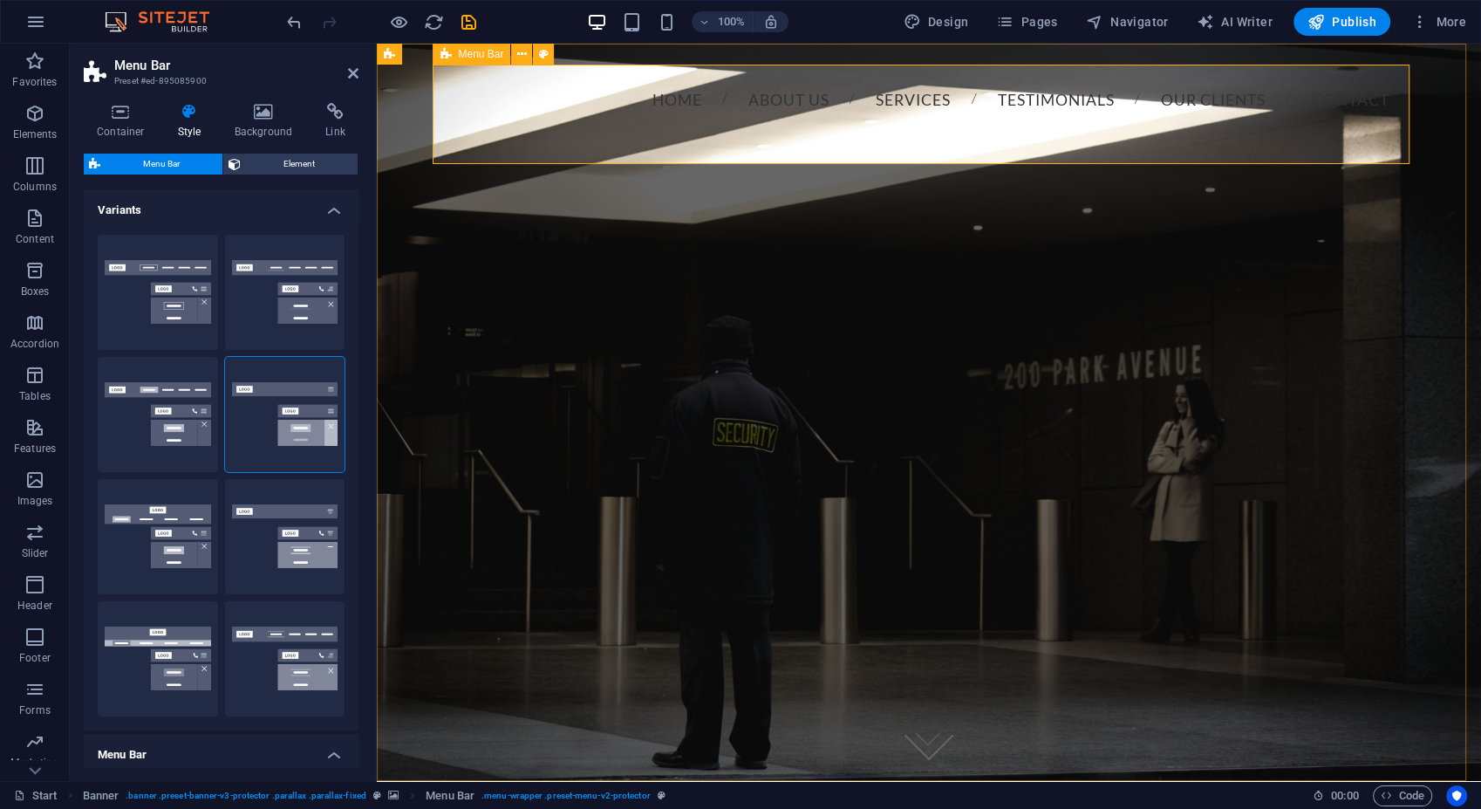
click at [1012, 144] on div "Home About us Services Testimonials Our Clients Contact Call us + 371 2 708 3 6…" at bounding box center [929, 161] width 977 height 192
click at [195, 541] on button "Loki" at bounding box center [158, 536] width 120 height 115
type input "0"
select select "DISABLED_OPTION_VALUE"
type input "2"
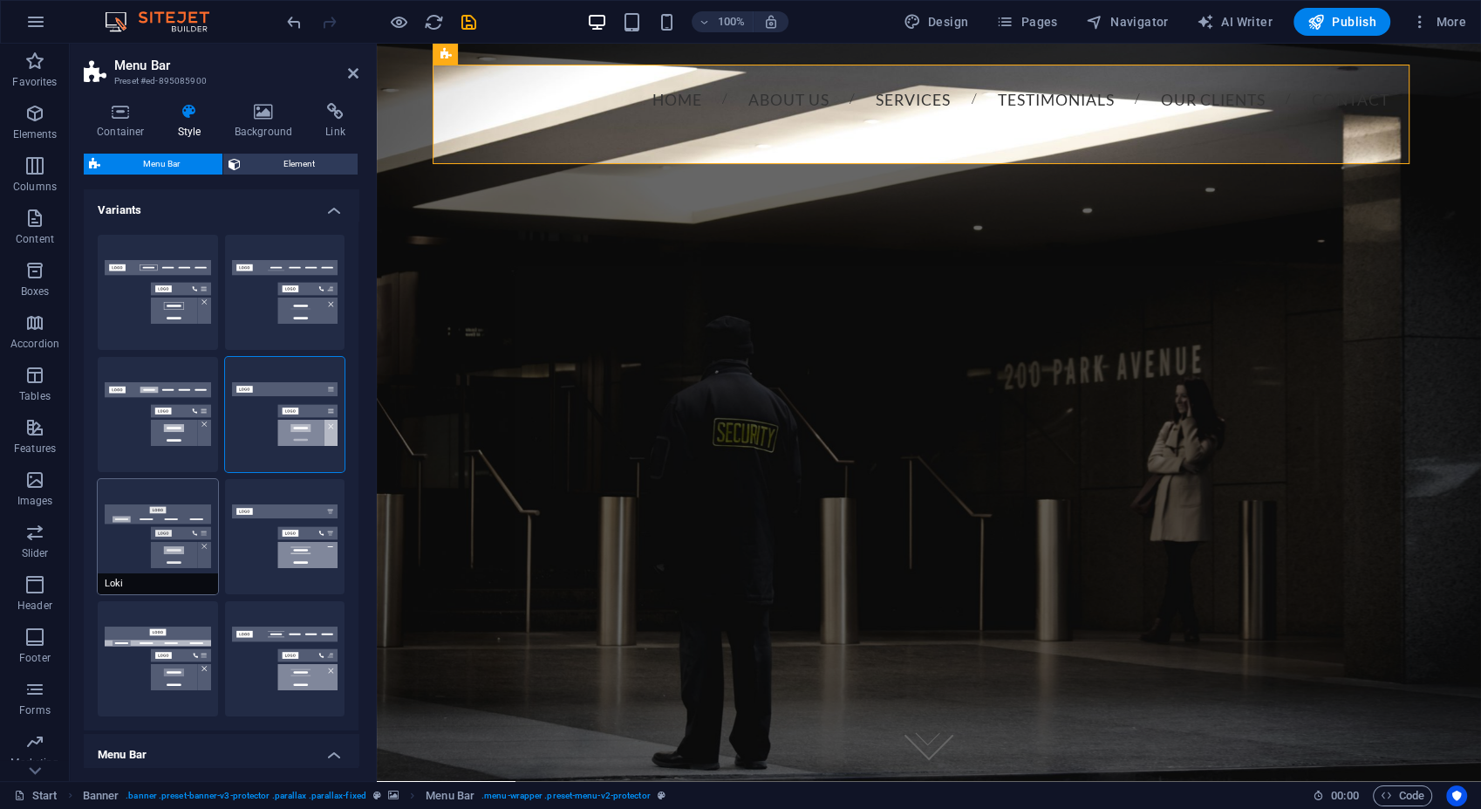
type input "1"
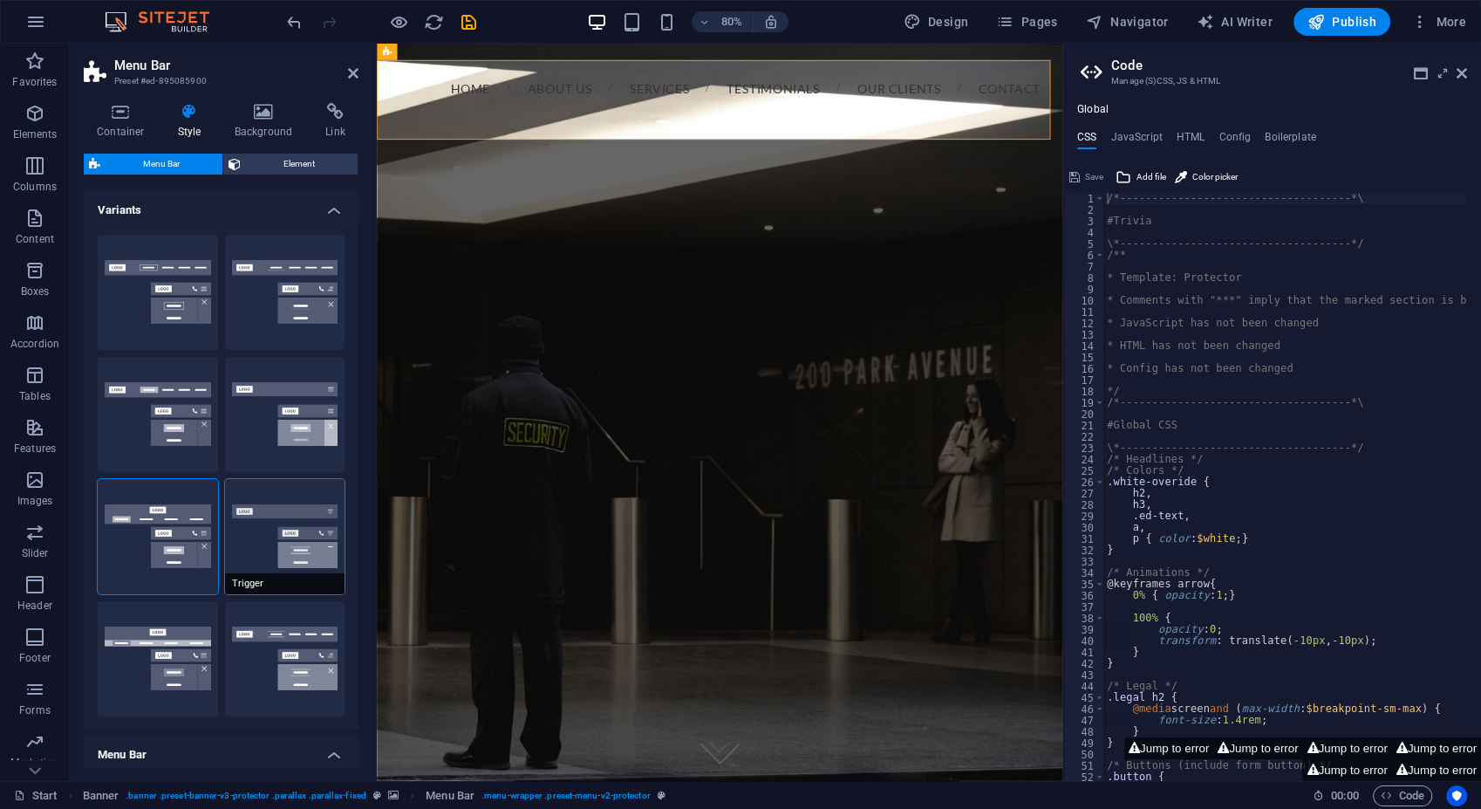
click at [270, 583] on span "Trigger" at bounding box center [285, 583] width 120 height 21
type input "1"
click at [1179, 753] on button "Jump to error" at bounding box center [1168, 748] width 89 height 22
type textarea "$menu-color-mobile: $menu-color,"
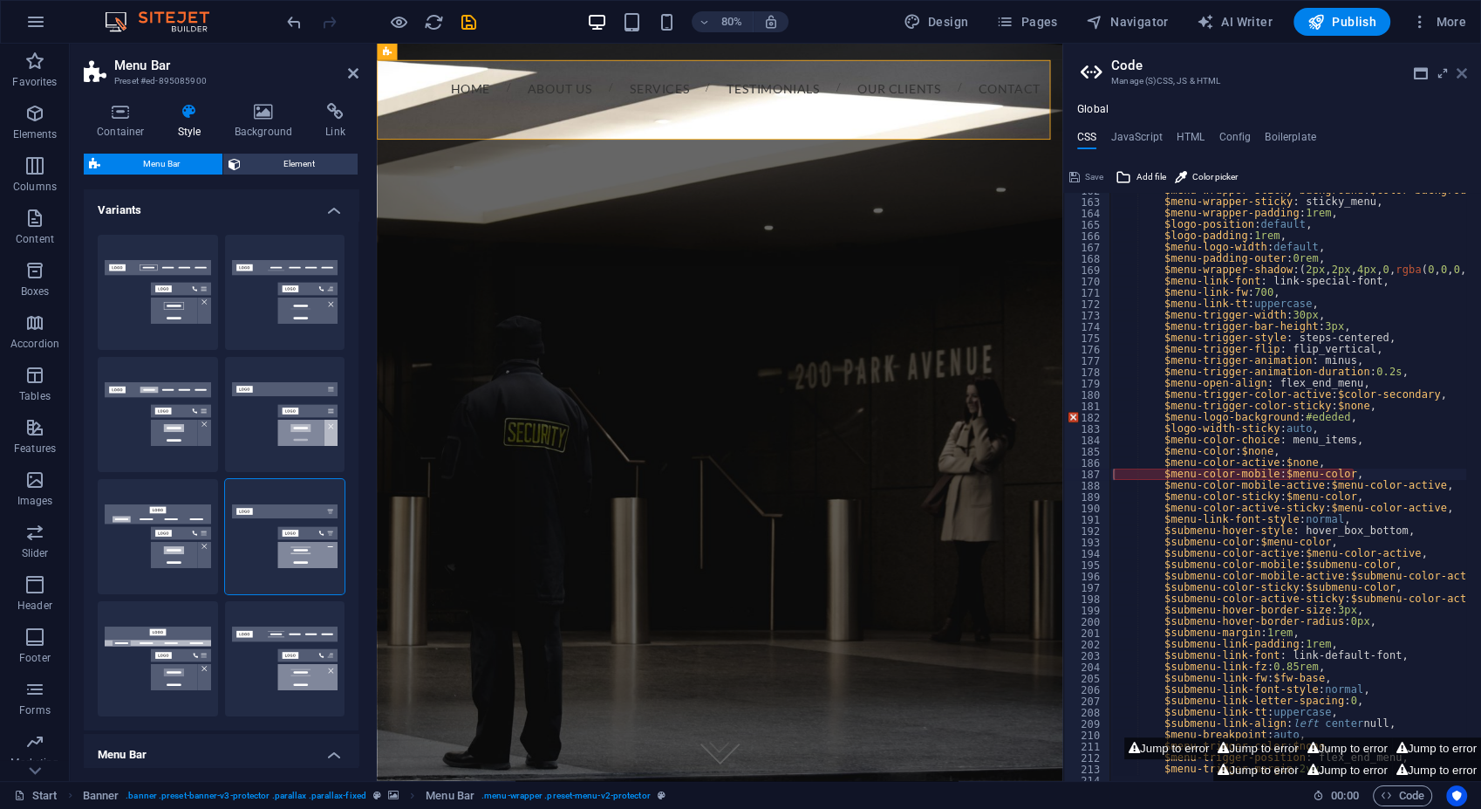
click at [1466, 73] on icon at bounding box center [1462, 73] width 10 height 14
